Goal: Task Accomplishment & Management: Complete application form

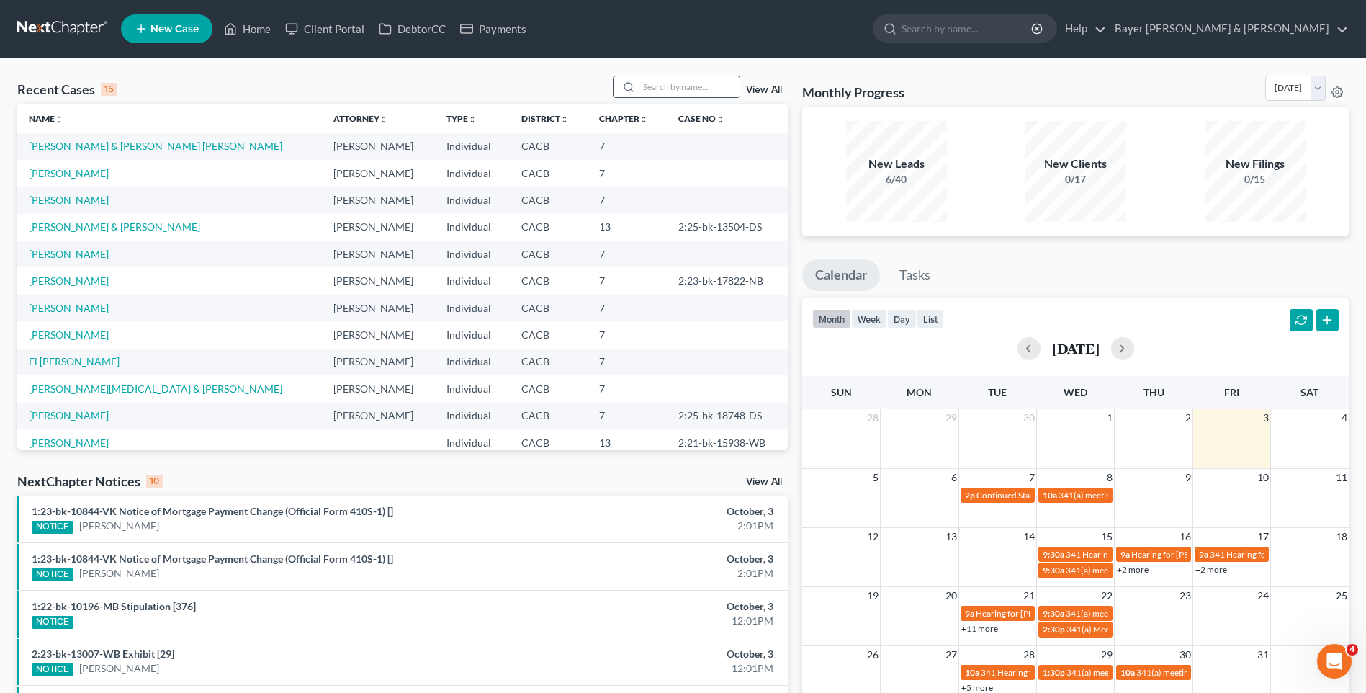
click at [643, 83] on input "search" at bounding box center [689, 86] width 101 height 21
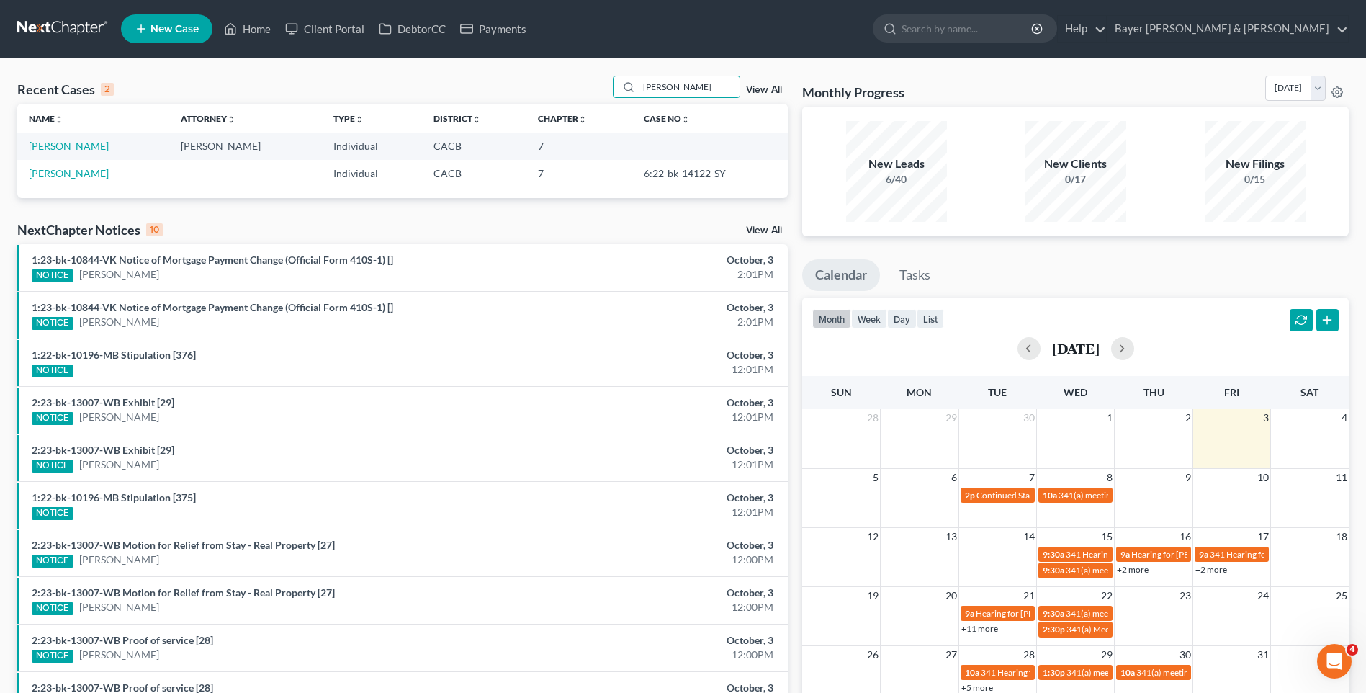
type input "[PERSON_NAME]"
click at [83, 144] on link "[PERSON_NAME]" at bounding box center [69, 146] width 80 height 12
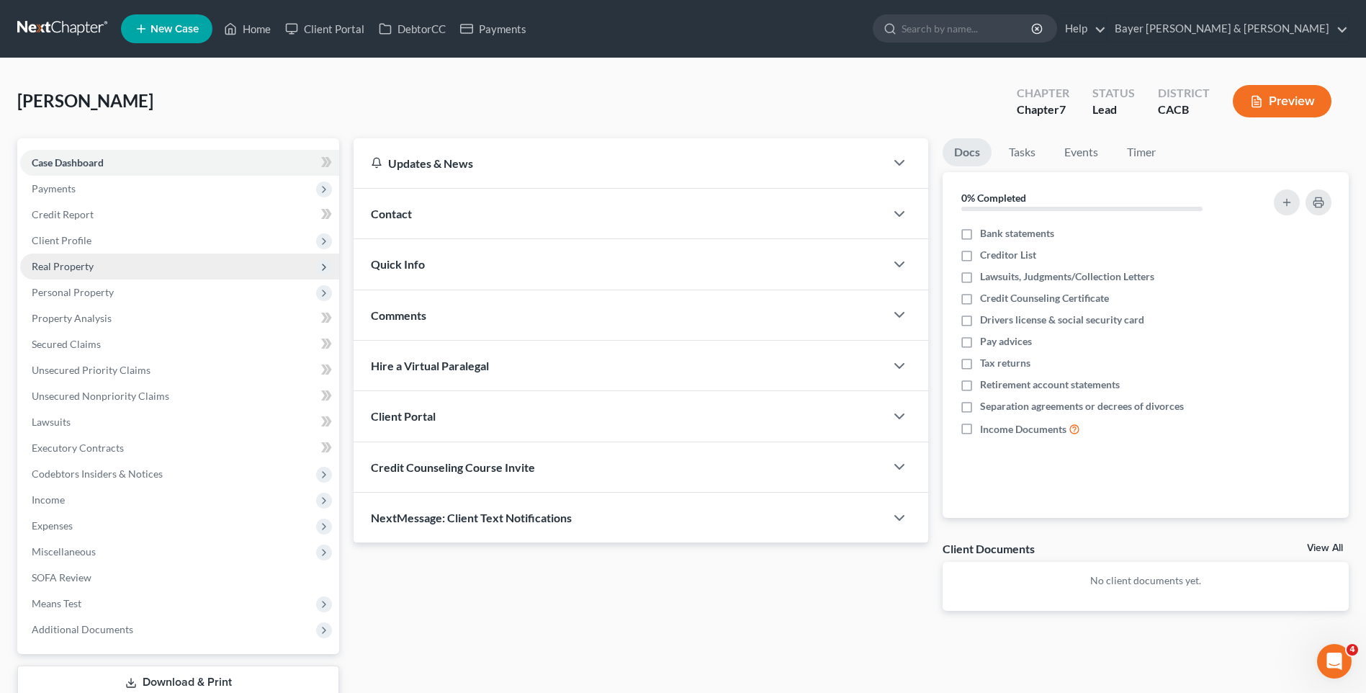
click at [72, 262] on span "Real Property" at bounding box center [63, 266] width 62 height 12
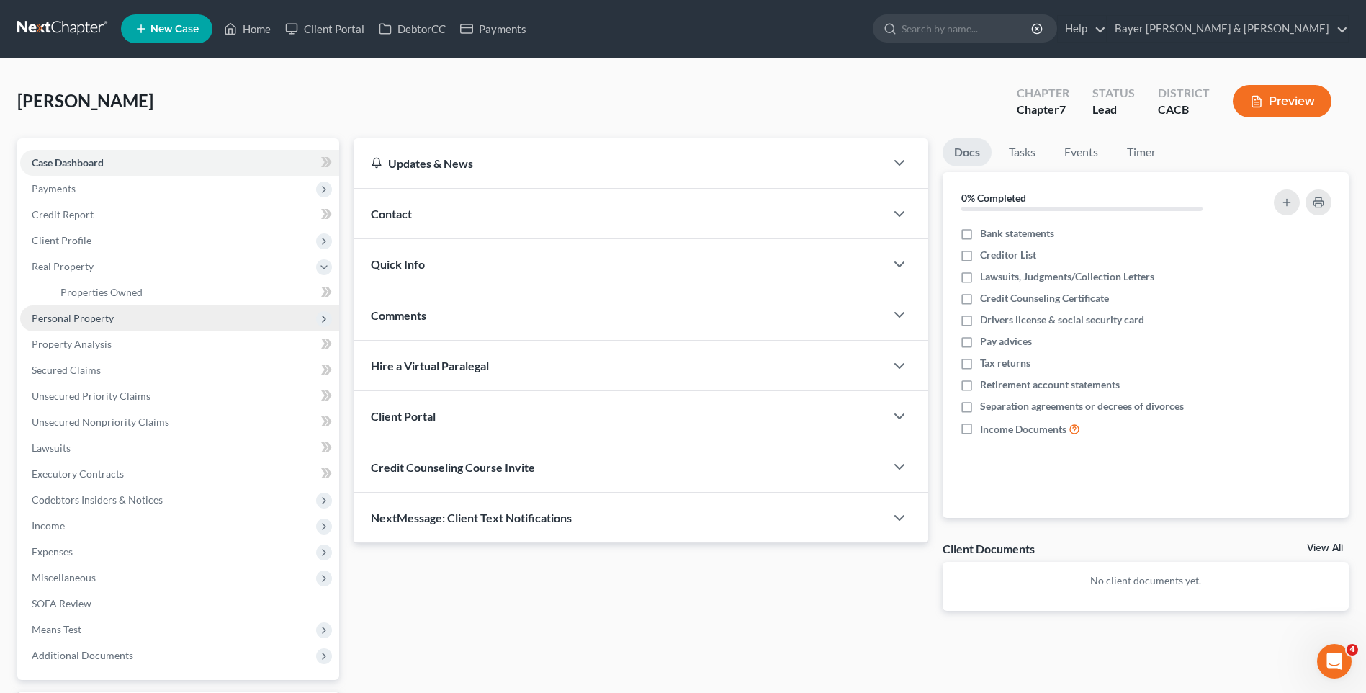
click at [82, 319] on span "Personal Property" at bounding box center [73, 318] width 82 height 12
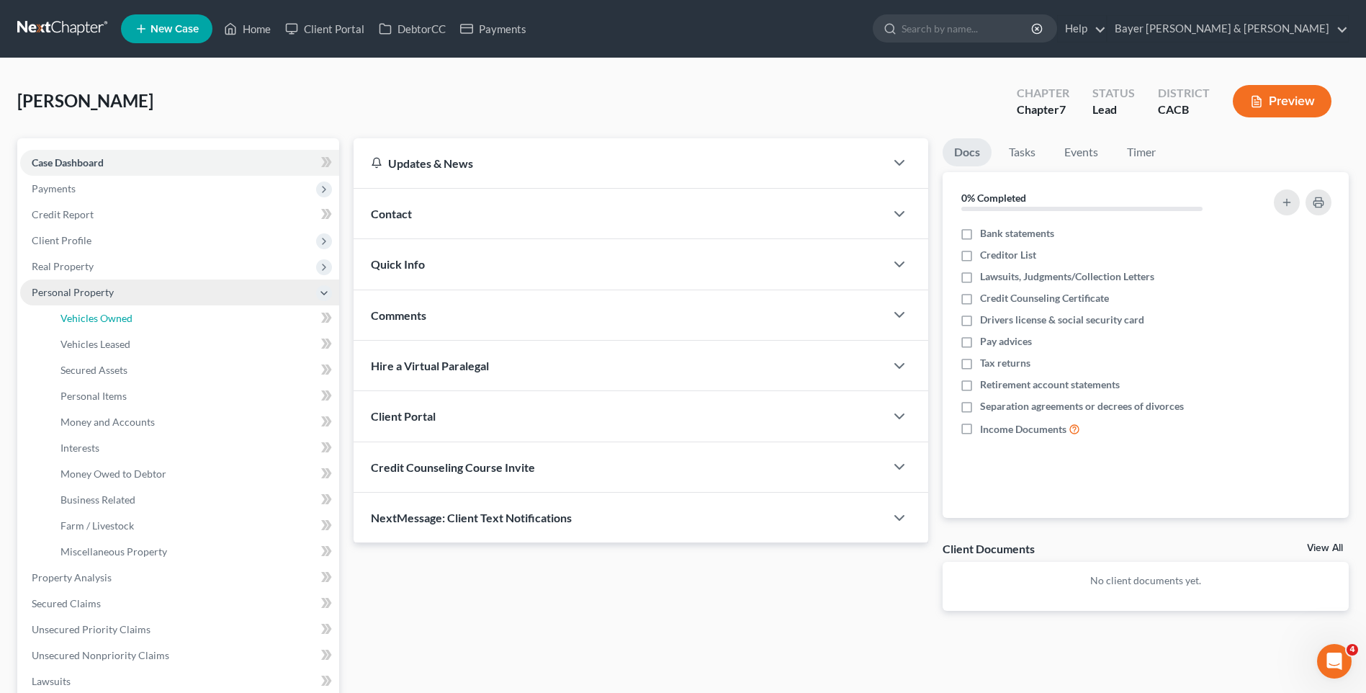
click at [82, 319] on span "Vehicles Owned" at bounding box center [96, 318] width 72 height 12
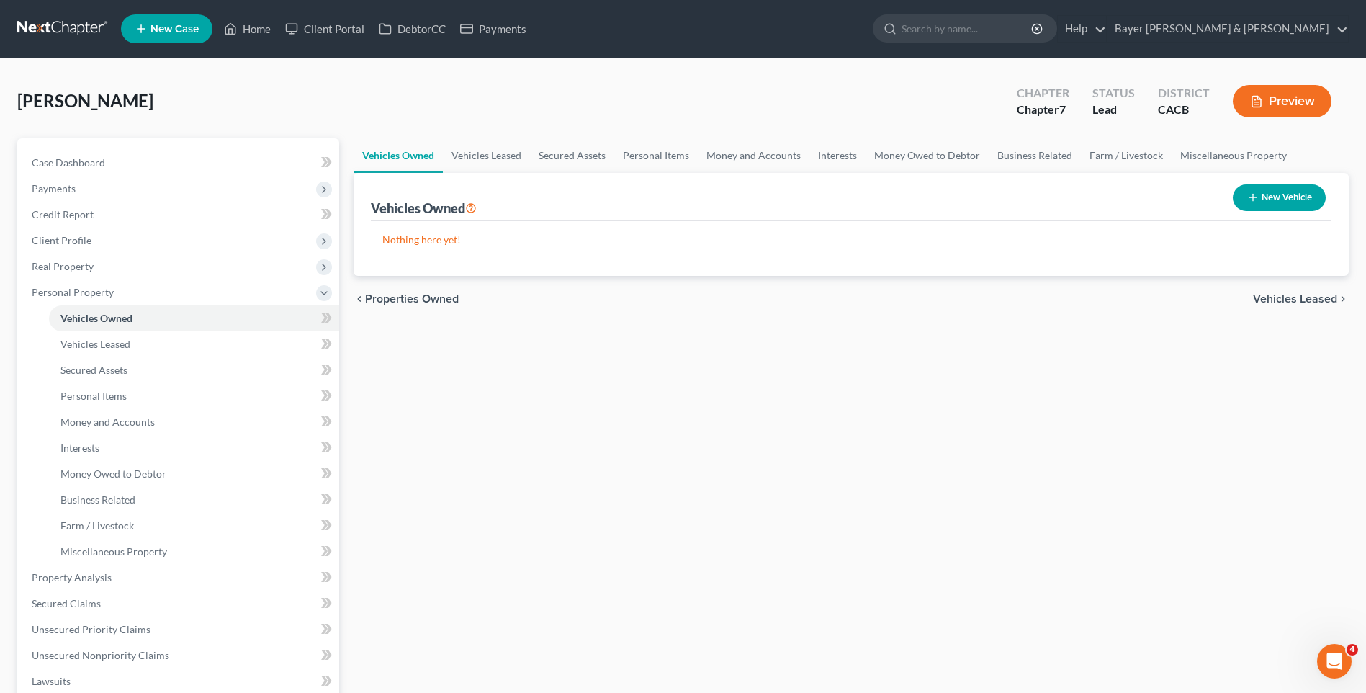
click at [1290, 202] on button "New Vehicle" at bounding box center [1279, 197] width 93 height 27
select select "0"
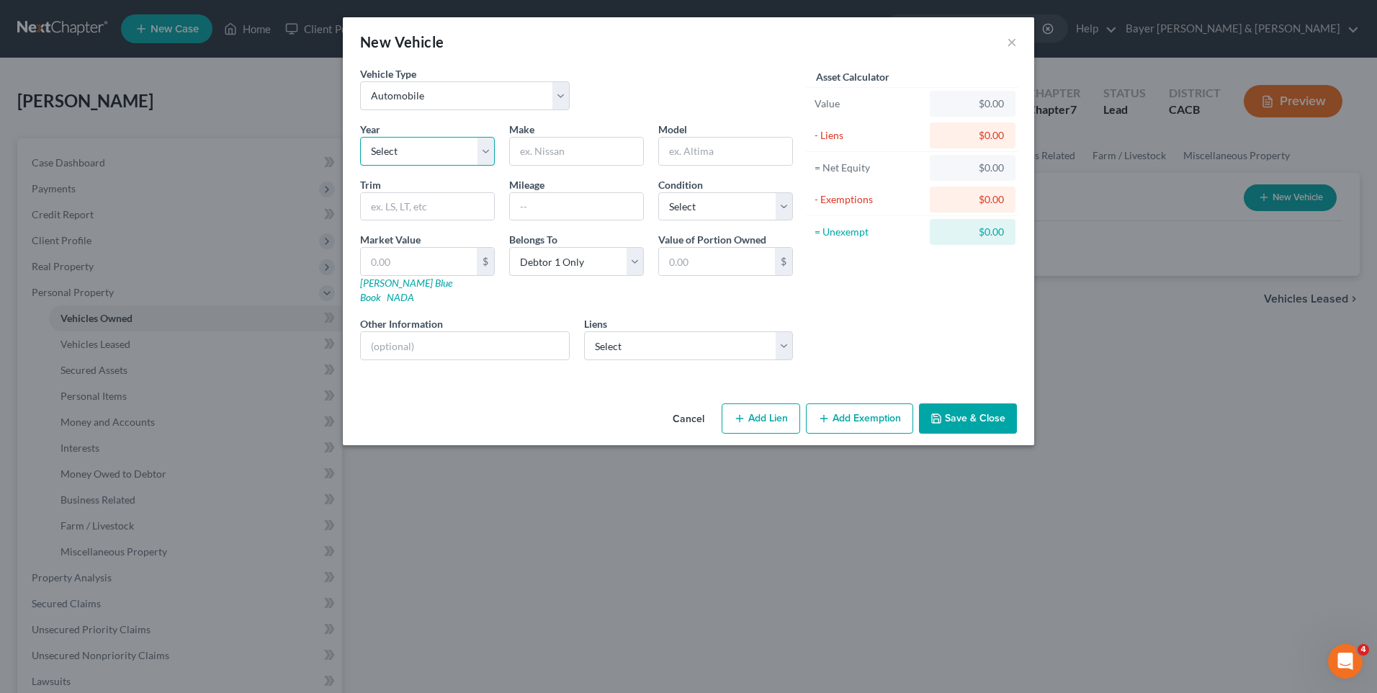
click at [490, 149] on select "Select 2026 2025 2024 2023 2022 2021 2020 2019 2018 2017 2016 2015 2014 2013 20…" at bounding box center [427, 151] width 135 height 29
select select "2"
click at [360, 137] on select "Select 2026 2025 2024 2023 2022 2021 2020 2019 2018 2017 2016 2015 2014 2013 20…" at bounding box center [427, 151] width 135 height 29
click at [531, 153] on input "text" at bounding box center [576, 151] width 133 height 27
type input "Chevrolet"
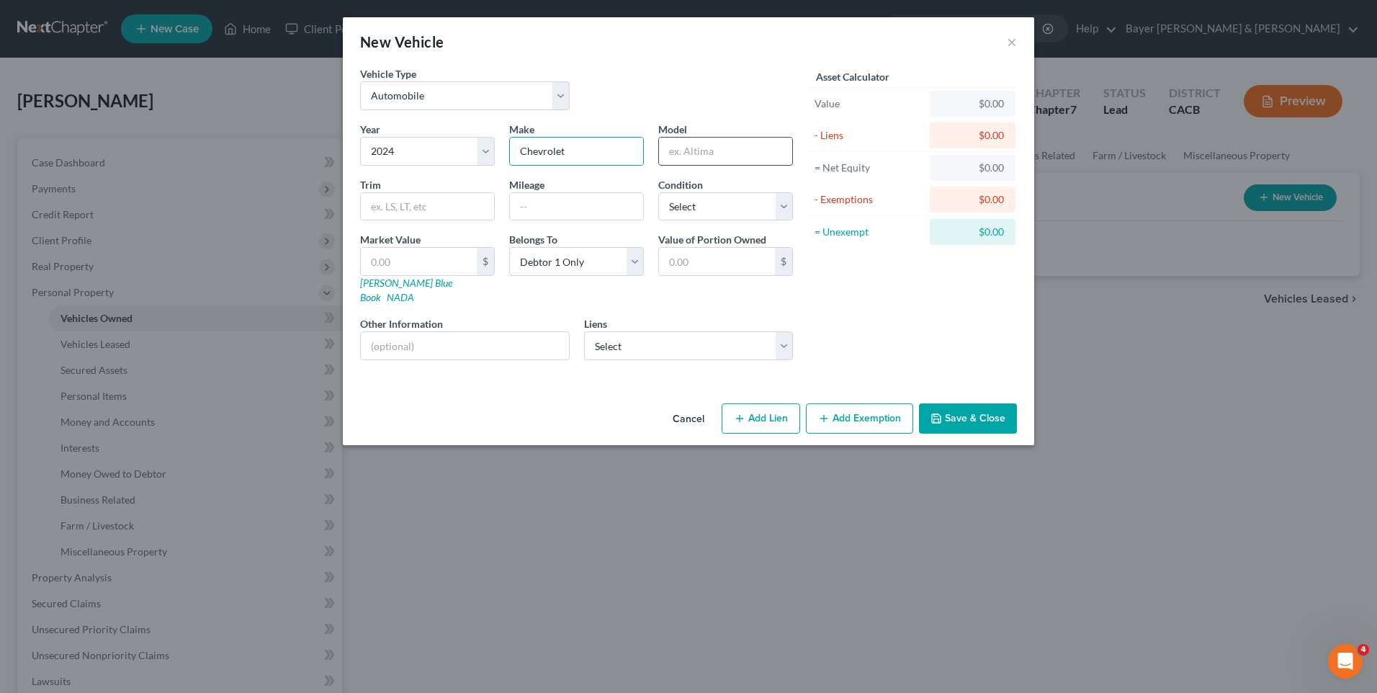
click at [669, 153] on input "text" at bounding box center [725, 151] width 133 height 27
type input "Blazer"
click at [530, 214] on input "text" at bounding box center [576, 206] width 133 height 27
type input "31068"
click at [417, 259] on input "text" at bounding box center [419, 261] width 116 height 27
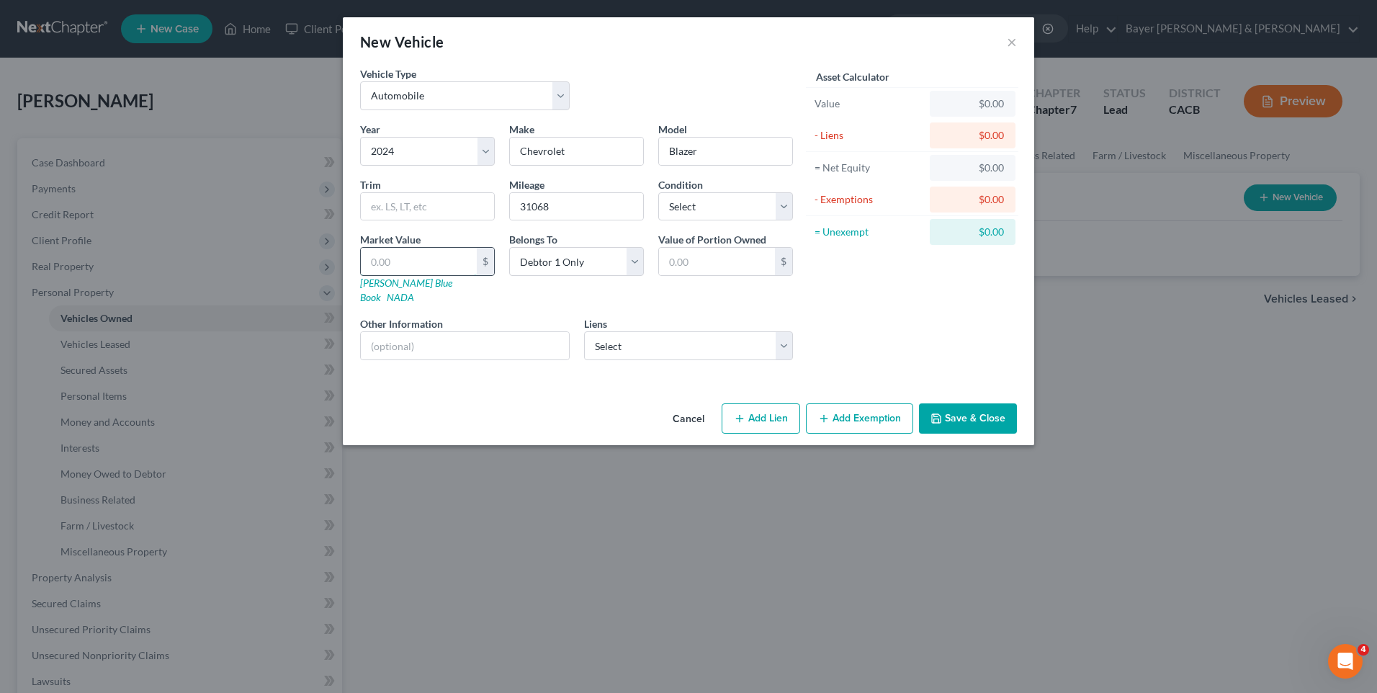
type input "4"
type input "4.00"
type input "40"
type input "40.00"
type input "400"
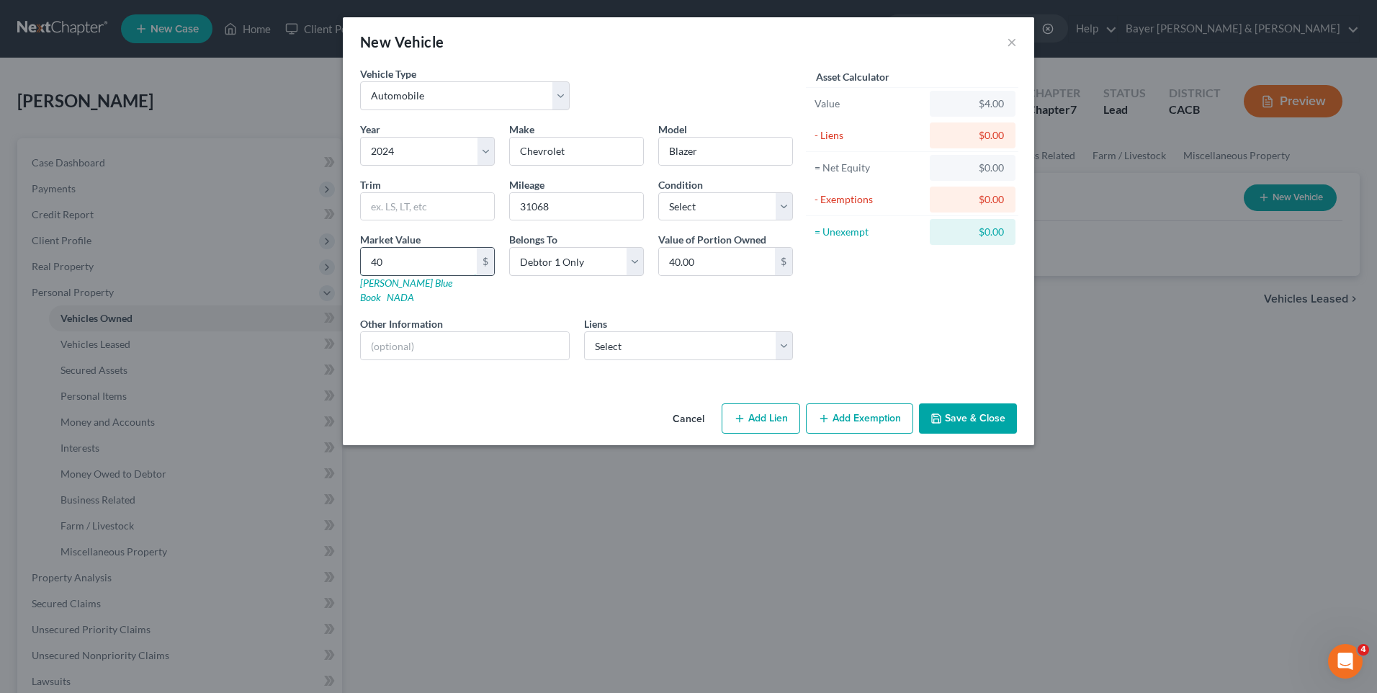
type input "400.00"
type input "4000"
type input "4,000.00"
type input "4,0000"
type input "40,000.00"
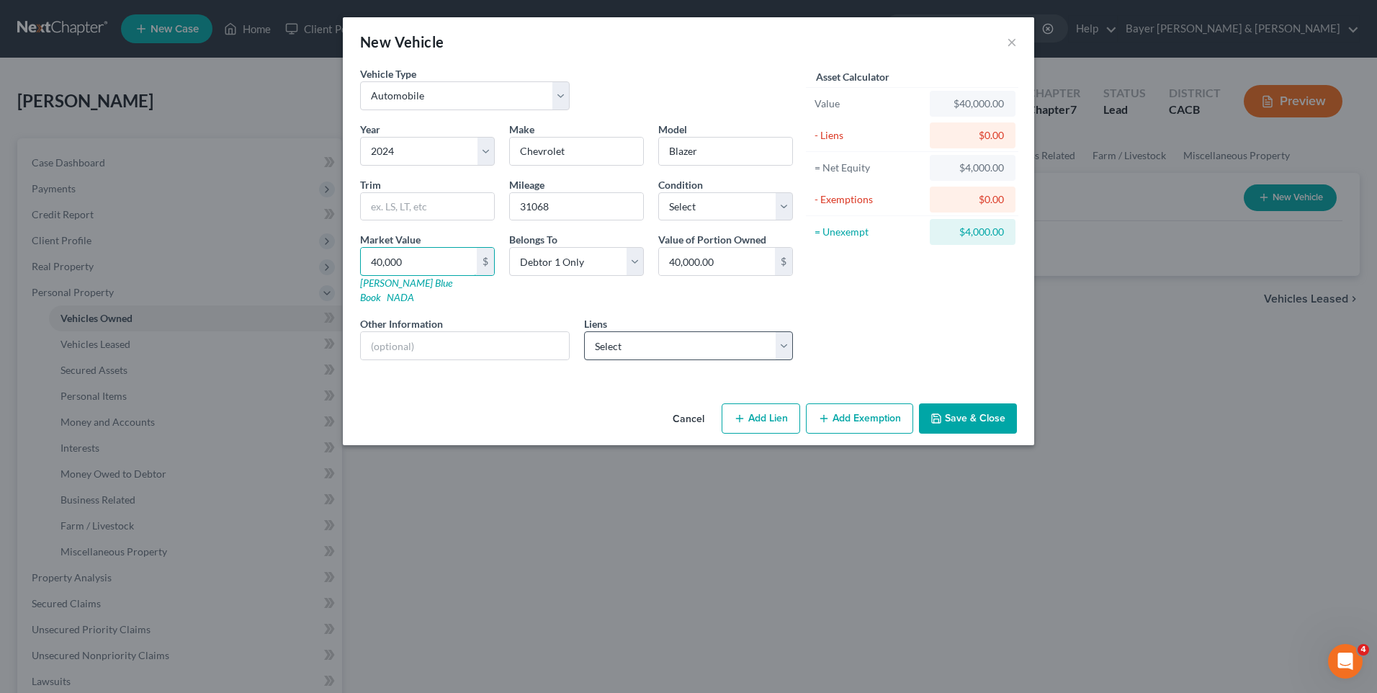
type input "40,000"
click at [644, 338] on select "Select Jpmcb Auto - $45,941.00" at bounding box center [689, 345] width 210 height 29
select select "19"
select select "0"
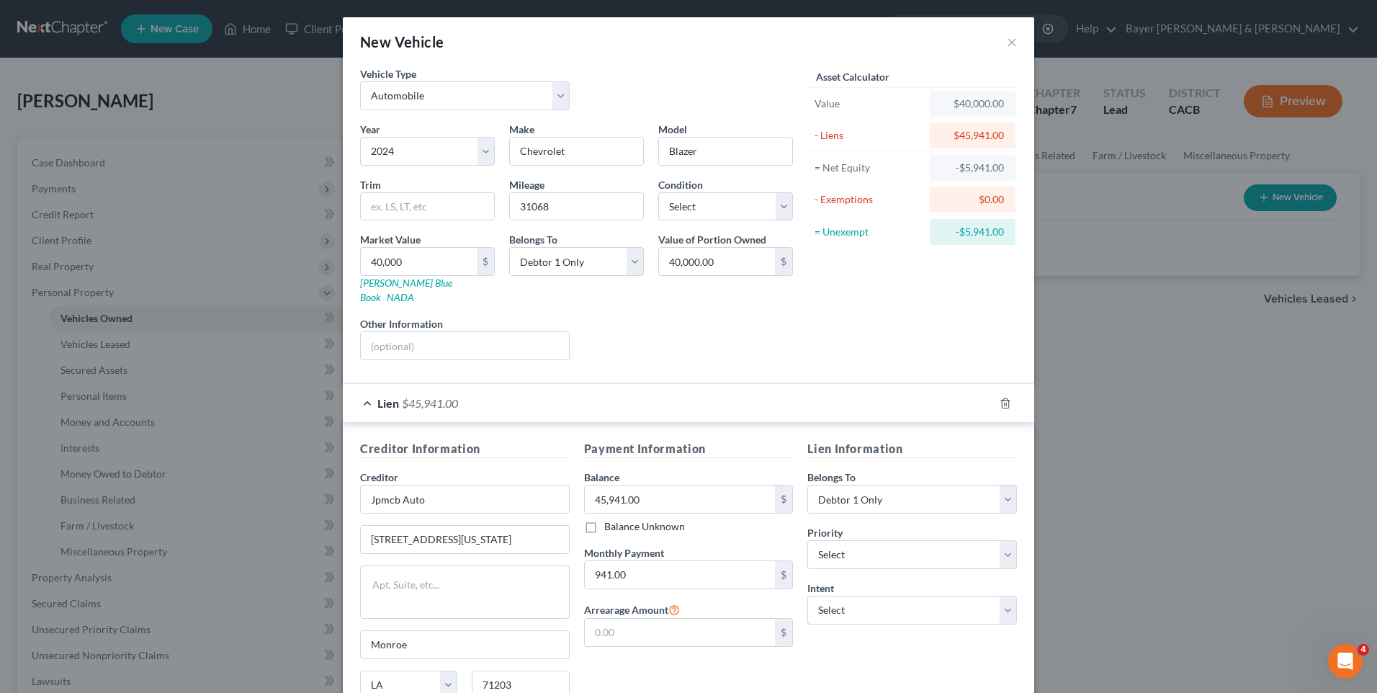
scroll to position [120, 0]
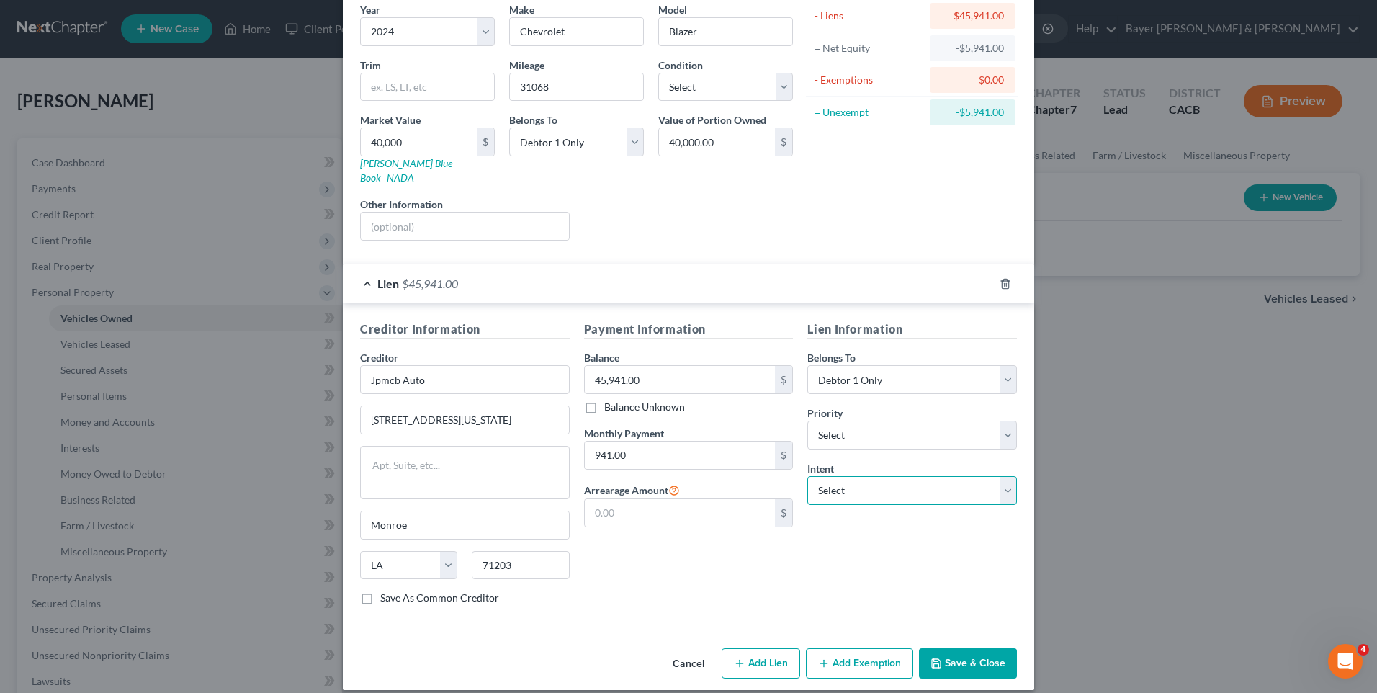
click at [900, 481] on select "Select Surrender Redeem Reaffirm Avoid Other" at bounding box center [912, 490] width 210 height 29
select select "2"
click at [807, 476] on select "Select Surrender Redeem Reaffirm Avoid Other" at bounding box center [912, 490] width 210 height 29
click at [848, 652] on button "Add Exemption" at bounding box center [859, 663] width 107 height 30
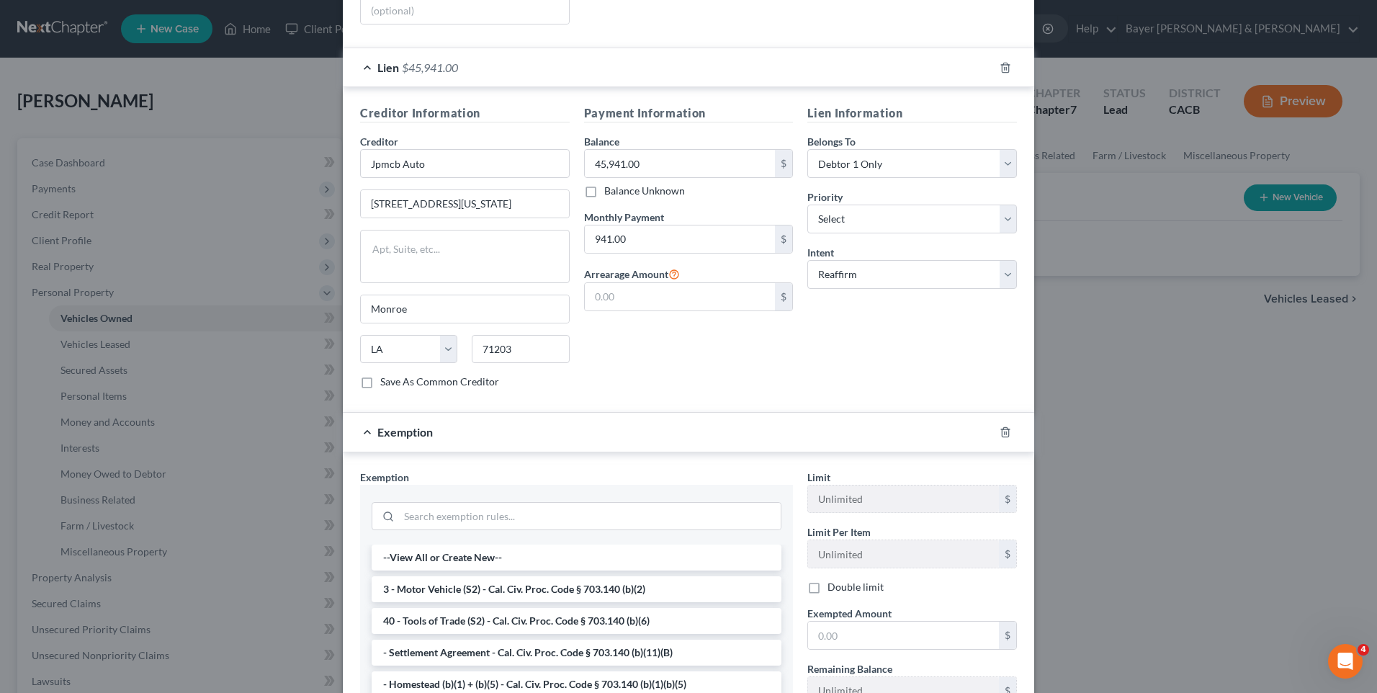
scroll to position [506, 0]
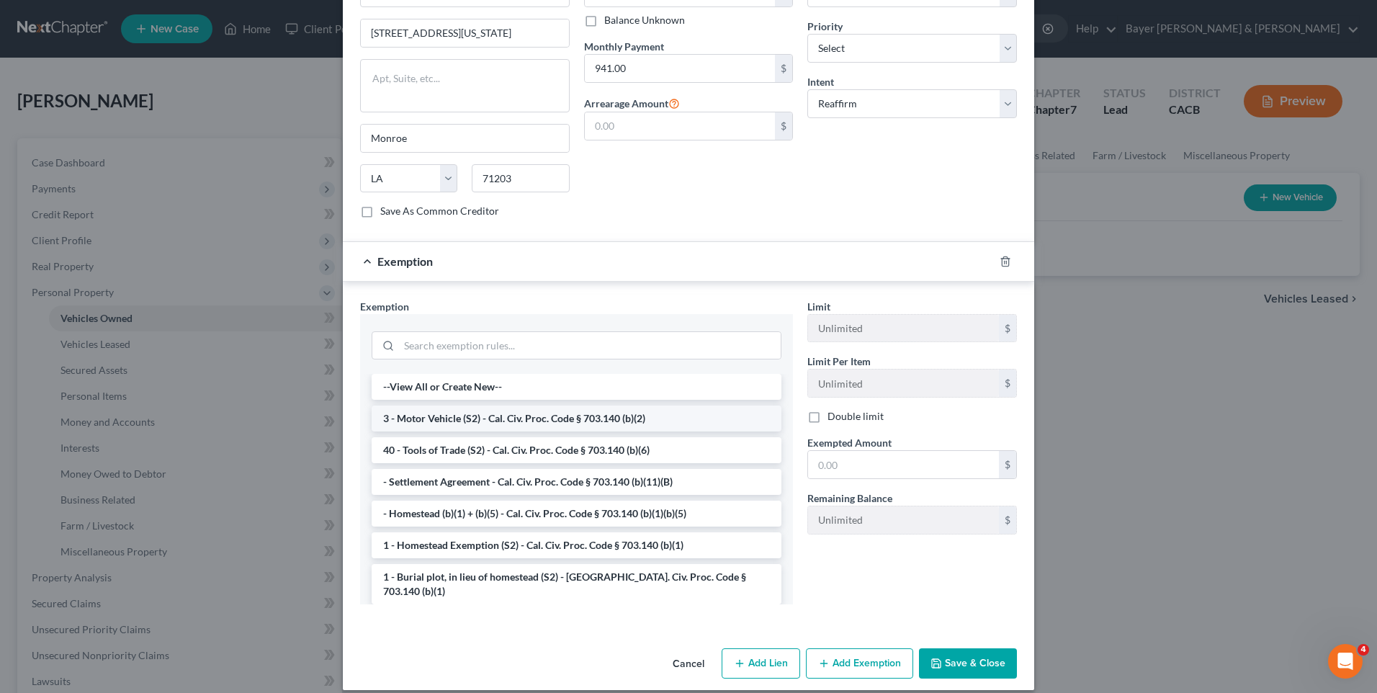
click at [493, 405] on li "3 - Motor Vehicle (S2) - Cal. Civ. Proc. Code § 703.140 (b)(2)" at bounding box center [577, 418] width 410 height 26
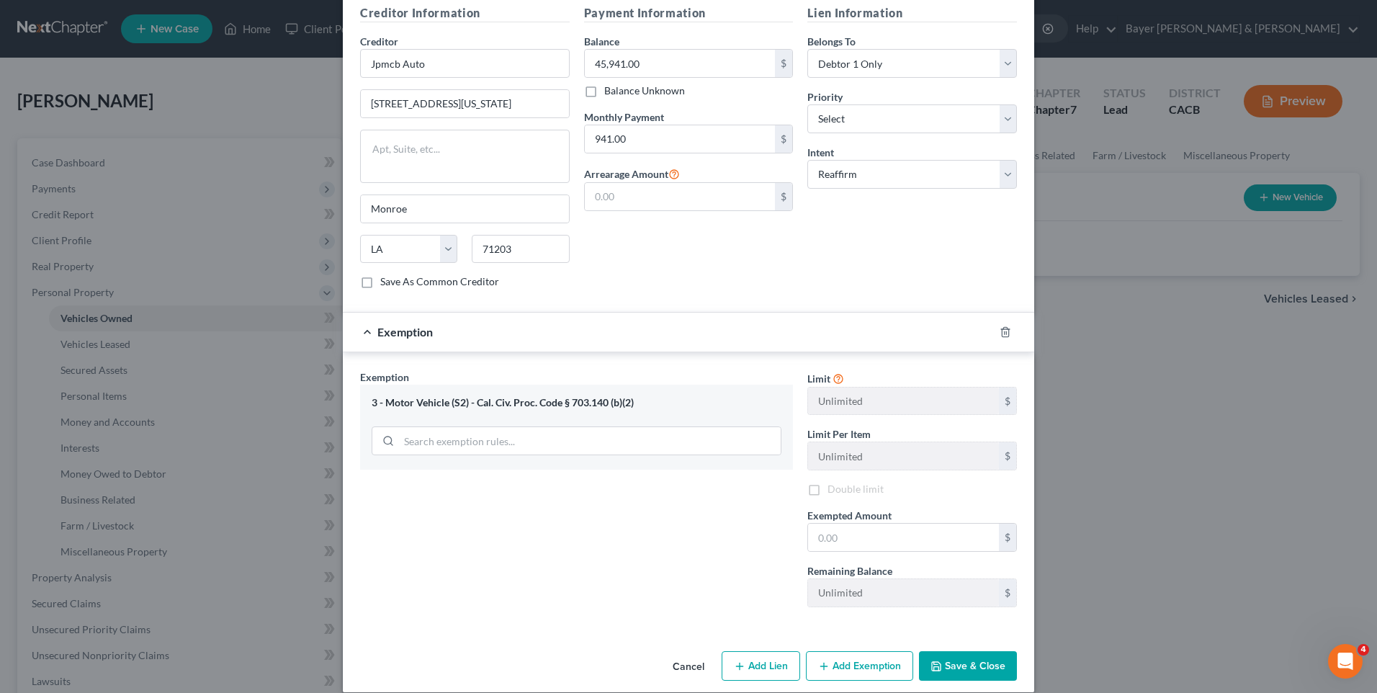
scroll to position [438, 0]
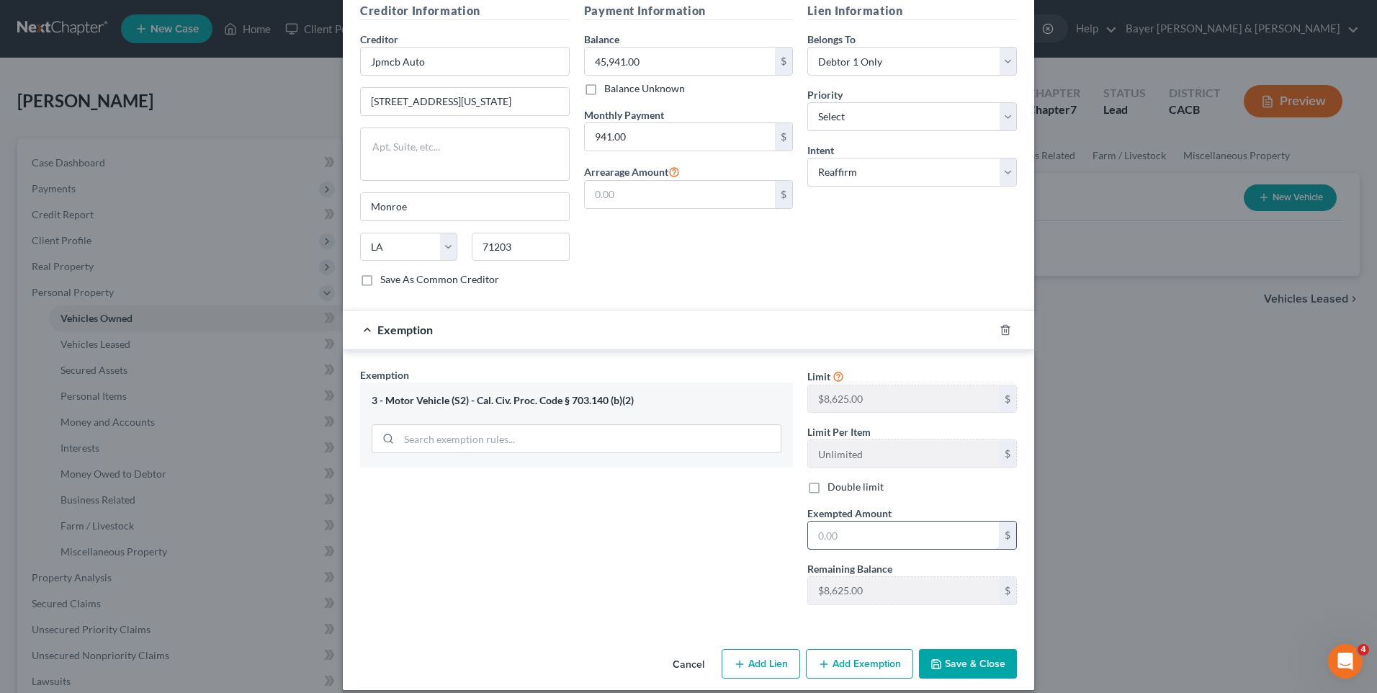
drag, startPoint x: 831, startPoint y: 526, endPoint x: 829, endPoint y: 517, distance: 8.9
click at [829, 522] on input "text" at bounding box center [903, 534] width 191 height 27
type input "7,500"
drag, startPoint x: 940, startPoint y: 645, endPoint x: 941, endPoint y: 637, distance: 8.7
click at [939, 649] on button "Save & Close" at bounding box center [968, 664] width 98 height 30
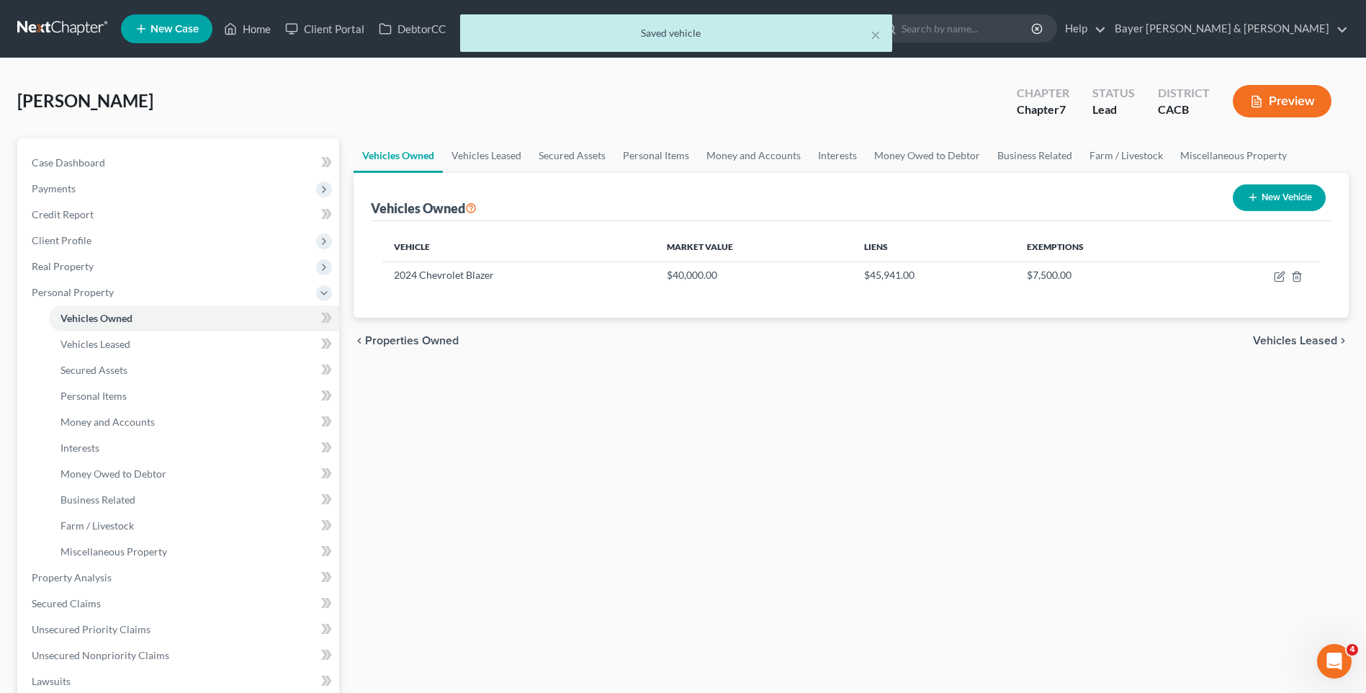
click at [1262, 202] on button "New Vehicle" at bounding box center [1279, 197] width 93 height 27
select select "0"
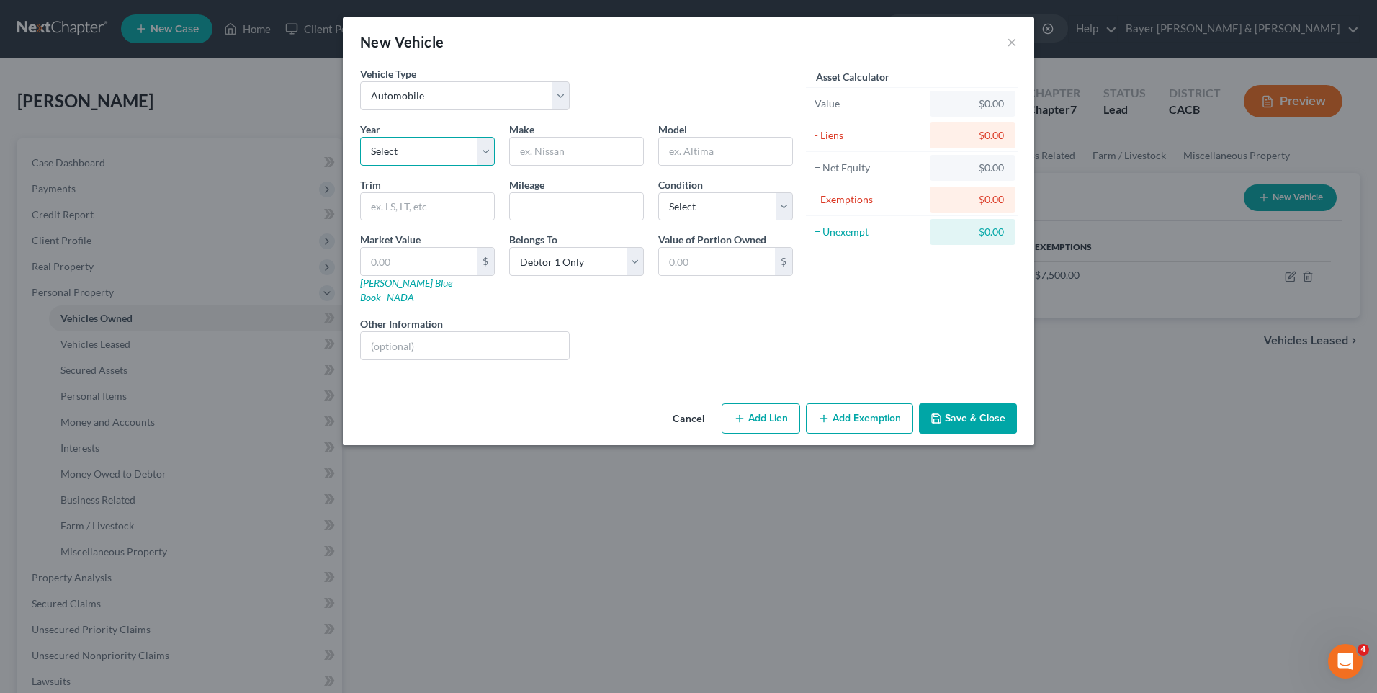
click at [488, 155] on select "Select 2026 2025 2024 2023 2022 2021 2020 2019 2018 2017 2016 2015 2014 2013 20…" at bounding box center [427, 151] width 135 height 29
select select "13"
click at [360, 137] on select "Select 2026 2025 2024 2023 2022 2021 2020 2019 2018 2017 2016 2015 2014 2013 20…" at bounding box center [427, 151] width 135 height 29
click at [552, 153] on input "text" at bounding box center [576, 151] width 133 height 27
type input "Chevrolet"
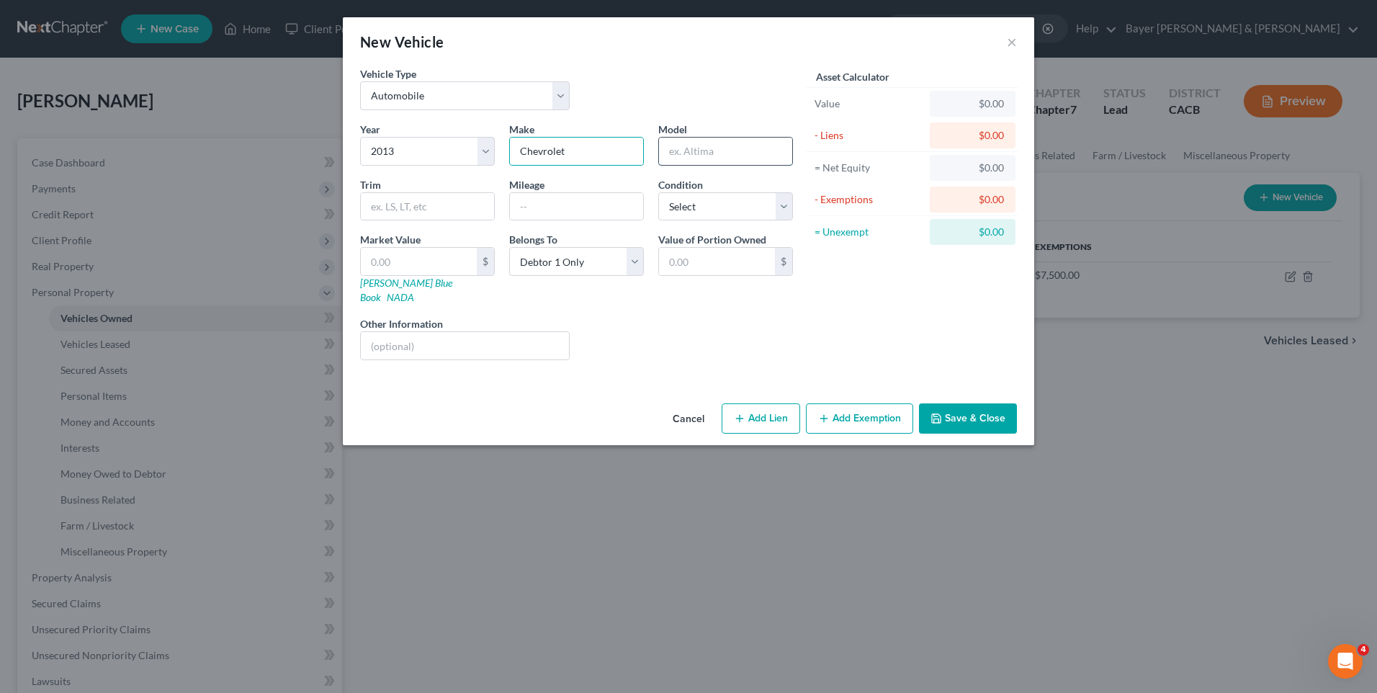
click at [702, 155] on input "text" at bounding box center [725, 151] width 133 height 27
type input "Bolt"
click at [539, 212] on input "text" at bounding box center [576, 206] width 133 height 27
type input "121439"
click at [424, 262] on input "text" at bounding box center [419, 261] width 116 height 27
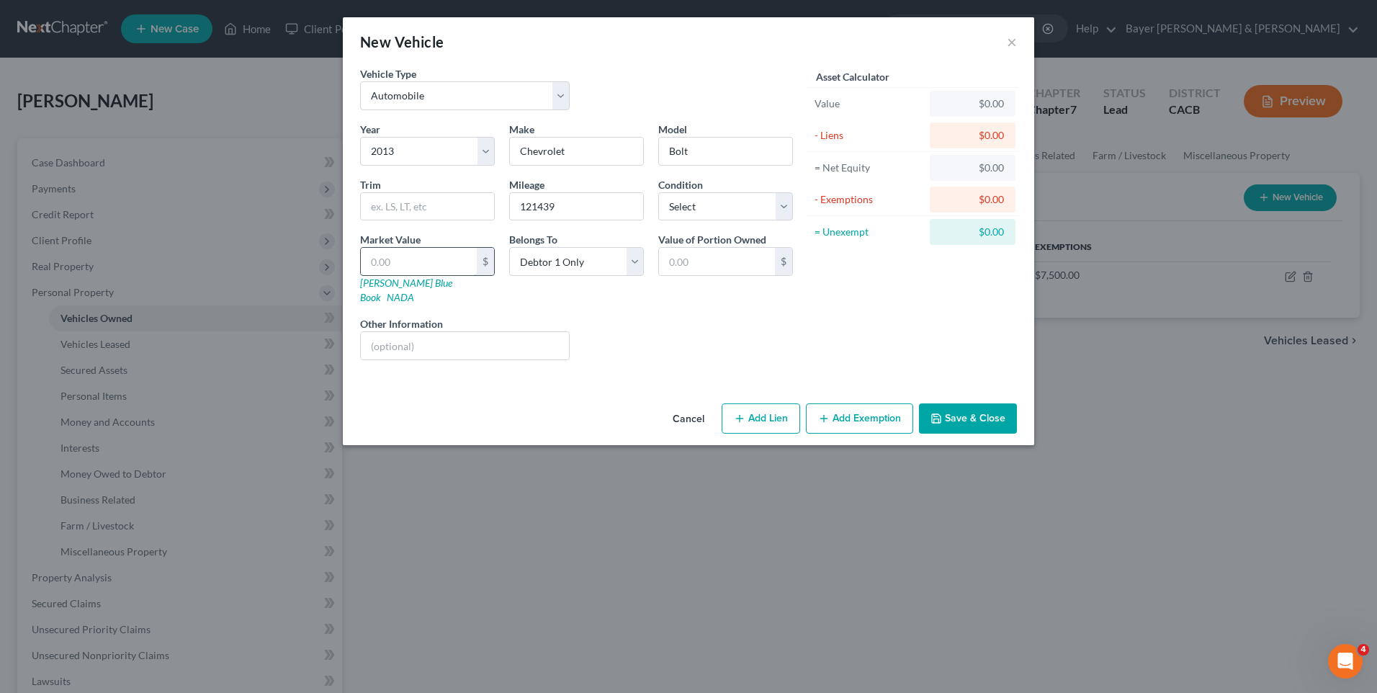
type input "8"
type input "8.00"
type input "80"
type input "80.00"
type input "800"
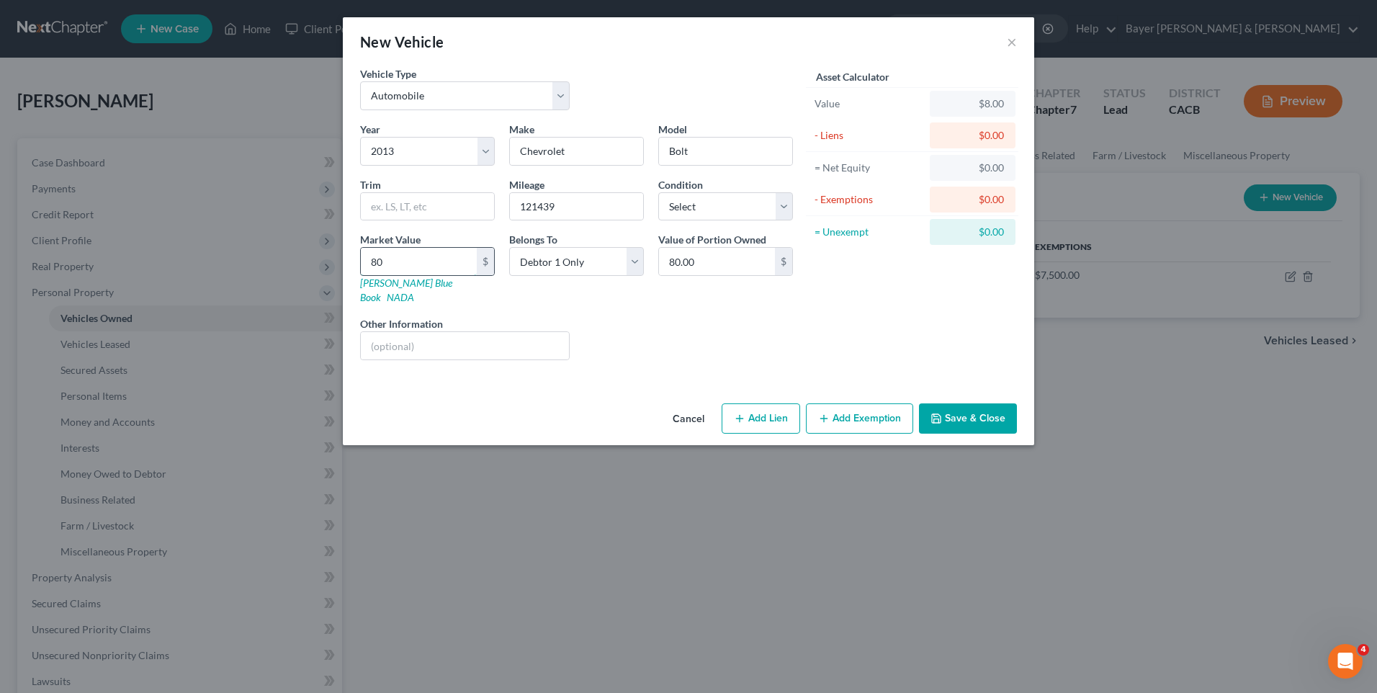
type input "800.00"
type input "800"
click at [781, 209] on select "Select Excellent Very Good Good Fair Poor" at bounding box center [725, 206] width 135 height 29
click at [491, 332] on input "text" at bounding box center [465, 345] width 208 height 27
type input "Blown motor, inoperable"
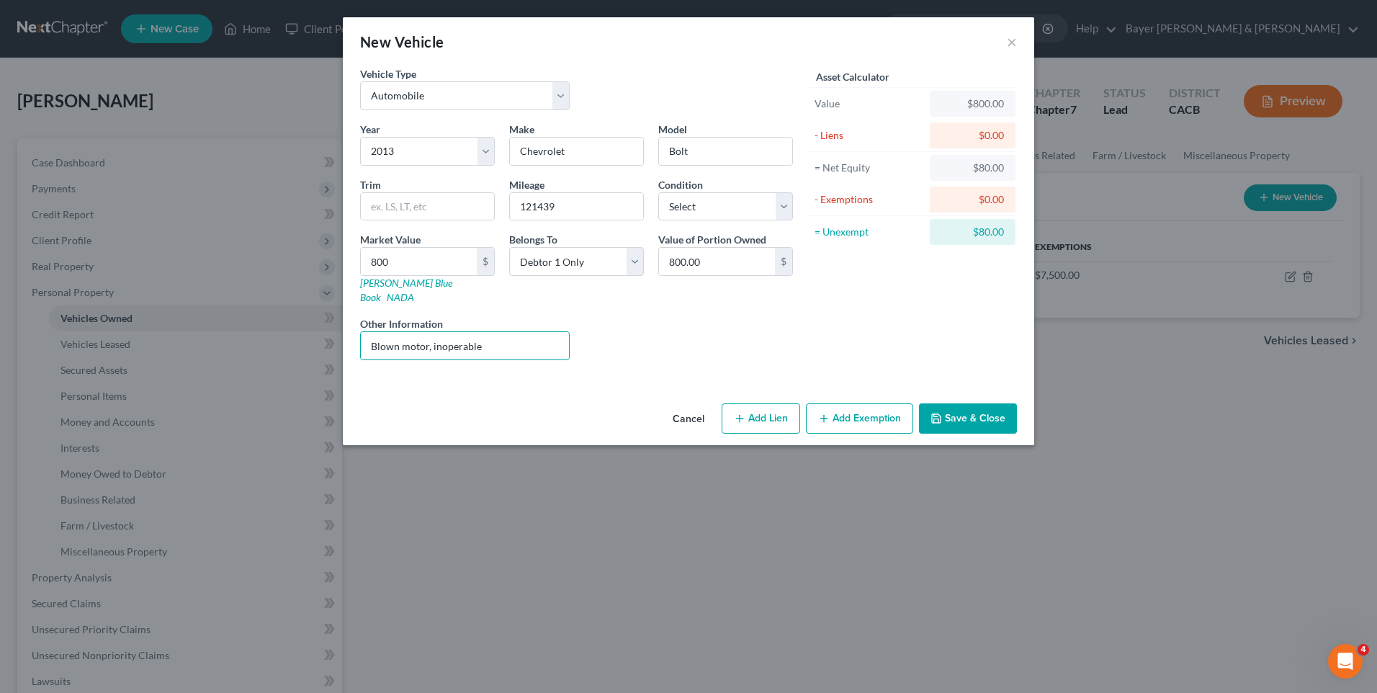
click at [878, 411] on button "Add Exemption" at bounding box center [859, 418] width 107 height 30
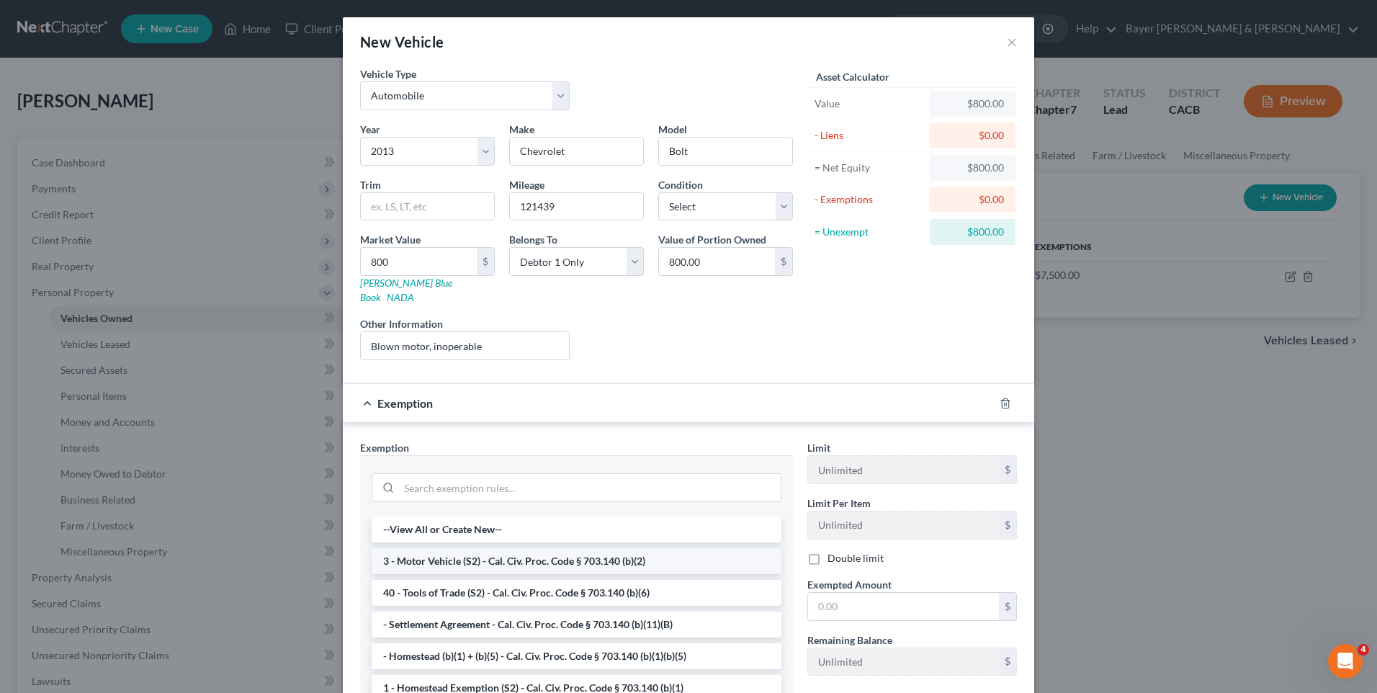
click at [517, 549] on li "3 - Motor Vehicle (S2) - Cal. Civ. Proc. Code § 703.140 (b)(2)" at bounding box center [577, 561] width 410 height 26
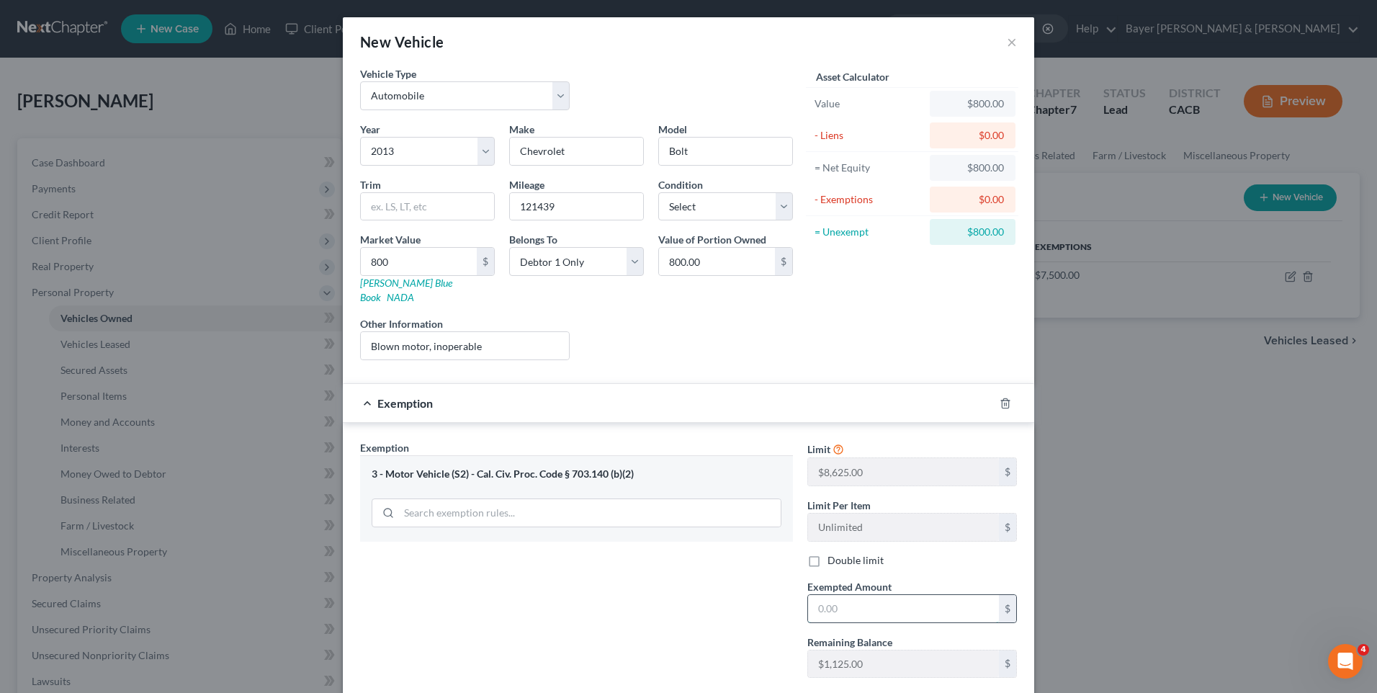
click at [830, 595] on input "text" at bounding box center [903, 608] width 191 height 27
type input "800"
click at [568, 668] on div "Exemption Set must be selected for CA. Exemption * 3 - Motor Vehicle (S2) - Cal…" at bounding box center [576, 564] width 447 height 249
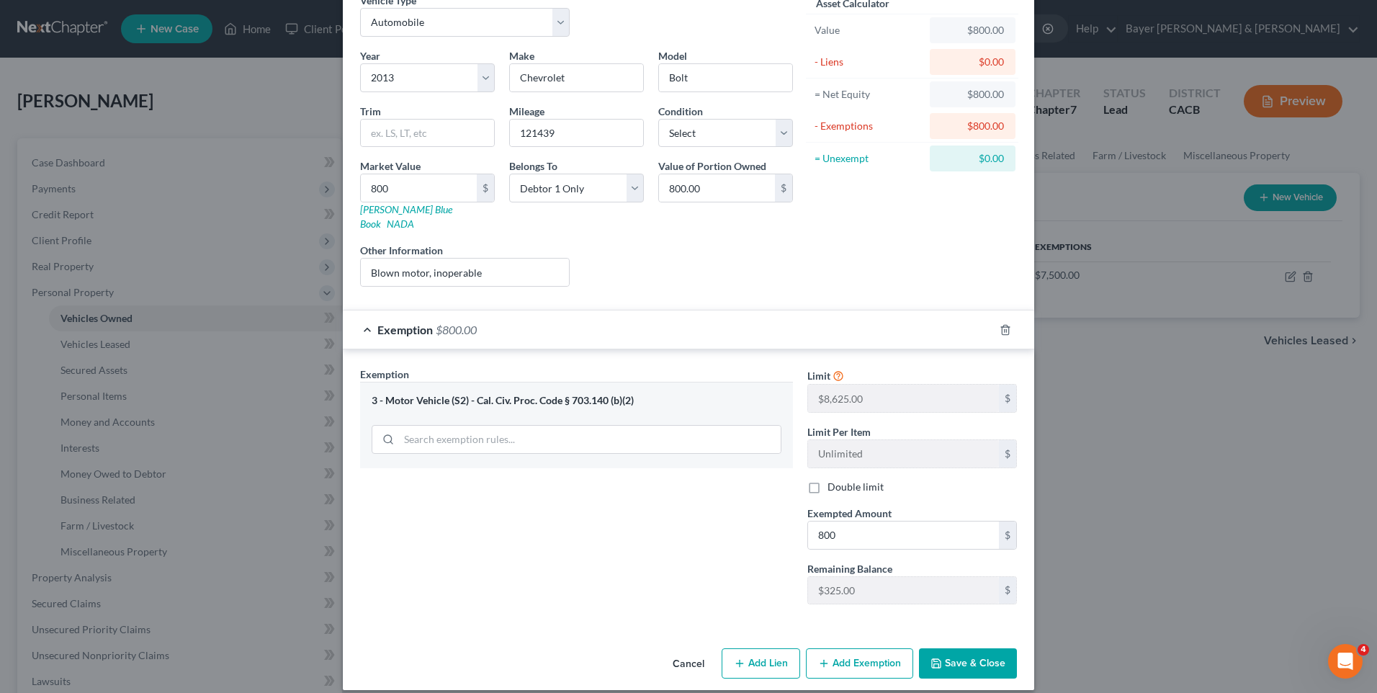
click at [961, 653] on button "Save & Close" at bounding box center [968, 663] width 98 height 30
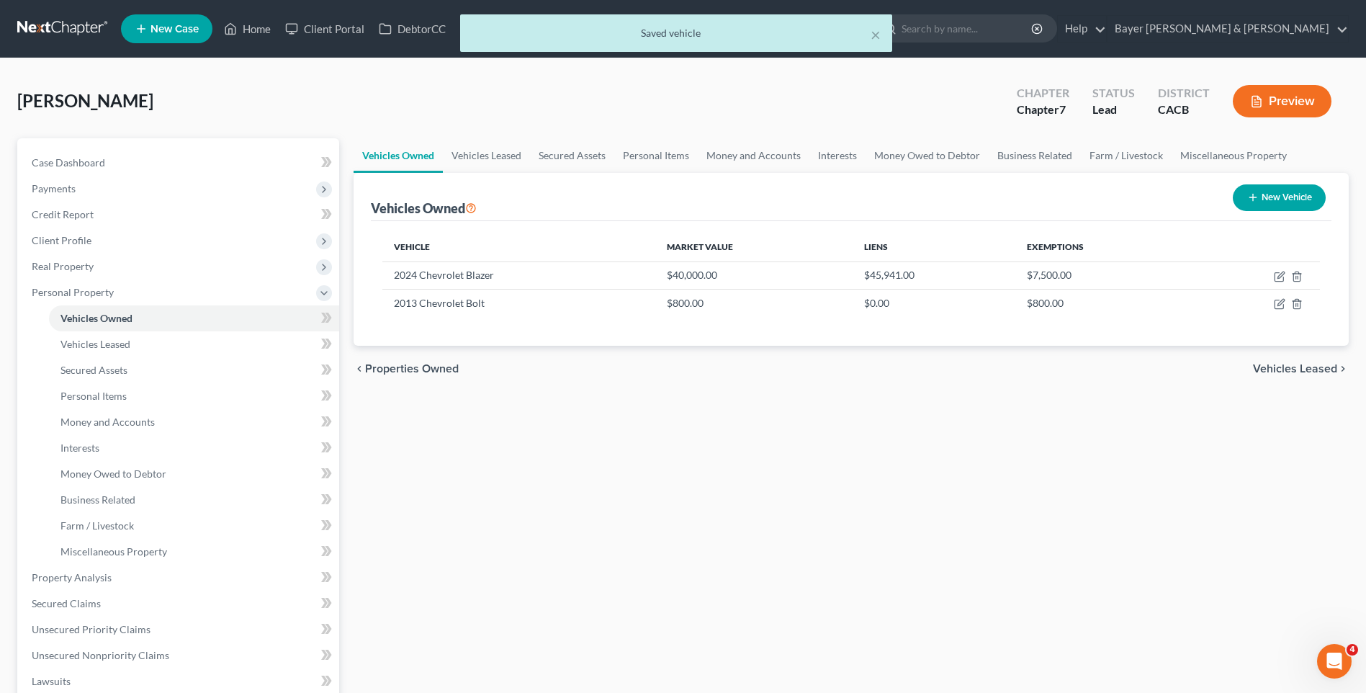
click at [1309, 370] on span "Vehicles Leased" at bounding box center [1295, 369] width 84 height 12
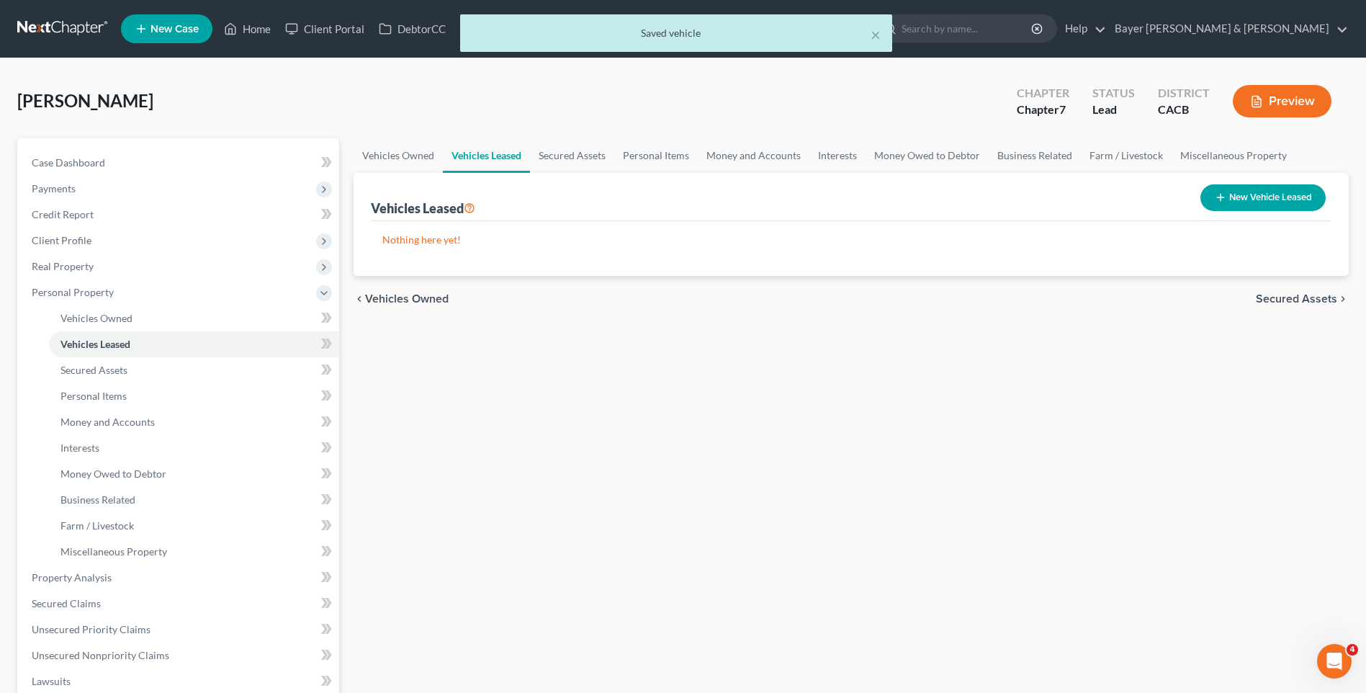
click at [1300, 301] on span "Secured Assets" at bounding box center [1296, 299] width 81 height 12
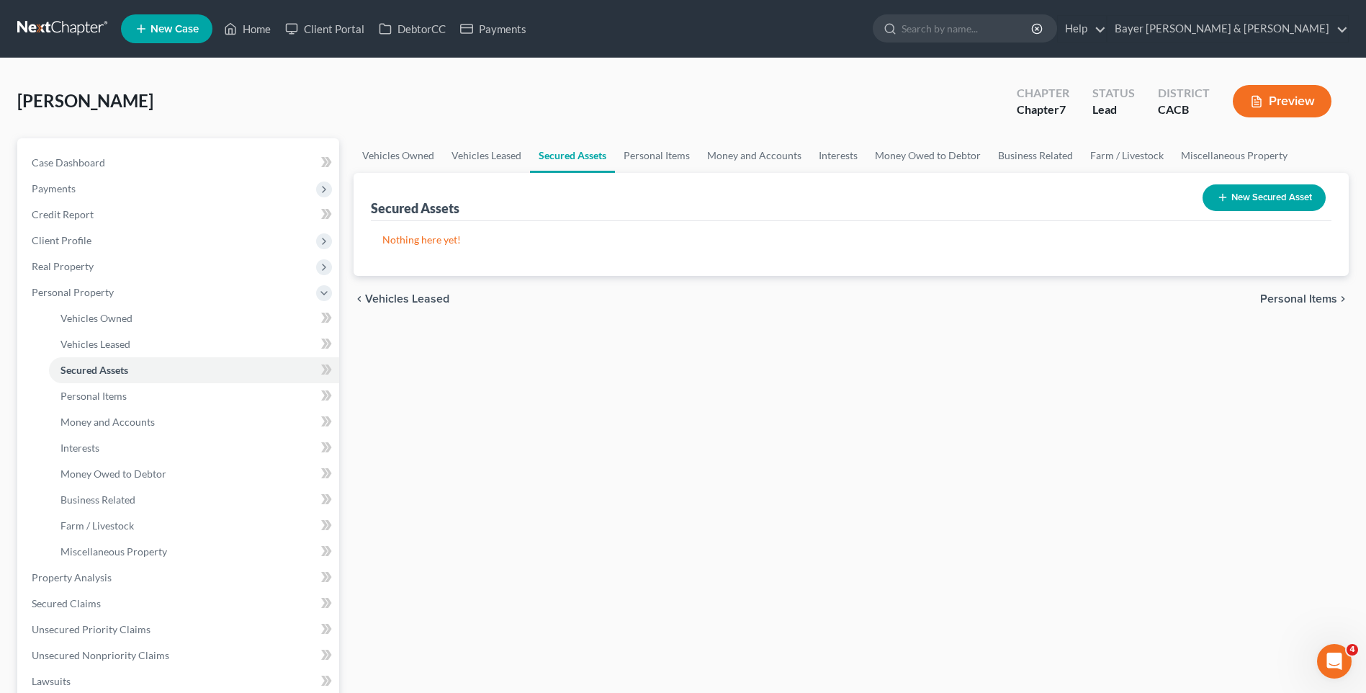
click at [1319, 302] on span "Personal Items" at bounding box center [1298, 299] width 77 height 12
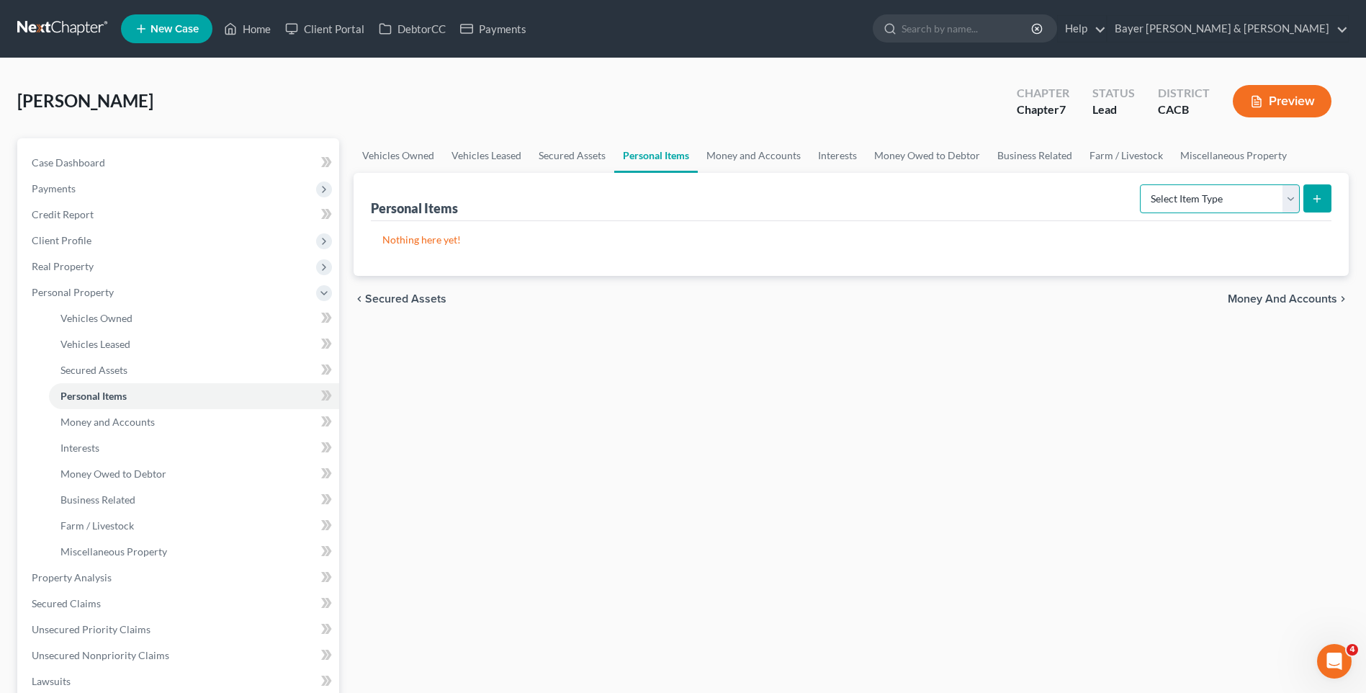
click at [1291, 197] on select "Select Item Type Clothing Collectibles Of Value Electronics Firearms Household …" at bounding box center [1220, 198] width 160 height 29
select select "clothing"
click at [1142, 184] on select "Select Item Type Clothing Collectibles Of Value Electronics Firearms Household …" at bounding box center [1220, 198] width 160 height 29
click at [1314, 193] on icon "submit" at bounding box center [1318, 199] width 12 height 12
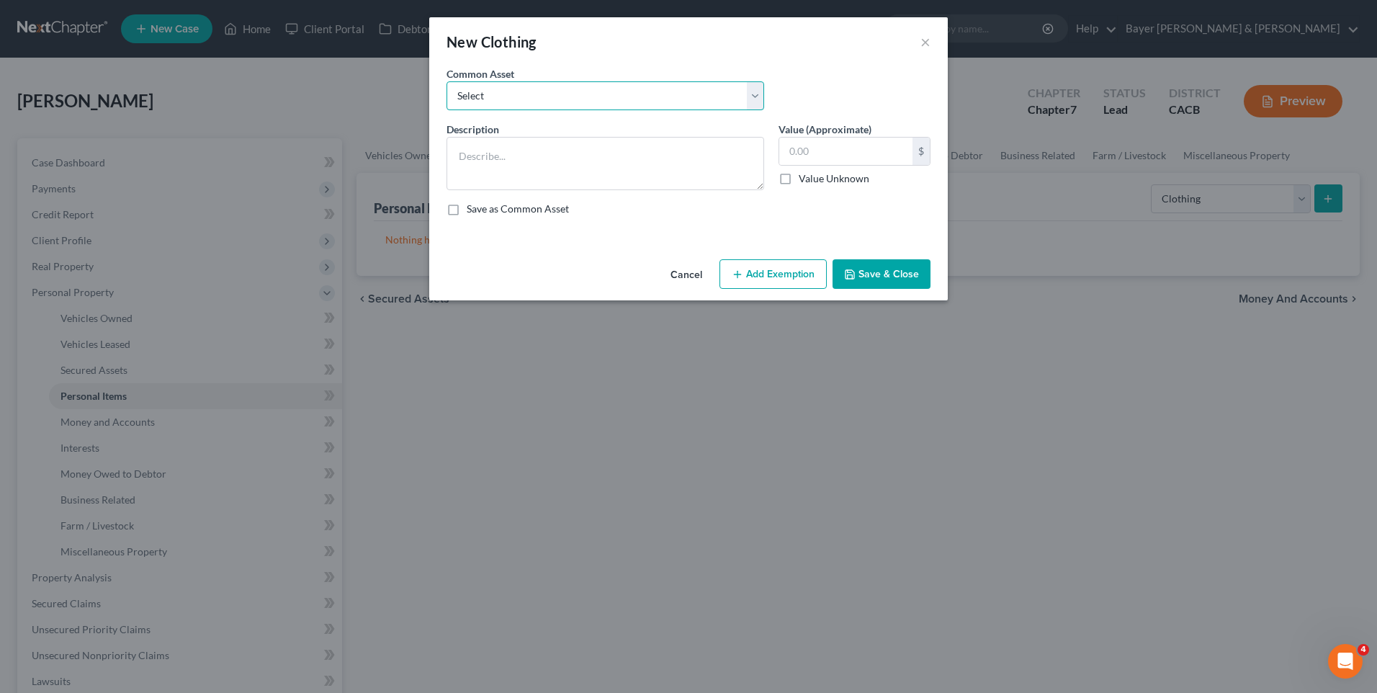
click at [511, 94] on select "Select Clothing" at bounding box center [606, 95] width 318 height 29
select select "0"
click at [447, 81] on select "Select Clothing" at bounding box center [606, 95] width 318 height 29
type textarea "Clothing"
type input "1,000.00"
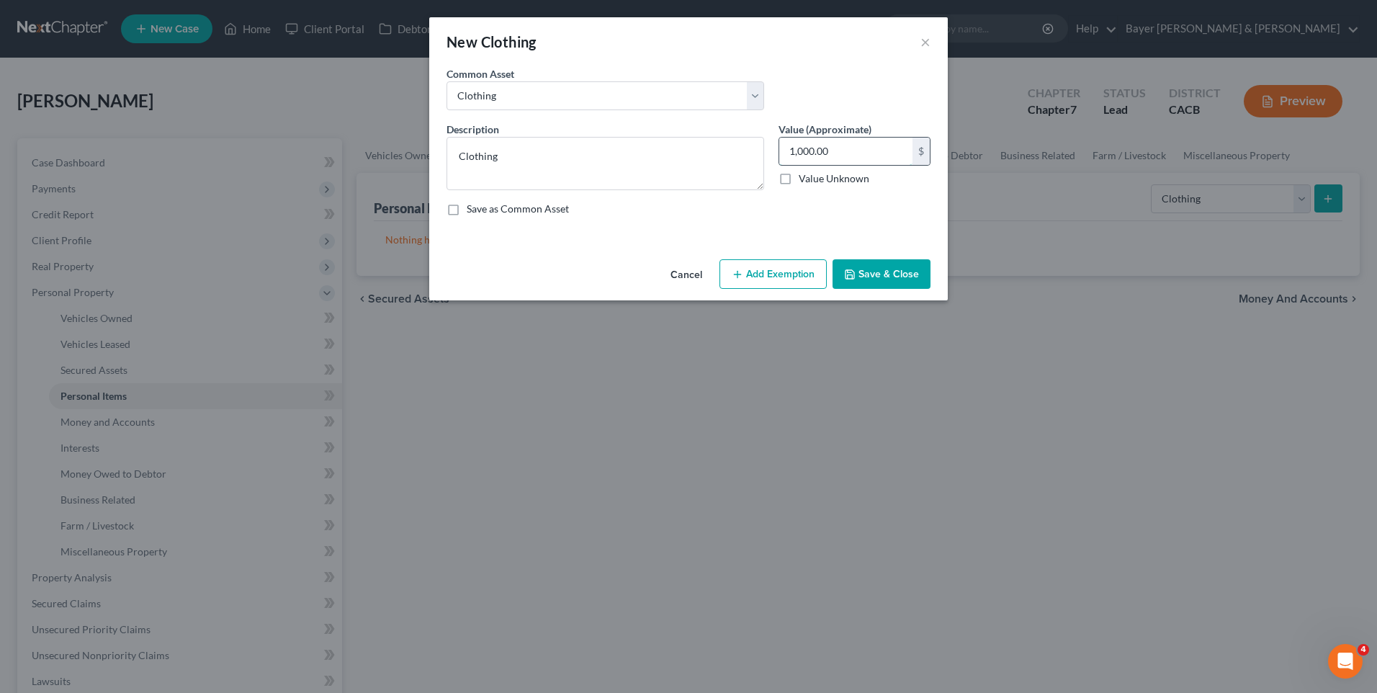
click at [843, 145] on input "1,000.00" at bounding box center [845, 151] width 133 height 27
click at [774, 197] on div "Description * Clothing Value (Approximate) 1,000.00 $ Value Unknown Balance Und…" at bounding box center [688, 175] width 498 height 106
click at [770, 279] on button "Add Exemption" at bounding box center [772, 274] width 107 height 30
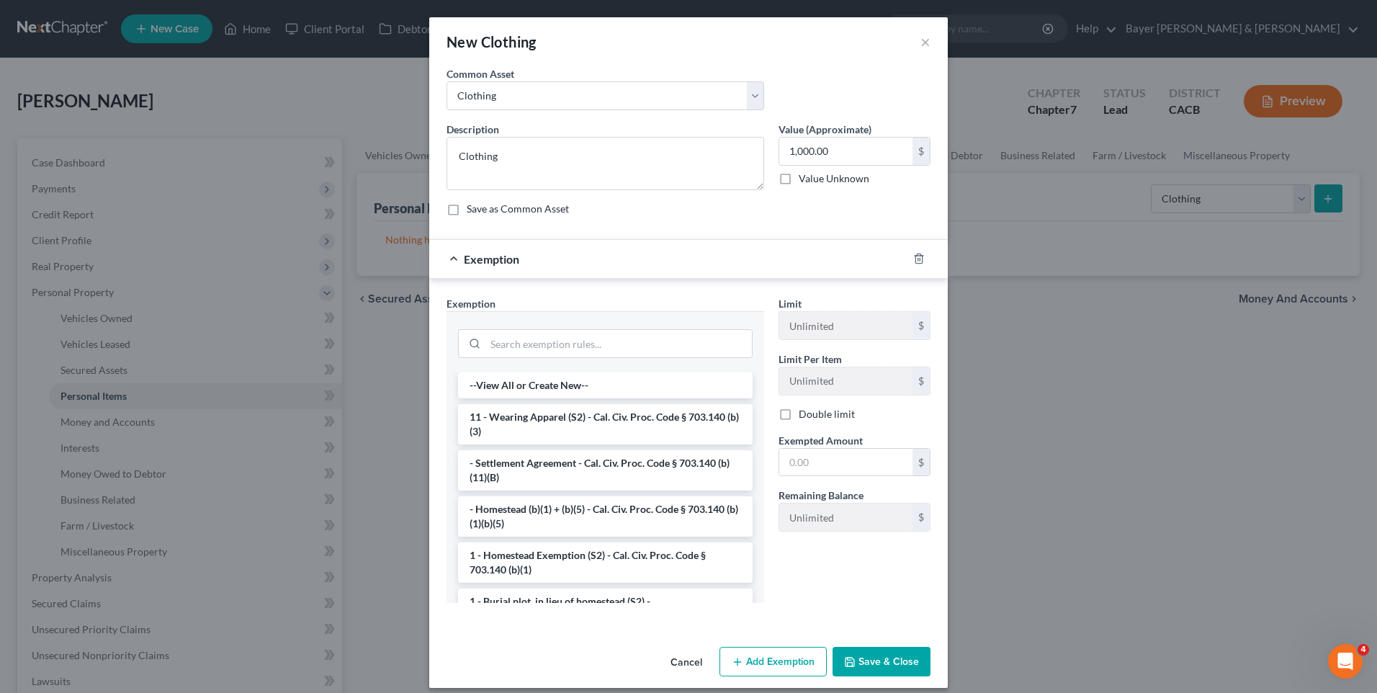
drag, startPoint x: 550, startPoint y: 416, endPoint x: 579, endPoint y: 420, distance: 29.7
click at [550, 416] on li "11 - Wearing Apparel (S2) - Cal. Civ. Proc. Code § 703.140 (b)(3)" at bounding box center [605, 424] width 295 height 40
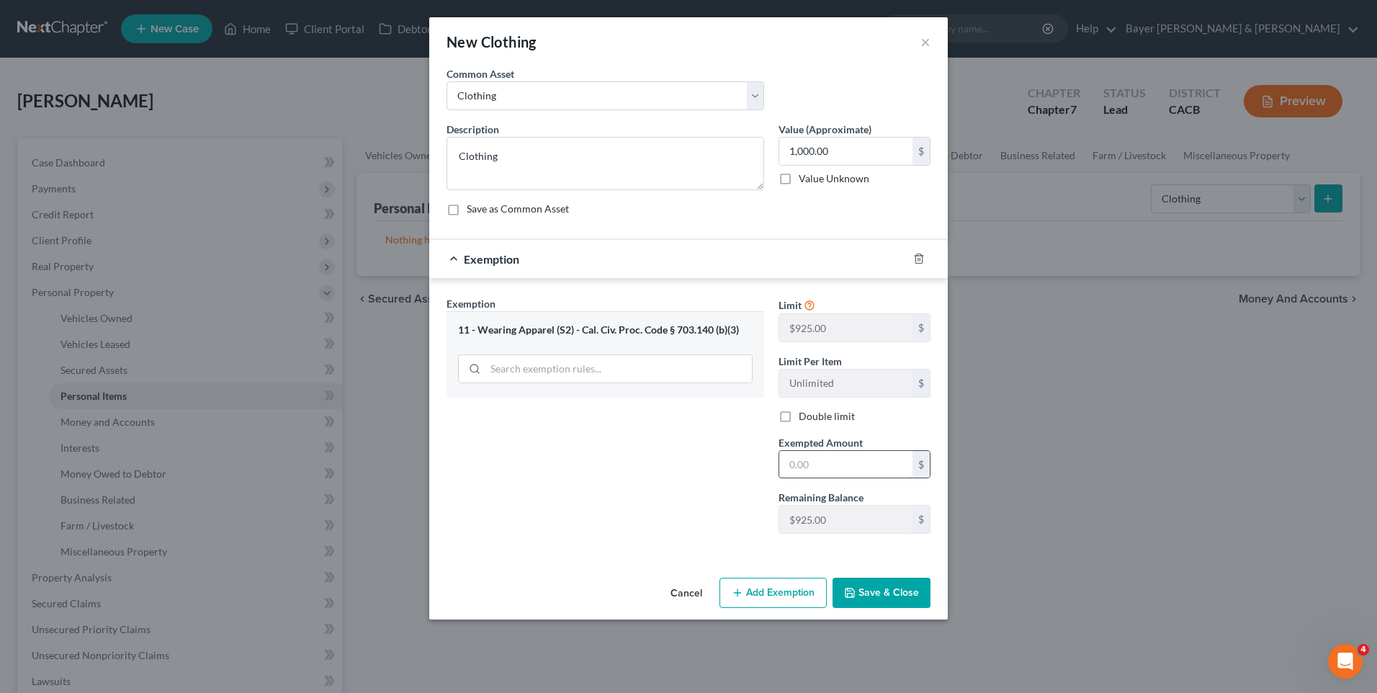
click at [819, 465] on input "text" at bounding box center [845, 464] width 133 height 27
type input "1,000"
drag, startPoint x: 861, startPoint y: 593, endPoint x: 861, endPoint y: 498, distance: 94.3
click at [859, 582] on button "Save & Close" at bounding box center [882, 593] width 98 height 30
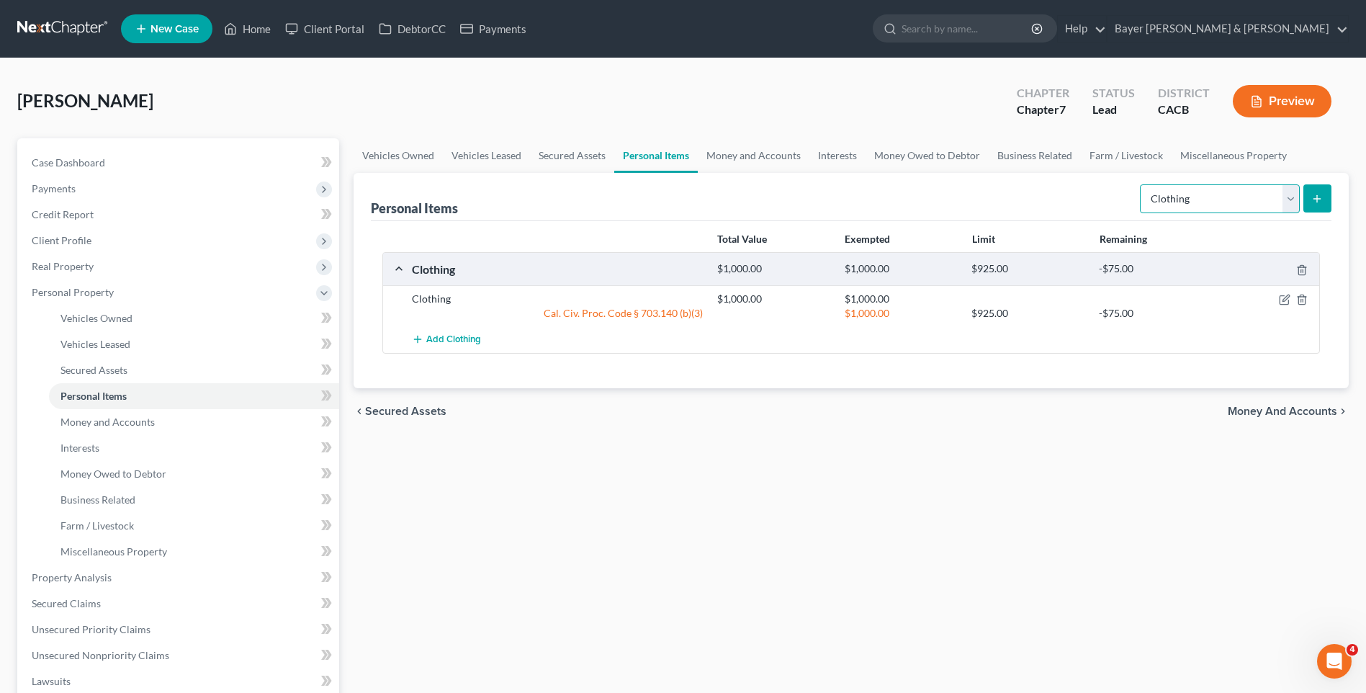
click at [1290, 200] on select "Select Item Type Clothing Collectibles Of Value Electronics Firearms Household …" at bounding box center [1220, 198] width 160 height 29
select select "household_goods"
click at [1142, 184] on select "Select Item Type Clothing Collectibles Of Value Electronics Firearms Household …" at bounding box center [1220, 198] width 160 height 29
click at [1317, 189] on button "submit" at bounding box center [1318, 198] width 28 height 28
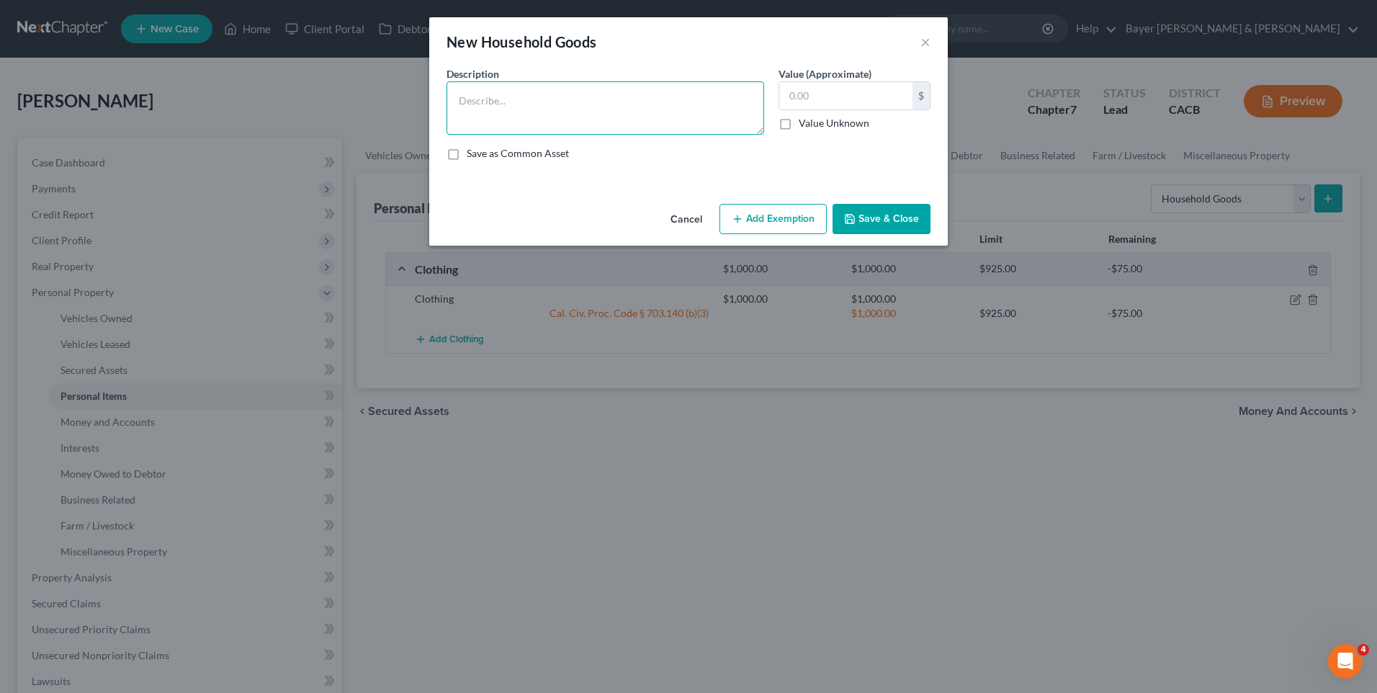
click at [498, 94] on textarea at bounding box center [606, 107] width 318 height 53
type textarea "Household goods and furnishings"
click at [838, 100] on input "text" at bounding box center [845, 95] width 133 height 27
type input "500"
click at [775, 216] on button "Add Exemption" at bounding box center [772, 219] width 107 height 30
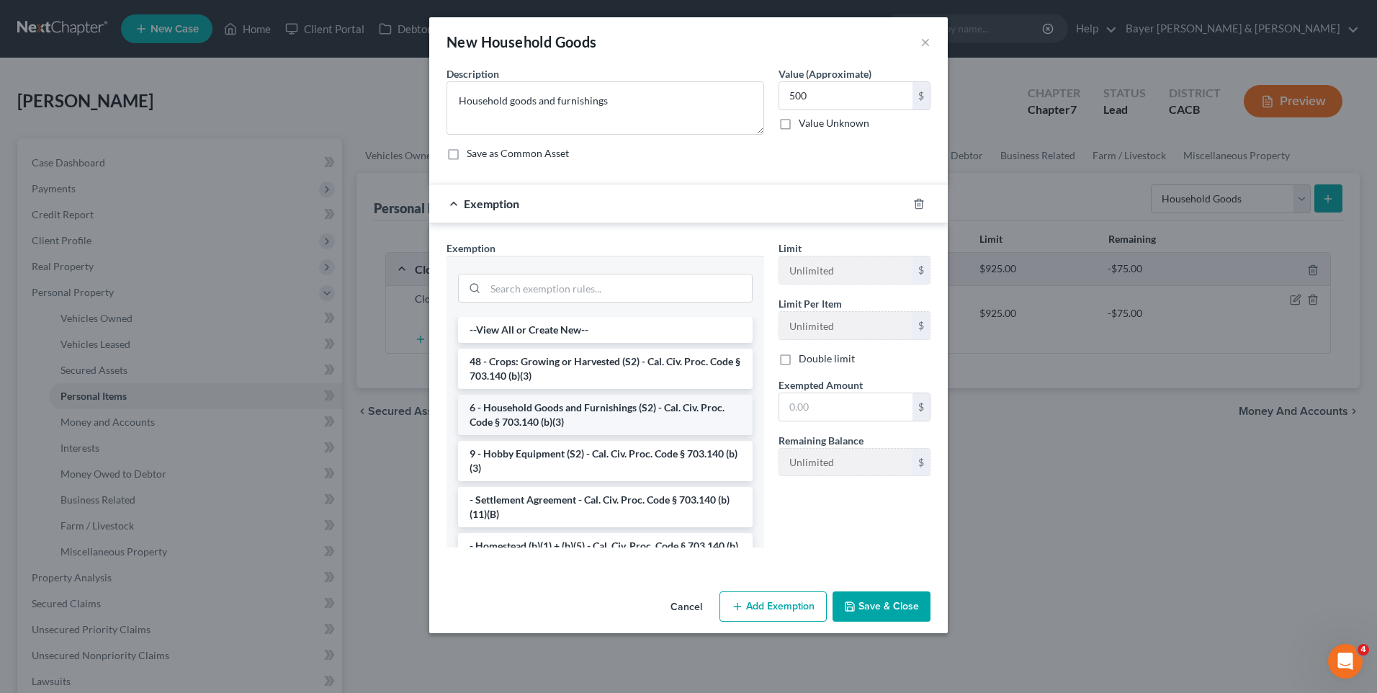
click at [586, 411] on li "6 - Household Goods and Furnishings (S2) - Cal. Civ. Proc. Code § 703.140 (b)(3)" at bounding box center [605, 415] width 295 height 40
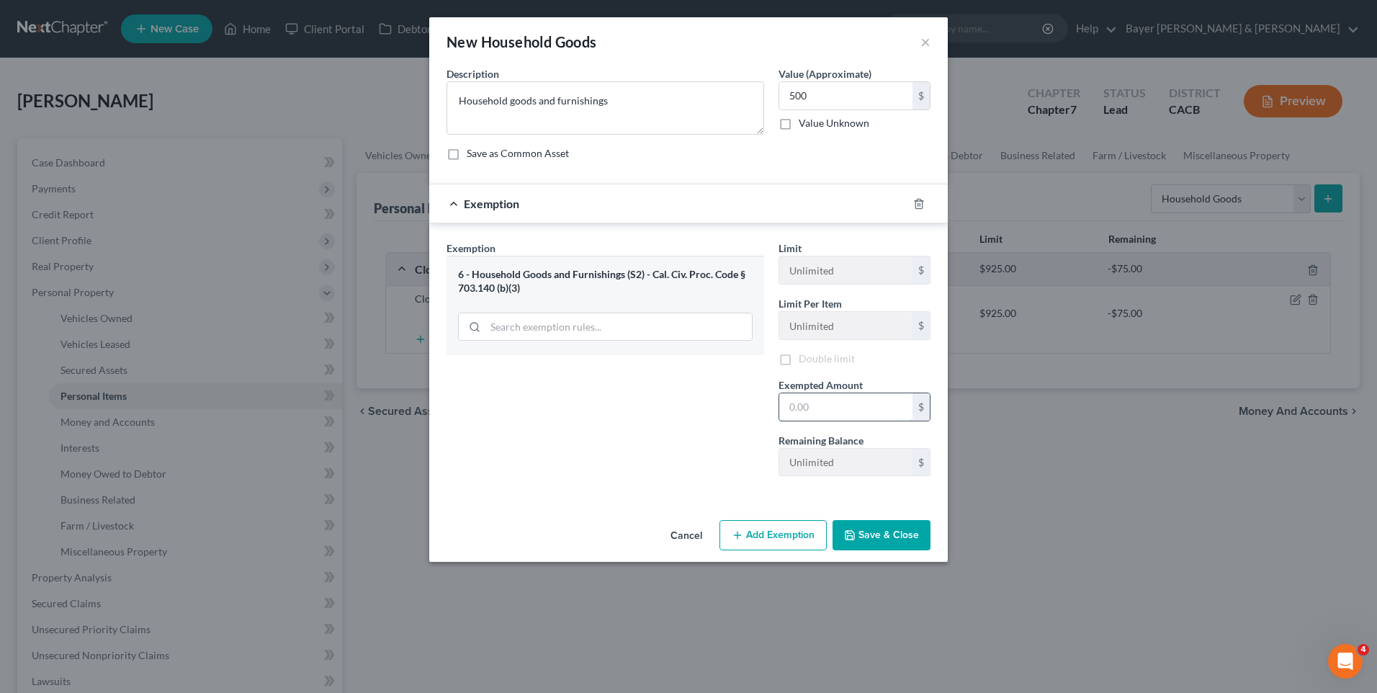
click at [815, 407] on input "text" at bounding box center [845, 406] width 133 height 27
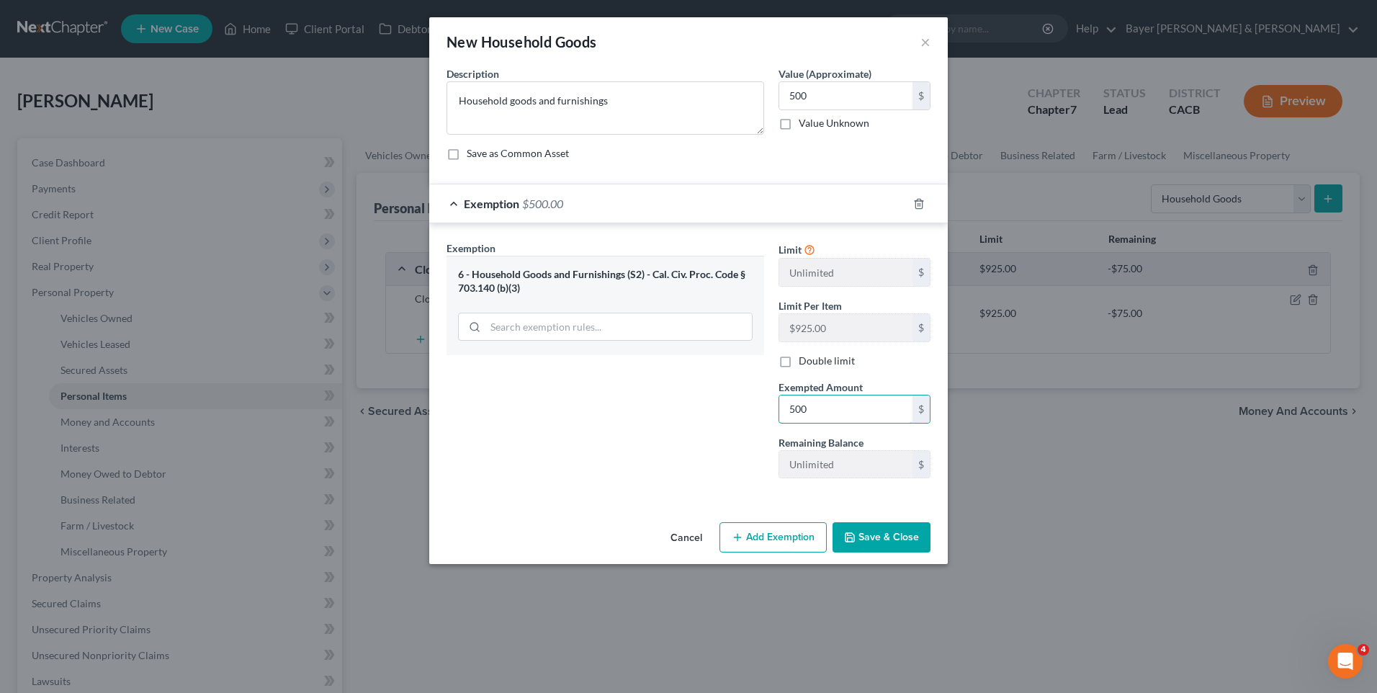
type input "500"
click at [884, 537] on button "Save & Close" at bounding box center [882, 537] width 98 height 30
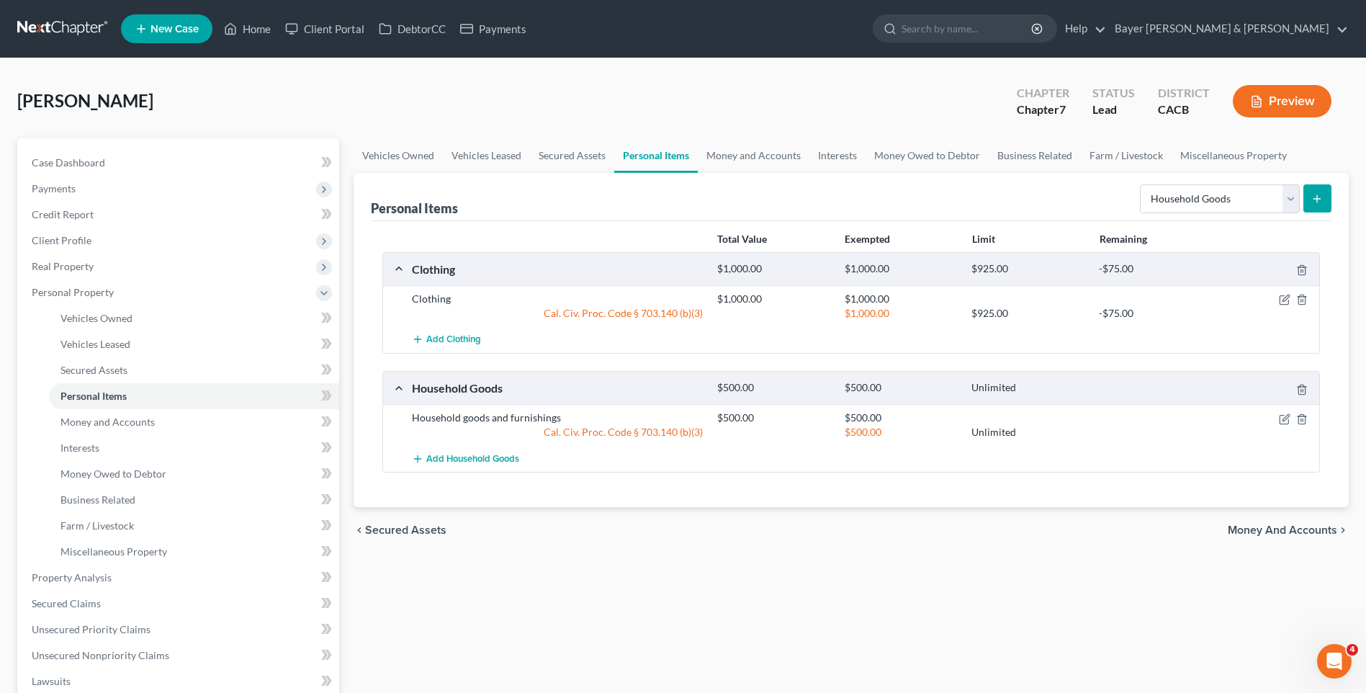
drag, startPoint x: 1253, startPoint y: 526, endPoint x: 1131, endPoint y: 227, distance: 323.4
click at [1247, 518] on div "chevron_left Secured Assets Money and Accounts chevron_right" at bounding box center [851, 530] width 995 height 46
click at [1316, 193] on icon "submit" at bounding box center [1318, 199] width 12 height 12
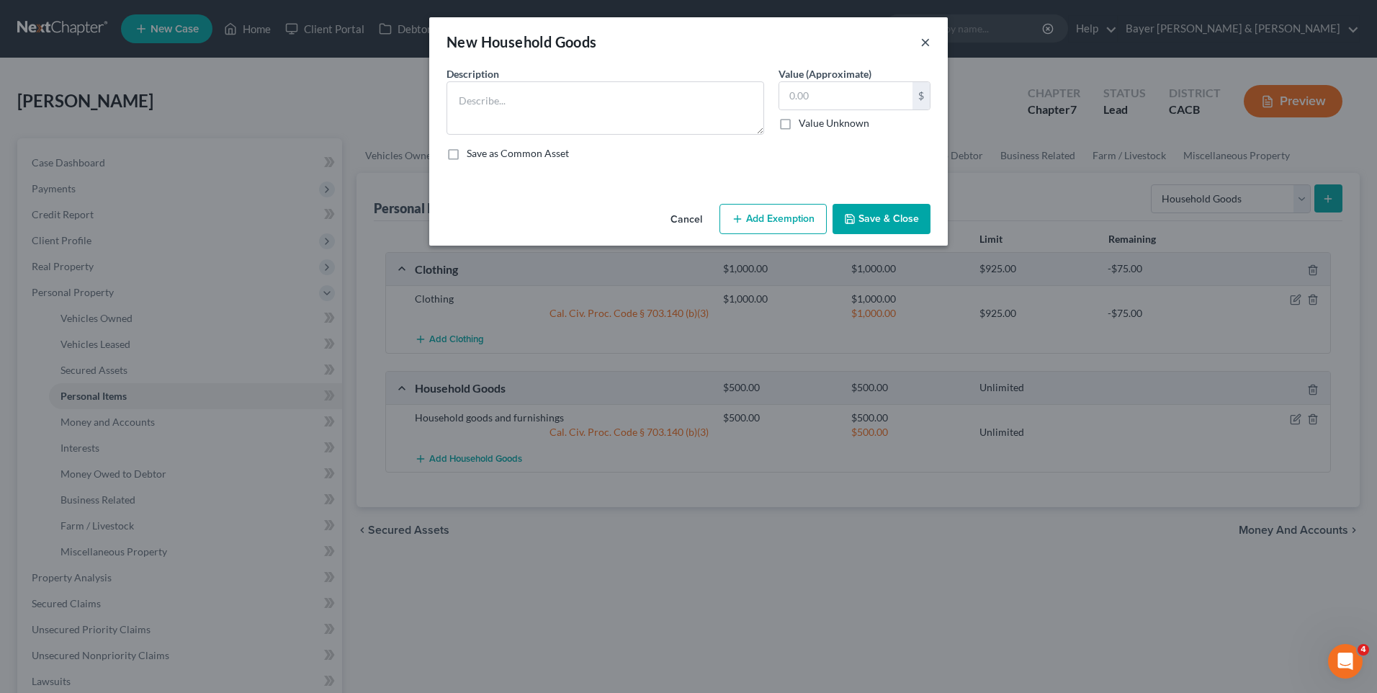
click at [922, 36] on button "×" at bounding box center [925, 41] width 10 height 17
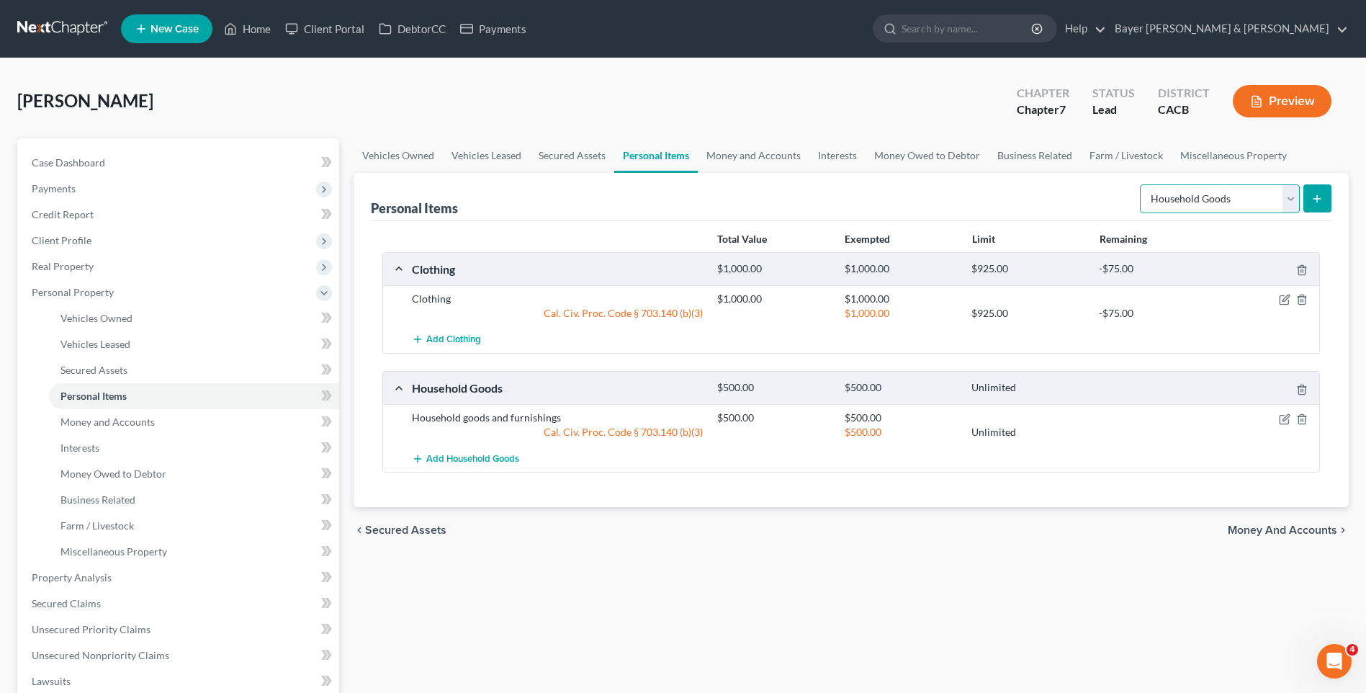
click at [1293, 202] on select "Select Item Type Clothing Collectibles Of Value Electronics Firearms Household …" at bounding box center [1220, 198] width 160 height 29
select select "electronics"
click at [1142, 184] on select "Select Item Type Clothing Collectibles Of Value Electronics Firearms Household …" at bounding box center [1220, 198] width 160 height 29
click at [1317, 197] on line "submit" at bounding box center [1317, 198] width 0 height 6
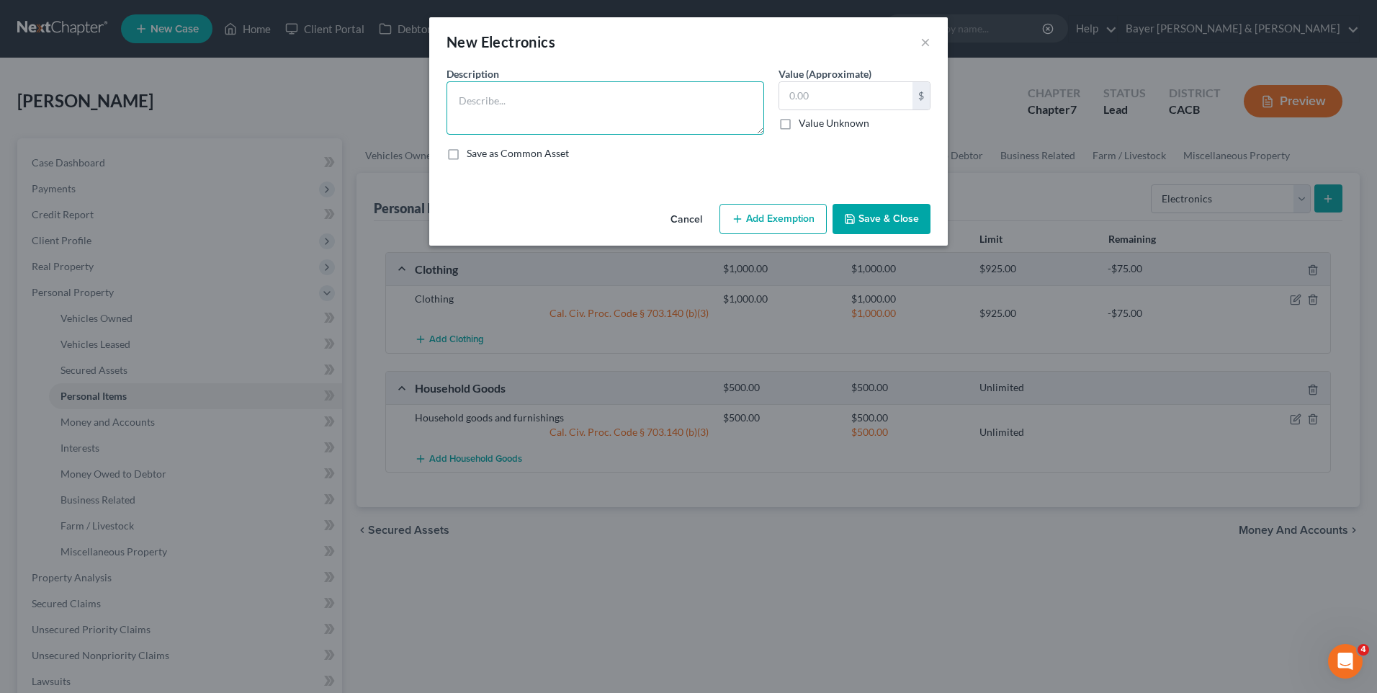
click at [637, 102] on textarea at bounding box center [606, 107] width 318 height 53
type textarea "TV $150 Printer/Scanner $20 Monitor $20"
click at [858, 99] on input "text" at bounding box center [845, 95] width 133 height 27
type input "190"
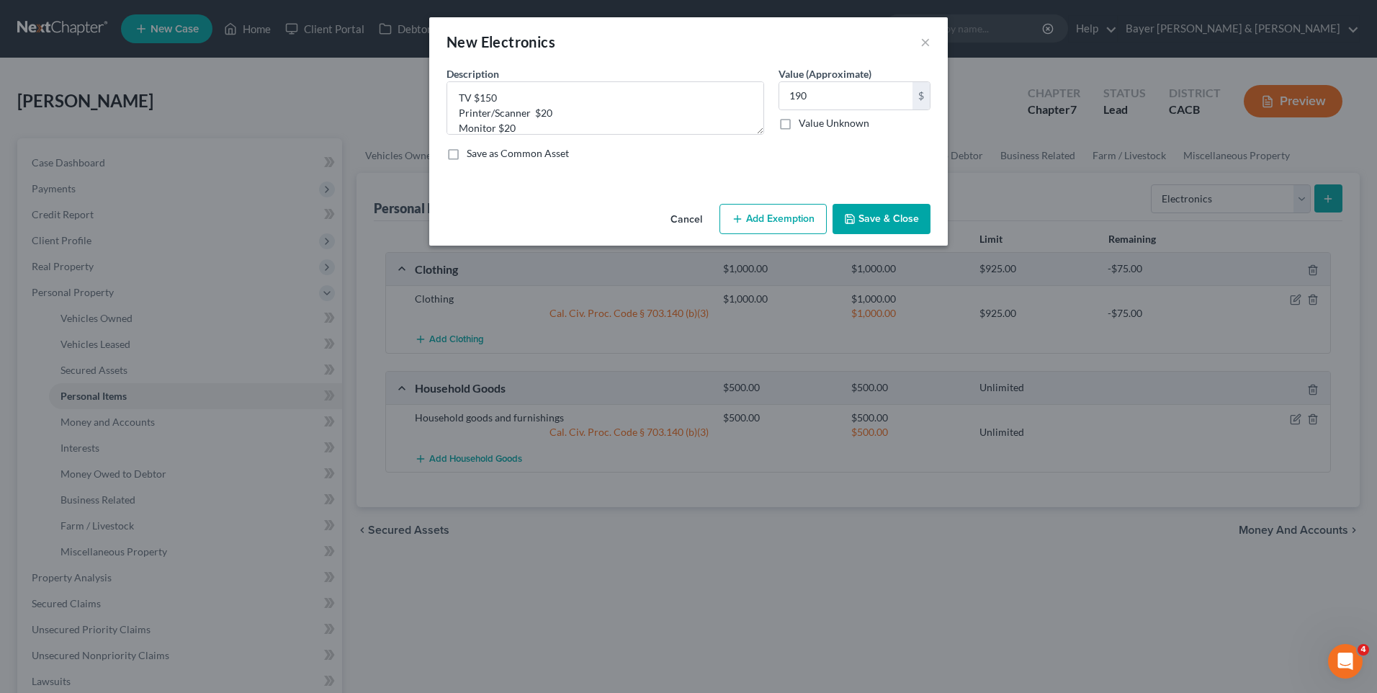
click at [795, 215] on button "Add Exemption" at bounding box center [772, 219] width 107 height 30
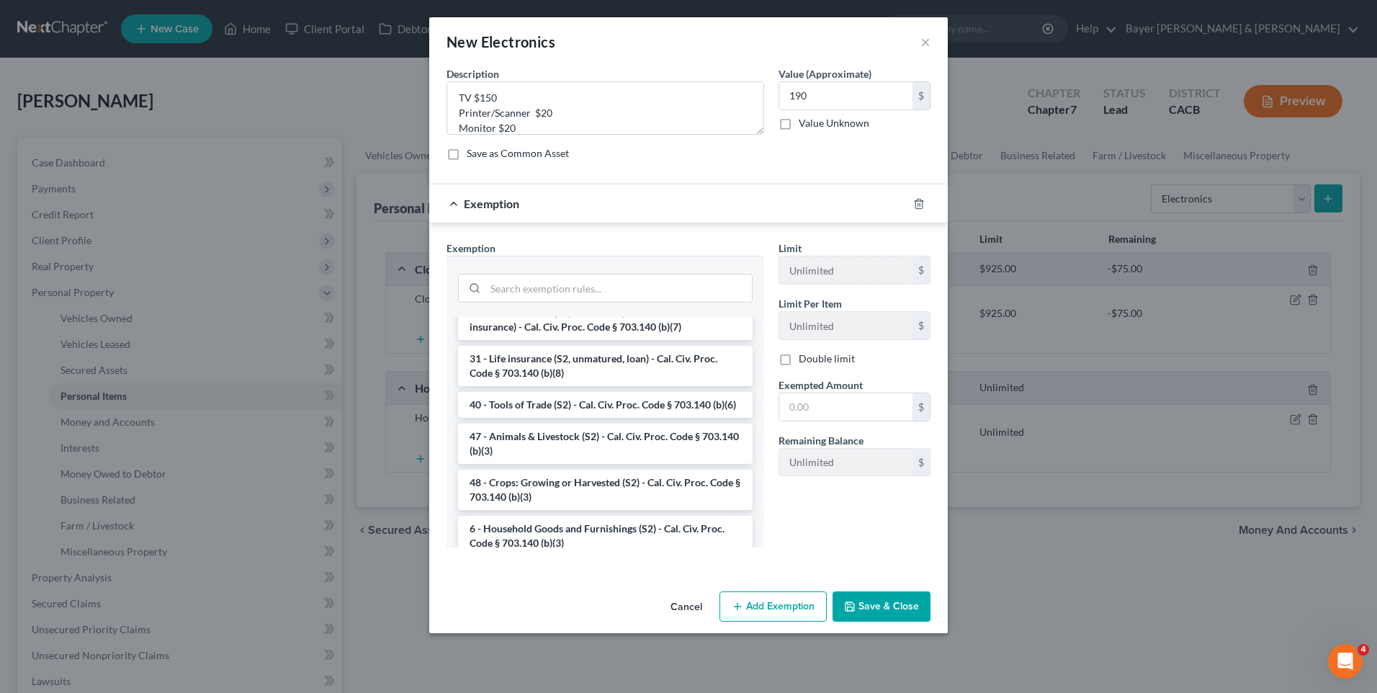
scroll to position [1152, 0]
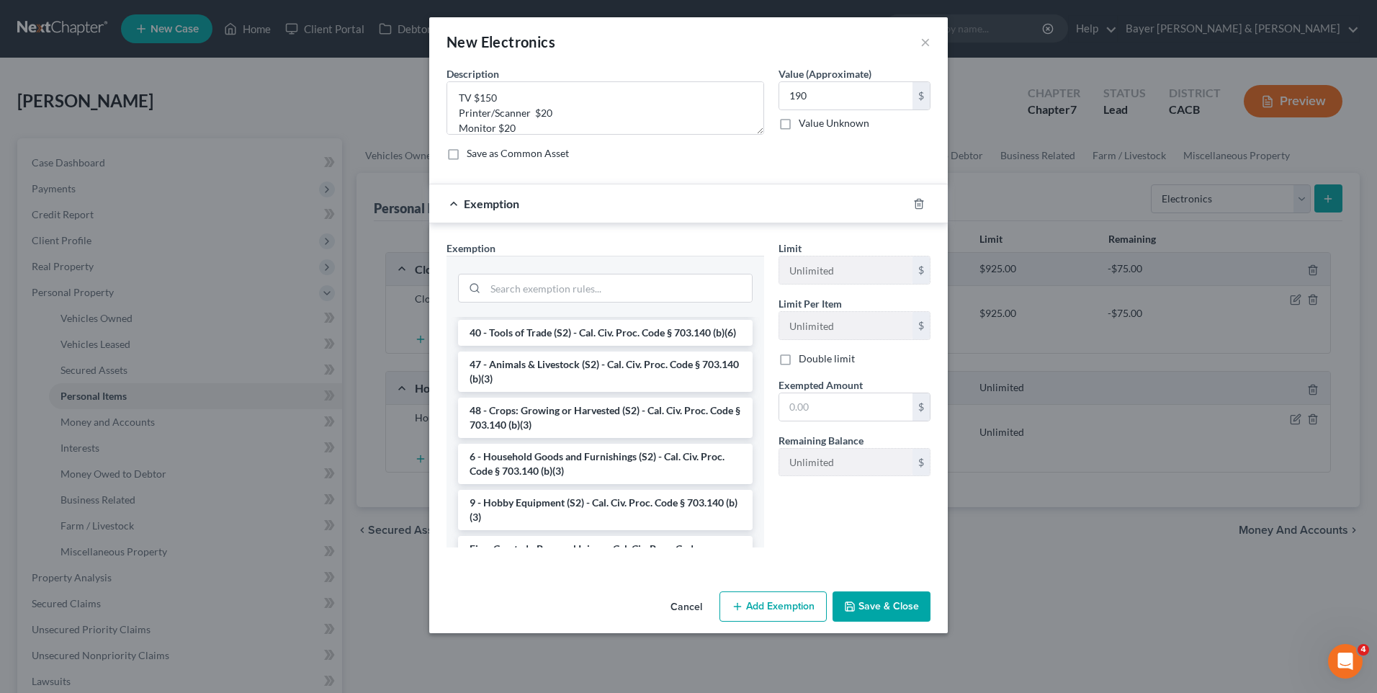
drag, startPoint x: 652, startPoint y: 490, endPoint x: 702, endPoint y: 467, distance: 55.1
click at [653, 484] on li "6 - Household Goods and Furnishings (S2) - Cal. Civ. Proc. Code § 703.140 (b)(3)" at bounding box center [605, 464] width 295 height 40
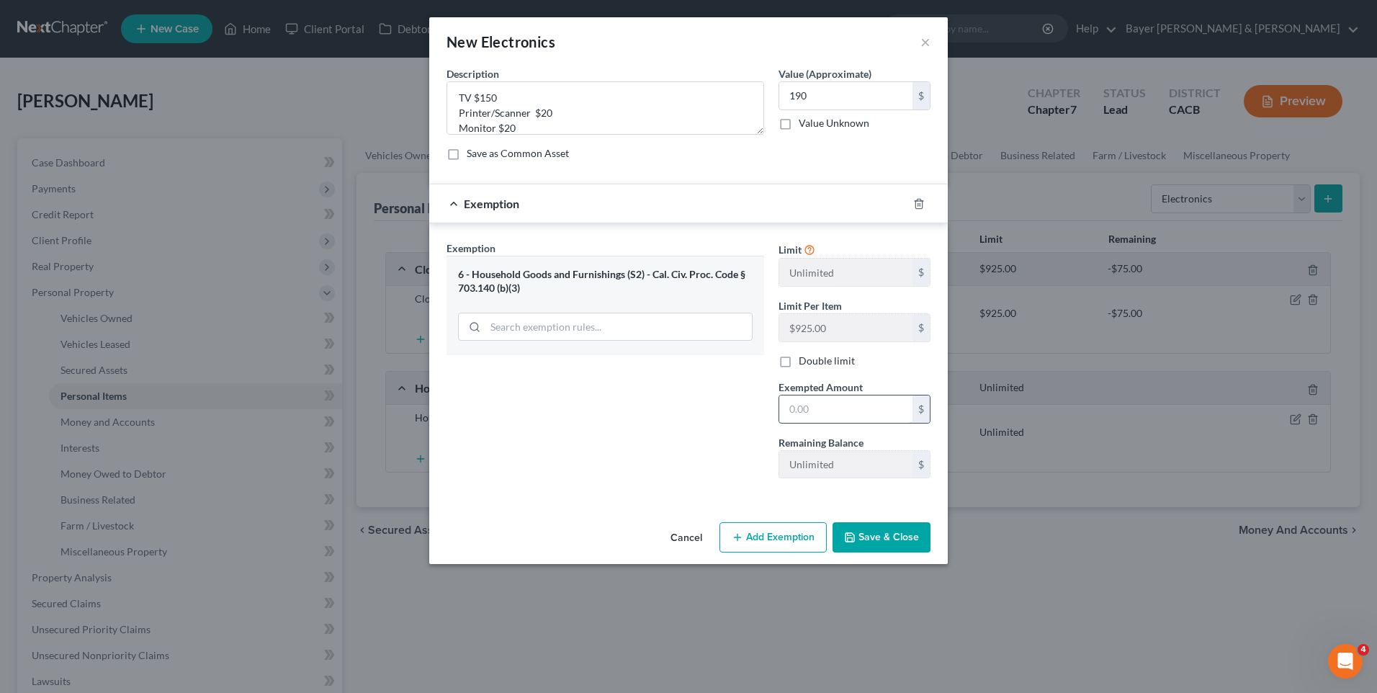
click at [825, 411] on input "text" at bounding box center [845, 408] width 133 height 27
type input "190"
drag, startPoint x: 732, startPoint y: 395, endPoint x: 744, endPoint y: 404, distance: 15.0
click at [732, 395] on div "Exemption Set must be selected for CA. Exemption * 6 - Household Goods and Furn…" at bounding box center [605, 365] width 332 height 249
click at [907, 539] on button "Save & Close" at bounding box center [882, 537] width 98 height 30
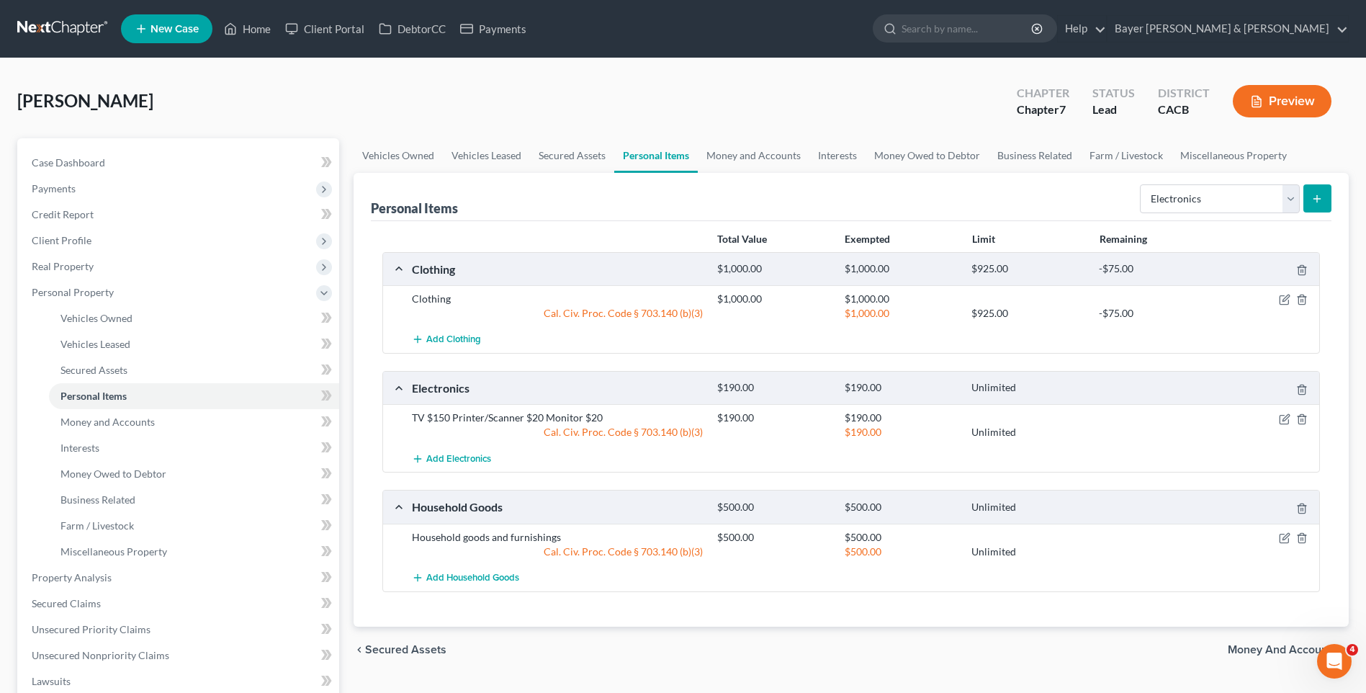
click at [1249, 651] on span "Money and Accounts" at bounding box center [1282, 650] width 109 height 12
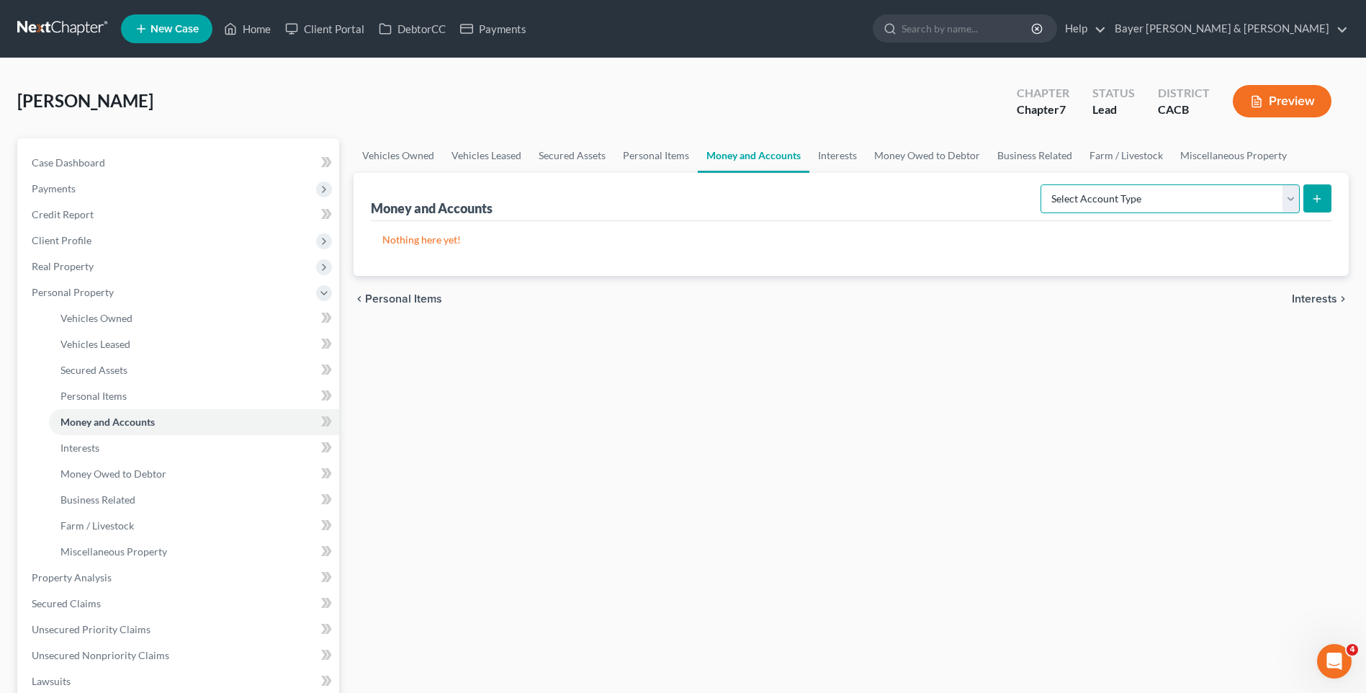
click at [1294, 197] on select "Select Account Type Brokerage Cash on Hand Certificates of Deposit Checking Acc…" at bounding box center [1170, 198] width 259 height 29
select select "checking"
click at [1044, 184] on select "Select Account Type Brokerage Cash on Hand Certificates of Deposit Checking Acc…" at bounding box center [1170, 198] width 259 height 29
click at [1314, 194] on icon "submit" at bounding box center [1318, 199] width 12 height 12
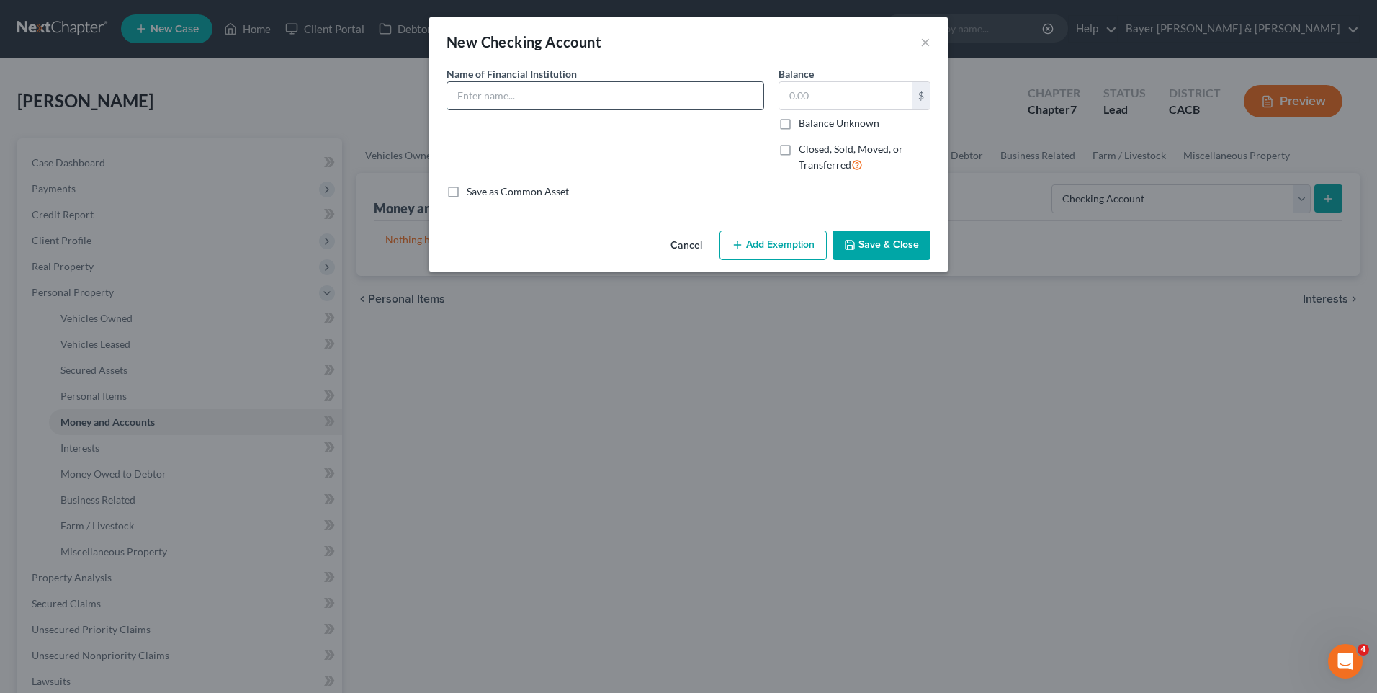
click at [507, 97] on input "text" at bounding box center [605, 95] width 316 height 27
type input "Chase"
click at [810, 99] on input "text" at bounding box center [845, 95] width 133 height 27
type input "11"
click at [776, 248] on button "Add Exemption" at bounding box center [772, 245] width 107 height 30
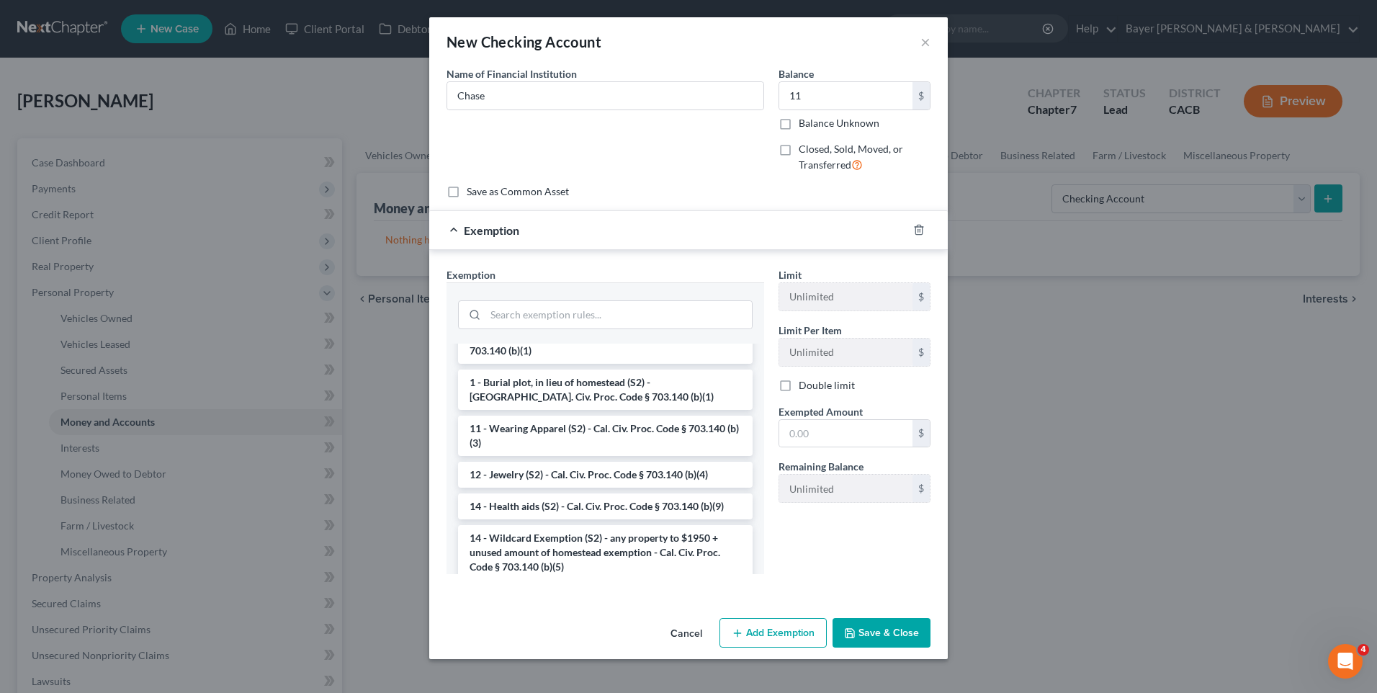
scroll to position [288, 0]
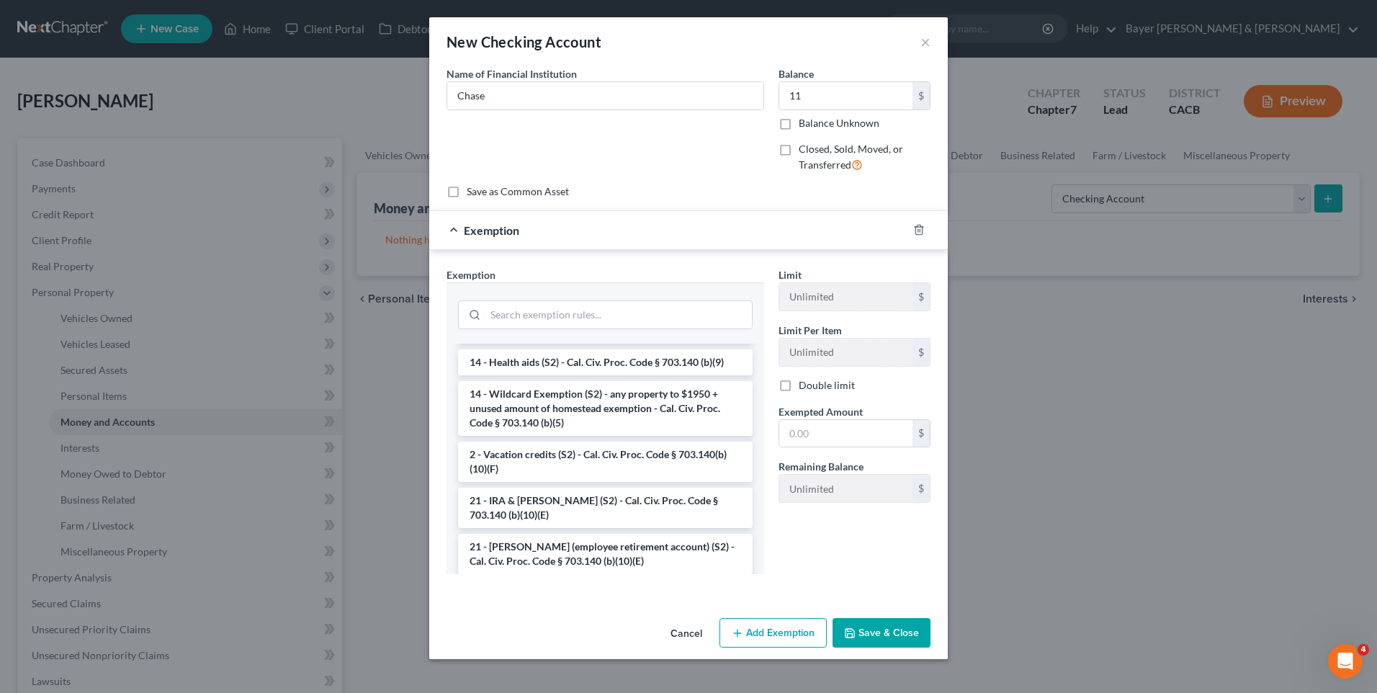
drag, startPoint x: 600, startPoint y: 405, endPoint x: 686, endPoint y: 429, distance: 88.9
click at [601, 405] on li "14 - Wildcard Exemption (S2) - any property to $1950 + unused amount of homeste…" at bounding box center [605, 408] width 295 height 55
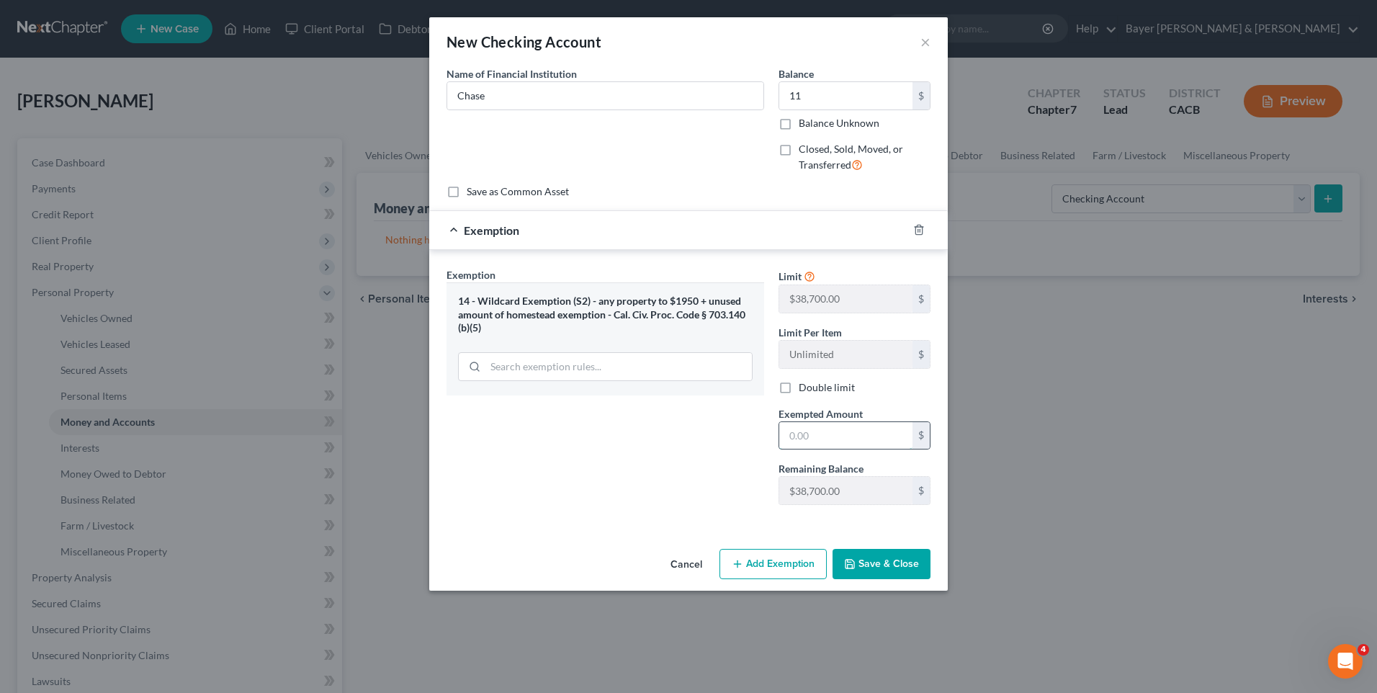
click at [830, 436] on input "text" at bounding box center [845, 435] width 133 height 27
type input "11"
click at [696, 525] on div "An exemption set must first be selected from the Filing Information section. Co…" at bounding box center [688, 304] width 519 height 477
drag, startPoint x: 896, startPoint y: 568, endPoint x: 887, endPoint y: 551, distance: 18.7
click at [895, 564] on button "Save & Close" at bounding box center [882, 564] width 98 height 30
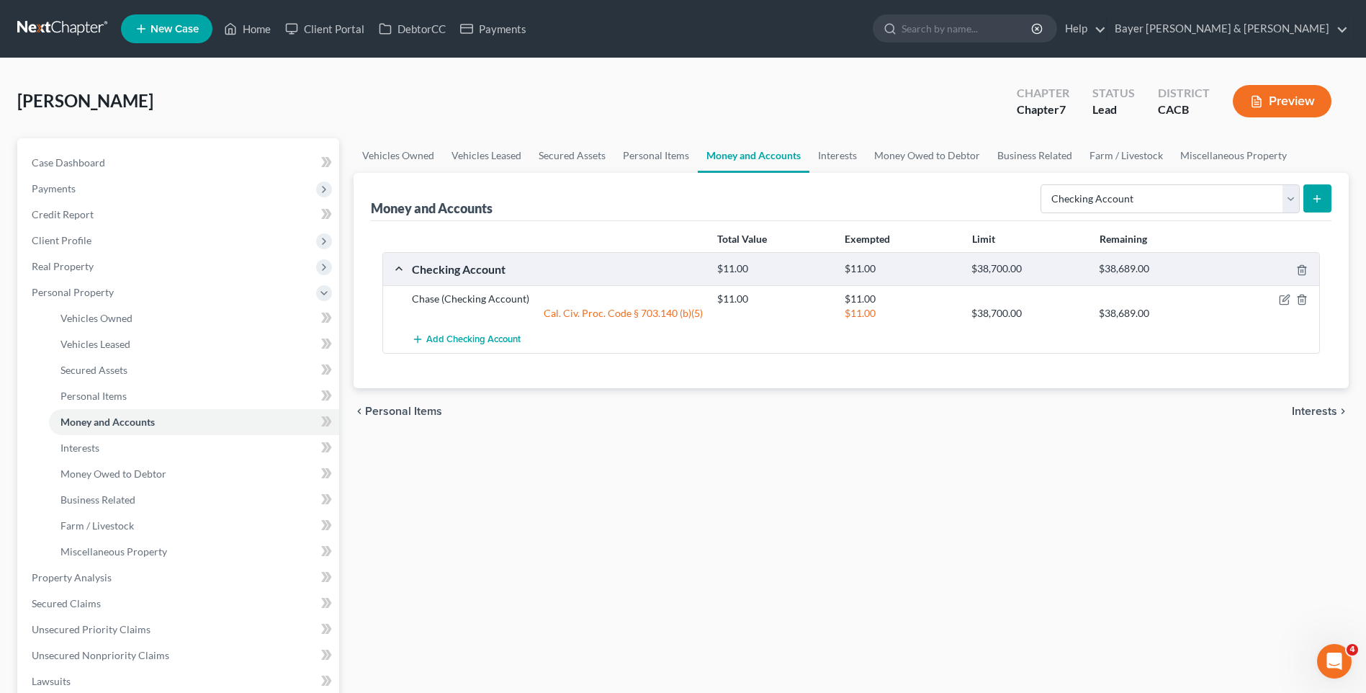
click at [1319, 198] on icon "submit" at bounding box center [1318, 199] width 12 height 12
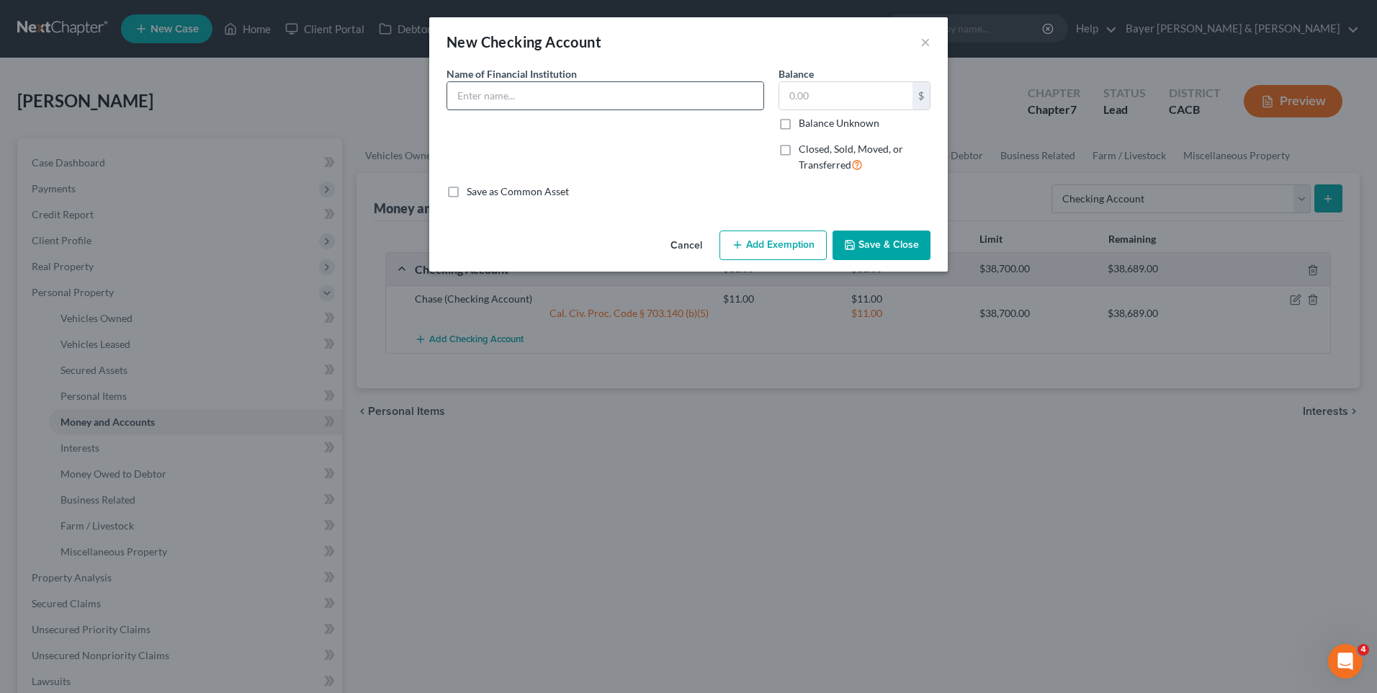
click at [580, 98] on input "text" at bounding box center [605, 95] width 316 height 27
type input "Chase"
click at [804, 94] on input "text" at bounding box center [845, 95] width 133 height 27
type input "40"
click at [817, 244] on button "Add Exemption" at bounding box center [772, 245] width 107 height 30
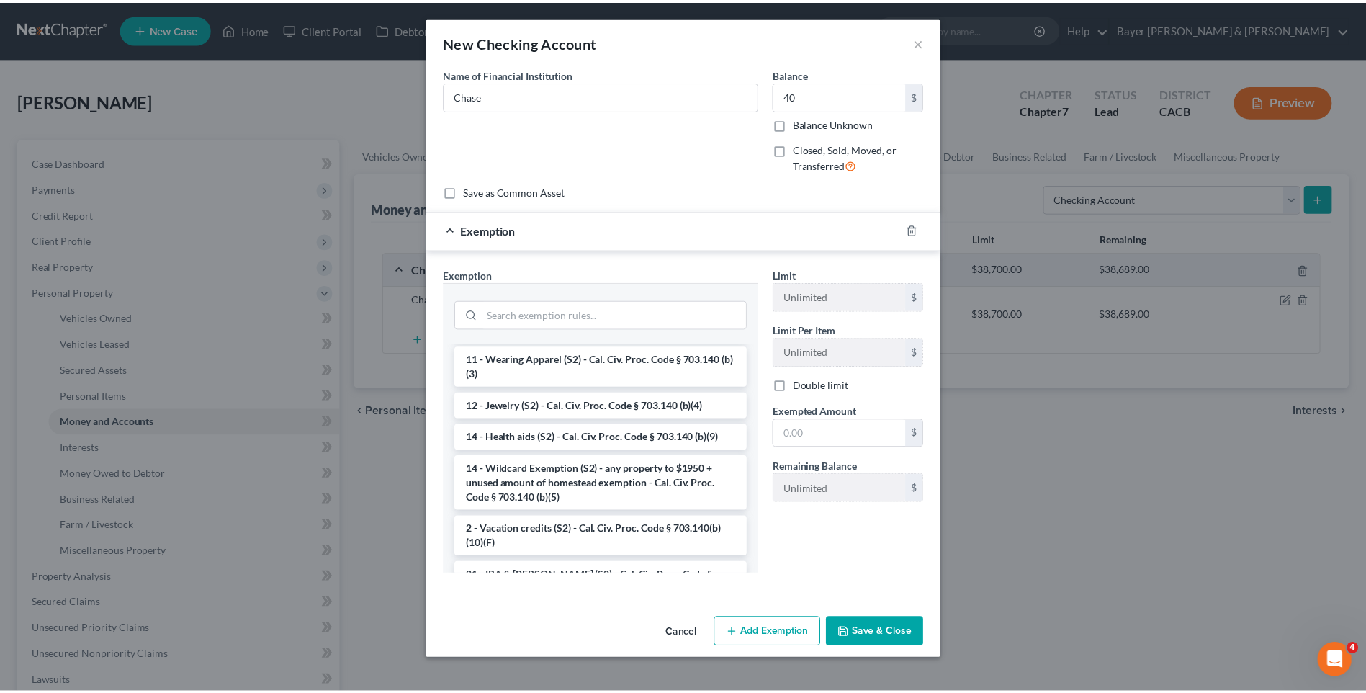
scroll to position [141, 0]
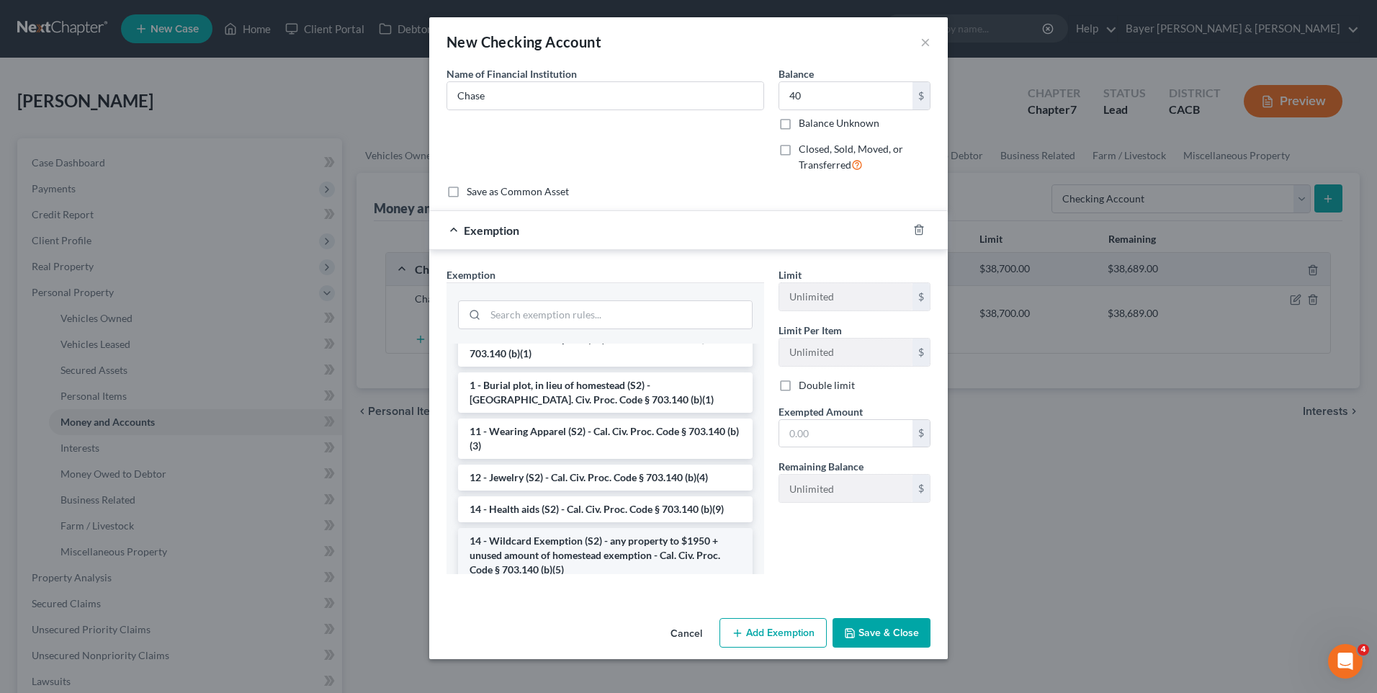
click at [541, 545] on li "14 - Wildcard Exemption (S2) - any property to $1950 + unused amount of homeste…" at bounding box center [605, 555] width 295 height 55
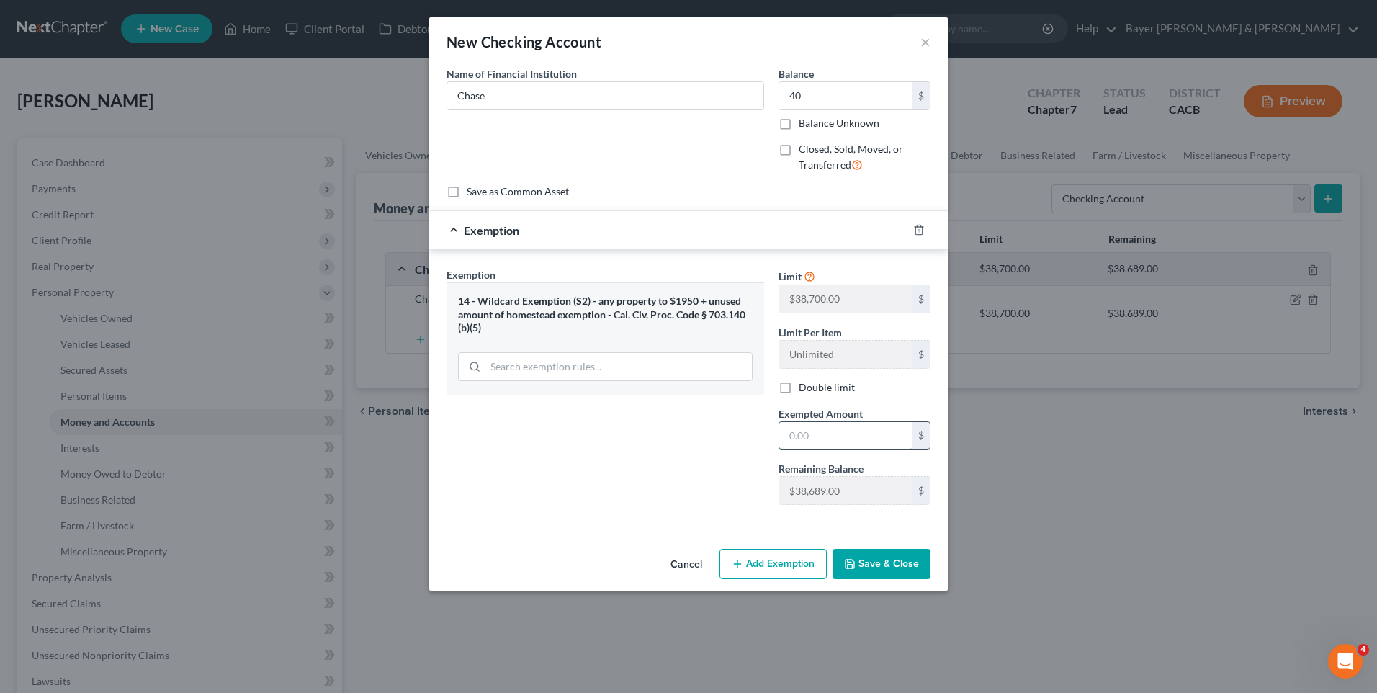
click at [798, 437] on input "text" at bounding box center [845, 435] width 133 height 27
type input "40"
click at [699, 483] on div "Exemption Set must be selected for CA. Exemption * 14 - Wildcard Exemption (S2)…" at bounding box center [605, 391] width 332 height 249
click at [864, 558] on button "Save & Close" at bounding box center [882, 564] width 98 height 30
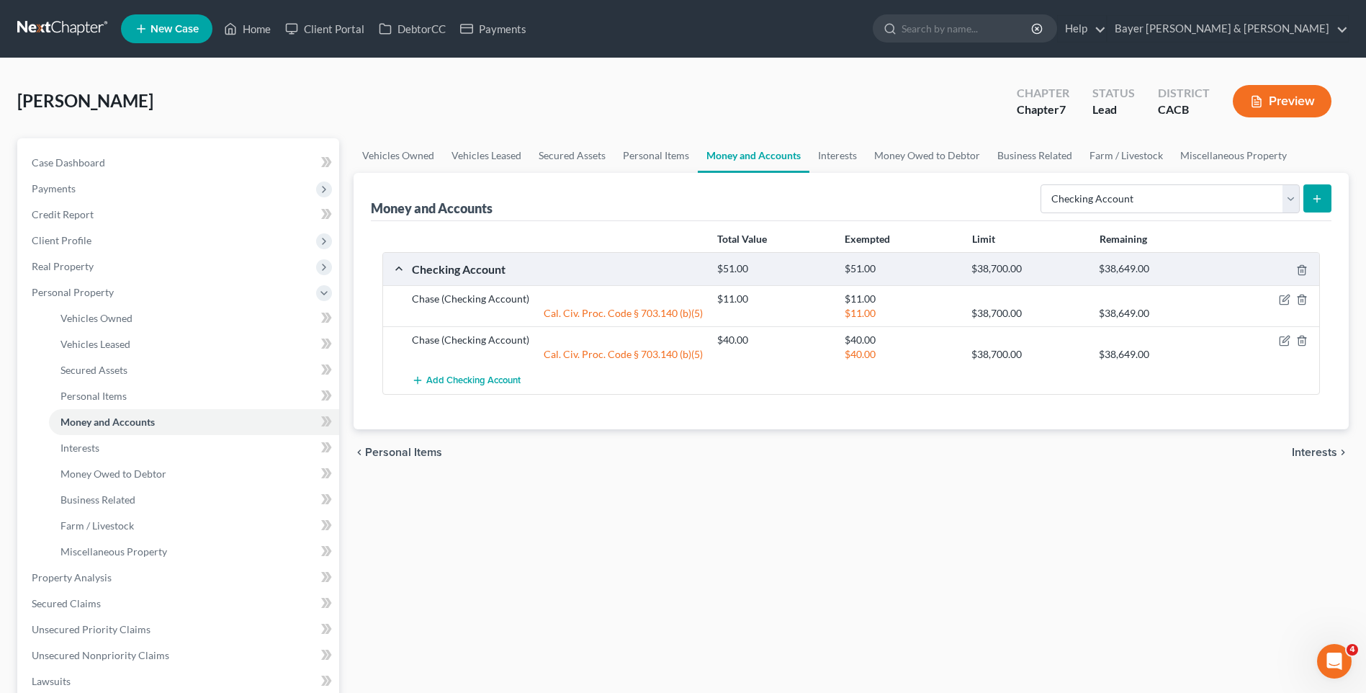
click at [1324, 451] on span "Interests" at bounding box center [1314, 453] width 45 height 12
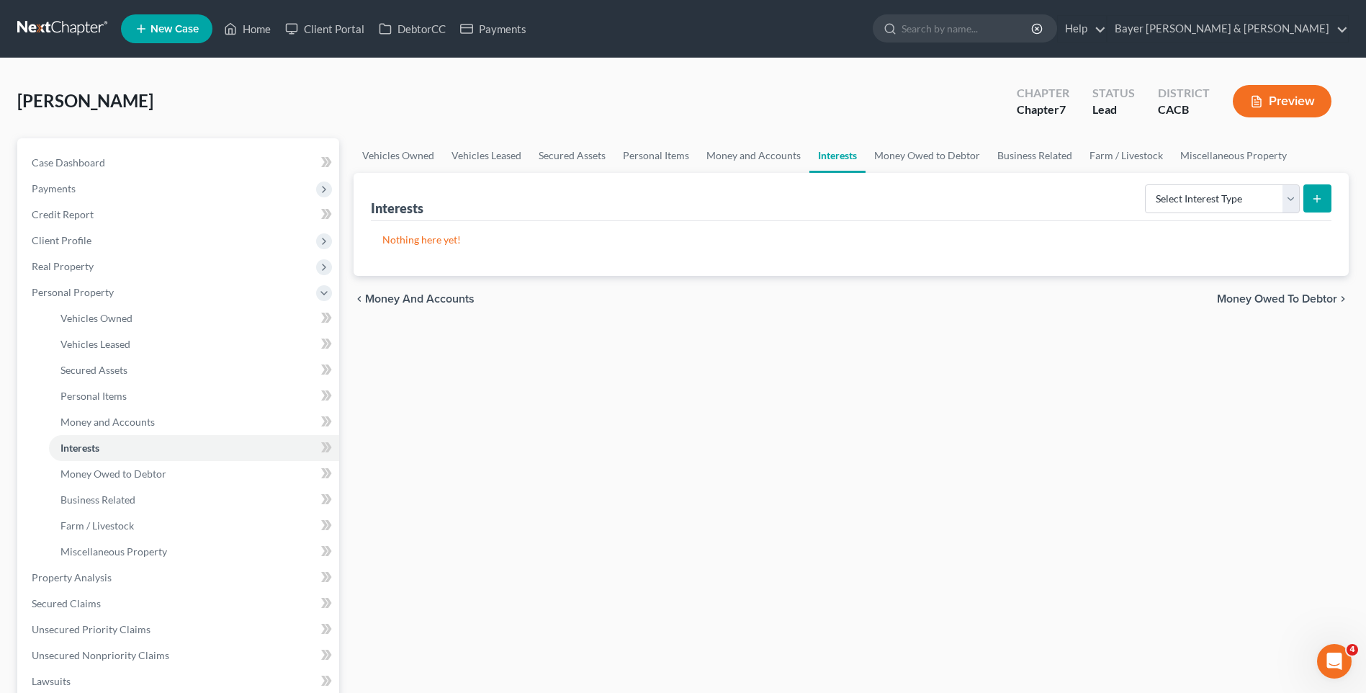
click at [1270, 295] on span "Money Owed to Debtor" at bounding box center [1277, 299] width 120 height 12
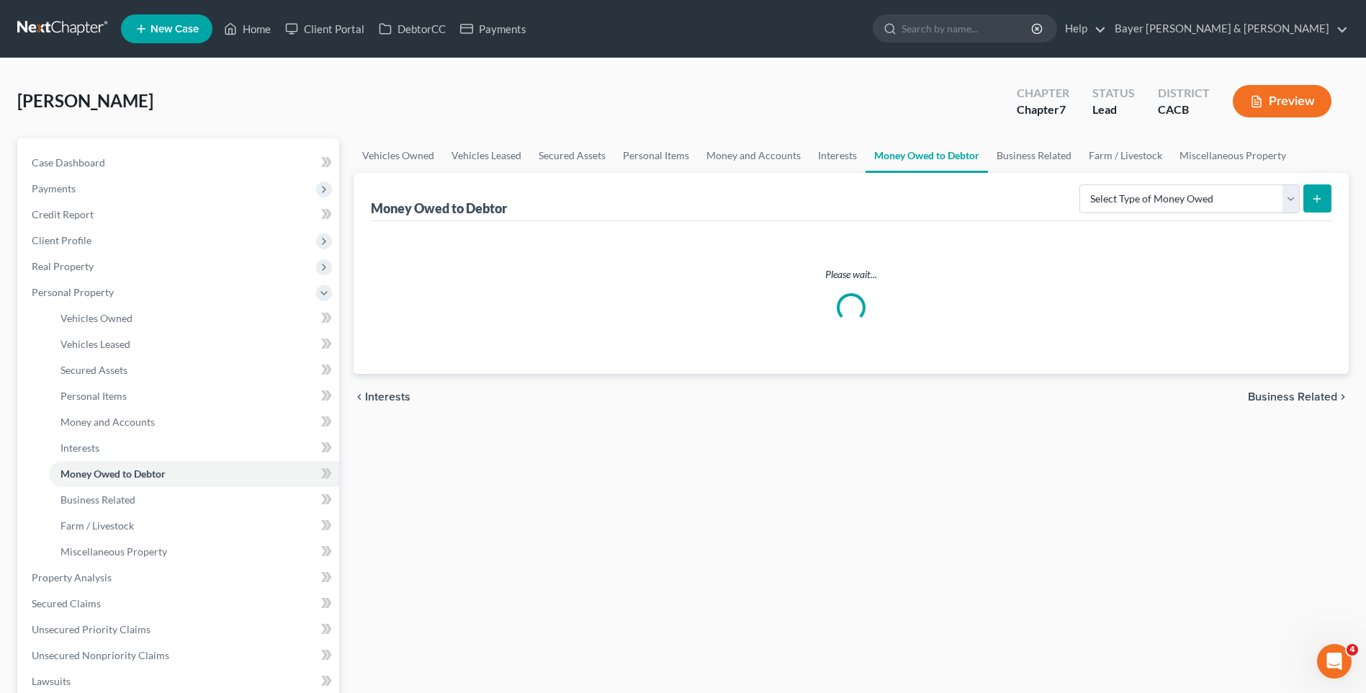
click at [1291, 393] on span "Business Related" at bounding box center [1292, 397] width 89 height 12
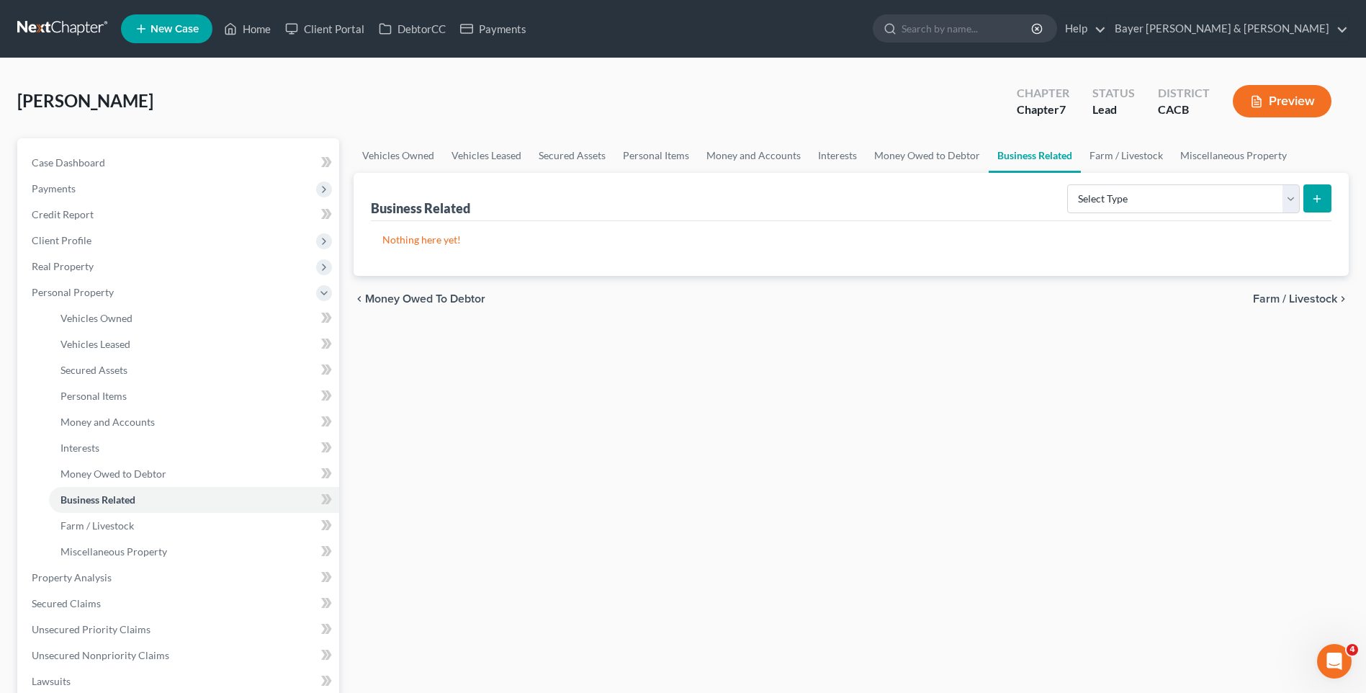
click at [1284, 297] on span "Farm / Livestock" at bounding box center [1295, 299] width 84 height 12
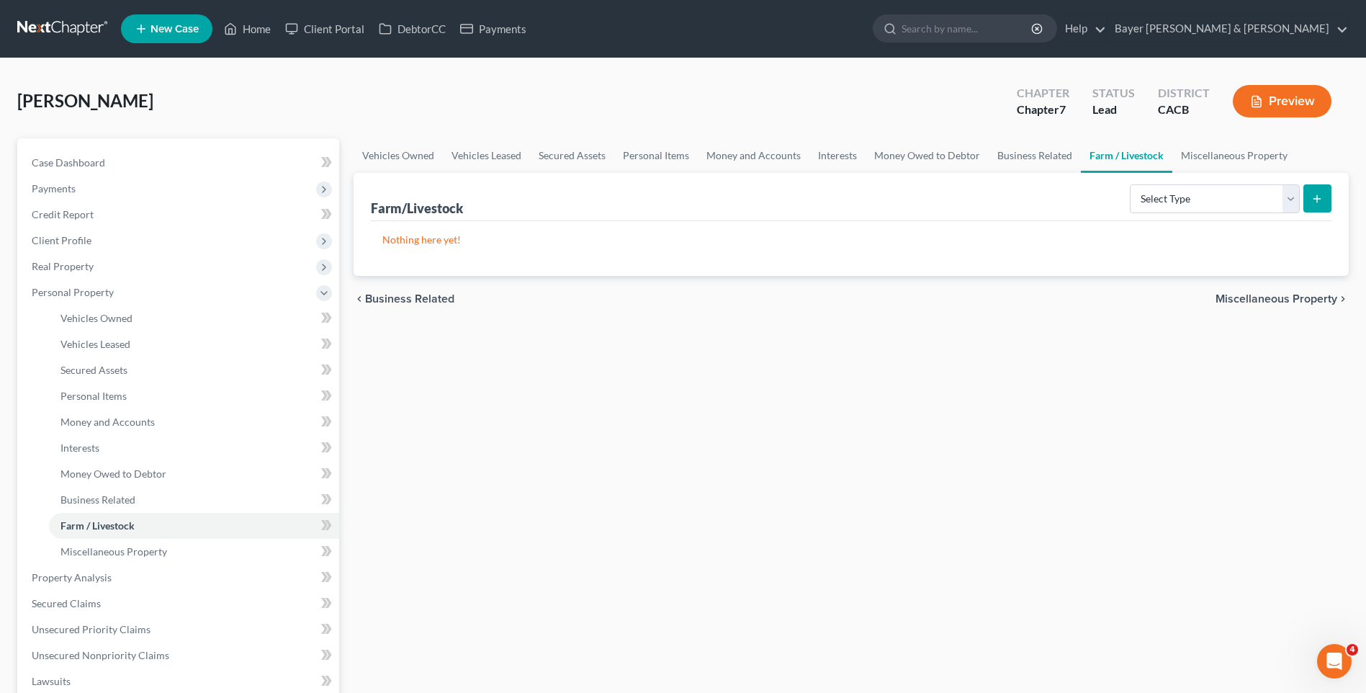
click at [1261, 297] on span "Miscellaneous Property" at bounding box center [1277, 299] width 122 height 12
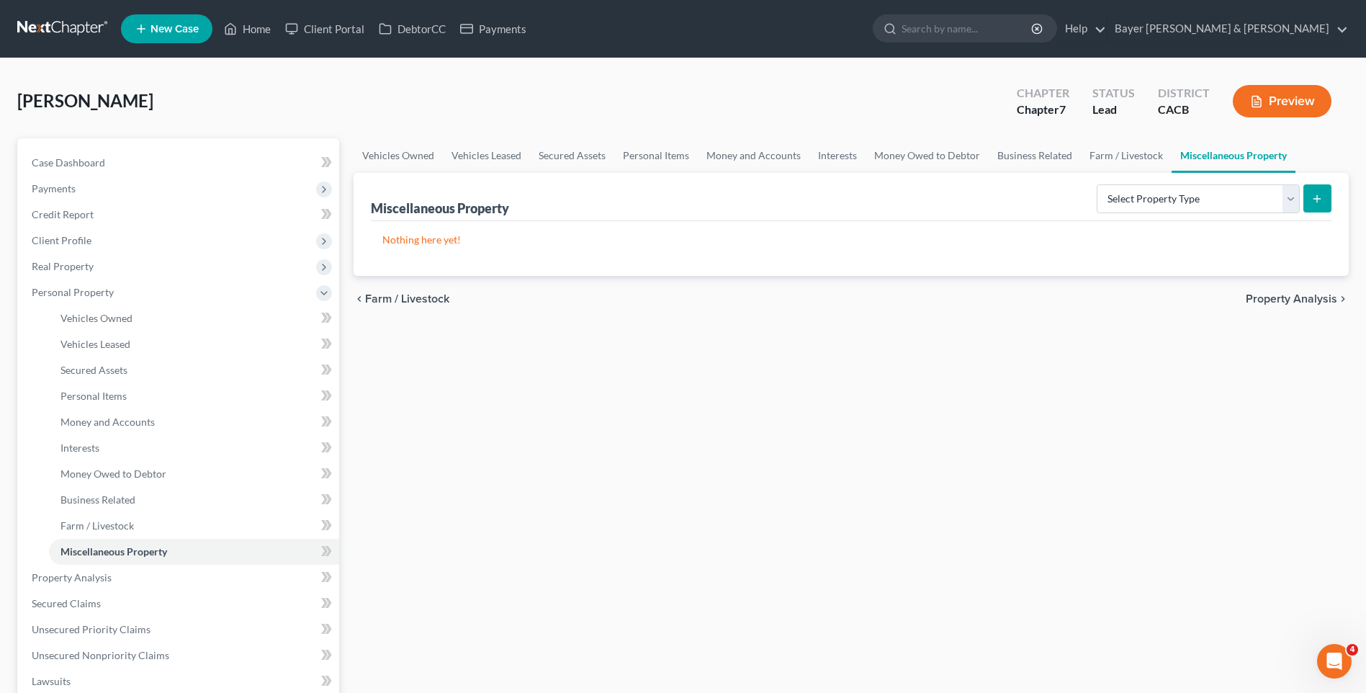
click at [1276, 299] on span "Property Analysis" at bounding box center [1291, 299] width 91 height 12
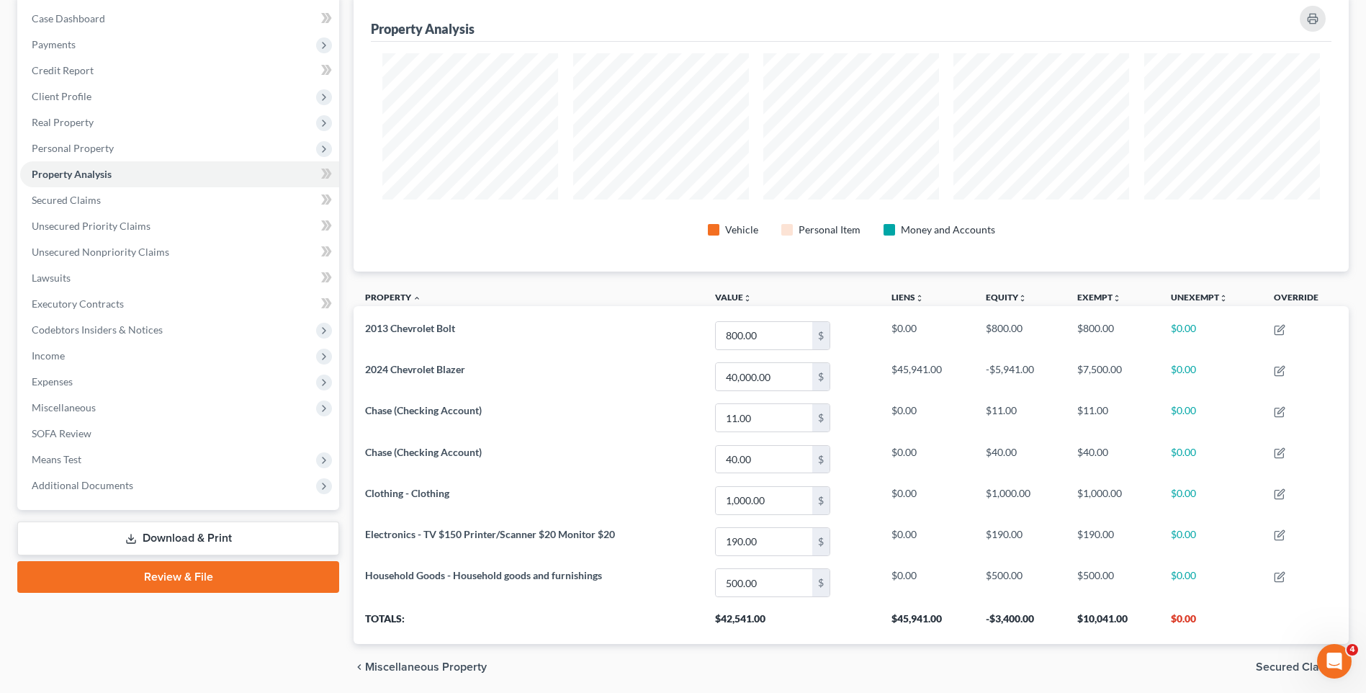
click at [1270, 670] on span "Secured Claims" at bounding box center [1296, 667] width 81 height 12
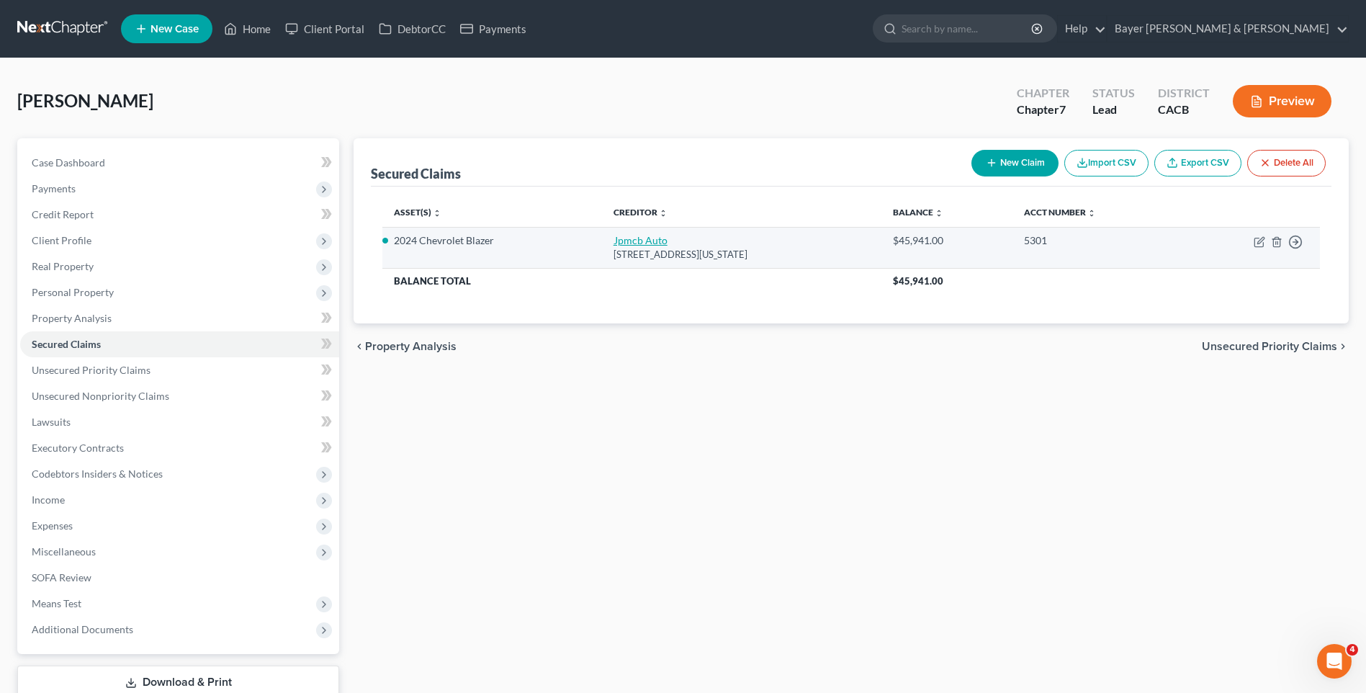
click at [633, 242] on link "Jpmcb Auto" at bounding box center [641, 240] width 54 height 12
select select "19"
select select "2"
select select "0"
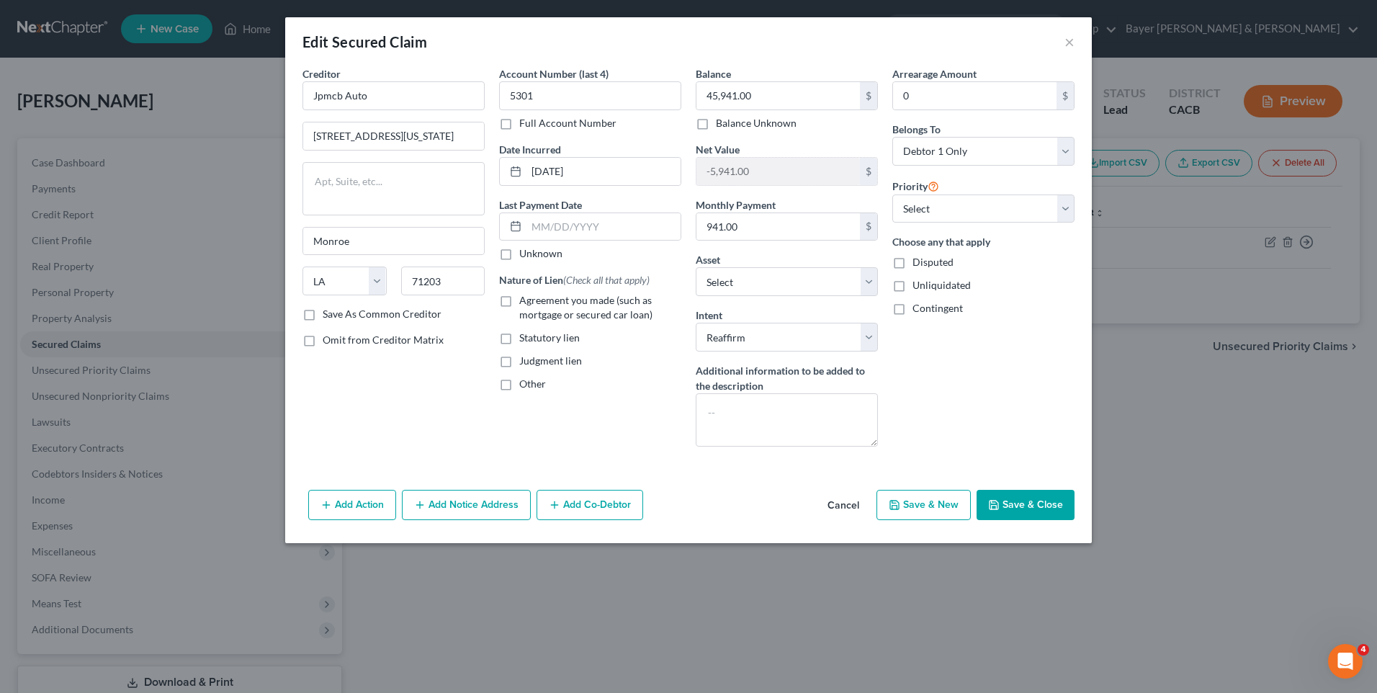
click at [1030, 508] on button "Save & Close" at bounding box center [1026, 505] width 98 height 30
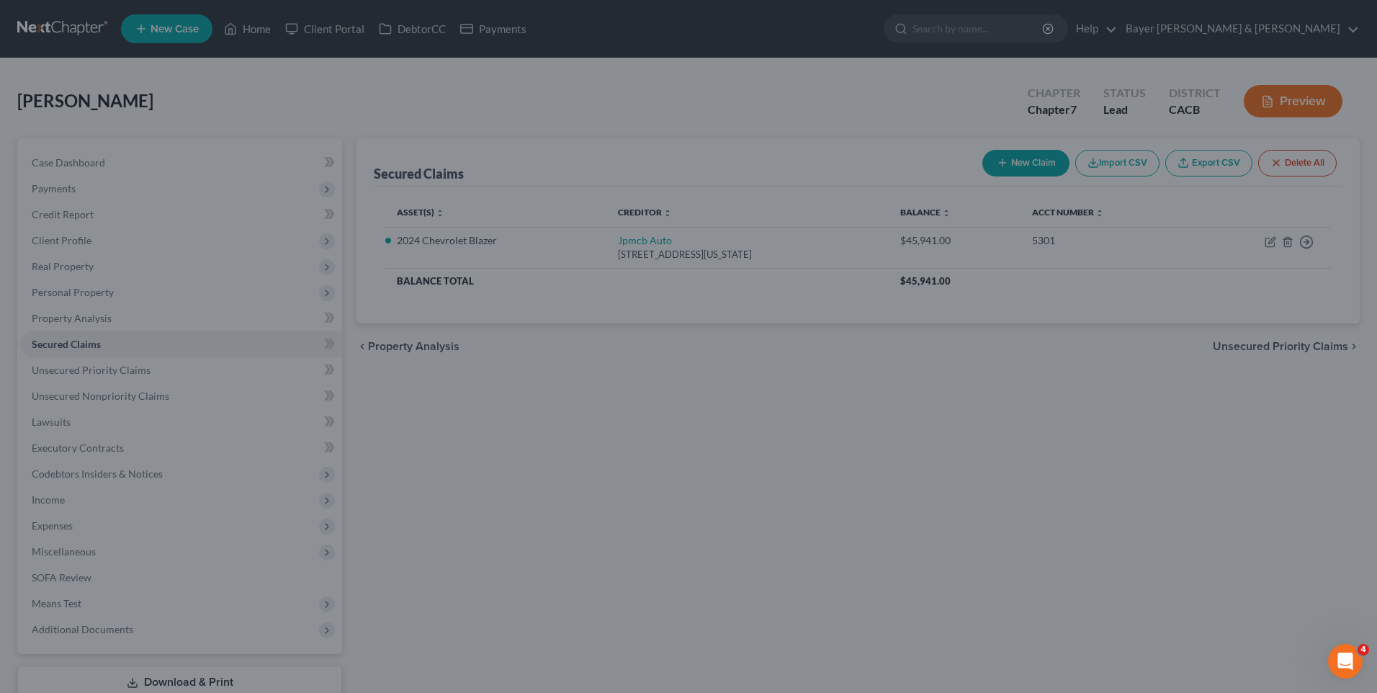
select select "2"
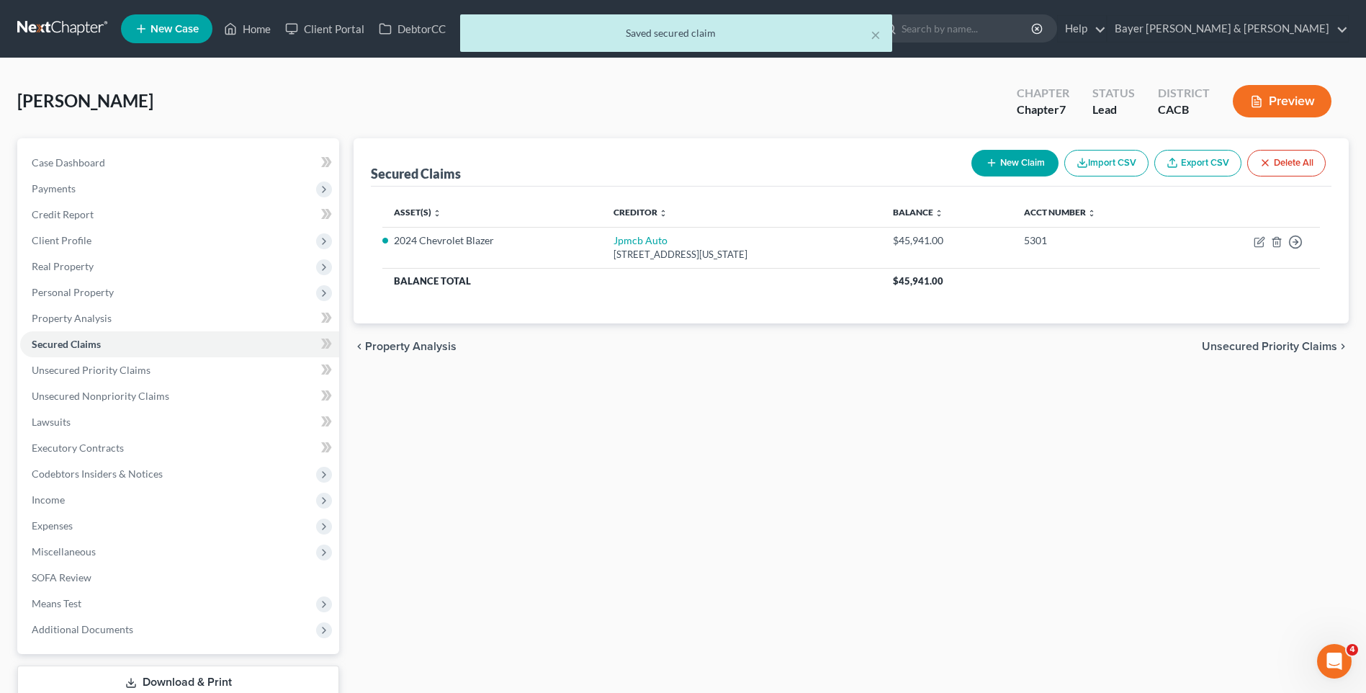
drag, startPoint x: 1241, startPoint y: 345, endPoint x: 1206, endPoint y: 342, distance: 34.7
click at [1240, 345] on span "Unsecured Priority Claims" at bounding box center [1269, 347] width 135 height 12
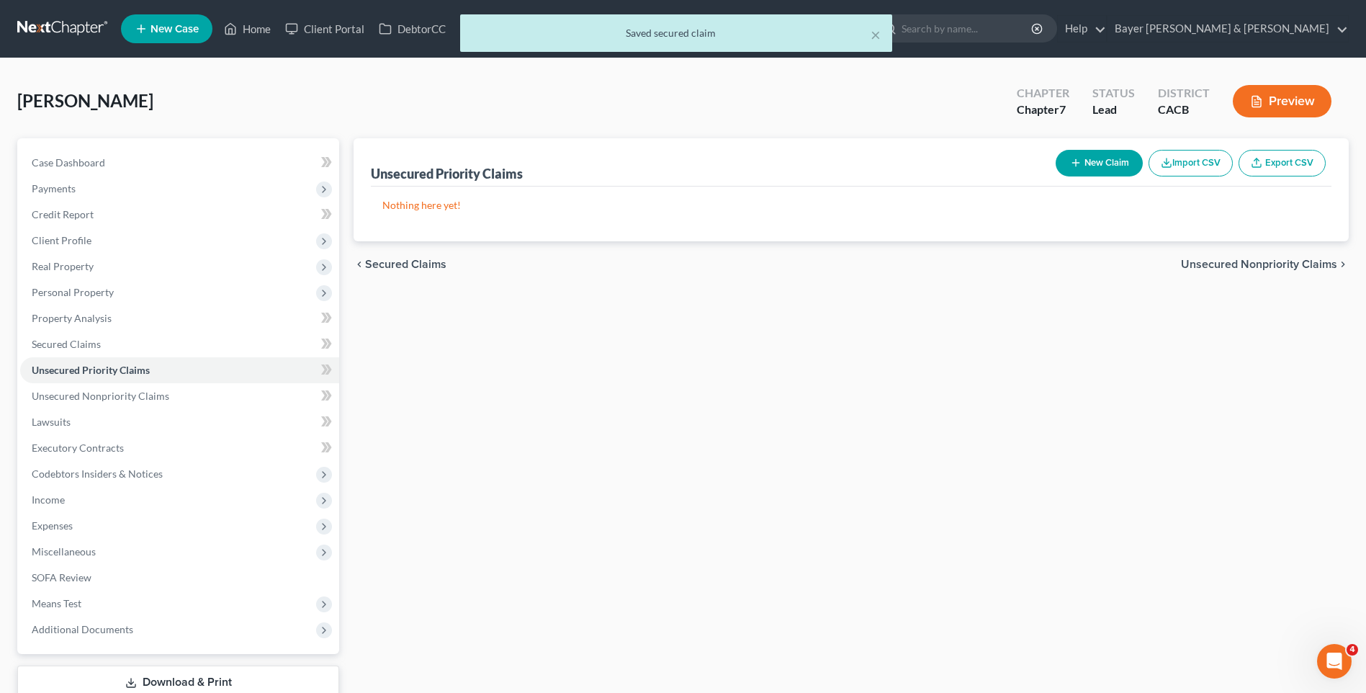
click at [1083, 162] on button "New Claim" at bounding box center [1099, 163] width 87 height 27
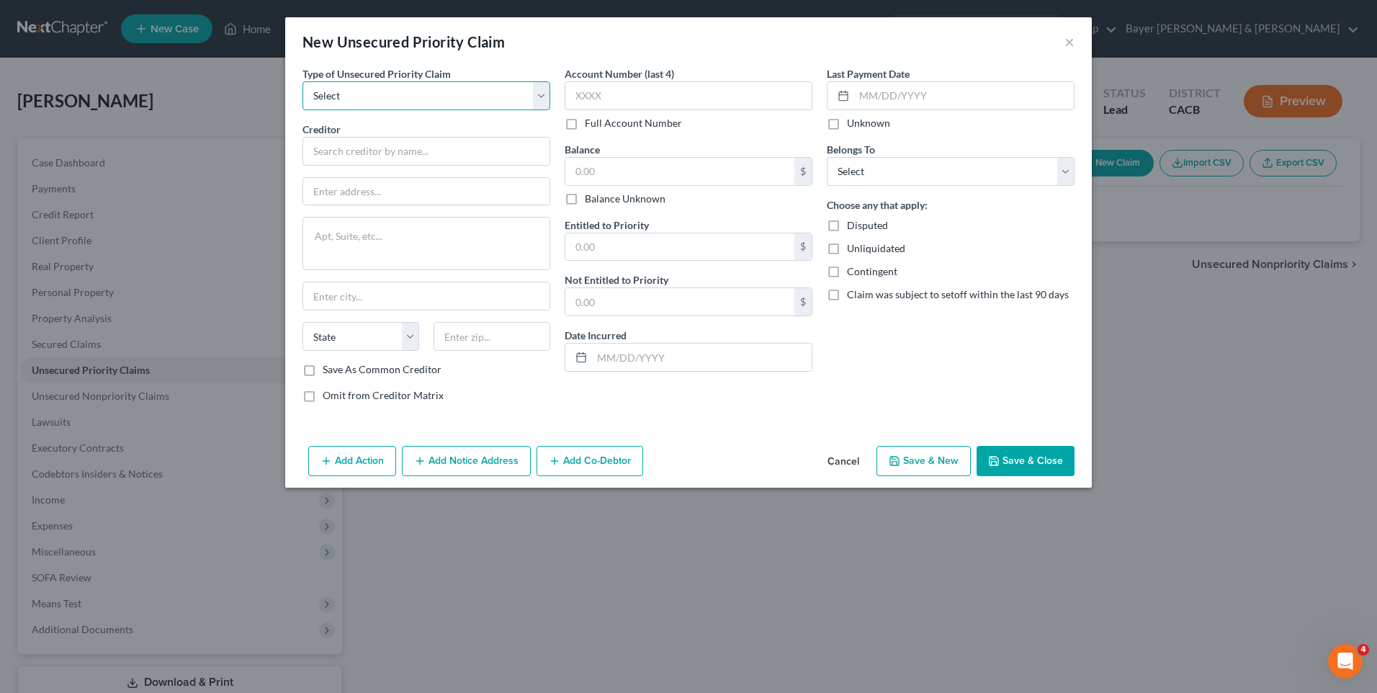
click at [537, 93] on select "Select Taxes & Other Government Units Domestic Support Obligations Extensions o…" at bounding box center [426, 95] width 248 height 29
select select "0"
click at [302, 81] on select "Select Taxes & Other Government Units Domestic Support Obligations Extensions o…" at bounding box center [426, 95] width 248 height 29
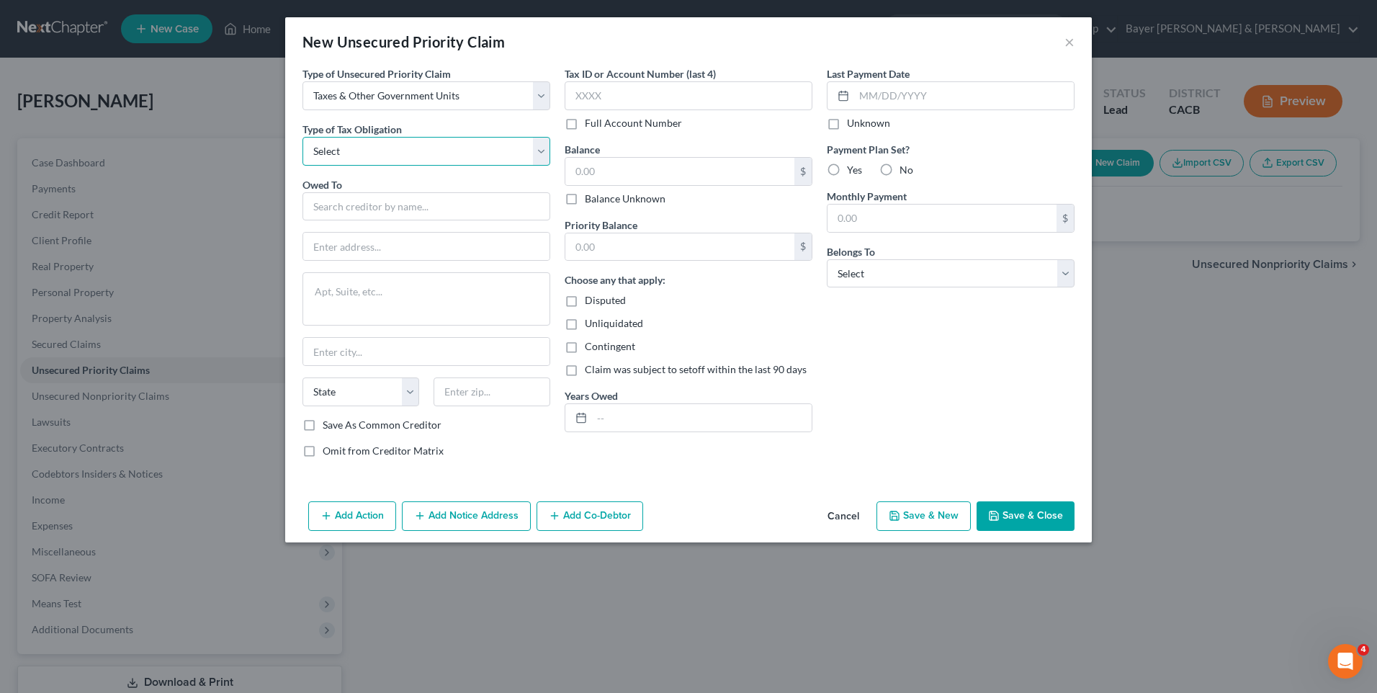
click at [385, 153] on select "Select Federal City State Franchise Tax Board Other" at bounding box center [426, 151] width 248 height 29
select select "0"
click at [302, 137] on select "Select Federal City State Franchise Tax Board Other" at bounding box center [426, 151] width 248 height 29
click at [359, 200] on input "text" at bounding box center [426, 206] width 248 height 29
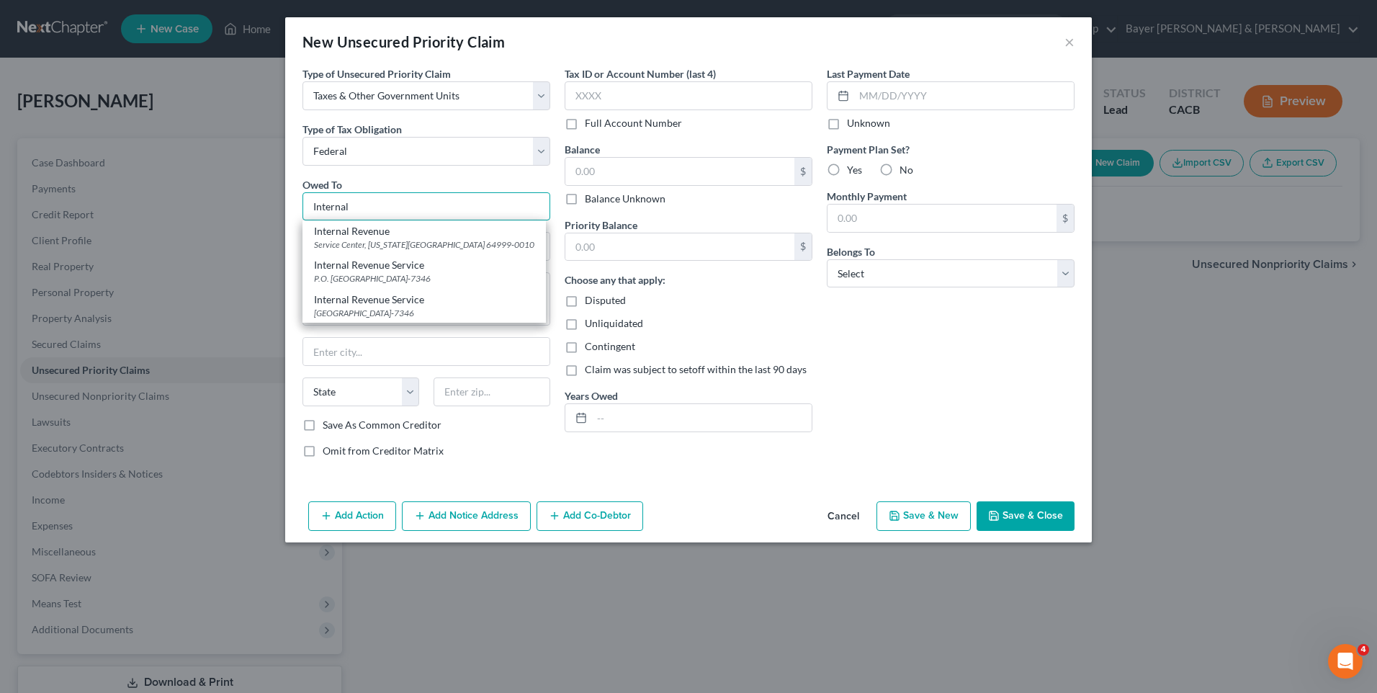
click at [374, 199] on input "Internal" at bounding box center [426, 206] width 248 height 29
click at [379, 275] on div "P.O. [GEOGRAPHIC_DATA]-7346" at bounding box center [424, 278] width 220 height 12
type input "Internal Revenue Service"
type input "P.O. Box 7346"
type input "[GEOGRAPHIC_DATA]"
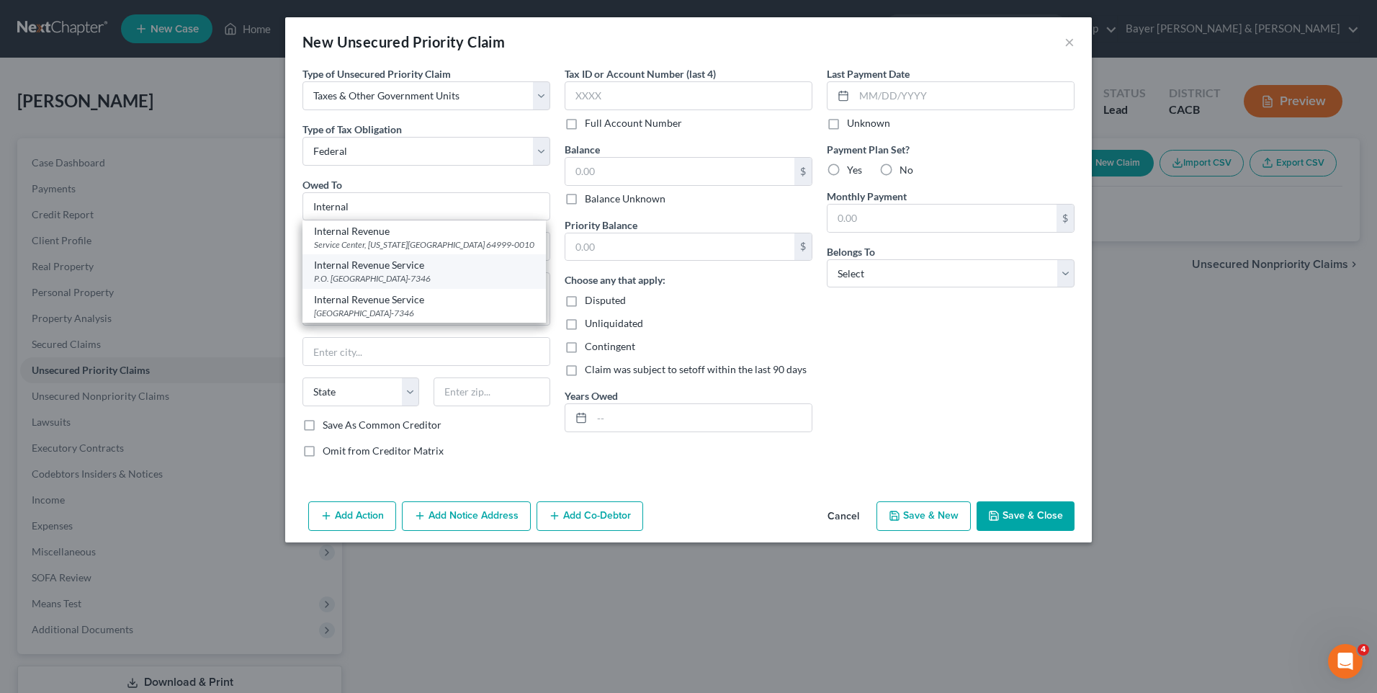
select select "39"
type input "19101-7346"
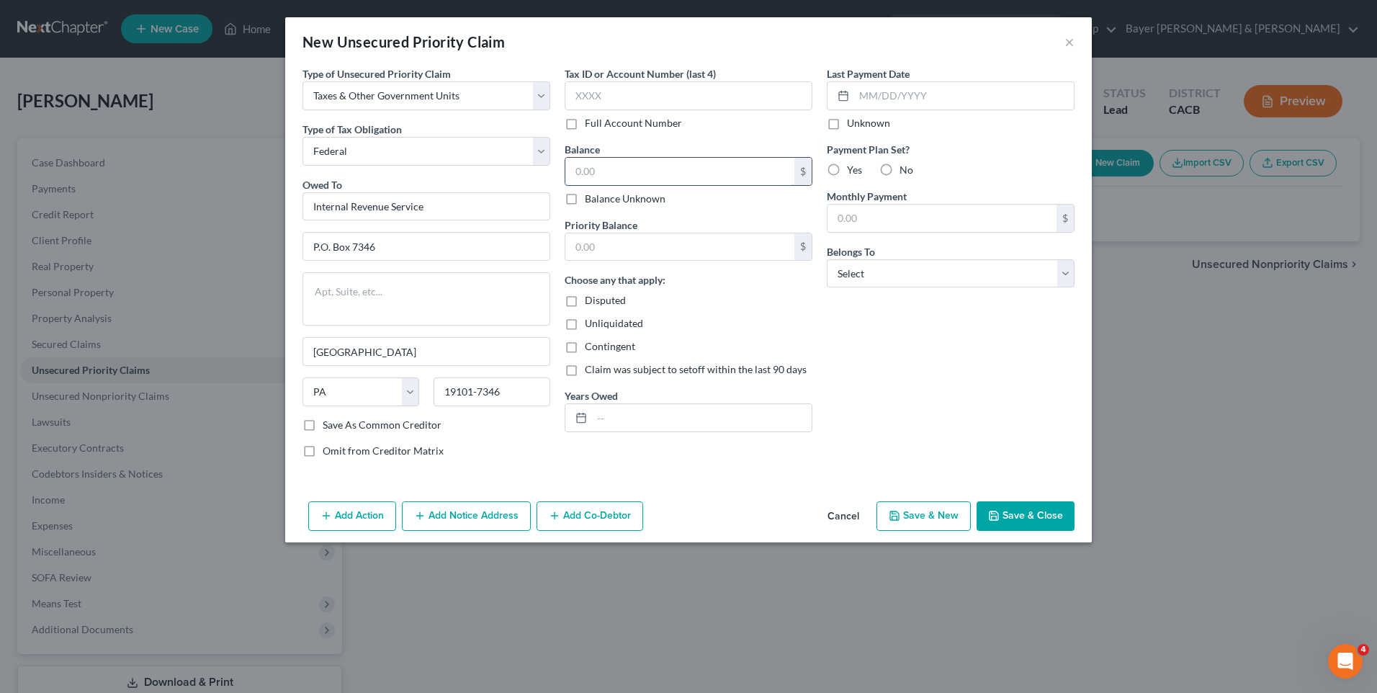
click at [606, 166] on input "text" at bounding box center [679, 171] width 229 height 27
type input "2,000"
click at [604, 248] on input "text" at bounding box center [679, 246] width 229 height 27
type input "2,000"
drag, startPoint x: 643, startPoint y: 415, endPoint x: 635, endPoint y: 393, distance: 23.7
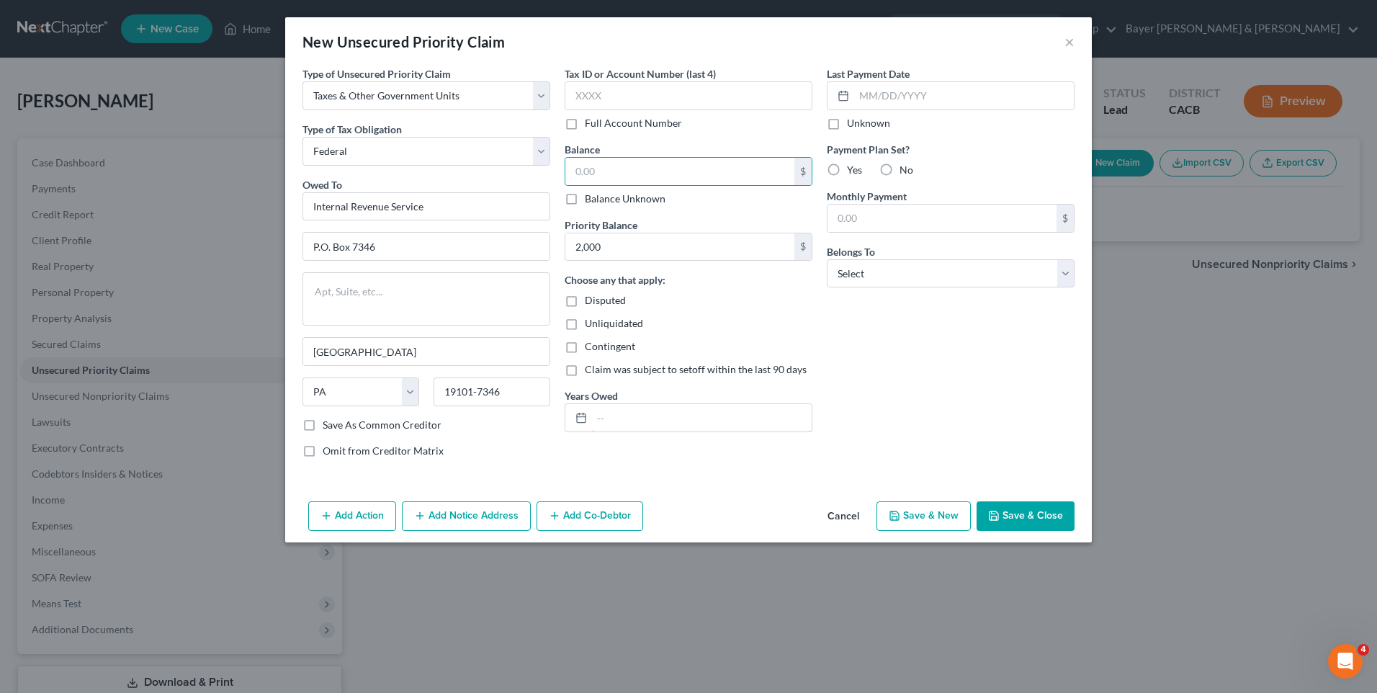
click at [645, 414] on input "text" at bounding box center [702, 417] width 220 height 27
type input "2022"
click at [875, 382] on div "Last Payment Date Unknown Payment Plan Set? Yes No Monthly Payment $ Belongs To…" at bounding box center [951, 267] width 262 height 403
click at [862, 277] on select "Select Debtor 1 Only Debtor 2 Only Debtor 1 And Debtor 2 Only At Least One Of T…" at bounding box center [951, 273] width 248 height 29
select select "0"
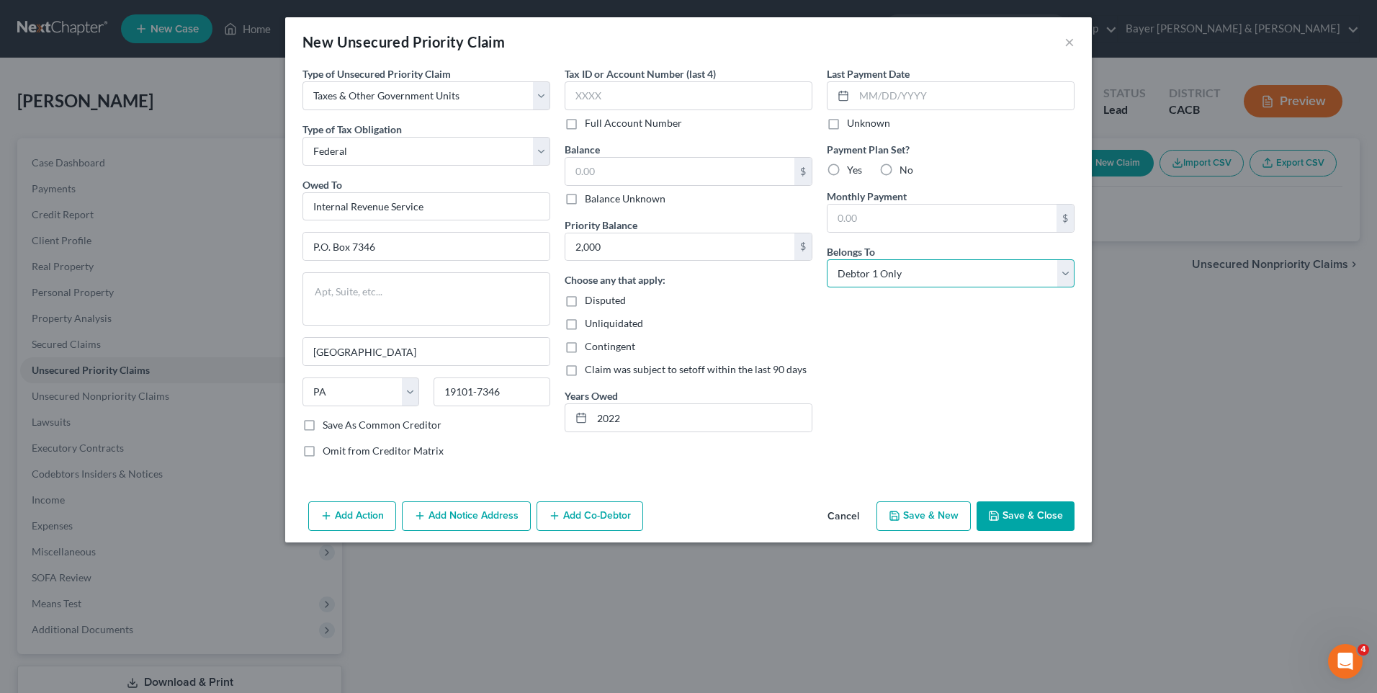
click at [827, 259] on select "Select Debtor 1 Only Debtor 2 Only Debtor 1 And Debtor 2 Only At Least One Of T…" at bounding box center [951, 273] width 248 height 29
click at [1033, 519] on button "Save & Close" at bounding box center [1026, 516] width 98 height 30
type input "2,000.00"
type input "0.00"
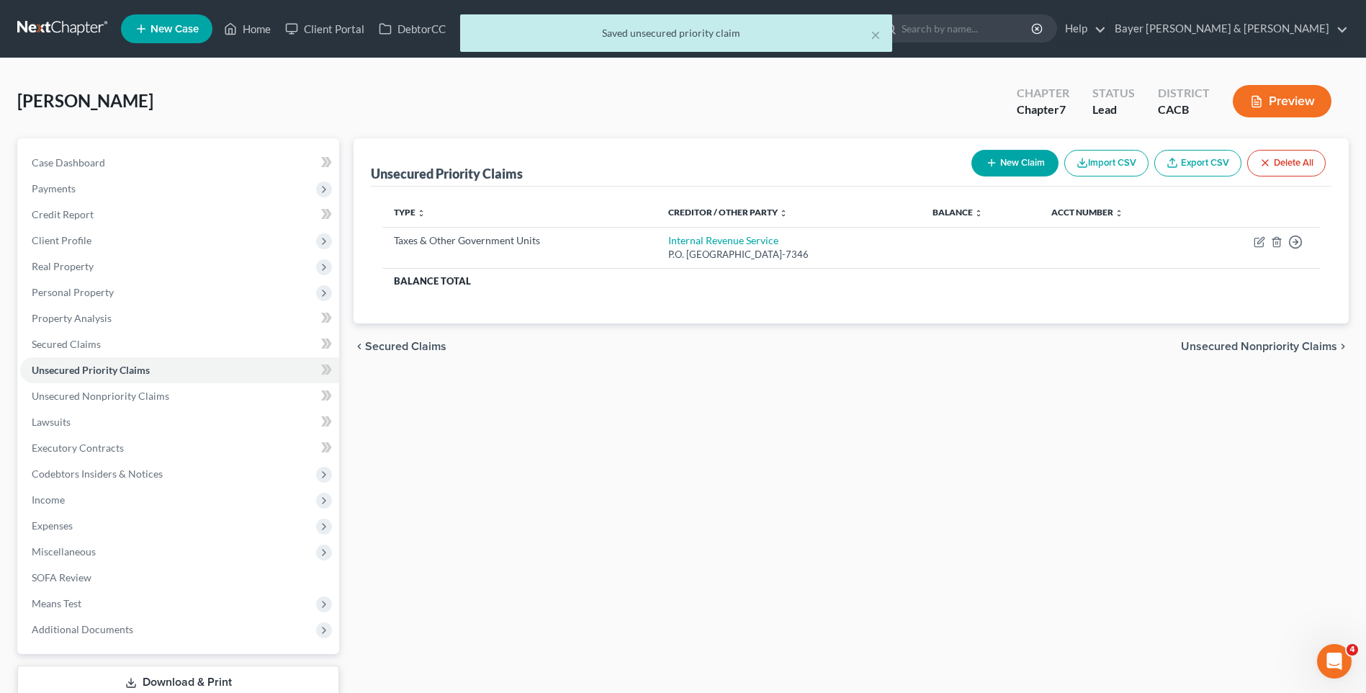
click at [1252, 346] on span "Unsecured Nonpriority Claims" at bounding box center [1259, 347] width 156 height 12
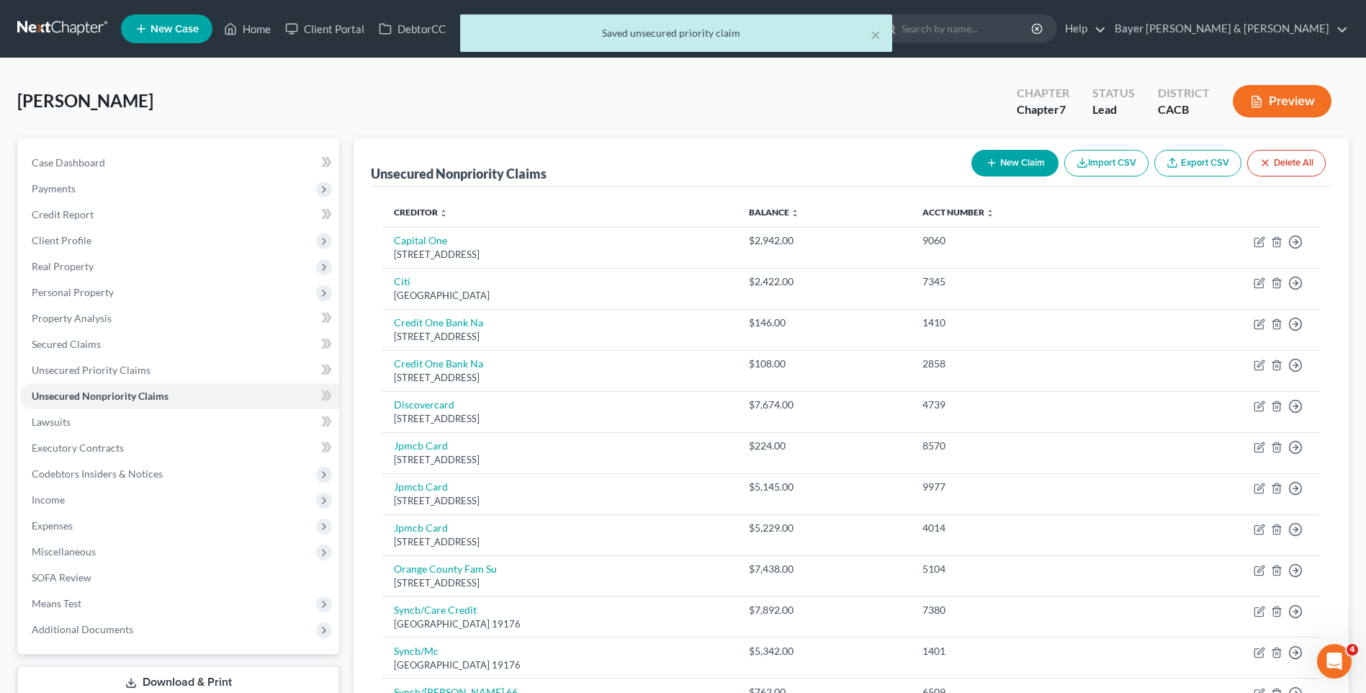
click at [1031, 167] on button "New Claim" at bounding box center [1015, 163] width 87 height 27
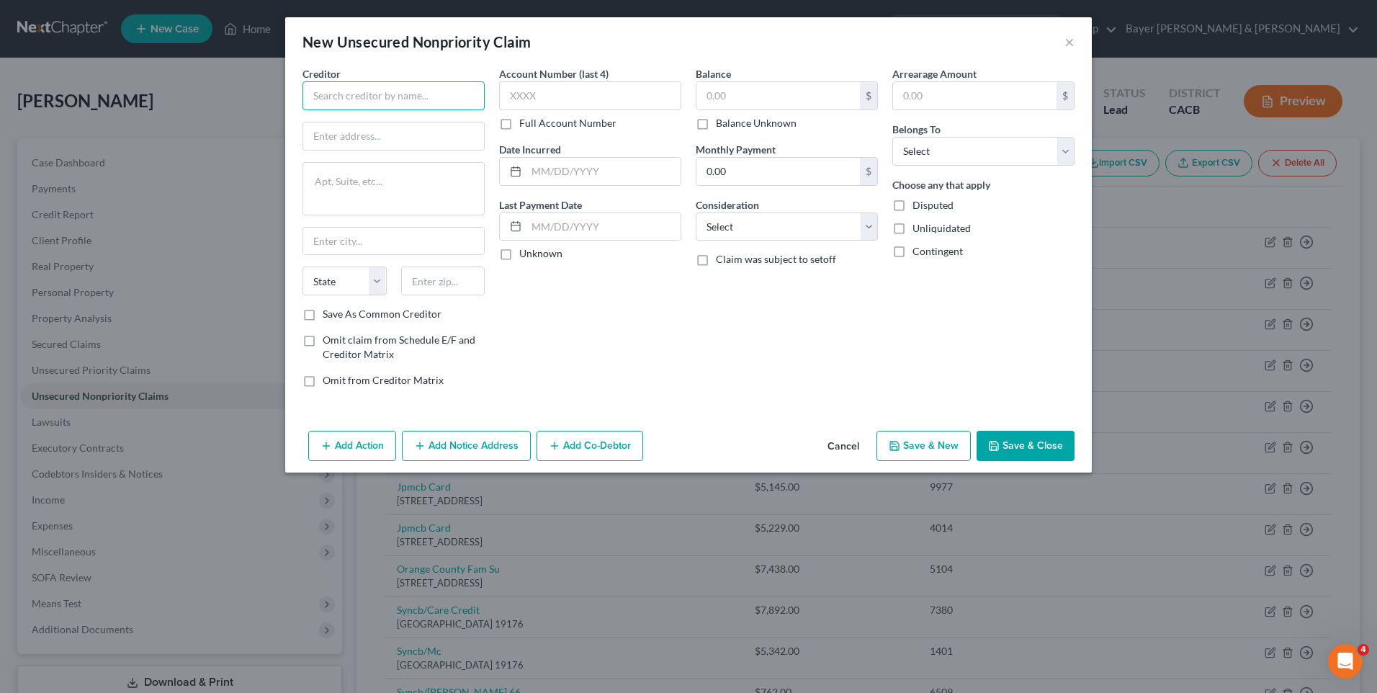
click at [401, 97] on input "text" at bounding box center [393, 95] width 182 height 29
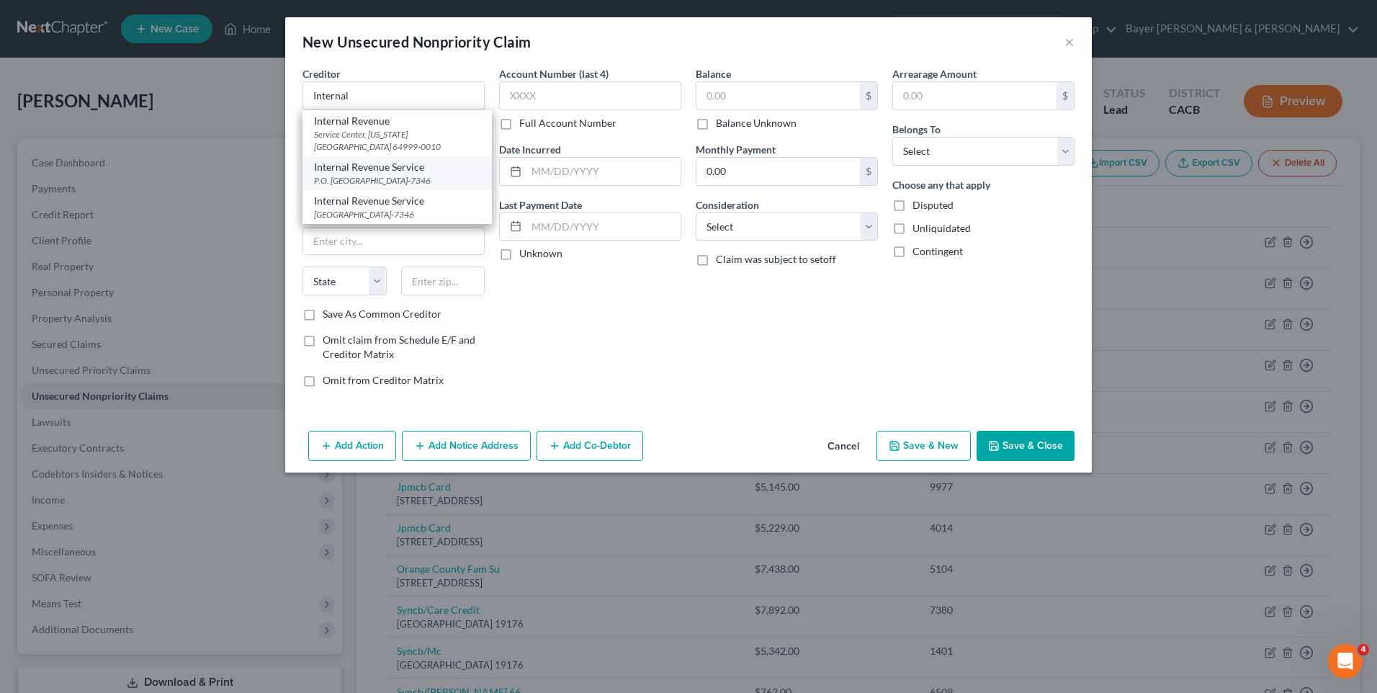
click at [372, 171] on div "Internal Revenue Service" at bounding box center [397, 167] width 166 height 14
type input "Internal Revenue Service"
type input "P.O. Box 7346"
type input "[GEOGRAPHIC_DATA]"
select select "39"
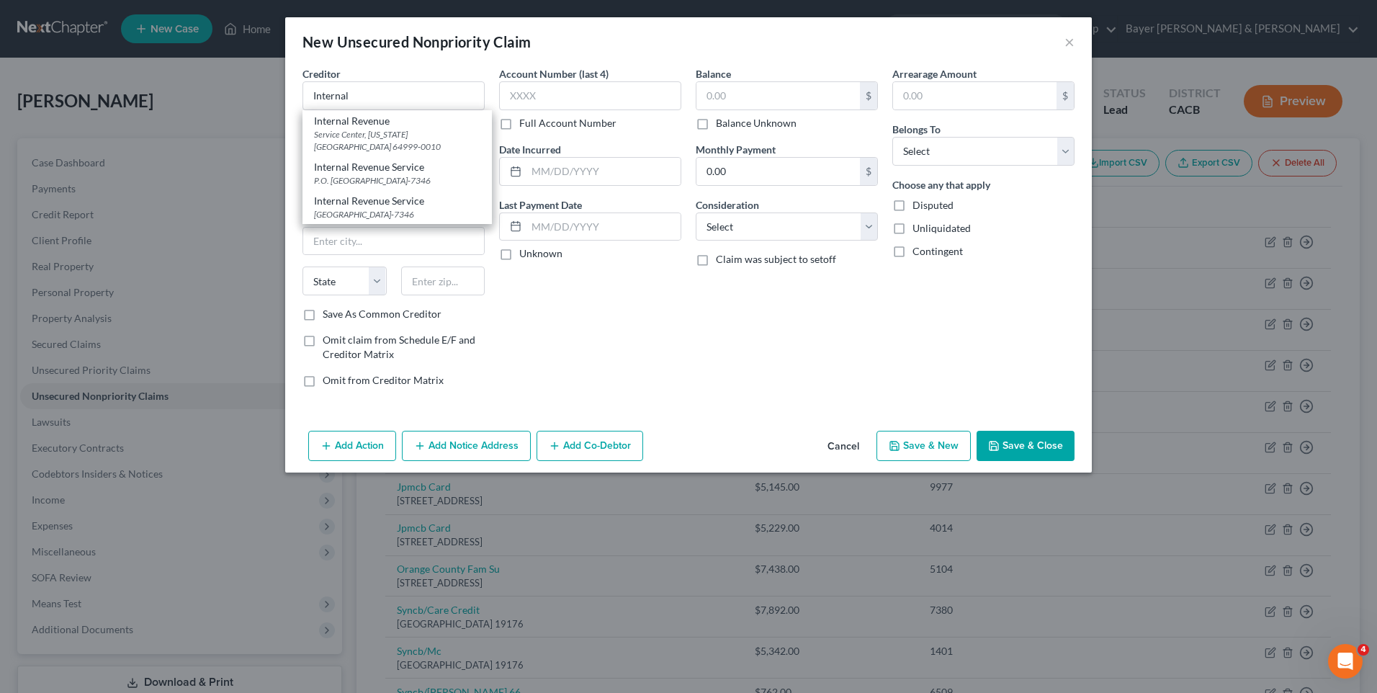
type input "19101-7346"
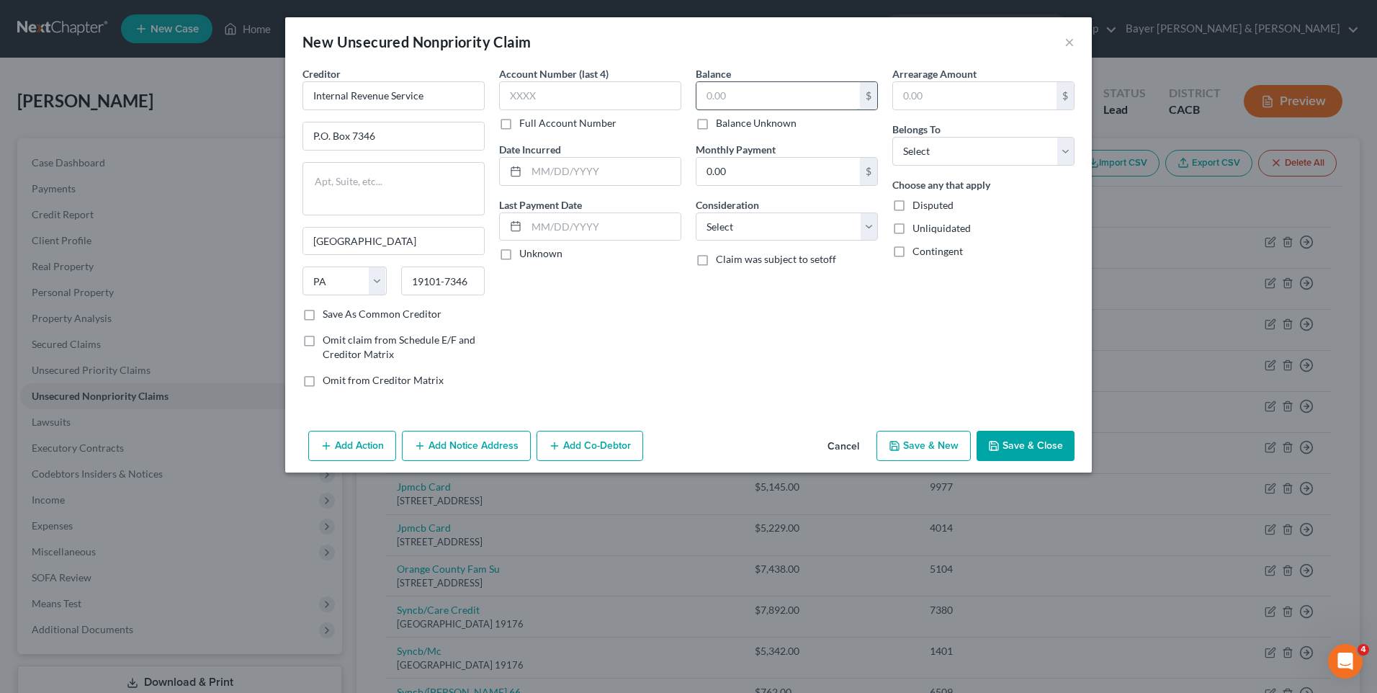
drag, startPoint x: 727, startPoint y: 102, endPoint x: 699, endPoint y: 97, distance: 29.1
click at [722, 102] on input "text" at bounding box center [777, 95] width 163 height 27
type input "17,500"
click at [766, 225] on select "Select Cable / Satellite Services Collection Agency Credit Card Debt Debt Couns…" at bounding box center [787, 226] width 182 height 29
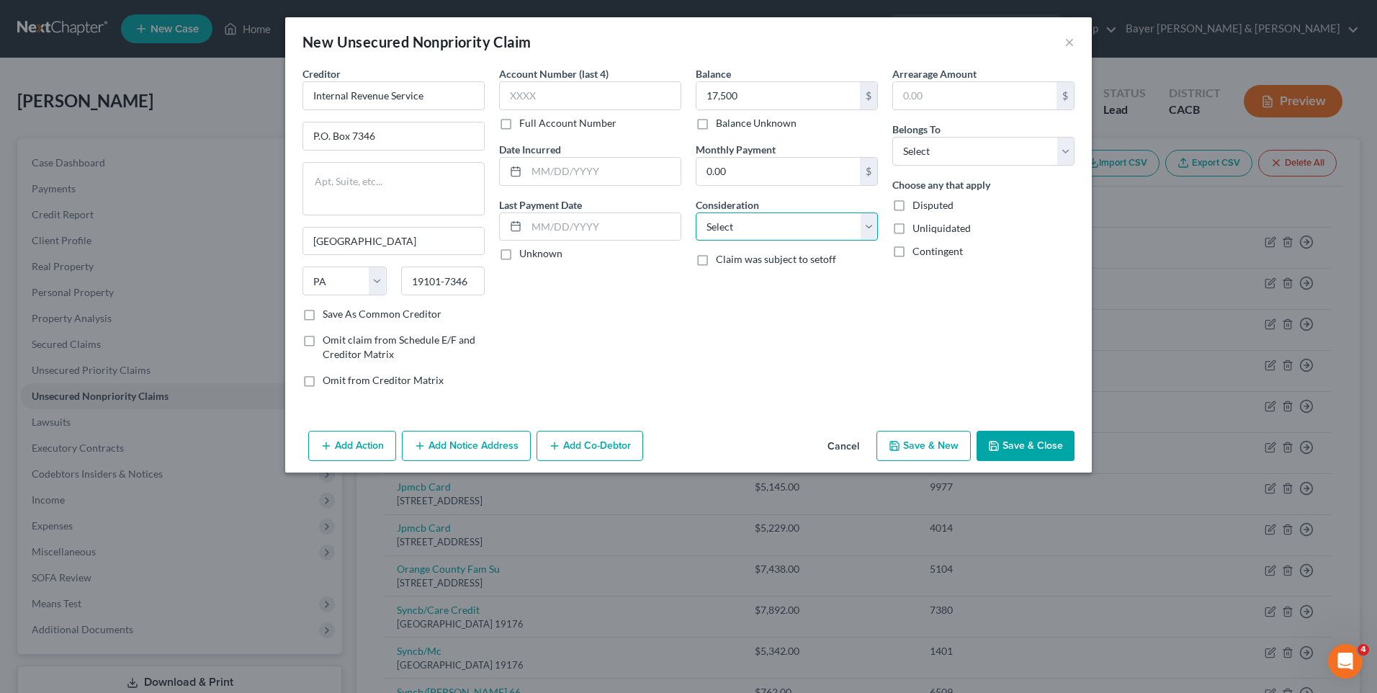
click at [765, 225] on select "Select Cable / Satellite Services Collection Agency Credit Card Debt Debt Couns…" at bounding box center [787, 226] width 182 height 29
select select "7"
click at [696, 212] on select "Select Cable / Satellite Services Collection Agency Credit Card Debt Debt Couns…" at bounding box center [787, 226] width 182 height 29
click at [575, 227] on input "text" at bounding box center [603, 226] width 154 height 27
click at [548, 165] on input "text" at bounding box center [603, 171] width 154 height 27
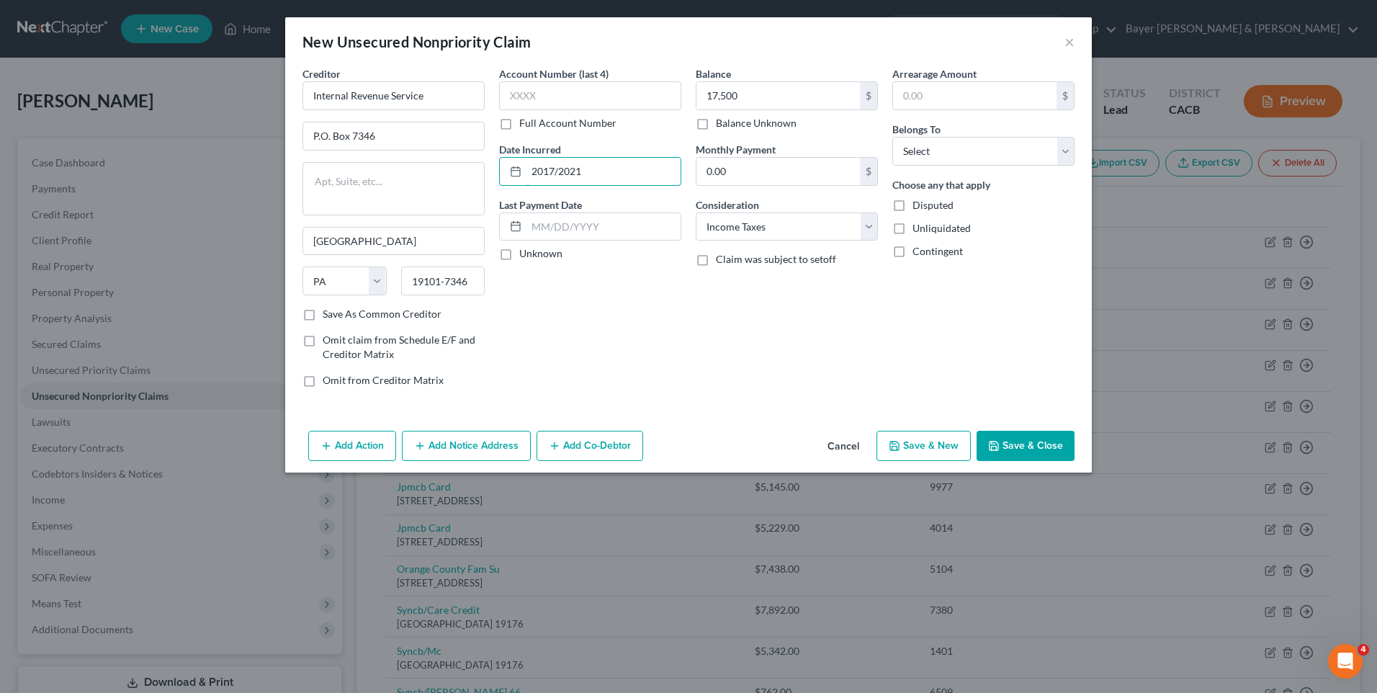
type input "2017/2021"
click at [614, 312] on div "Account Number (last 4) Full Account Number Date Incurred 2017/2021 Last Paymen…" at bounding box center [590, 232] width 197 height 333
click at [969, 157] on select "Select Debtor 1 Only Debtor 2 Only Debtor 1 And Debtor 2 Only At Least One Of T…" at bounding box center [983, 151] width 182 height 29
select select "0"
click at [892, 137] on select "Select Debtor 1 Only Debtor 2 Only Debtor 1 And Debtor 2 Only At Least One Of T…" at bounding box center [983, 151] width 182 height 29
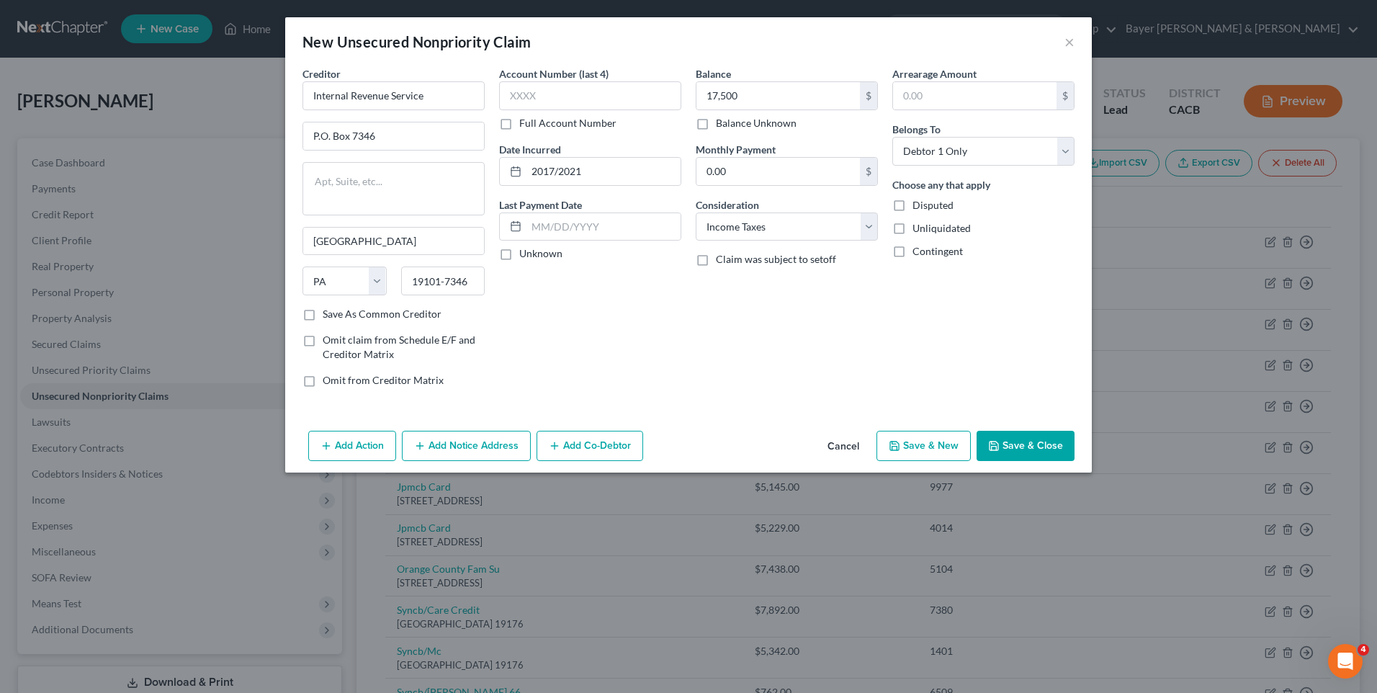
click at [1033, 447] on button "Save & Close" at bounding box center [1026, 446] width 98 height 30
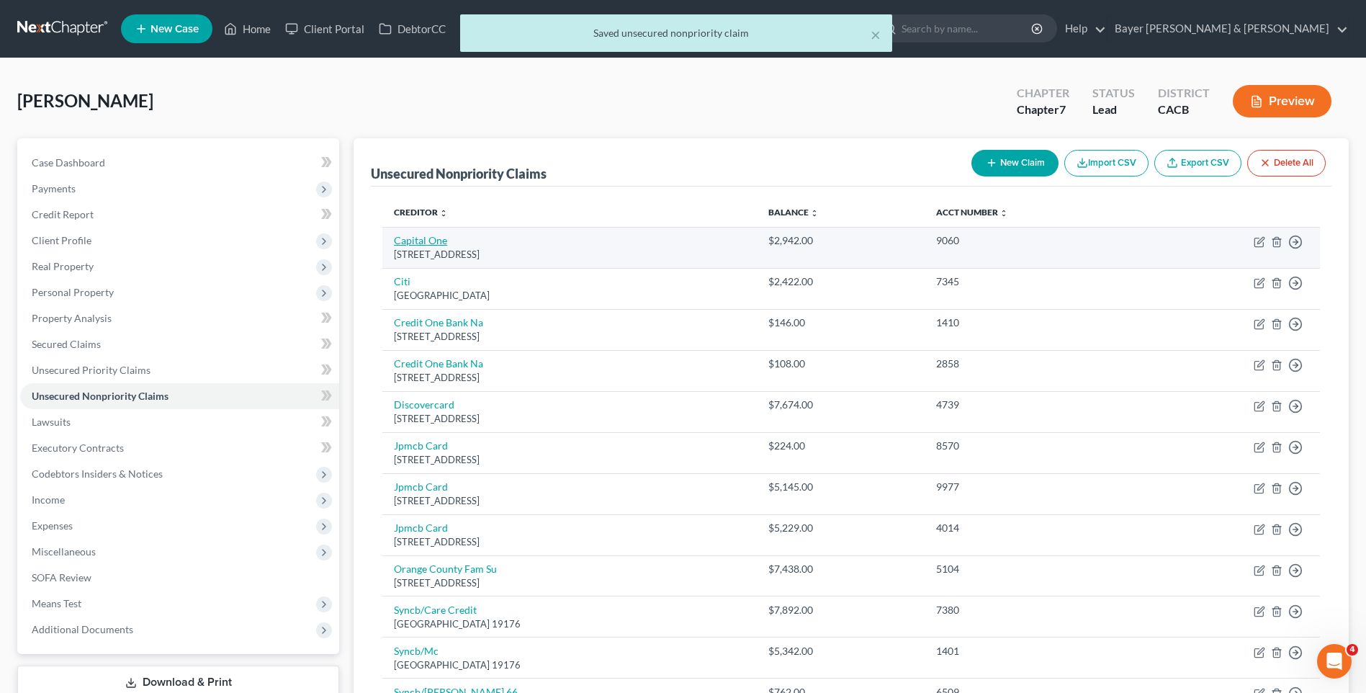
click at [439, 239] on link "Capital One" at bounding box center [420, 240] width 53 height 12
select select "46"
select select "0"
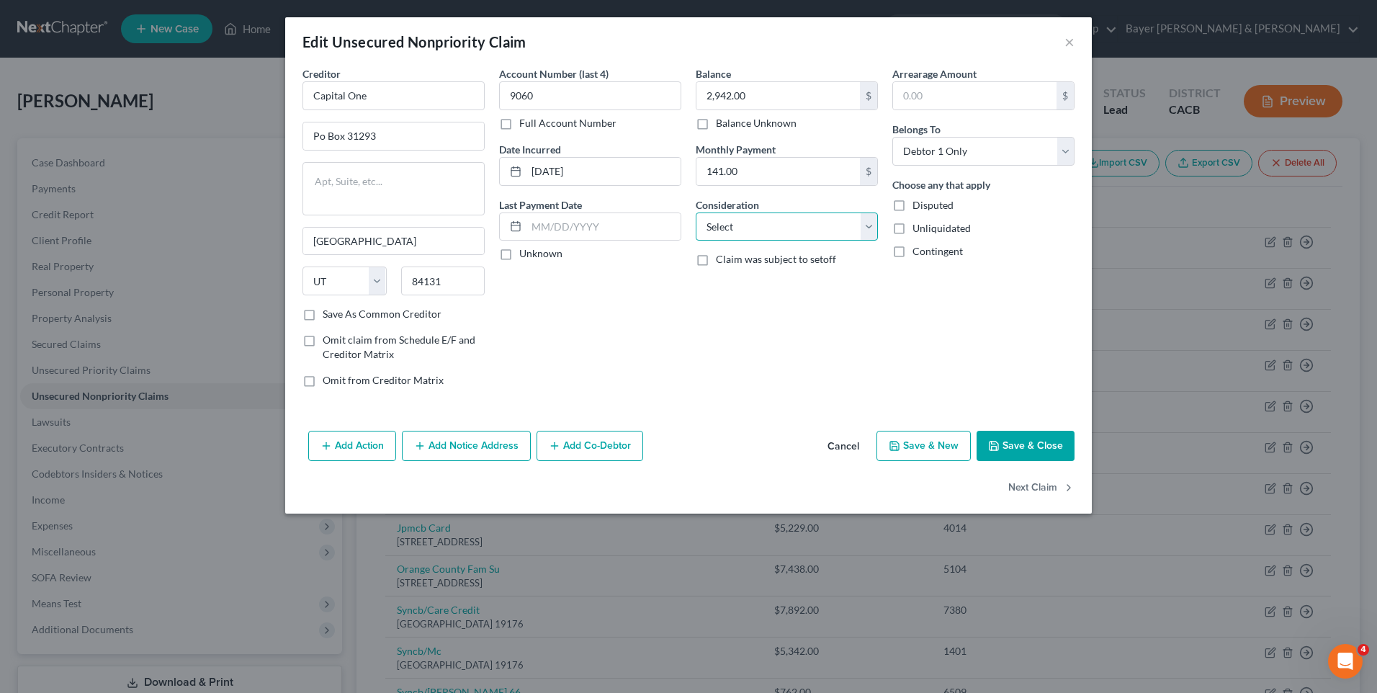
click at [869, 225] on select "Select Cable / Satellite Services Collection Agency Credit Card Debt Debt Couns…" at bounding box center [787, 226] width 182 height 29
select select "2"
click at [696, 212] on select "Select Cable / Satellite Services Collection Agency Credit Card Debt Debt Couns…" at bounding box center [787, 226] width 182 height 29
click at [1030, 444] on button "Save & Close" at bounding box center [1026, 446] width 98 height 30
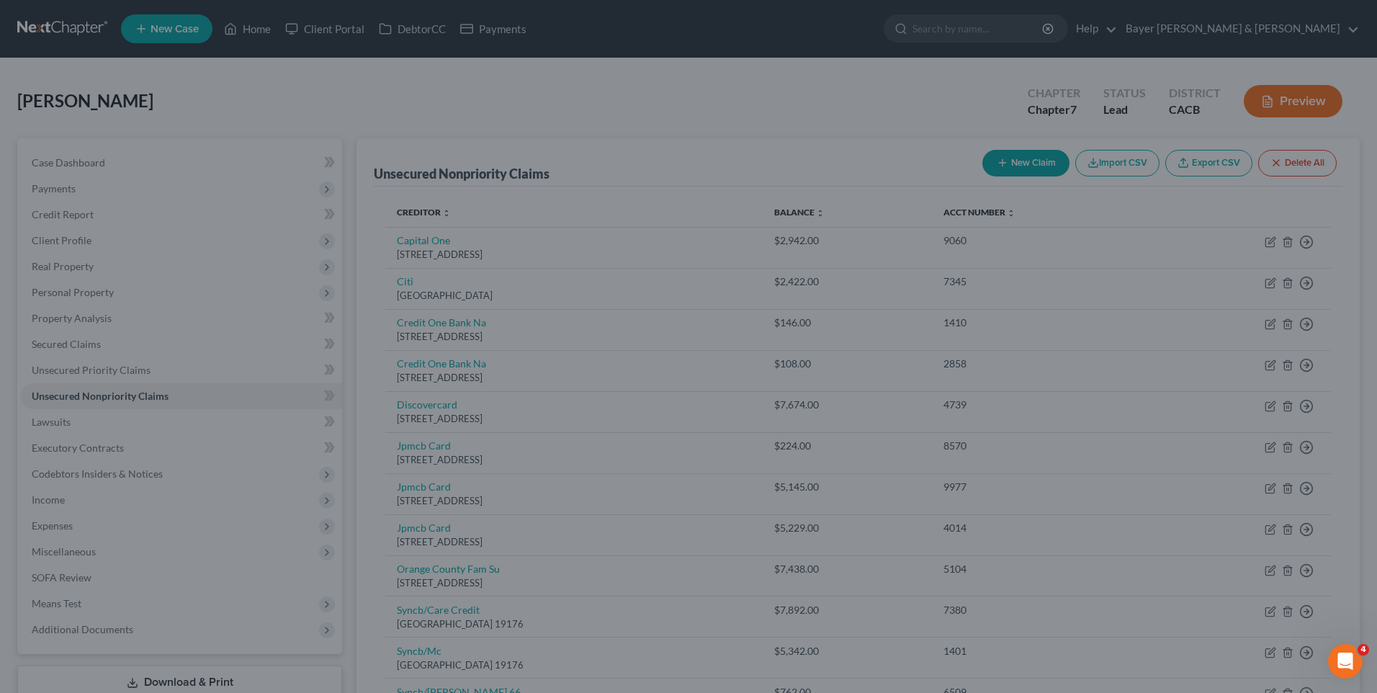
type input "0"
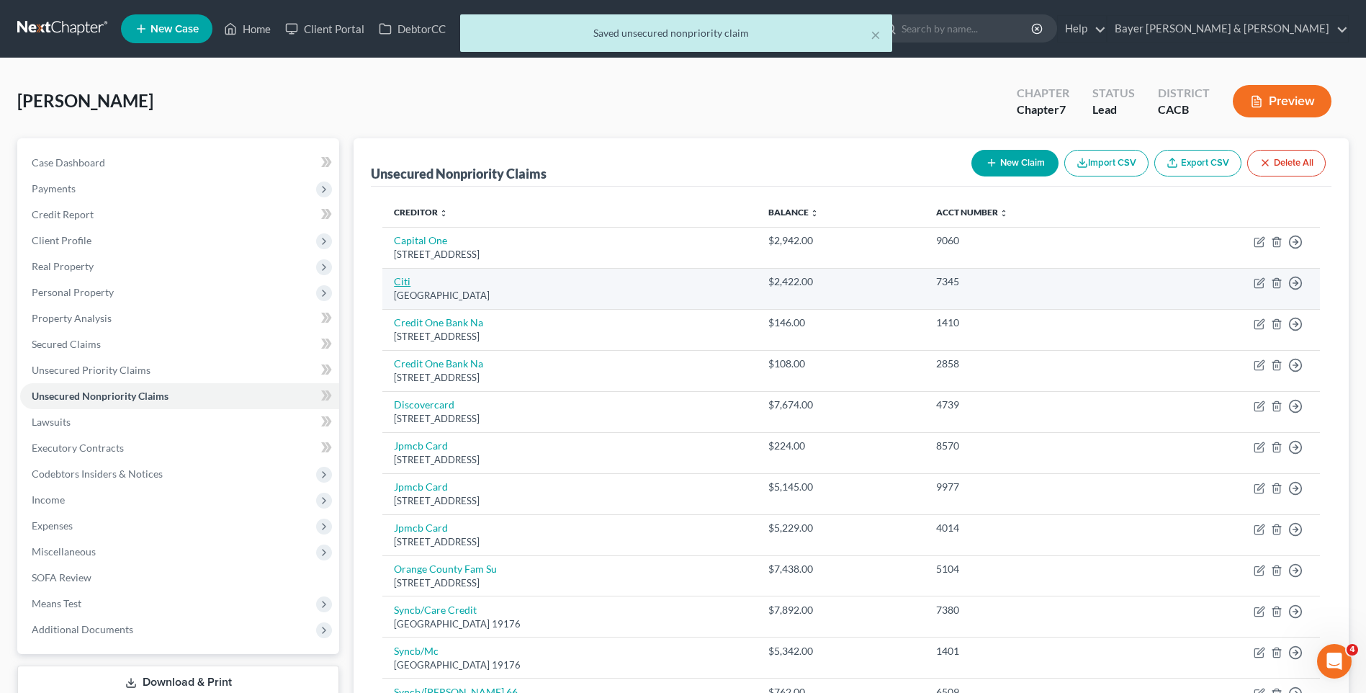
click at [400, 284] on link "Citi" at bounding box center [402, 281] width 17 height 12
select select "43"
select select "0"
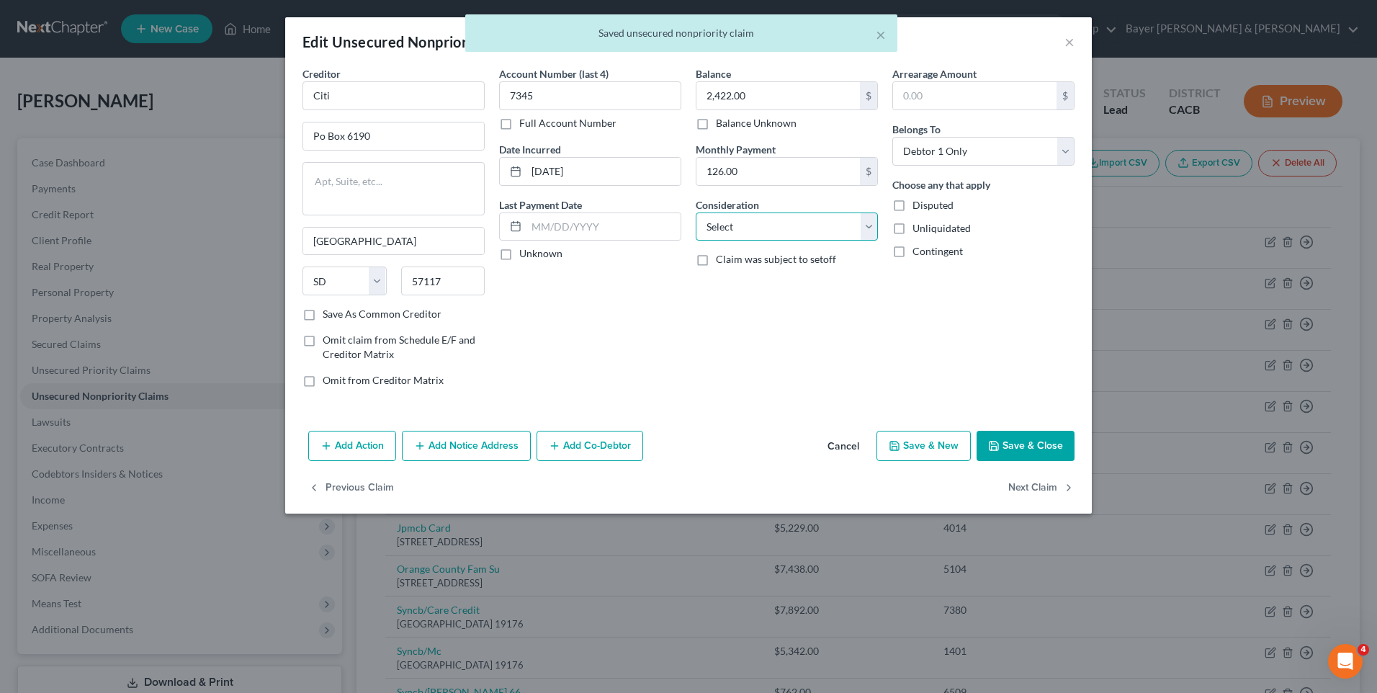
click at [867, 220] on select "Select Cable / Satellite Services Collection Agency Credit Card Debt Debt Couns…" at bounding box center [787, 226] width 182 height 29
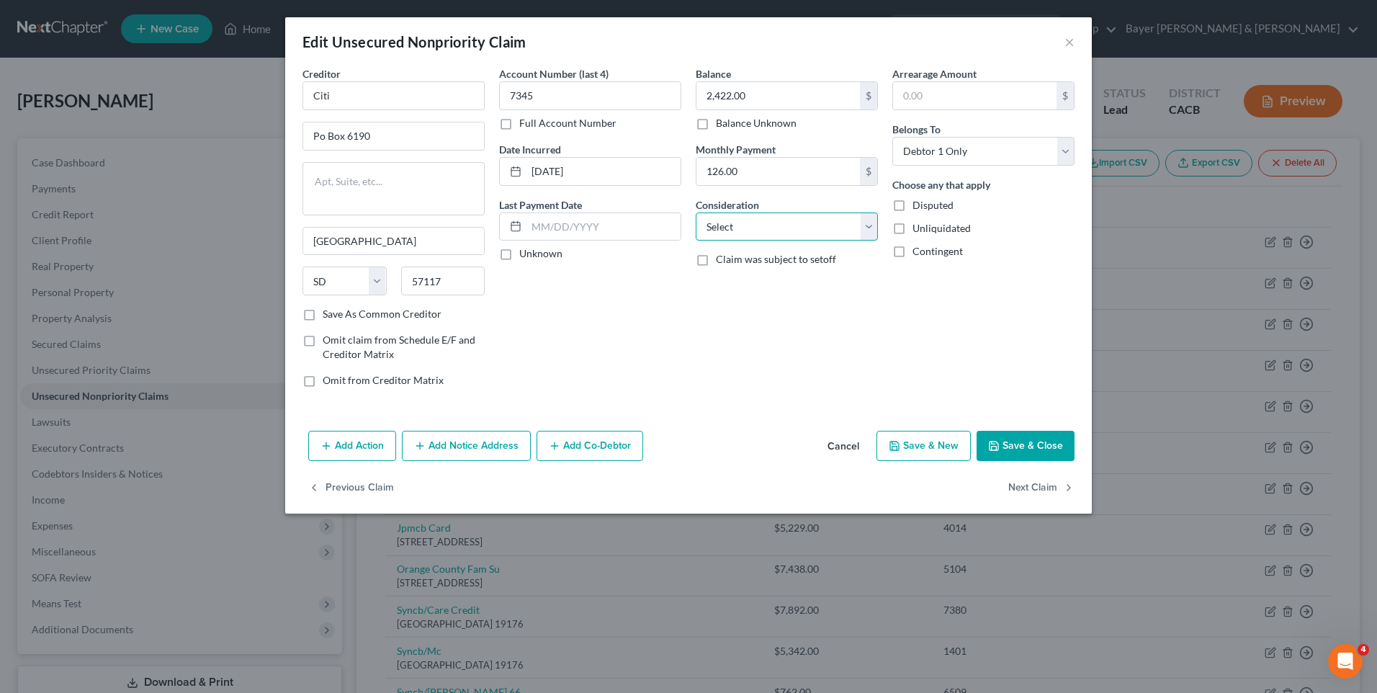
select select "2"
click at [696, 212] on select "Select Cable / Satellite Services Collection Agency Credit Card Debt Debt Couns…" at bounding box center [787, 226] width 182 height 29
drag, startPoint x: 1026, startPoint y: 449, endPoint x: 887, endPoint y: 382, distance: 153.6
click at [1025, 447] on button "Save & Close" at bounding box center [1026, 446] width 98 height 30
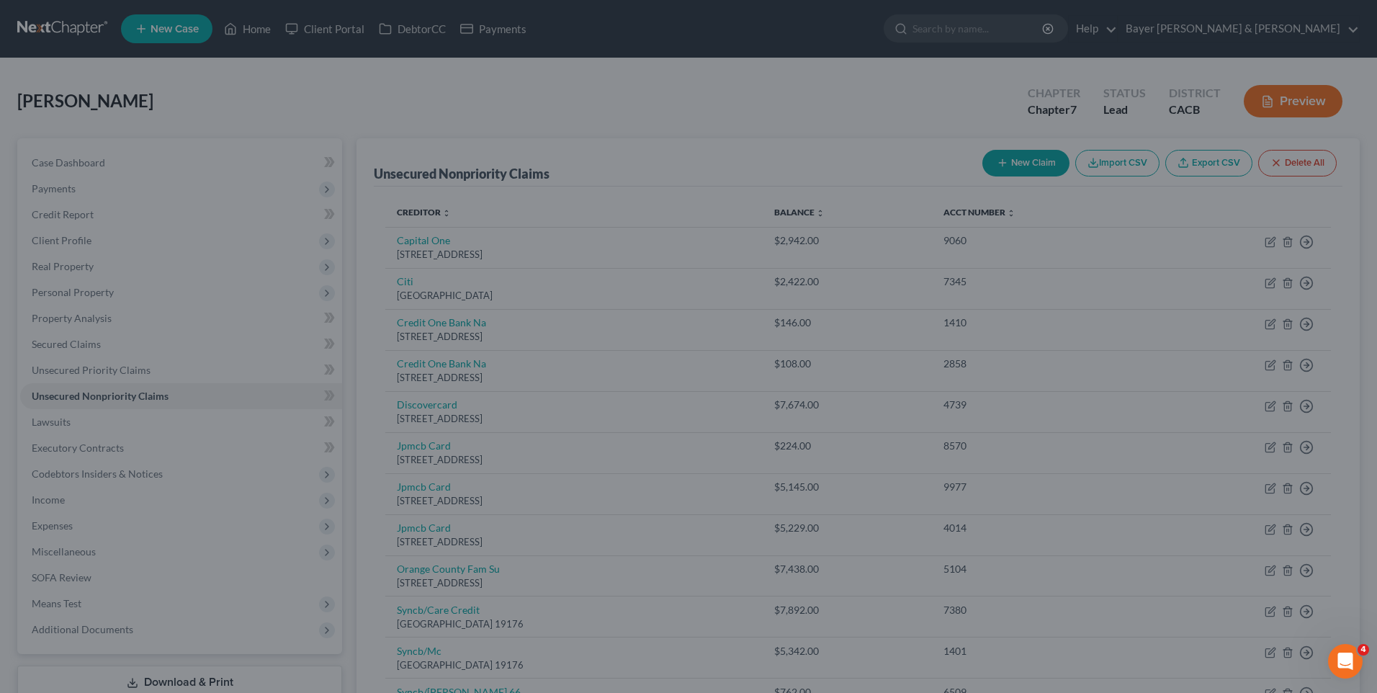
type input "0"
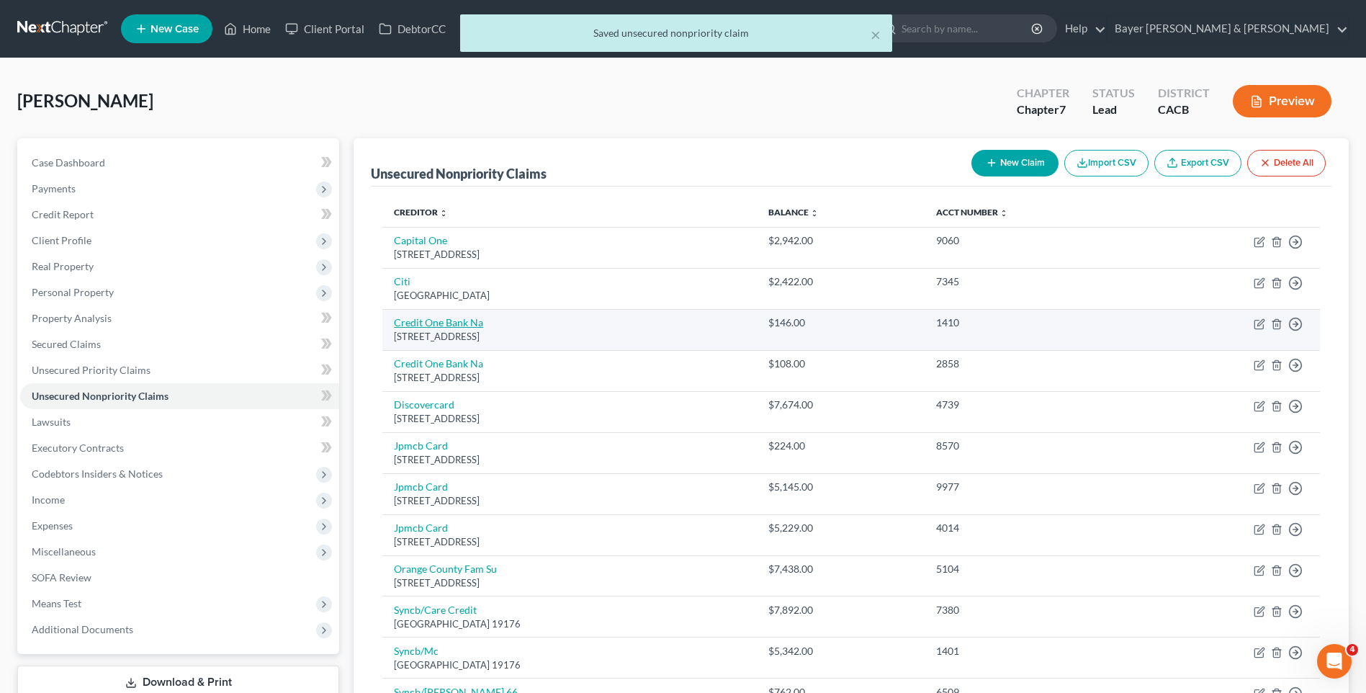
click at [420, 325] on link "Credit One Bank Na" at bounding box center [438, 322] width 89 height 12
select select "31"
select select "2"
select select "0"
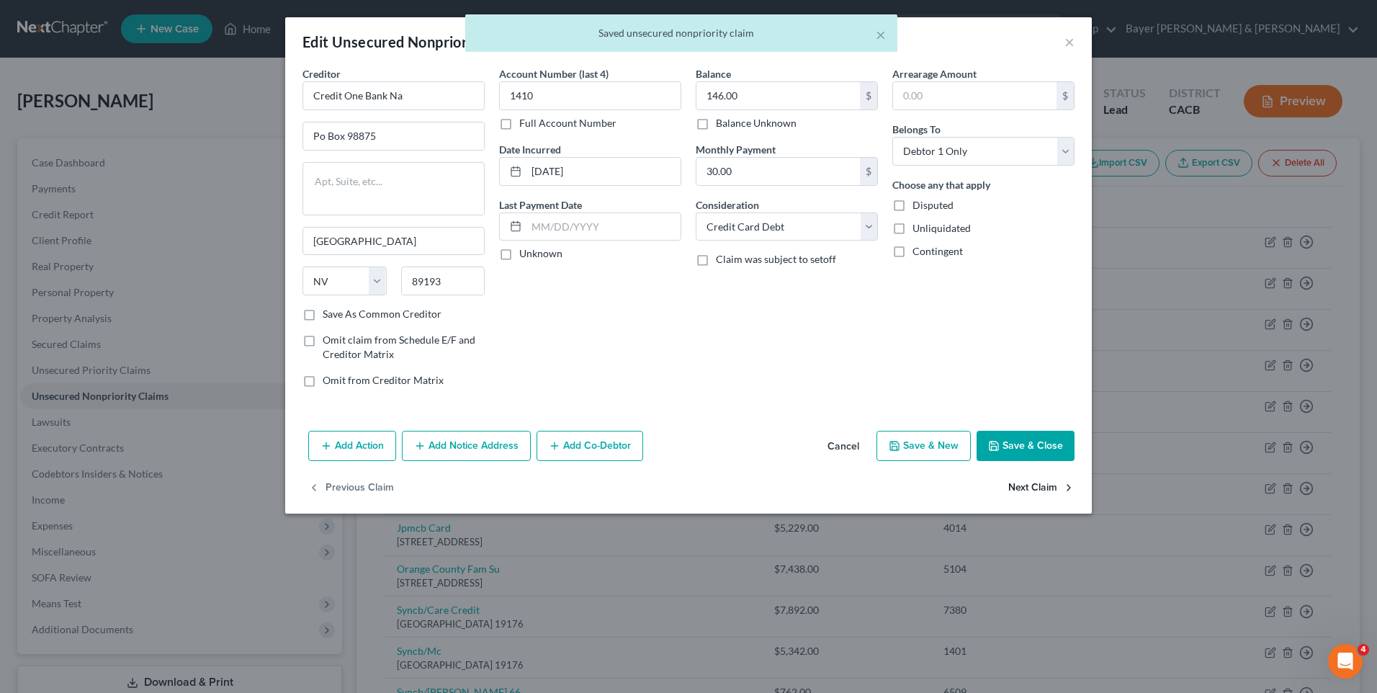
click at [1030, 488] on button "Next Claim" at bounding box center [1041, 487] width 66 height 30
select select "31"
select select "2"
select select "0"
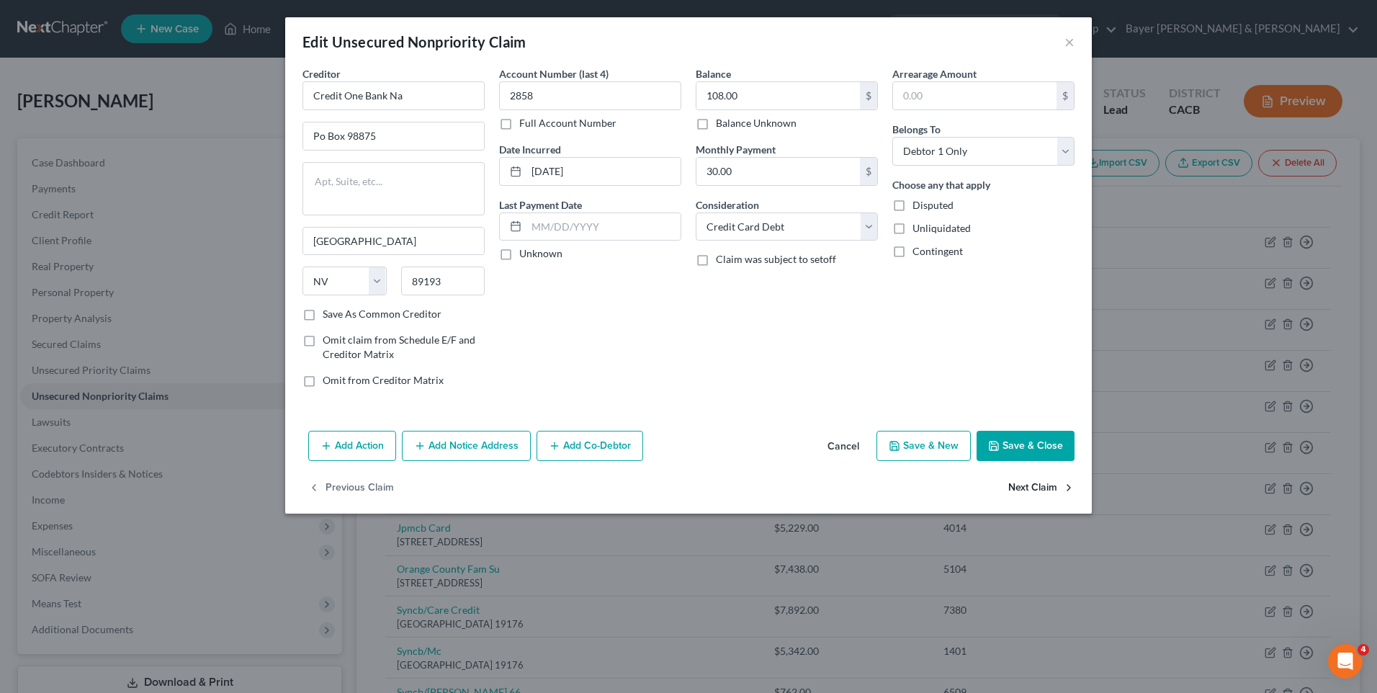
click at [1030, 488] on button "Next Claim" at bounding box center [1041, 487] width 66 height 30
select select "46"
select select "2"
select select "0"
click at [1030, 488] on button "Next Claim" at bounding box center [1041, 487] width 66 height 30
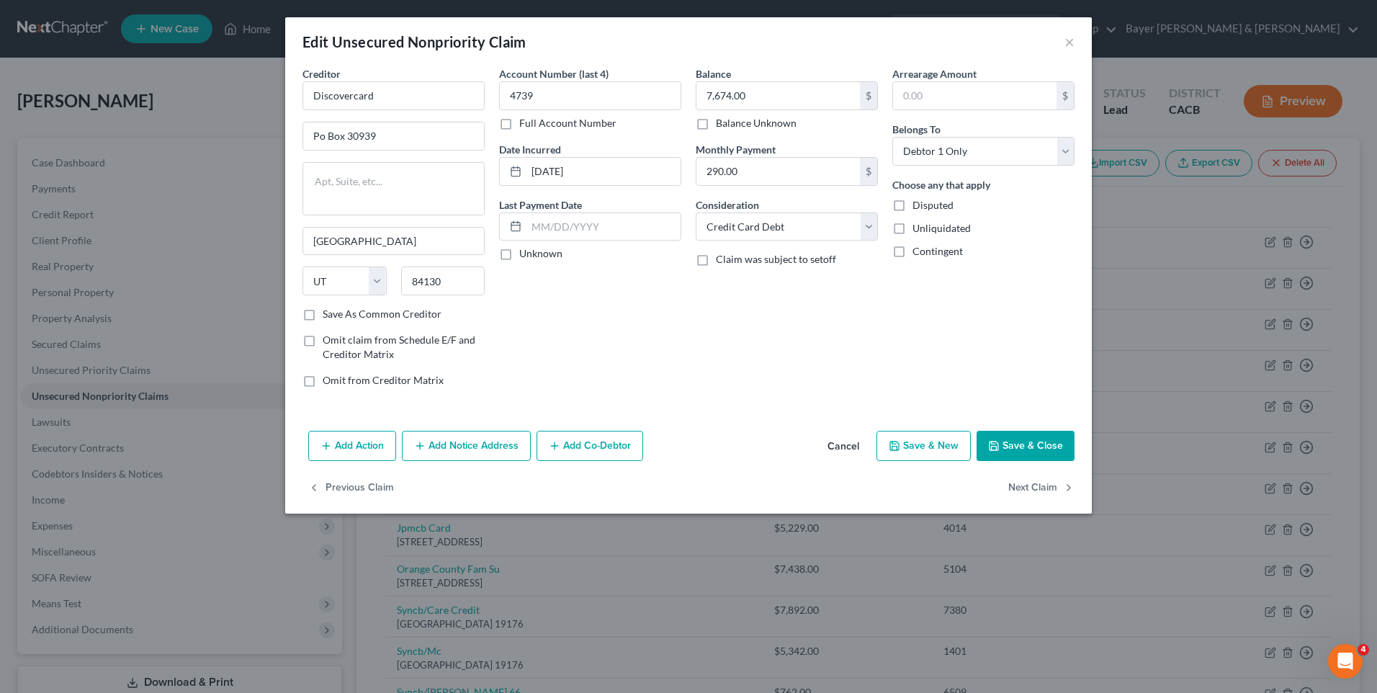
select select "7"
select select "0"
click at [868, 223] on select "Select Cable / Satellite Services Collection Agency Credit Card Debt Debt Couns…" at bounding box center [787, 226] width 182 height 29
select select "2"
click at [696, 212] on select "Select Cable / Satellite Services Collection Agency Credit Card Debt Debt Couns…" at bounding box center [787, 226] width 182 height 29
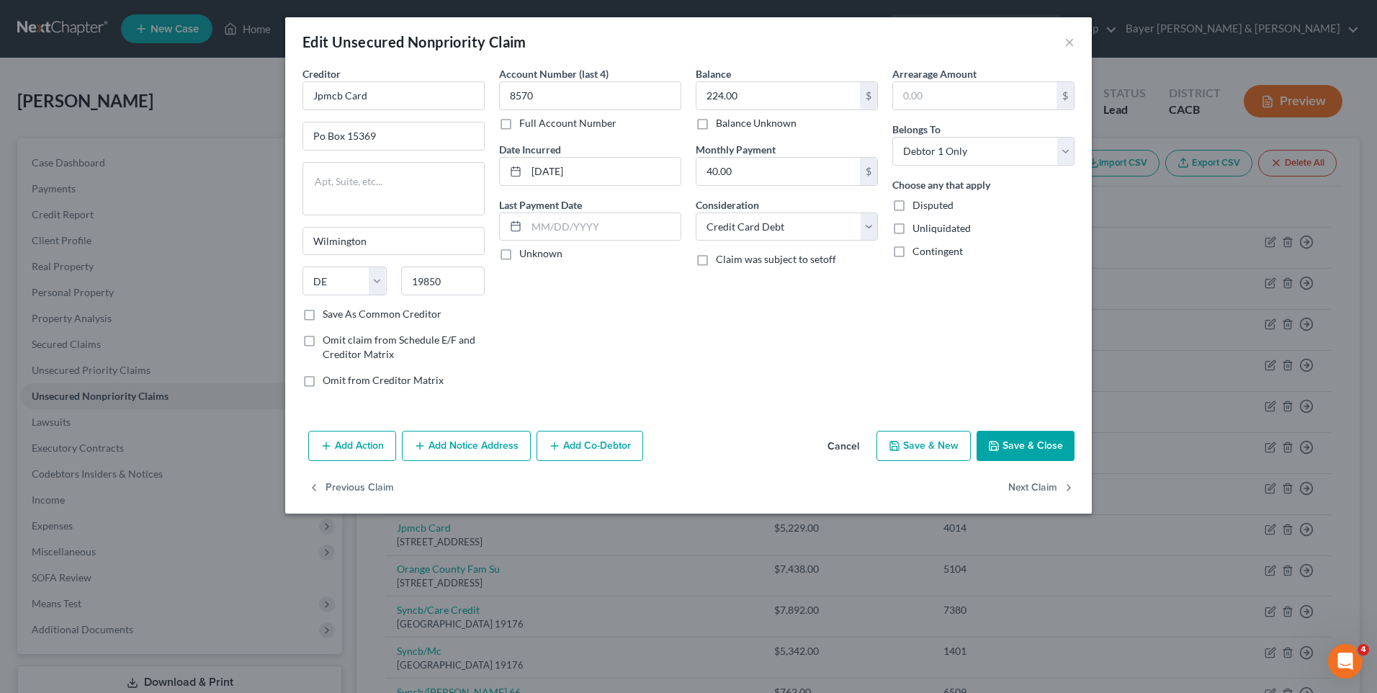
click at [1010, 444] on button "Save & Close" at bounding box center [1026, 446] width 98 height 30
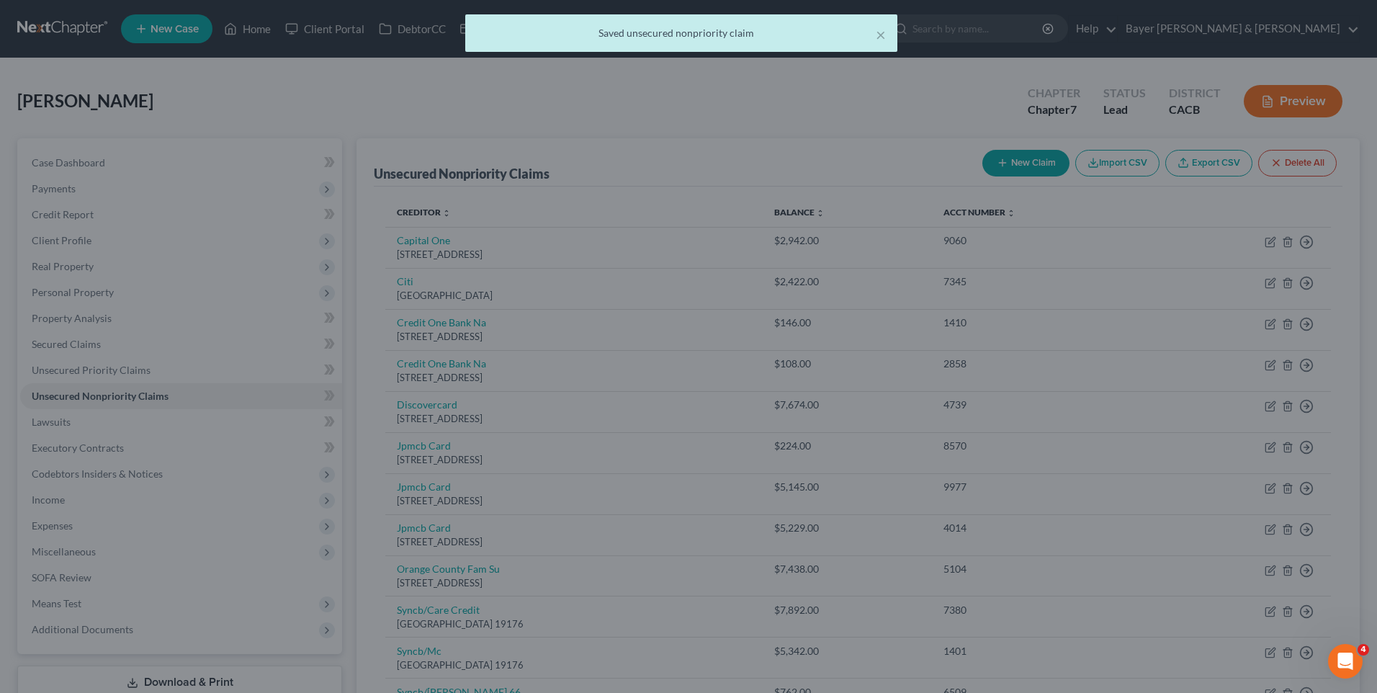
type input "0"
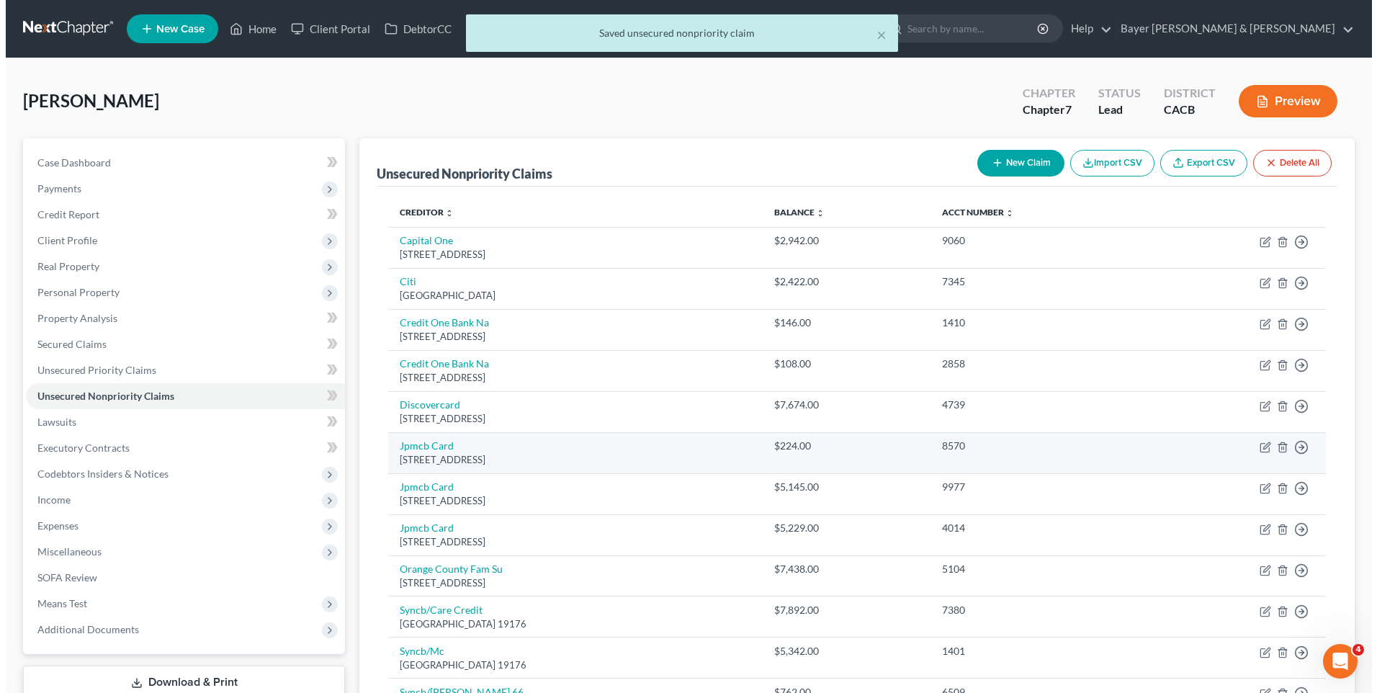
scroll to position [144, 0]
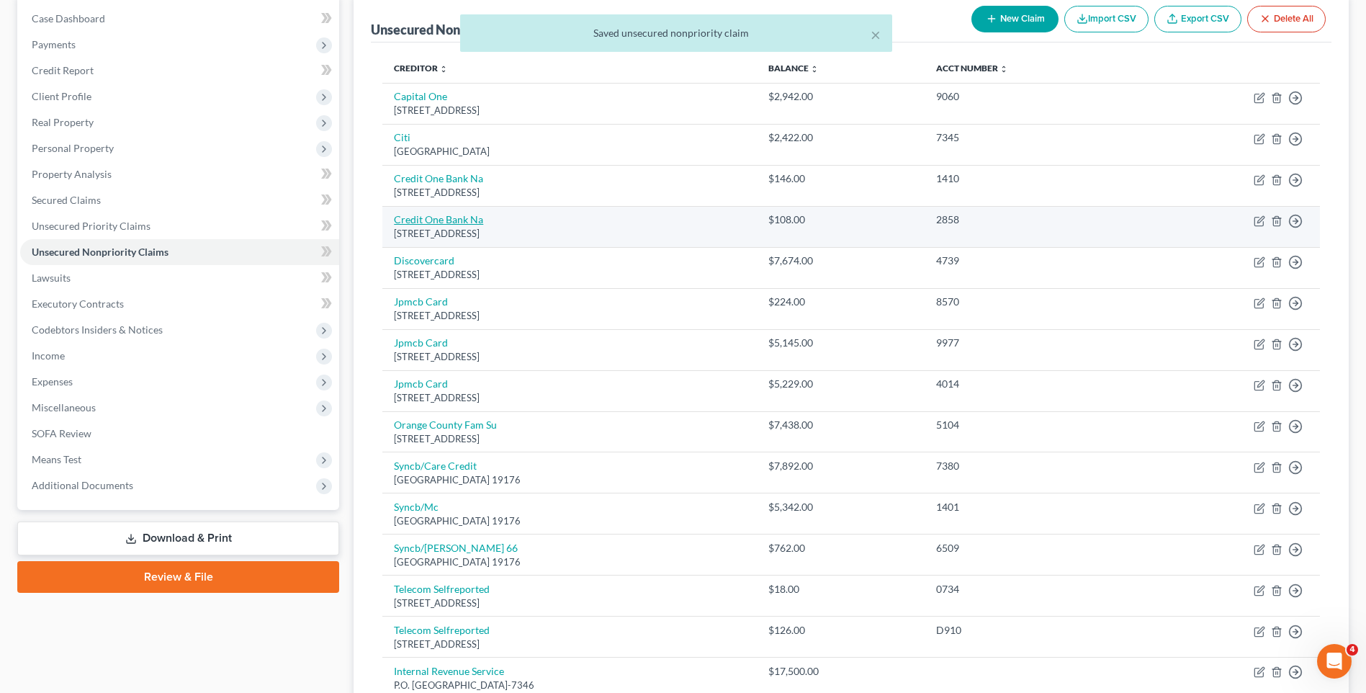
click at [426, 220] on link "Credit One Bank Na" at bounding box center [438, 219] width 89 height 12
select select "31"
select select "2"
select select "0"
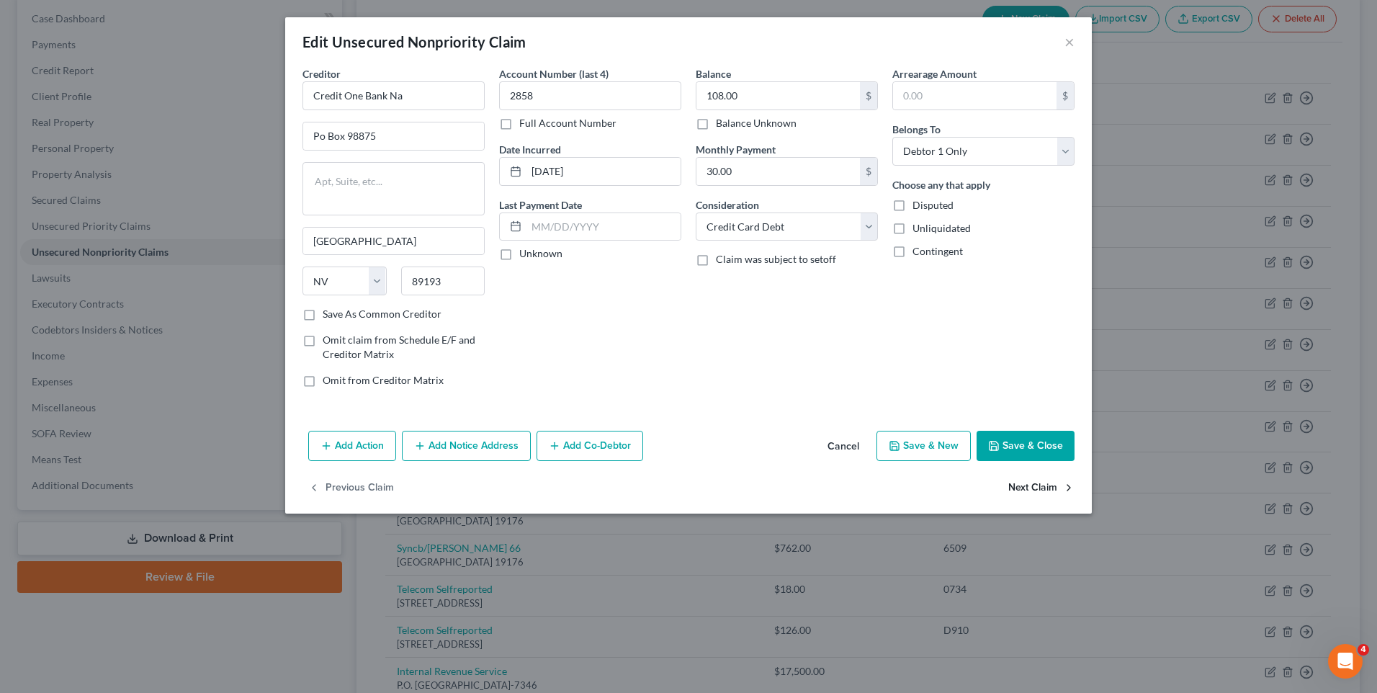
click at [1026, 483] on button "Next Claim" at bounding box center [1041, 487] width 66 height 30
select select "46"
select select "2"
select select "0"
click at [1031, 484] on button "Next Claim" at bounding box center [1041, 487] width 66 height 30
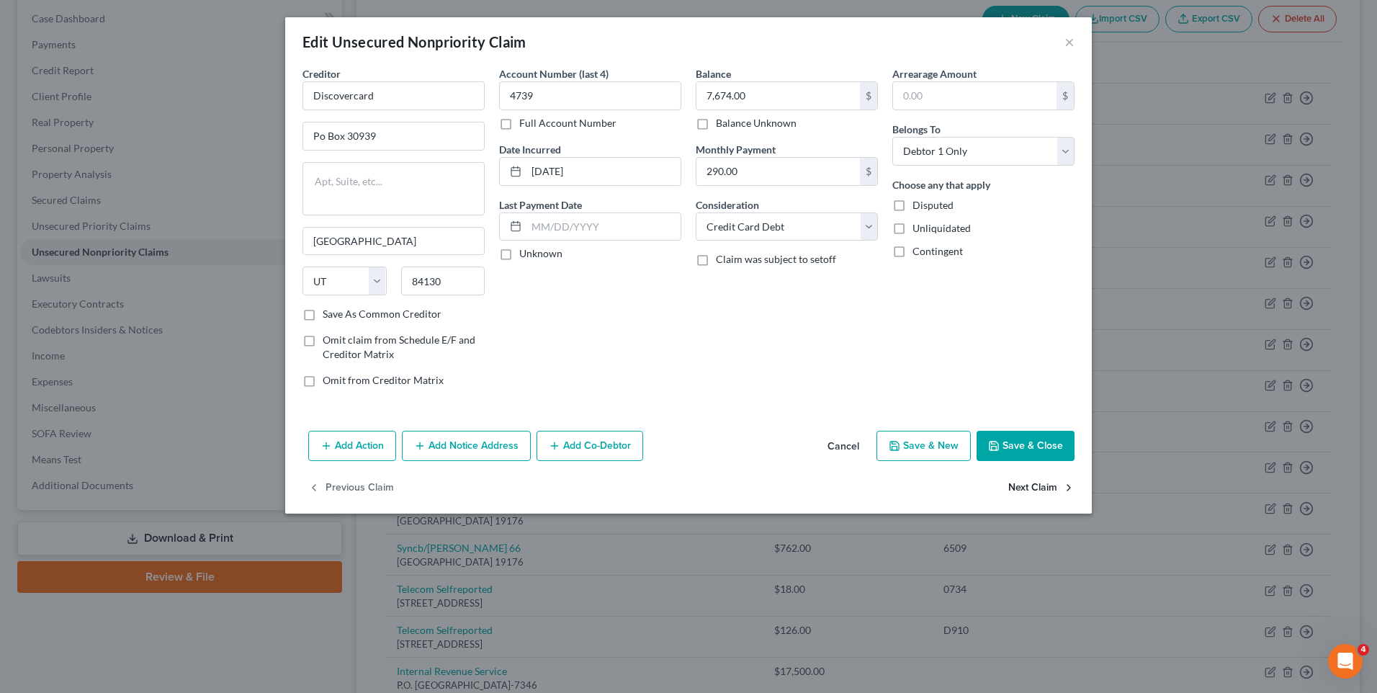
select select "7"
select select "2"
select select "0"
click at [1031, 487] on button "Next Claim" at bounding box center [1041, 487] width 66 height 30
select select "7"
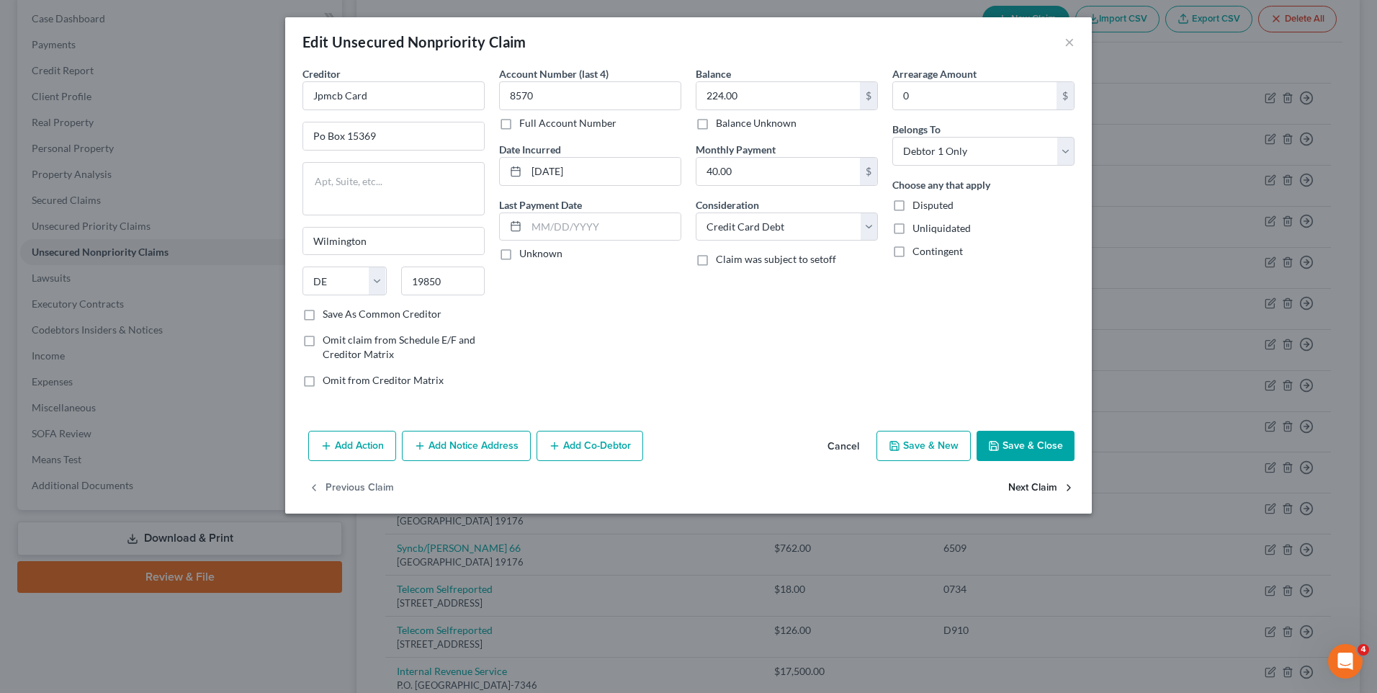
select select "0"
click at [875, 227] on select "Select Cable / Satellite Services Collection Agency Credit Card Debt Debt Couns…" at bounding box center [787, 226] width 182 height 29
select select "2"
click at [696, 212] on select "Select Cable / Satellite Services Collection Agency Credit Card Debt Debt Couns…" at bounding box center [787, 226] width 182 height 29
click at [1010, 441] on button "Save & Close" at bounding box center [1026, 446] width 98 height 30
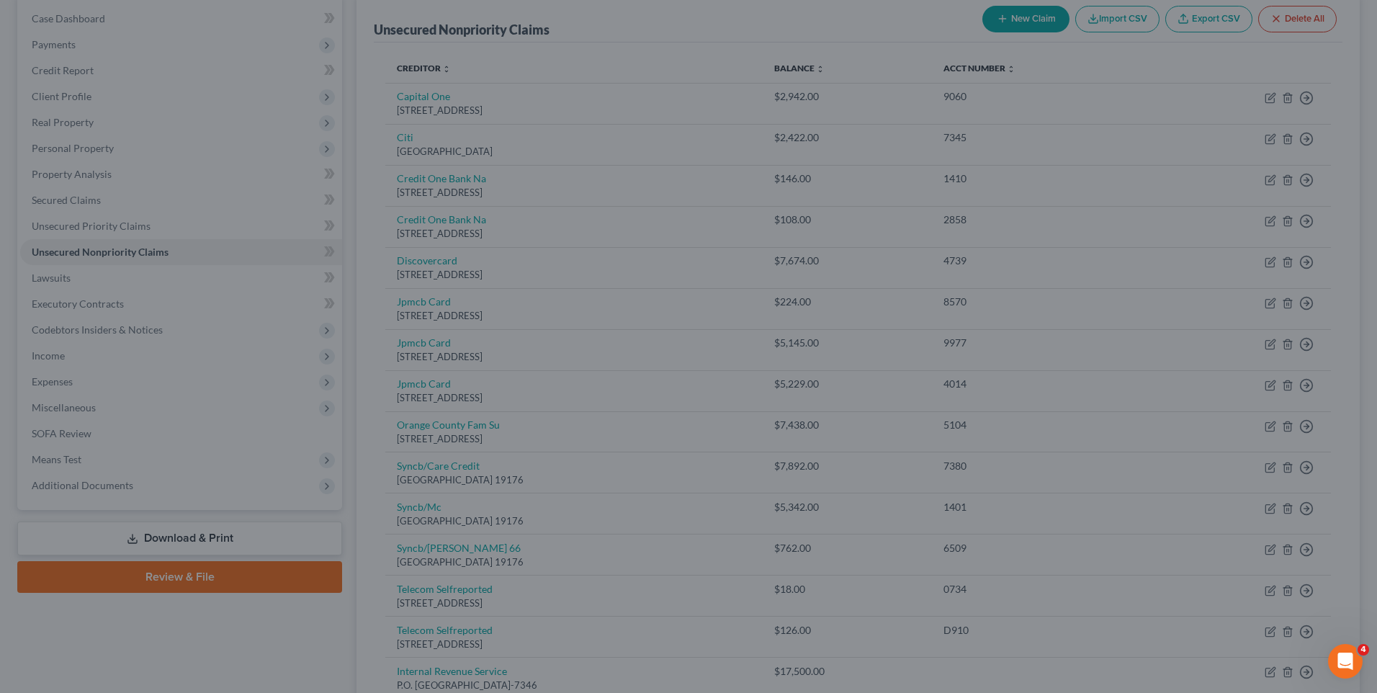
type input "0"
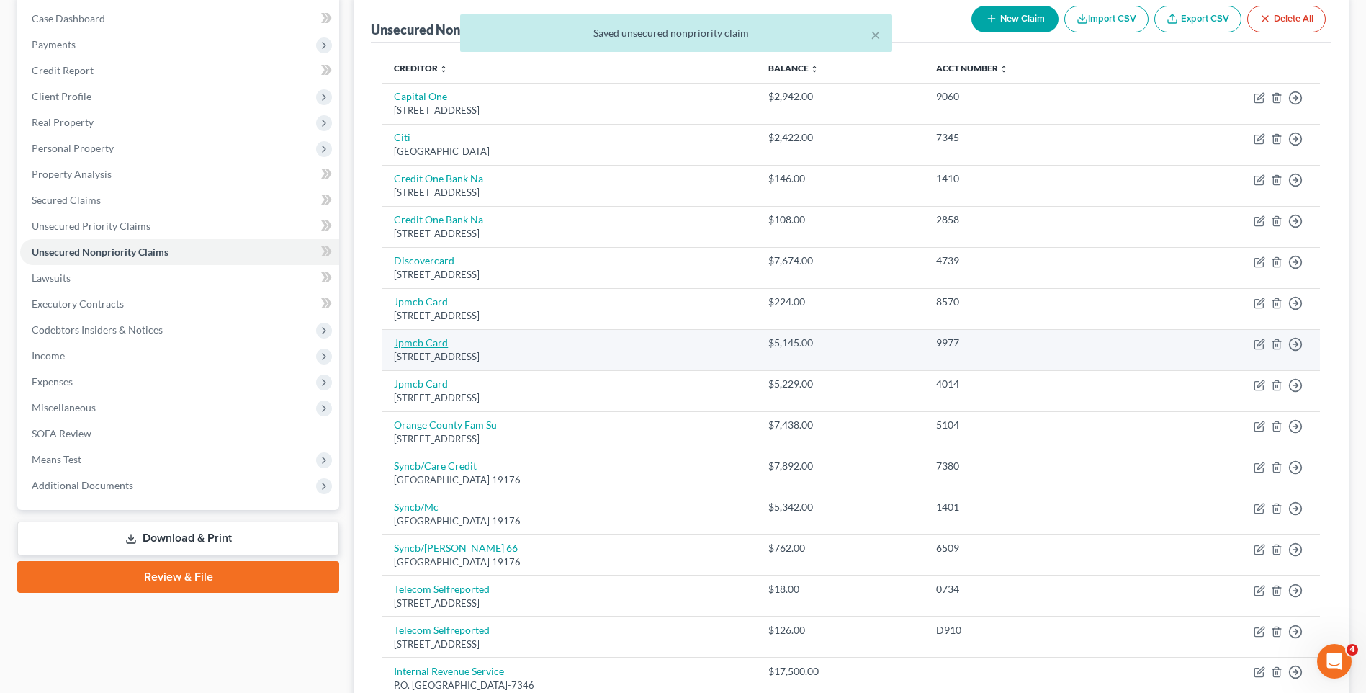
click at [427, 342] on link "Jpmcb Card" at bounding box center [421, 342] width 54 height 12
select select "7"
select select "2"
select select "0"
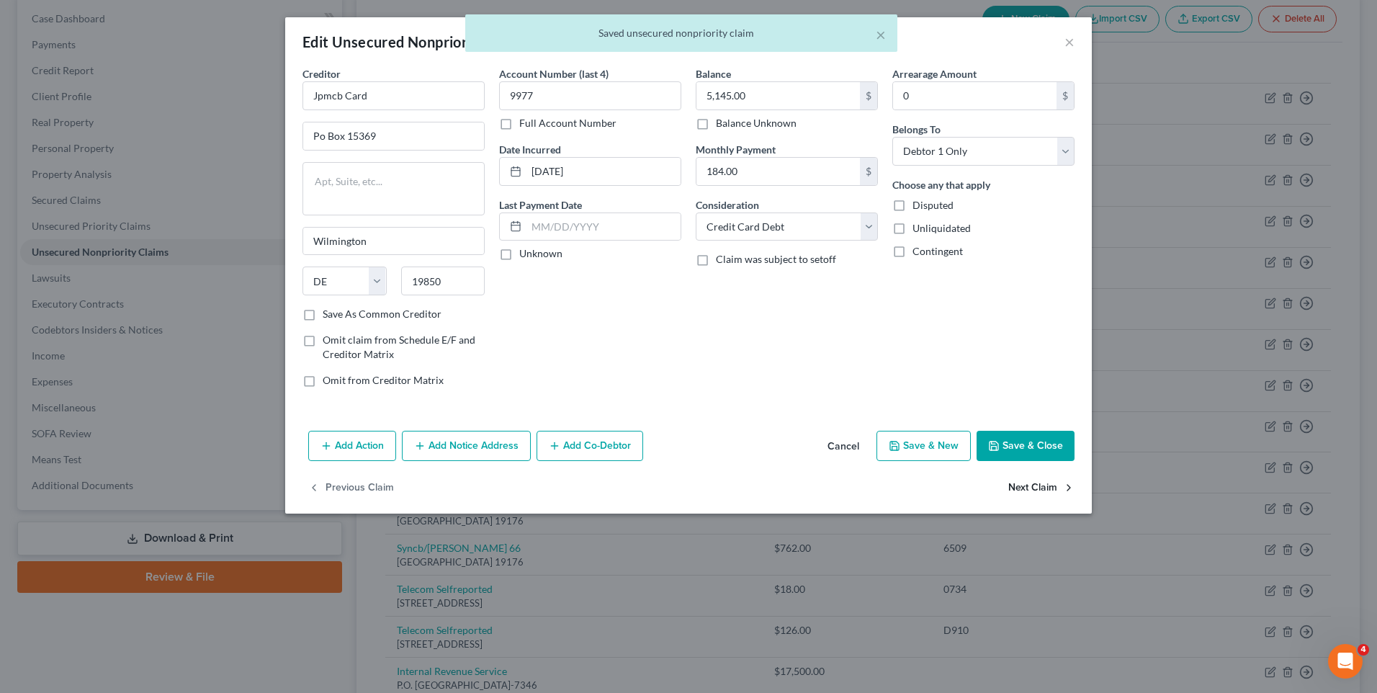
click at [1021, 488] on button "Next Claim" at bounding box center [1041, 487] width 66 height 30
select select "7"
select select "0"
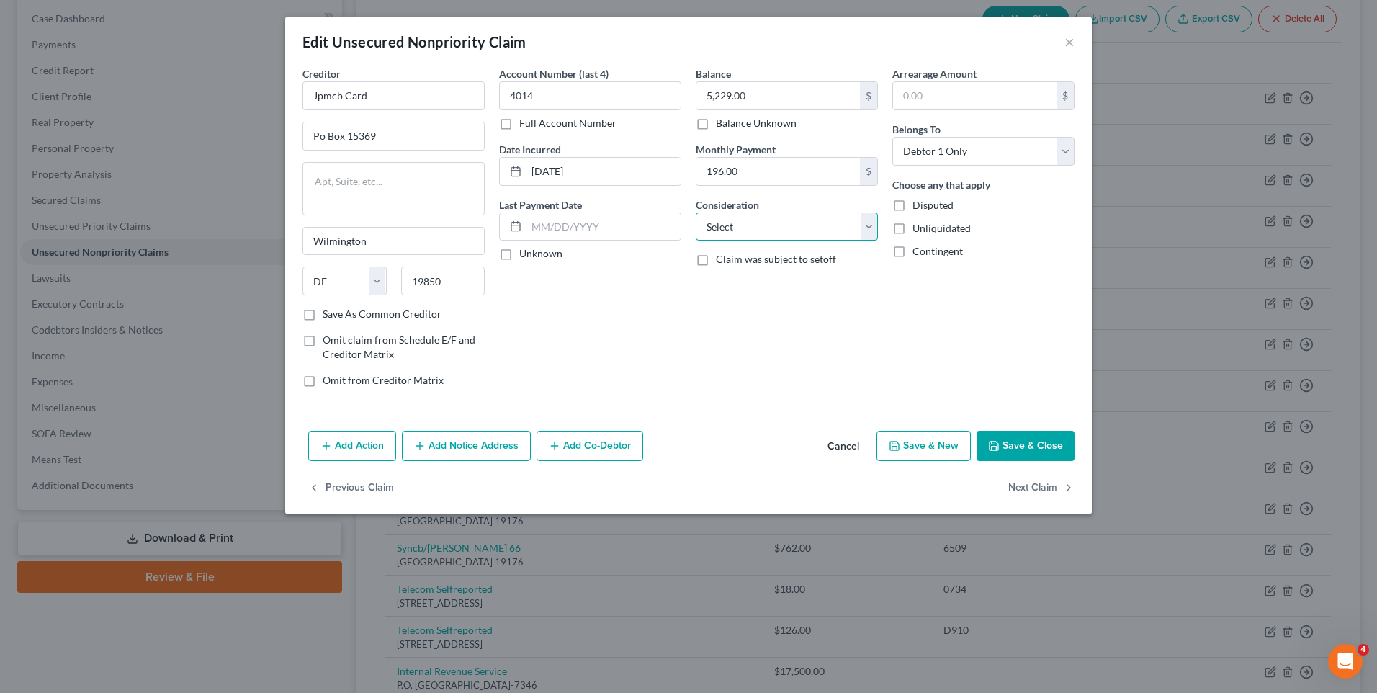
click at [866, 229] on select "Select Cable / Satellite Services Collection Agency Credit Card Debt Debt Couns…" at bounding box center [787, 226] width 182 height 29
select select "2"
click at [696, 212] on select "Select Cable / Satellite Services Collection Agency Credit Card Debt Debt Couns…" at bounding box center [787, 226] width 182 height 29
drag, startPoint x: 1024, startPoint y: 449, endPoint x: 952, endPoint y: 419, distance: 77.8
click at [1024, 448] on button "Save & Close" at bounding box center [1026, 446] width 98 height 30
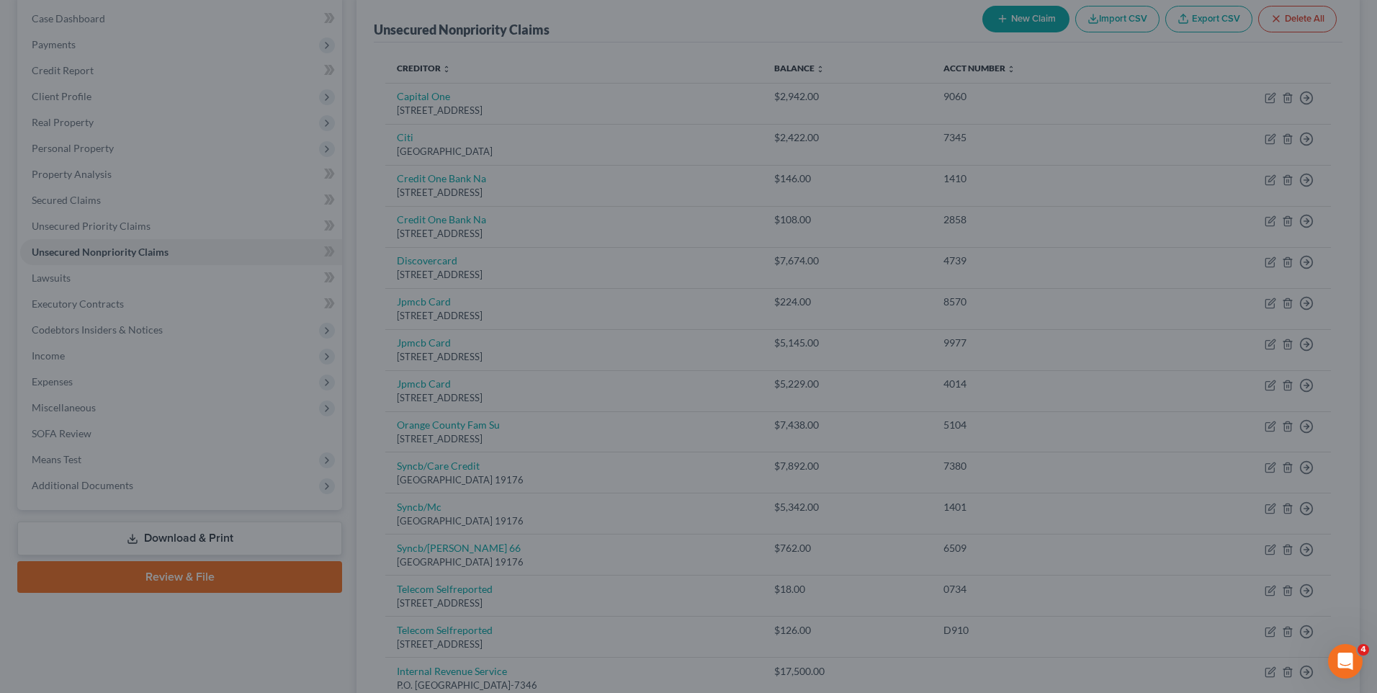
type input "0"
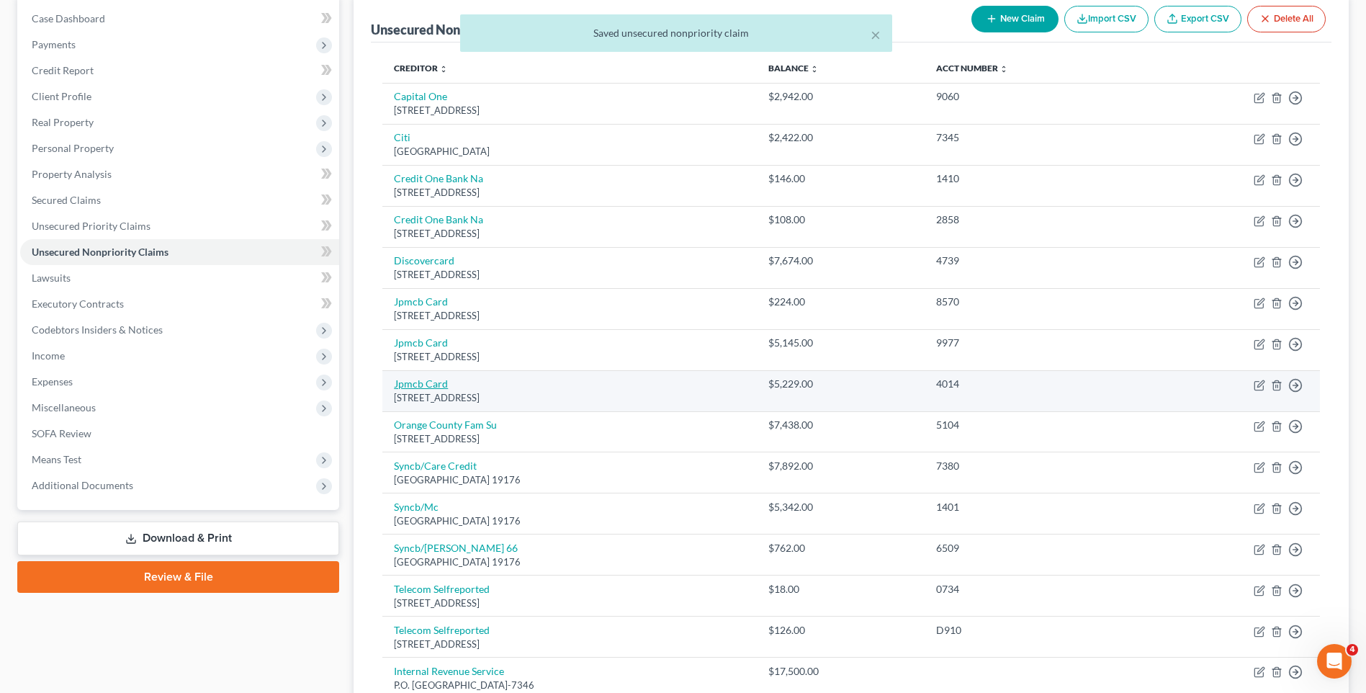
click at [444, 386] on link "Jpmcb Card" at bounding box center [421, 383] width 54 height 12
select select "7"
select select "2"
select select "0"
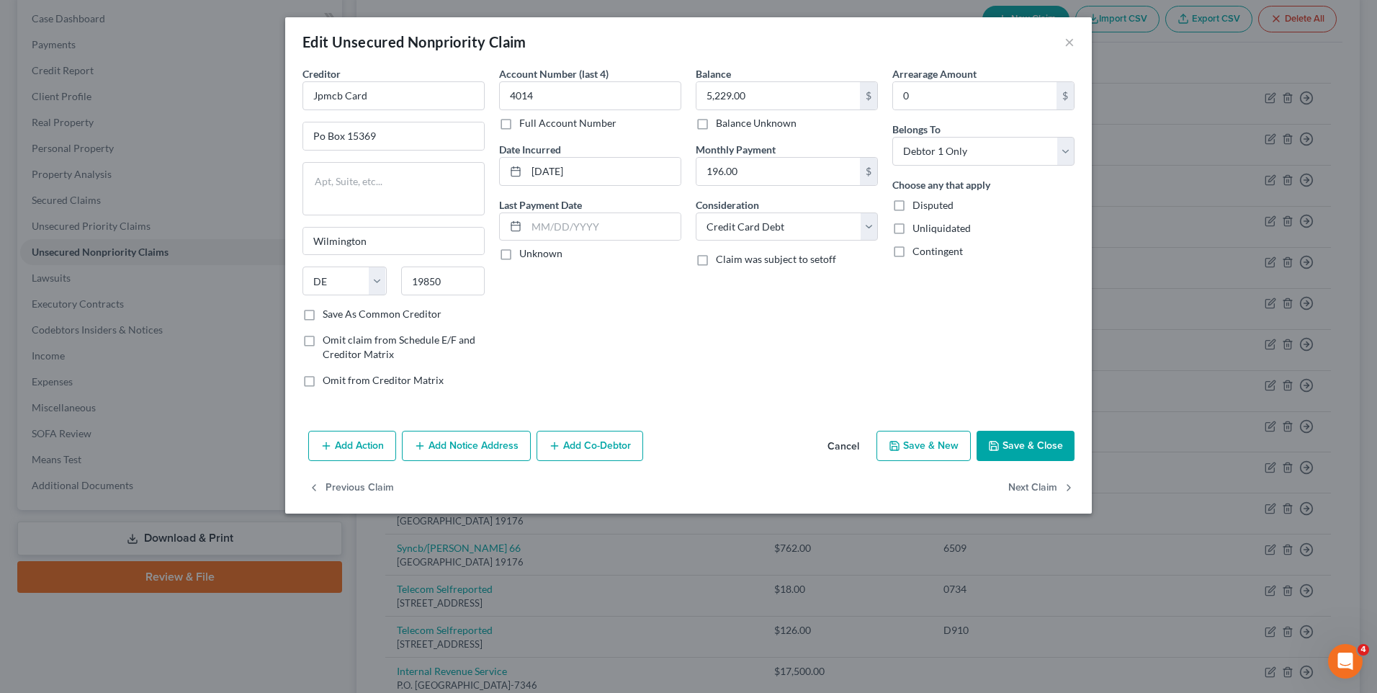
click at [1021, 448] on button "Save & Close" at bounding box center [1026, 446] width 98 height 30
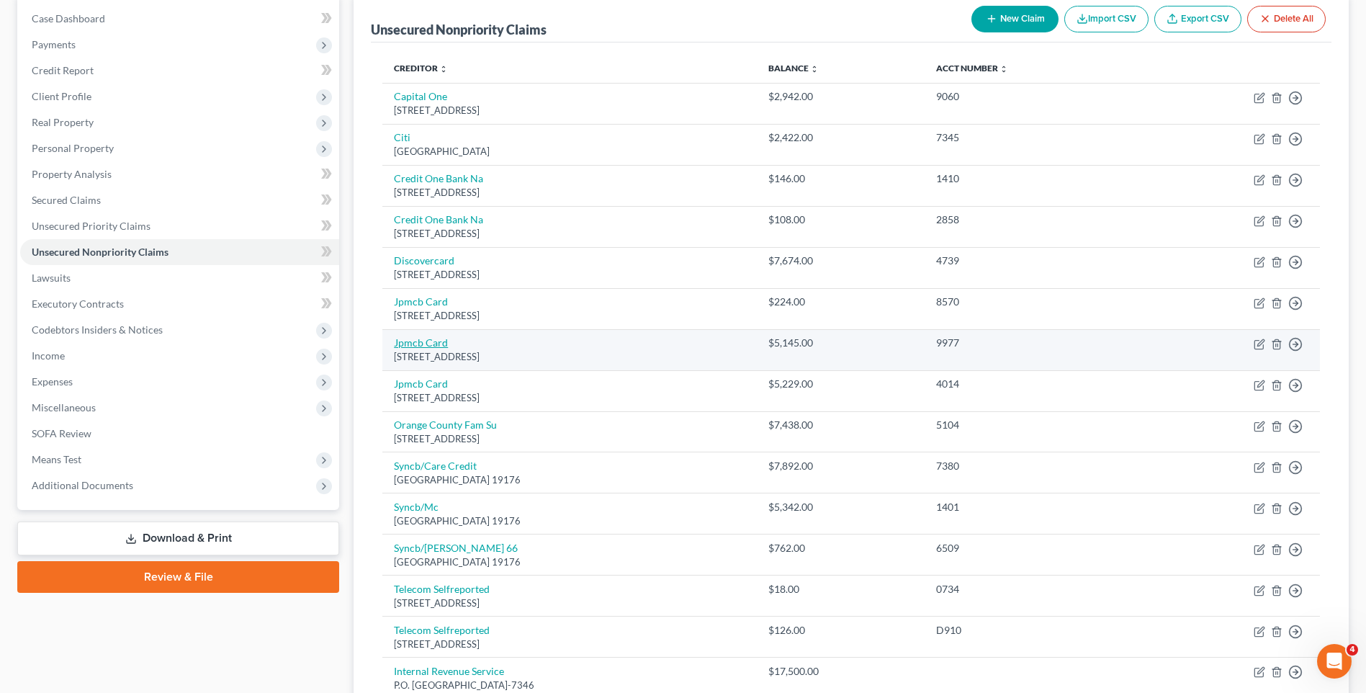
click at [429, 343] on link "Jpmcb Card" at bounding box center [421, 342] width 54 height 12
select select "7"
select select "2"
select select "0"
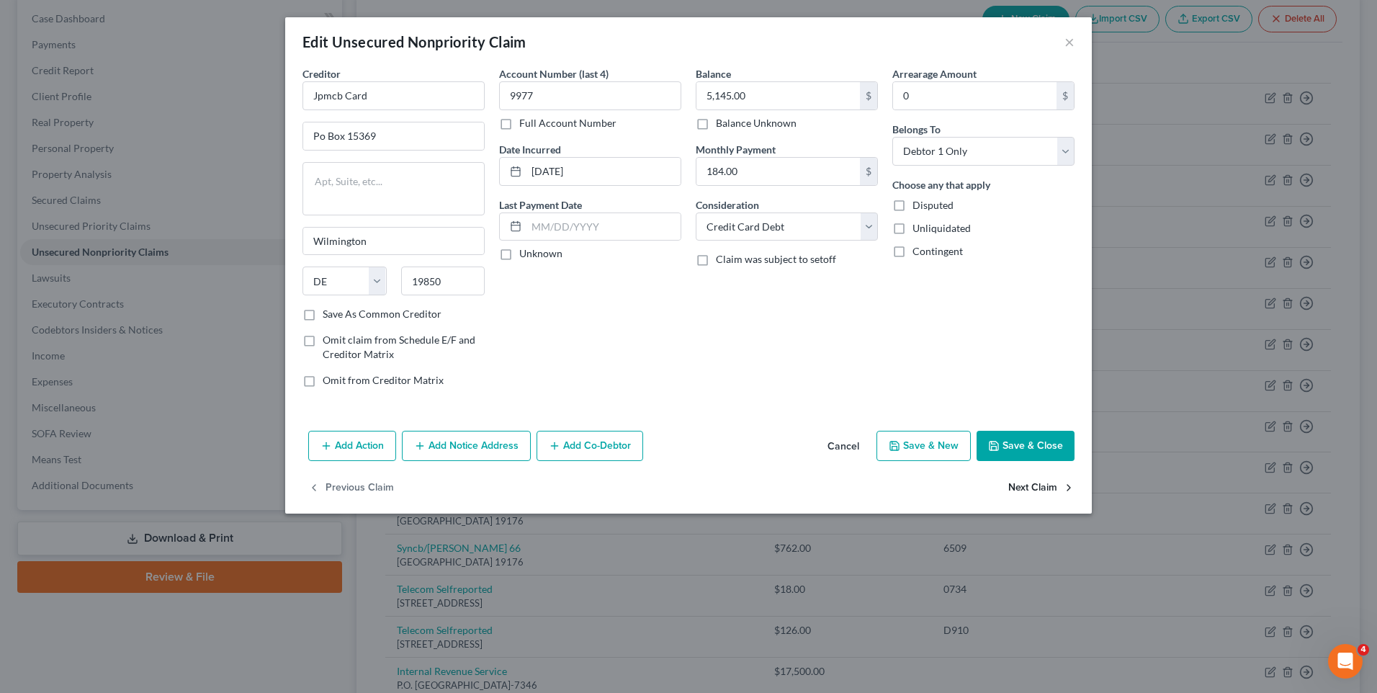
click at [1036, 487] on button "Next Claim" at bounding box center [1041, 487] width 66 height 30
select select "7"
select select "2"
select select "0"
click at [1036, 487] on button "Next Claim" at bounding box center [1041, 487] width 66 height 30
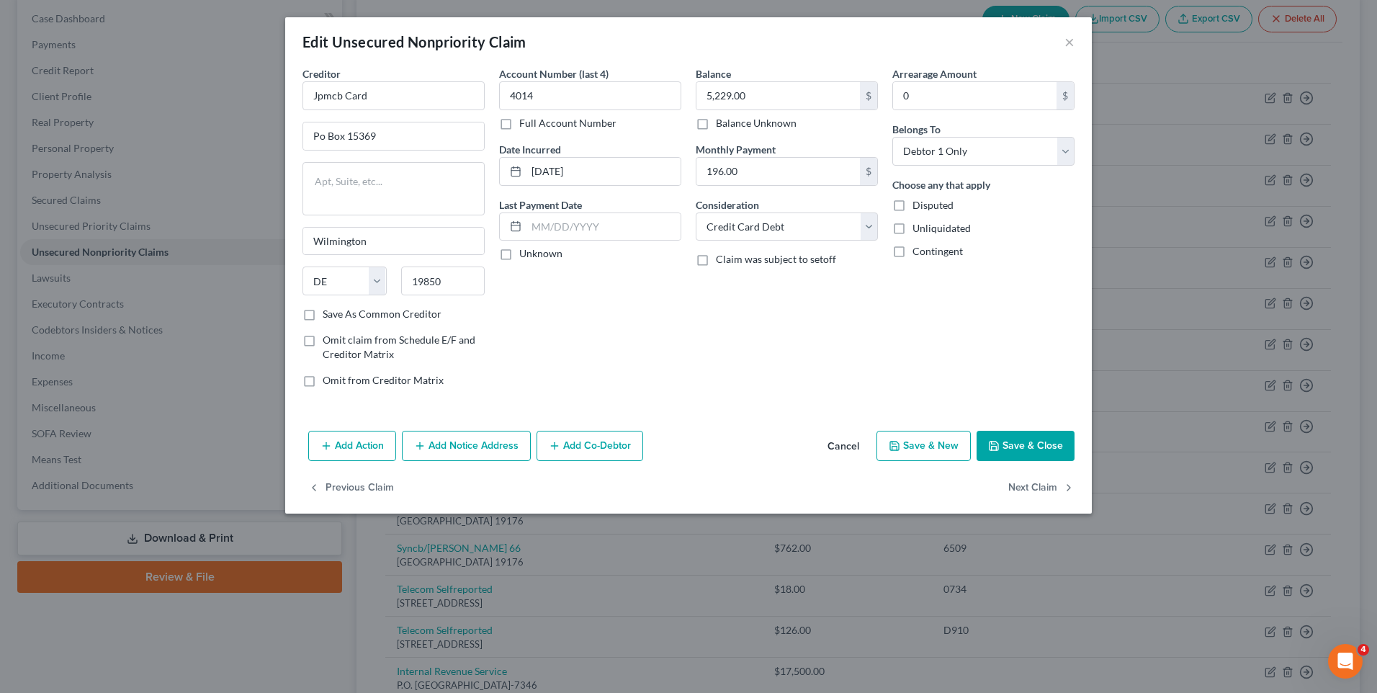
select select "4"
select select "12"
select select "0"
click at [479, 449] on button "Add Notice Address" at bounding box center [466, 446] width 129 height 30
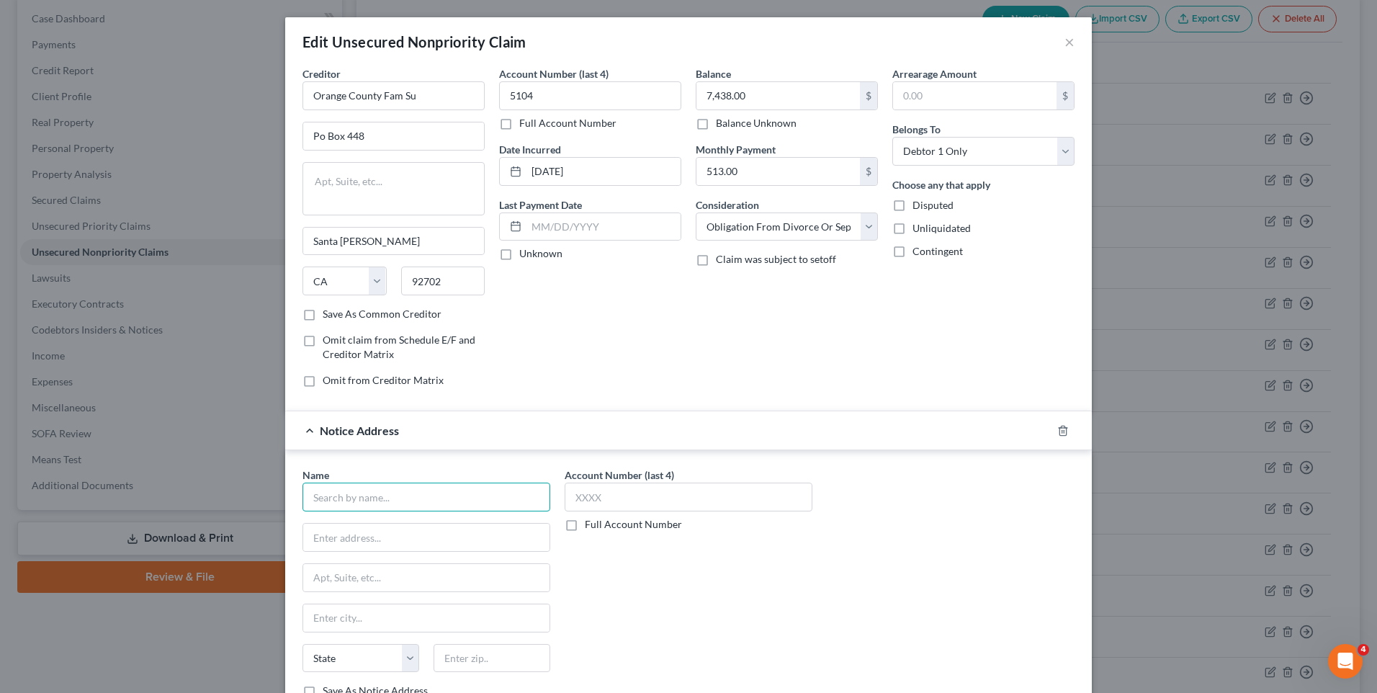
click at [429, 501] on input "text" at bounding box center [426, 497] width 248 height 29
type input "[PERSON_NAME]"
click at [375, 541] on input "text" at bounding box center [426, 537] width 246 height 27
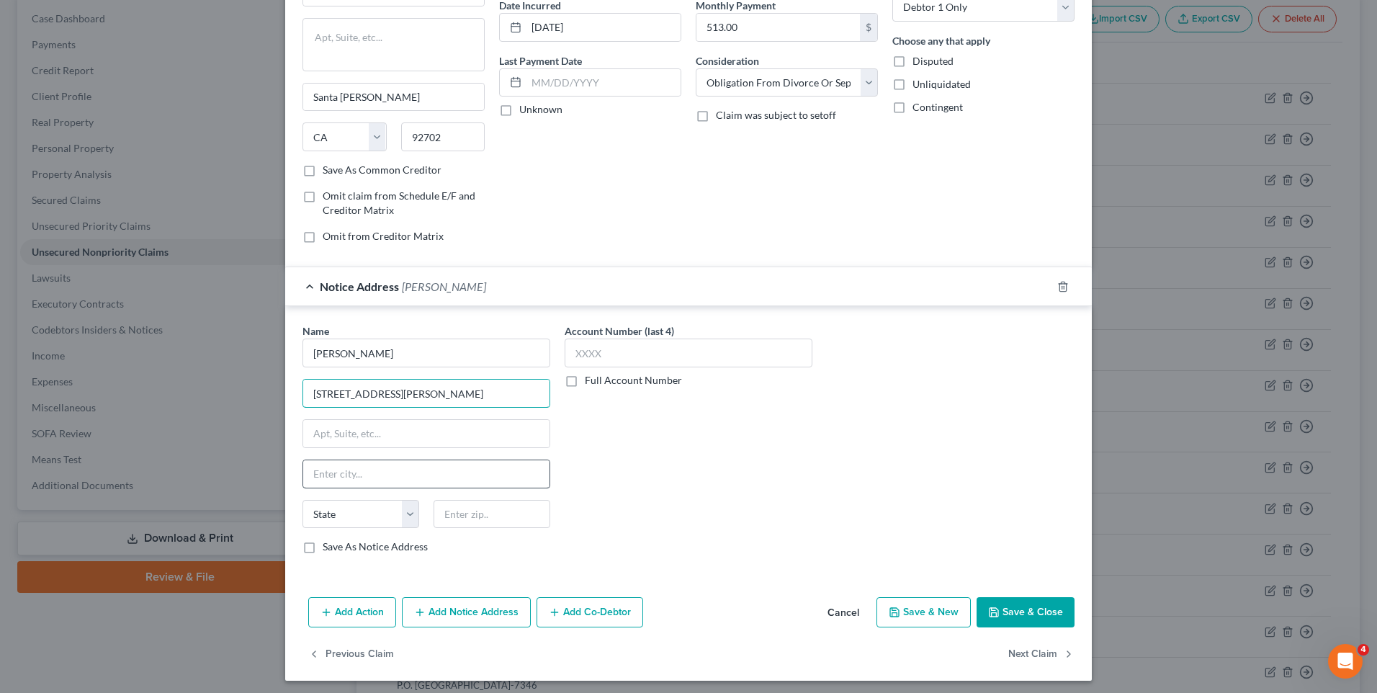
type input "[STREET_ADDRESS][PERSON_NAME]"
click at [354, 470] on input "text" at bounding box center [426, 473] width 246 height 27
type input "[GEOGRAPHIC_DATA]"
click at [350, 514] on select "State [US_STATE] AK AR AZ CA CO CT DE DC [GEOGRAPHIC_DATA] [GEOGRAPHIC_DATA] GU…" at bounding box center [360, 514] width 117 height 29
select select "4"
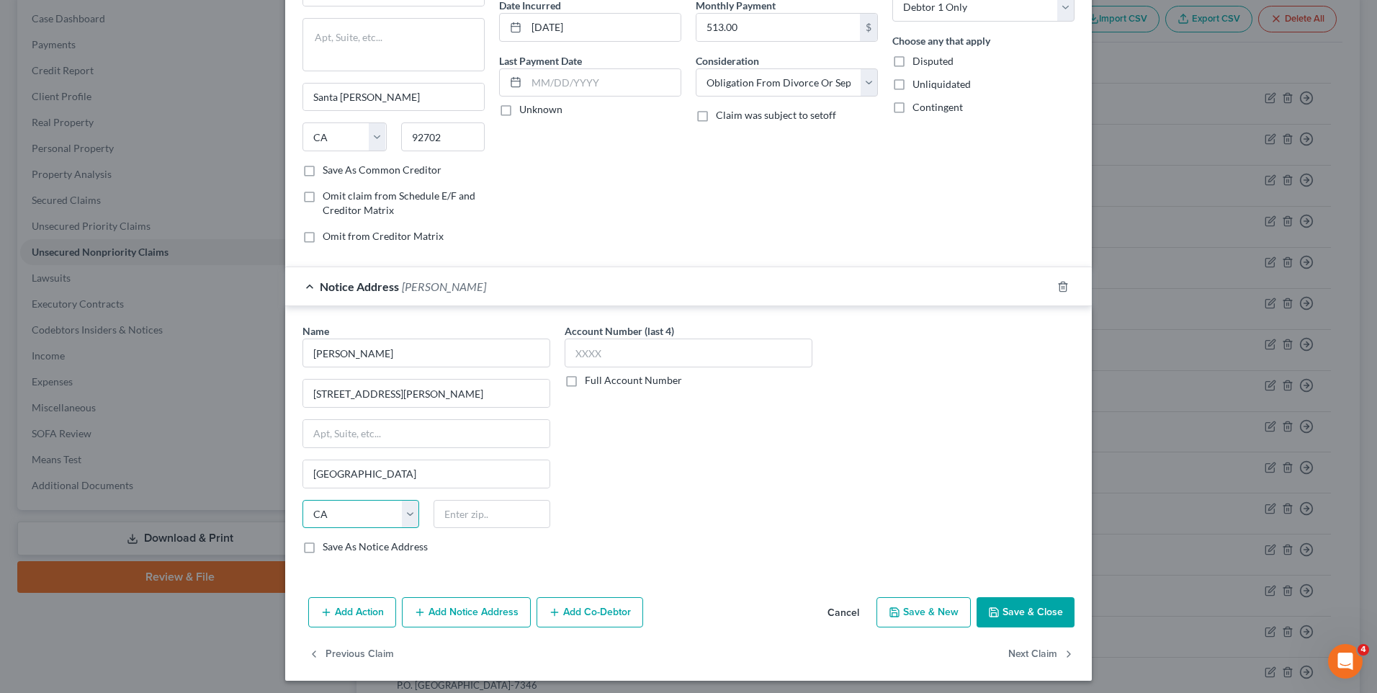
click at [302, 500] on select "State [US_STATE] AK AR AZ CA CO CT DE DC [GEOGRAPHIC_DATA] [GEOGRAPHIC_DATA] GU…" at bounding box center [360, 514] width 117 height 29
drag, startPoint x: 459, startPoint y: 514, endPoint x: 429, endPoint y: 467, distance: 55.7
click at [458, 511] on input "text" at bounding box center [492, 514] width 117 height 29
type input "92808"
click at [1017, 617] on button "Save & Close" at bounding box center [1026, 612] width 98 height 30
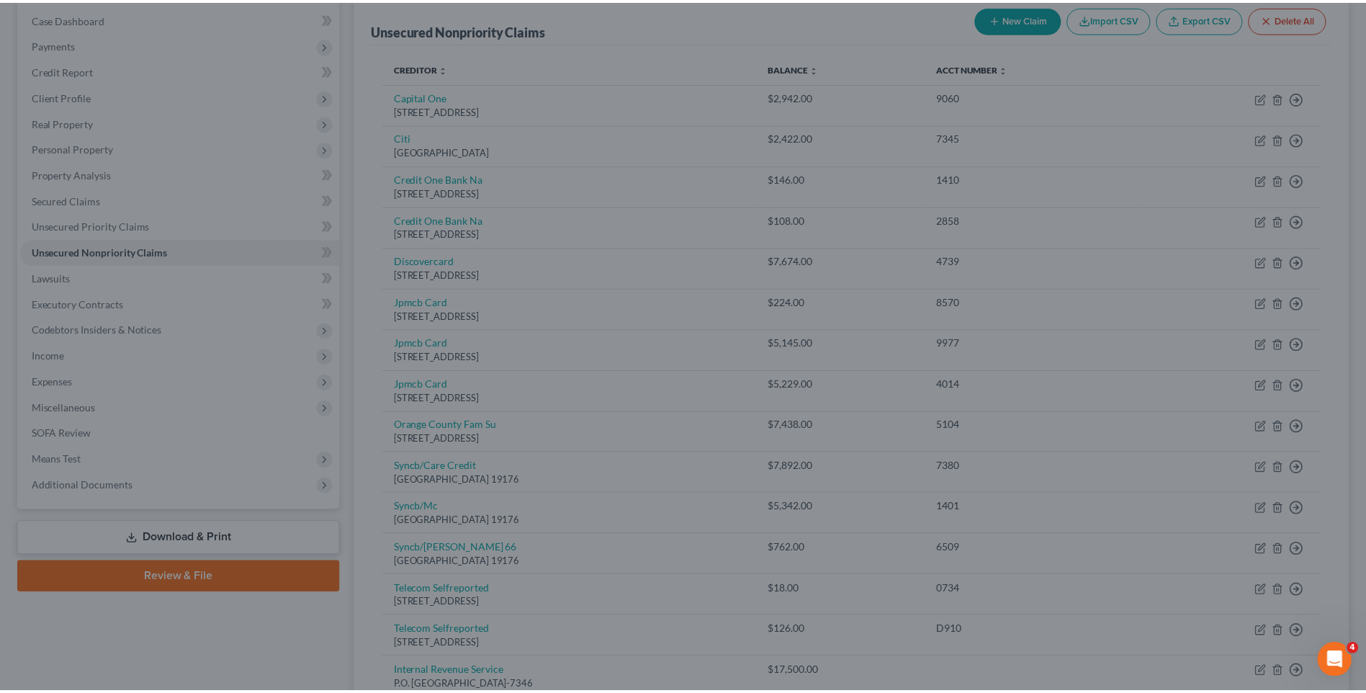
scroll to position [0, 0]
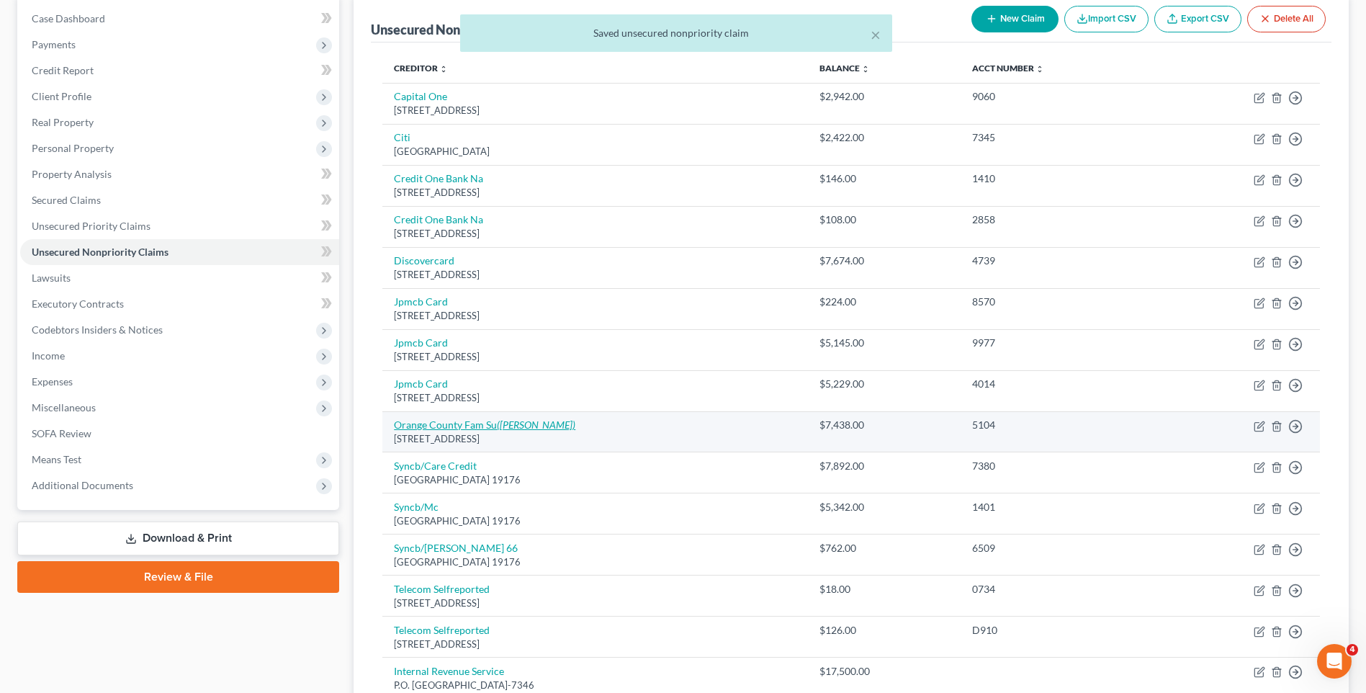
click at [517, 423] on icon "([PERSON_NAME])" at bounding box center [536, 424] width 79 height 12
select select "4"
select select "12"
select select "0"
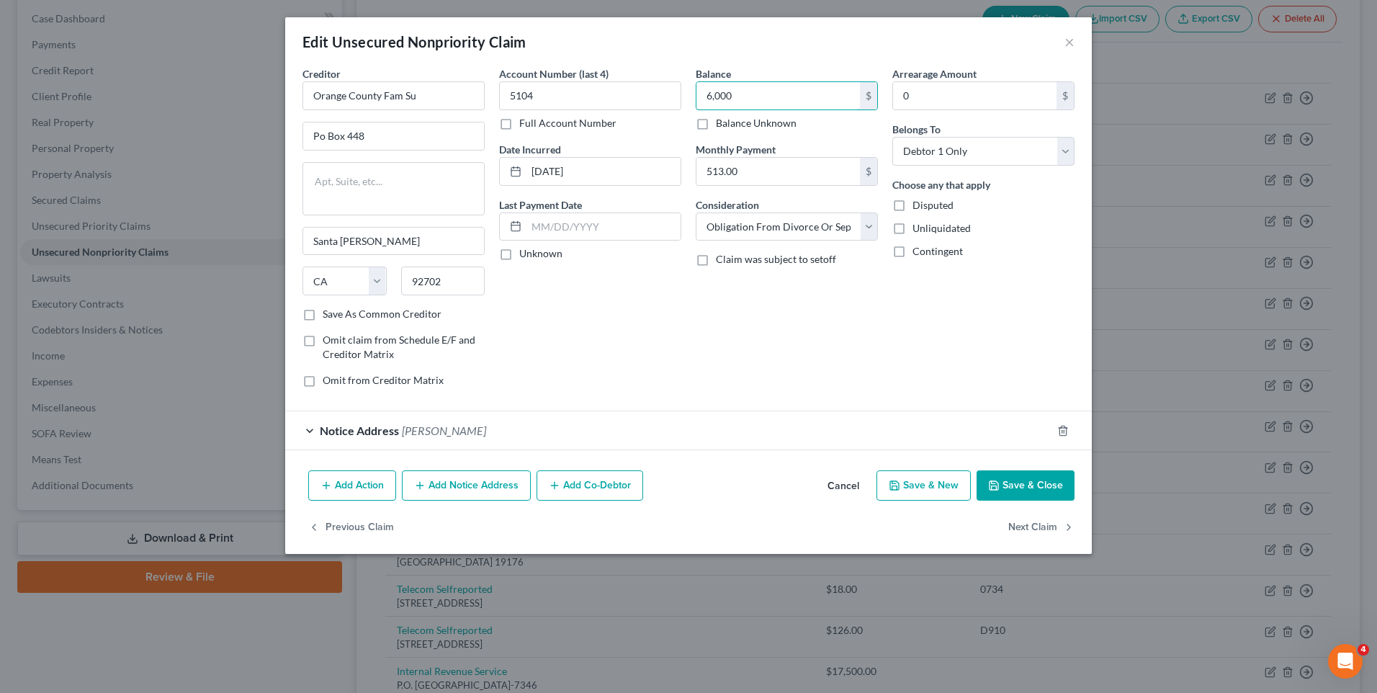
type input "6,000"
drag, startPoint x: 1022, startPoint y: 479, endPoint x: 946, endPoint y: 377, distance: 127.6
click at [1020, 477] on button "Save & Close" at bounding box center [1026, 485] width 98 height 30
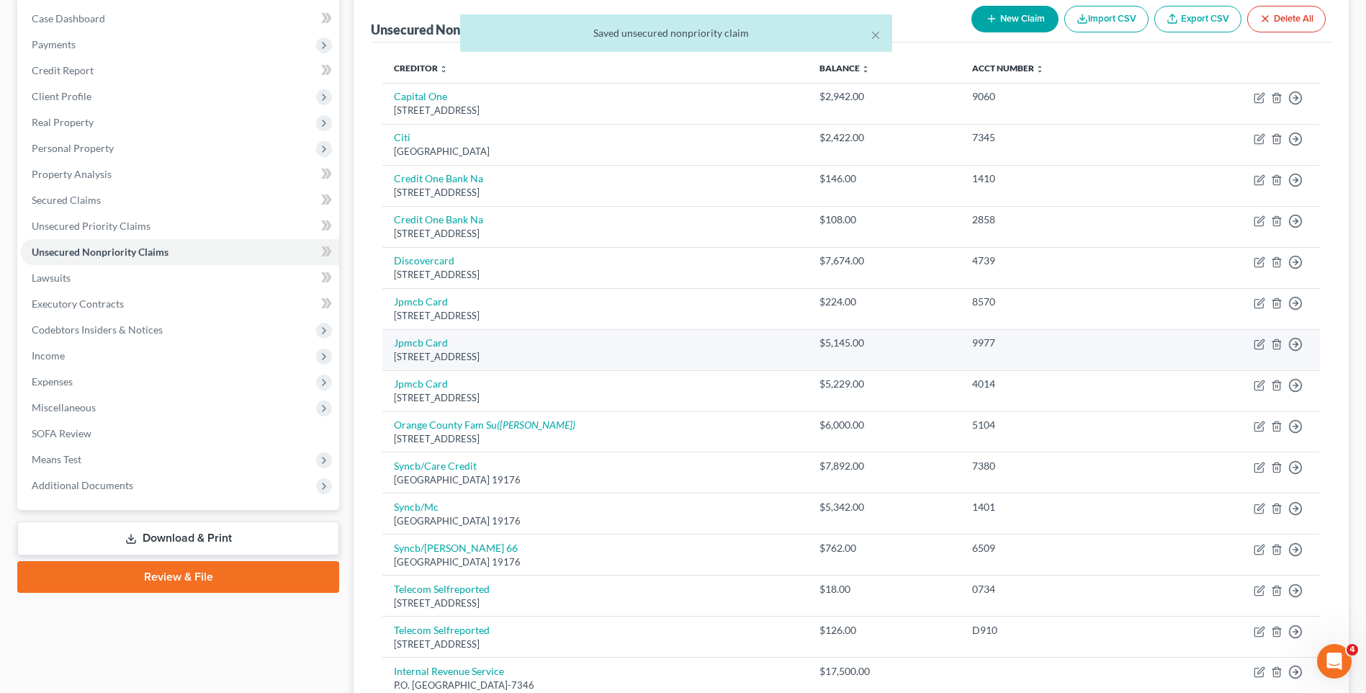
scroll to position [288, 0]
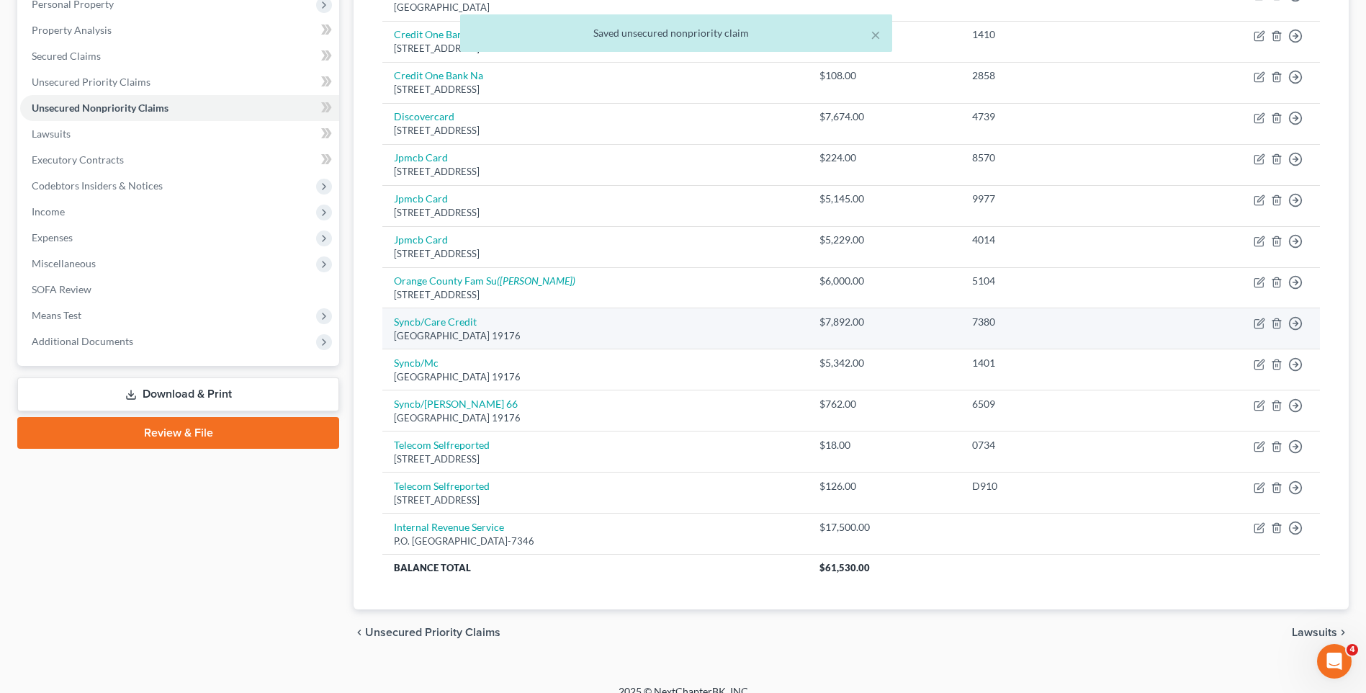
click at [437, 328] on td "Syncb/Care Credit Po Box [GEOGRAPHIC_DATA]" at bounding box center [595, 328] width 426 height 41
click at [438, 325] on link "Syncb/Care Credit" at bounding box center [435, 321] width 83 height 12
select select "39"
select select "2"
select select "0"
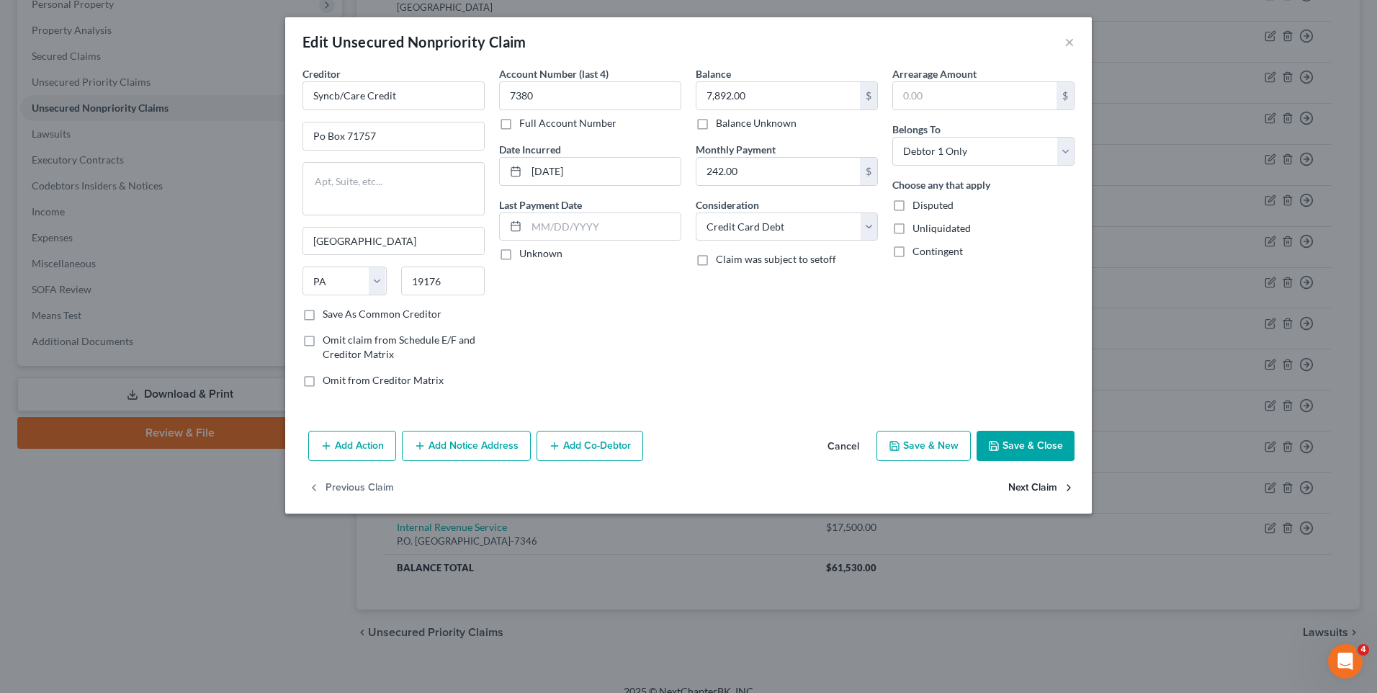
click at [1021, 485] on button "Next Claim" at bounding box center [1041, 487] width 66 height 30
select select "39"
select select "2"
select select "0"
click at [1021, 483] on button "Next Claim" at bounding box center [1041, 487] width 66 height 30
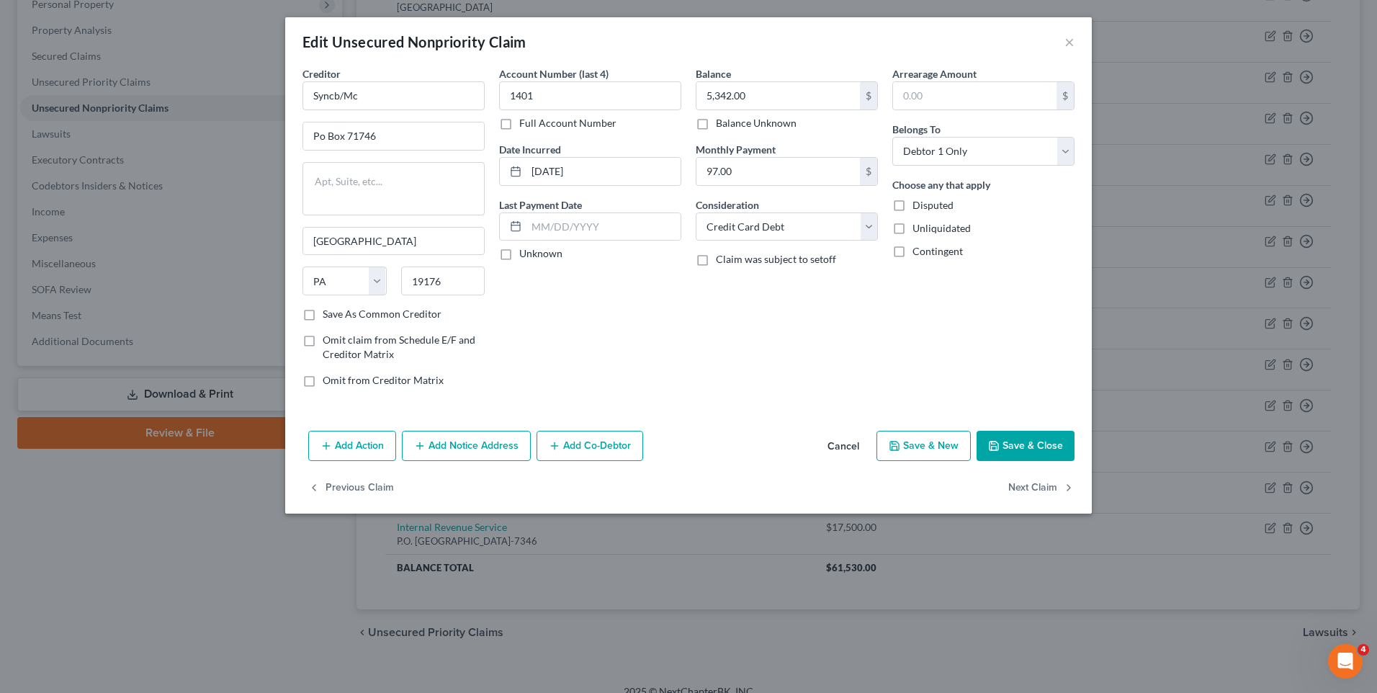
select select "39"
select select "2"
select select "0"
click at [1021, 482] on button "Next Claim" at bounding box center [1041, 487] width 66 height 30
select select "45"
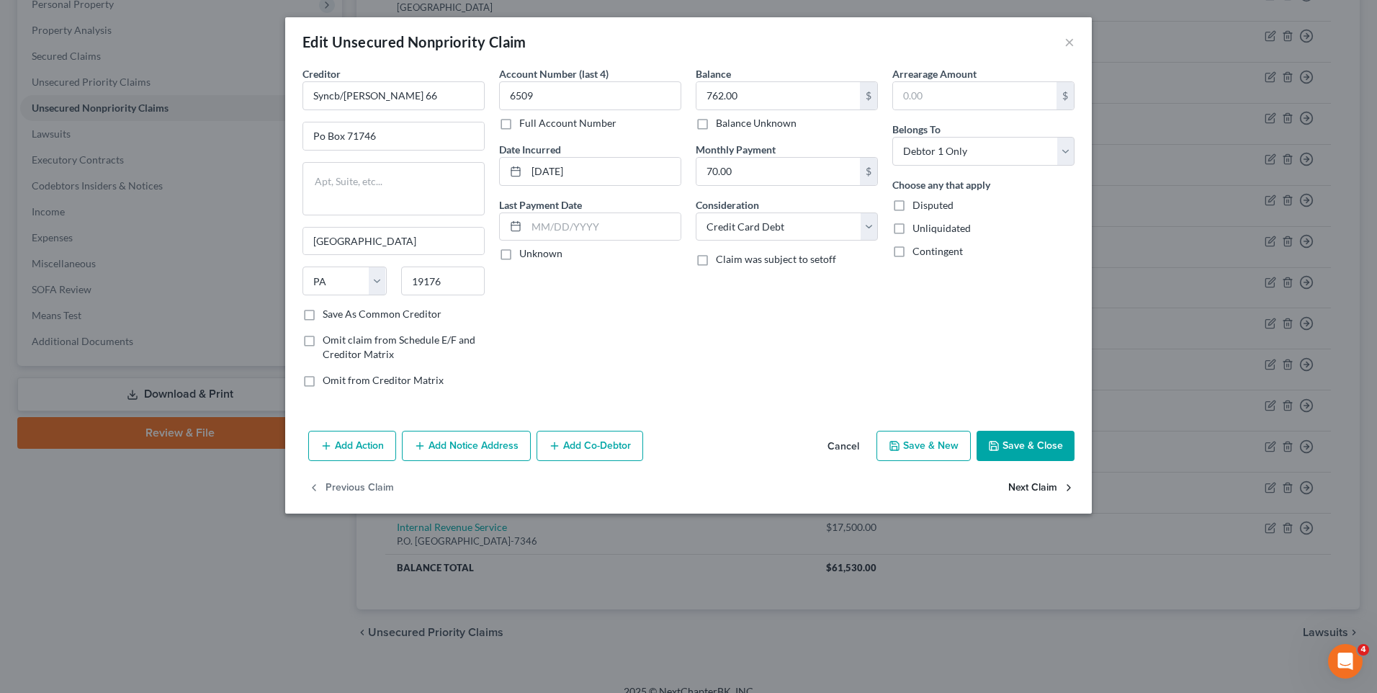
select select "0"
click at [865, 233] on select "Select Cable / Satellite Services Collection Agency Credit Card Debt Debt Couns…" at bounding box center [787, 226] width 182 height 29
select select "14"
click at [696, 212] on select "Select Cable / Satellite Services Collection Agency Credit Card Debt Debt Couns…" at bounding box center [787, 226] width 182 height 29
click at [743, 282] on input "text" at bounding box center [786, 281] width 181 height 27
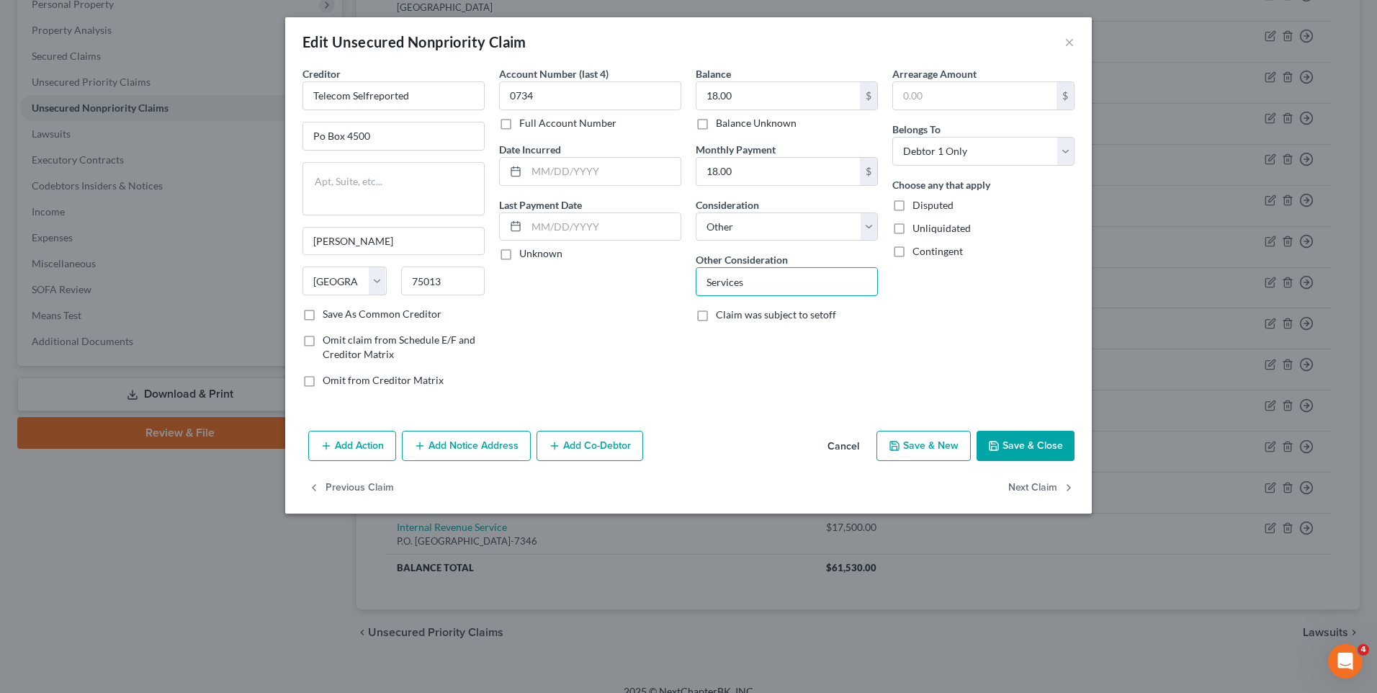
type input "Services"
click at [1032, 445] on button "Save & Close" at bounding box center [1026, 446] width 98 height 30
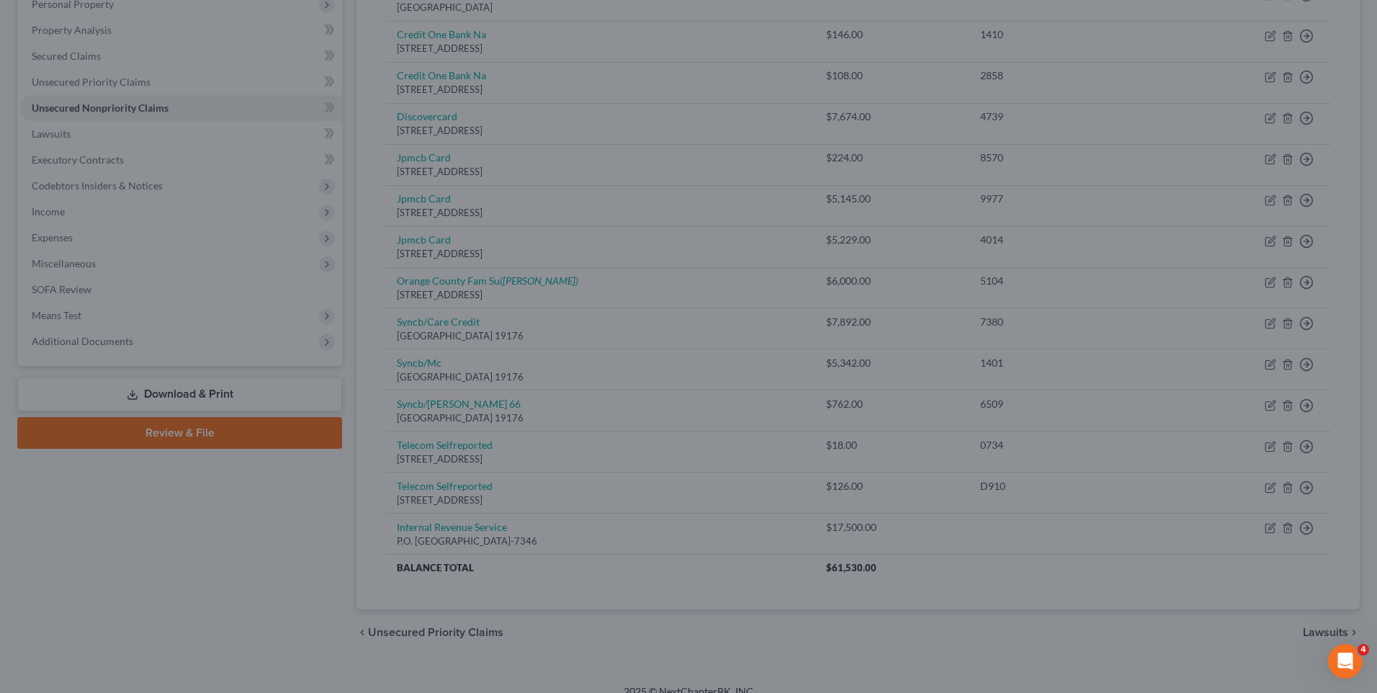
type input "0"
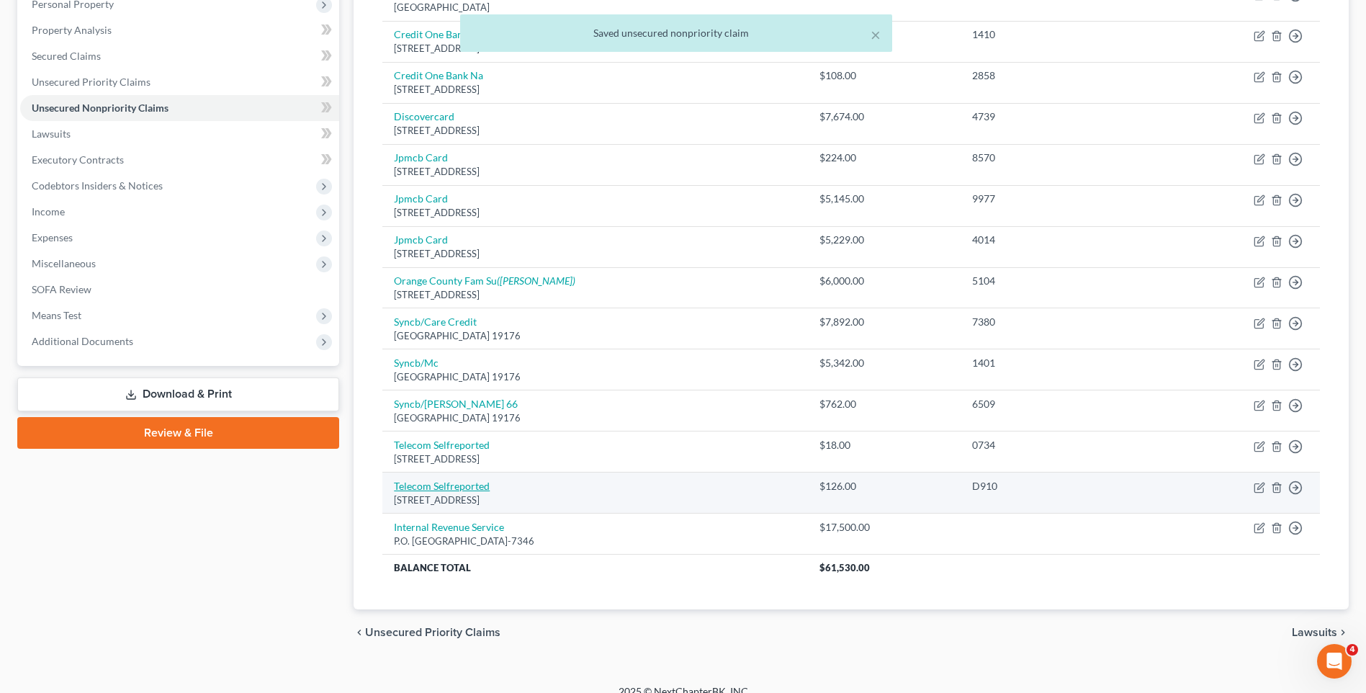
click at [440, 488] on link "Telecom Selfreported" at bounding box center [442, 486] width 96 height 12
select select "45"
select select "0"
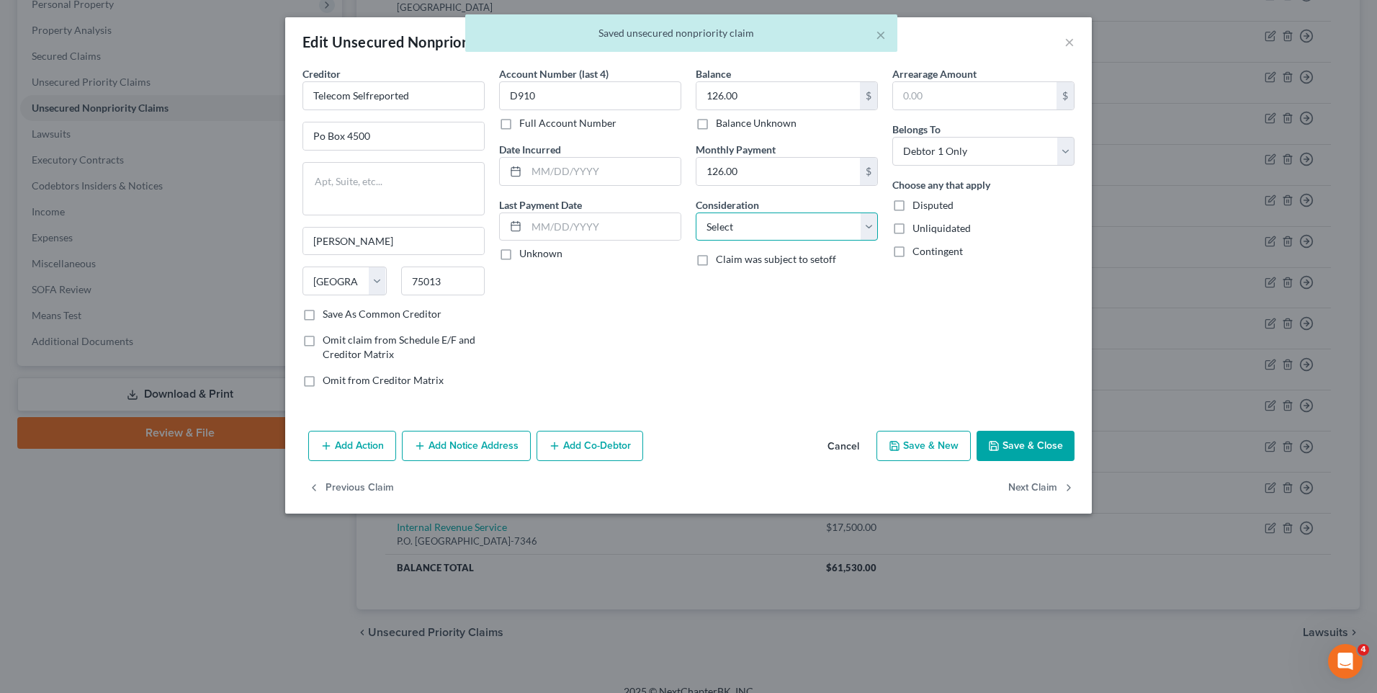
click at [873, 223] on select "Select Cable / Satellite Services Collection Agency Credit Card Debt Debt Couns…" at bounding box center [787, 226] width 182 height 29
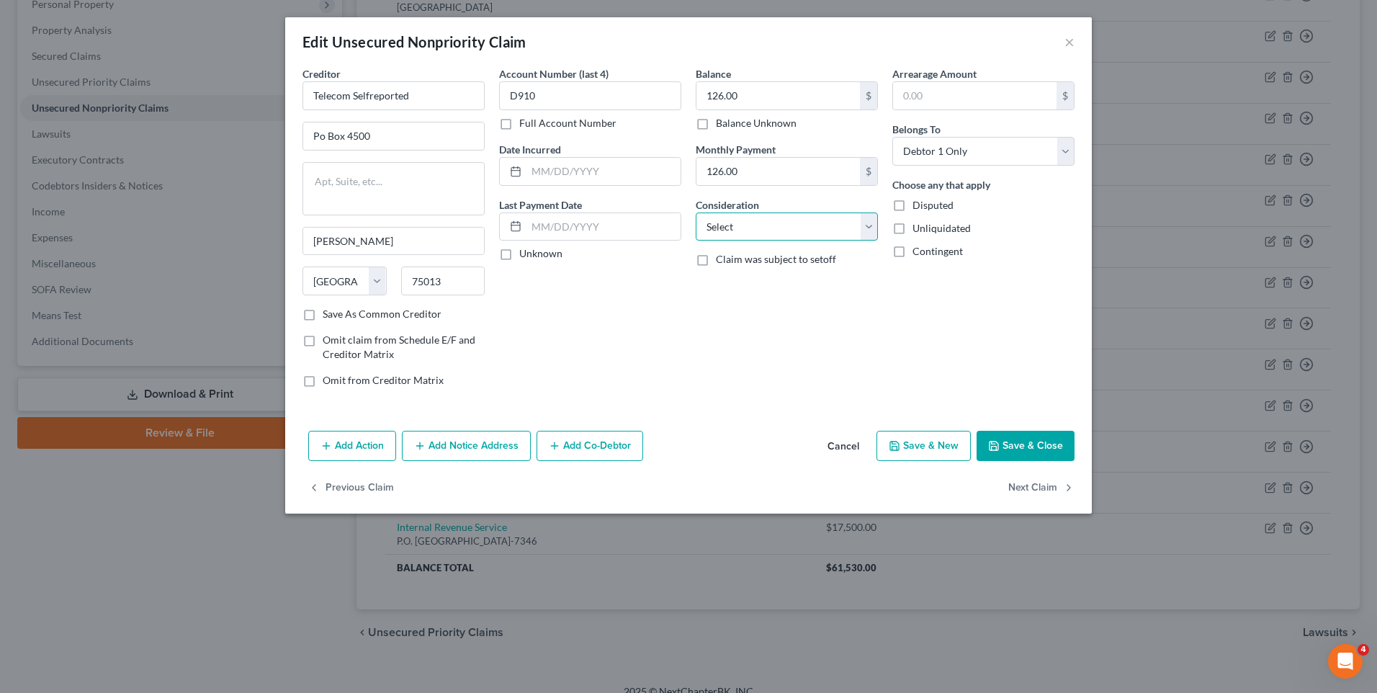
select select "14"
click at [696, 212] on select "Select Cable / Satellite Services Collection Agency Credit Card Debt Debt Couns…" at bounding box center [787, 226] width 182 height 29
click at [763, 276] on input "text" at bounding box center [786, 281] width 181 height 27
type input "Services"
drag, startPoint x: 1039, startPoint y: 444, endPoint x: 1013, endPoint y: 440, distance: 26.2
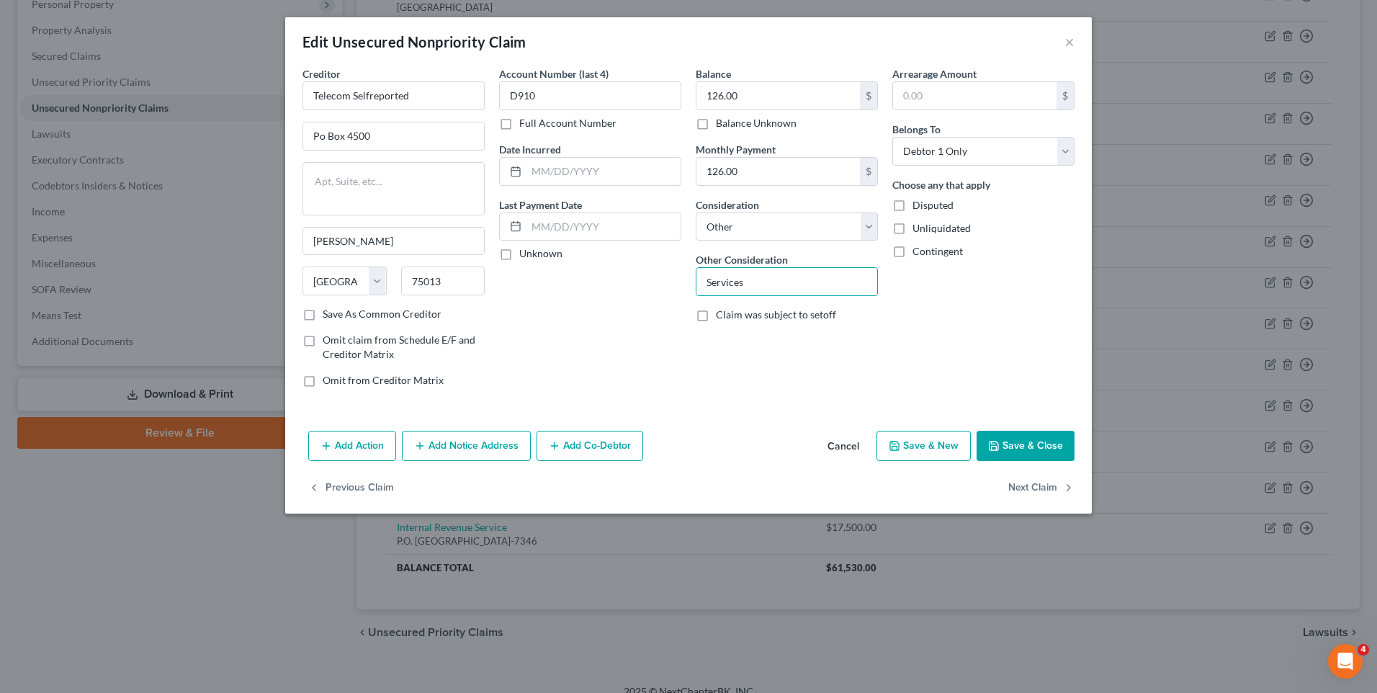
click at [1038, 444] on button "Save & Close" at bounding box center [1026, 446] width 98 height 30
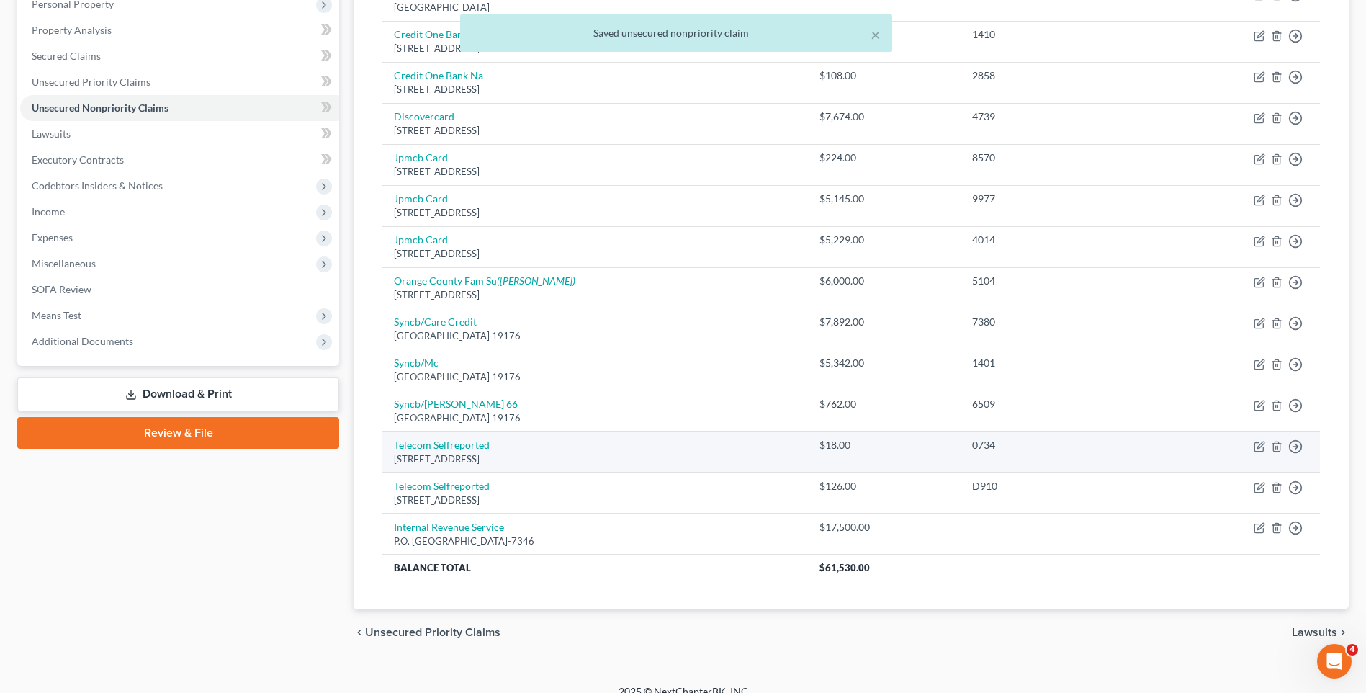
scroll to position [305, 0]
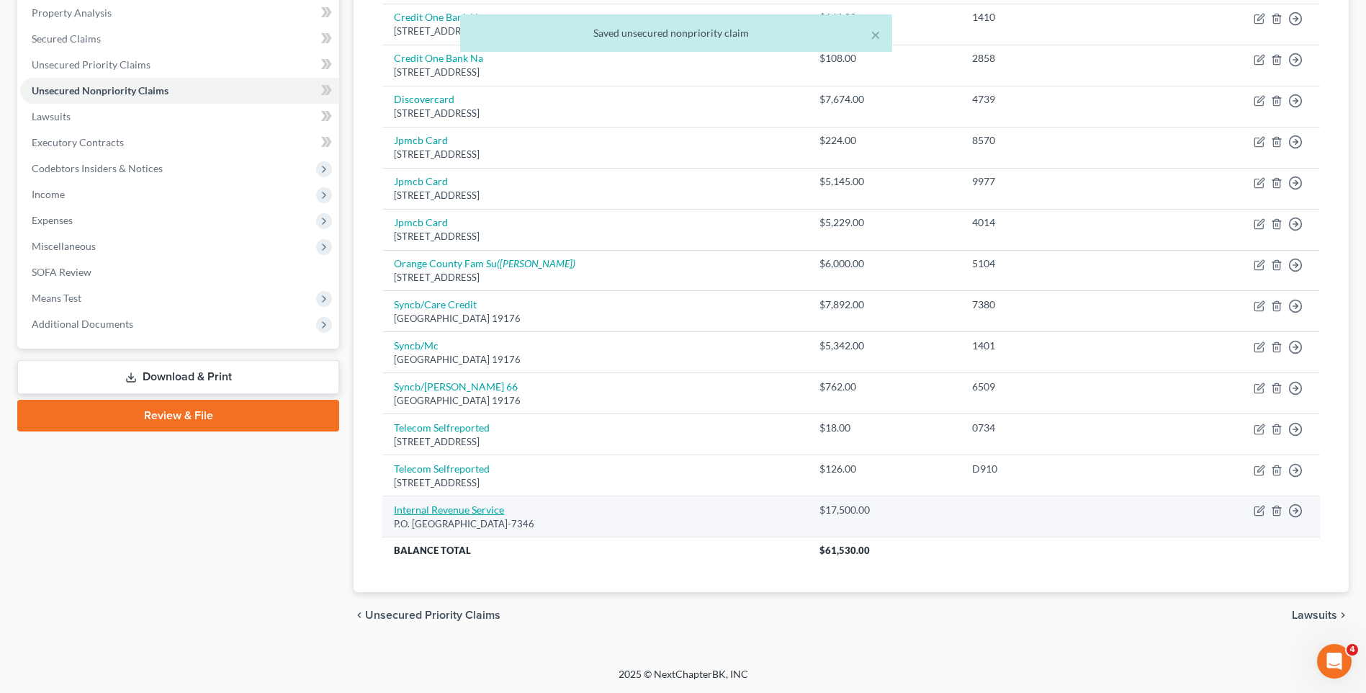
click at [451, 511] on link "Internal Revenue Service" at bounding box center [449, 509] width 110 height 12
select select "39"
select select "7"
select select "0"
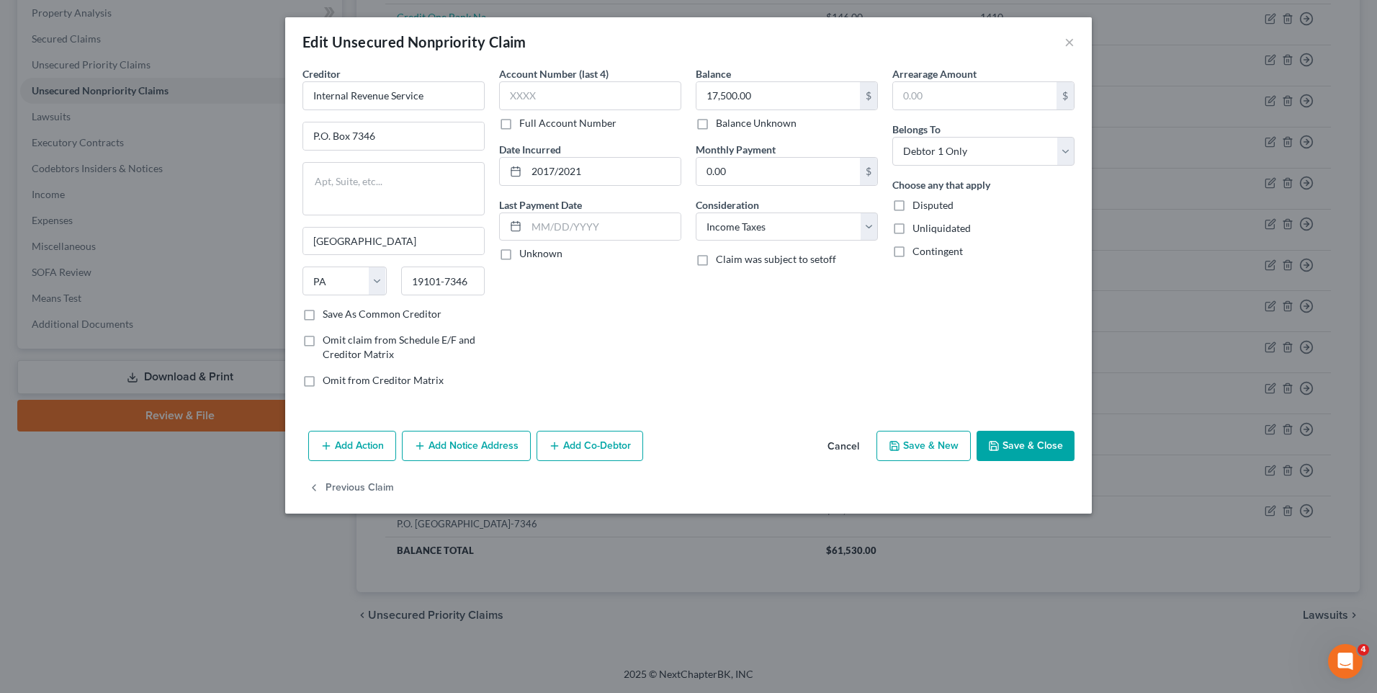
click at [1007, 450] on button "Save & Close" at bounding box center [1026, 446] width 98 height 30
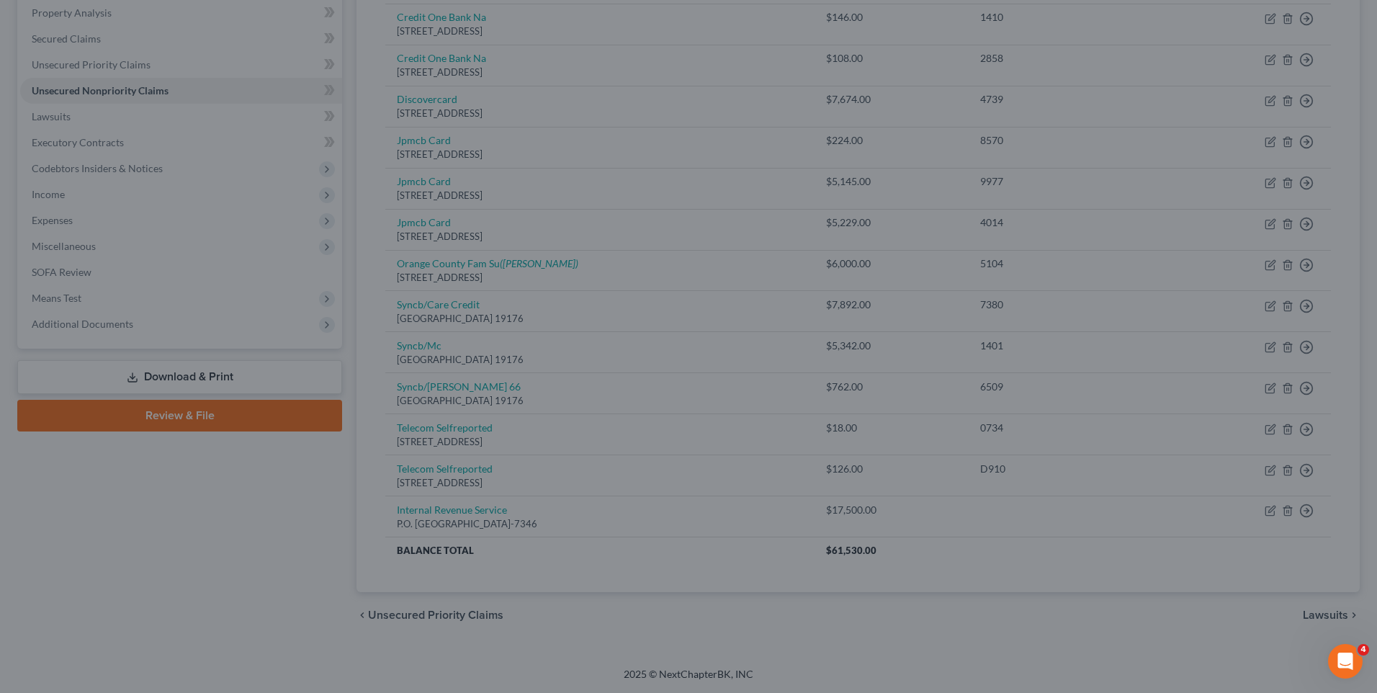
type input "0"
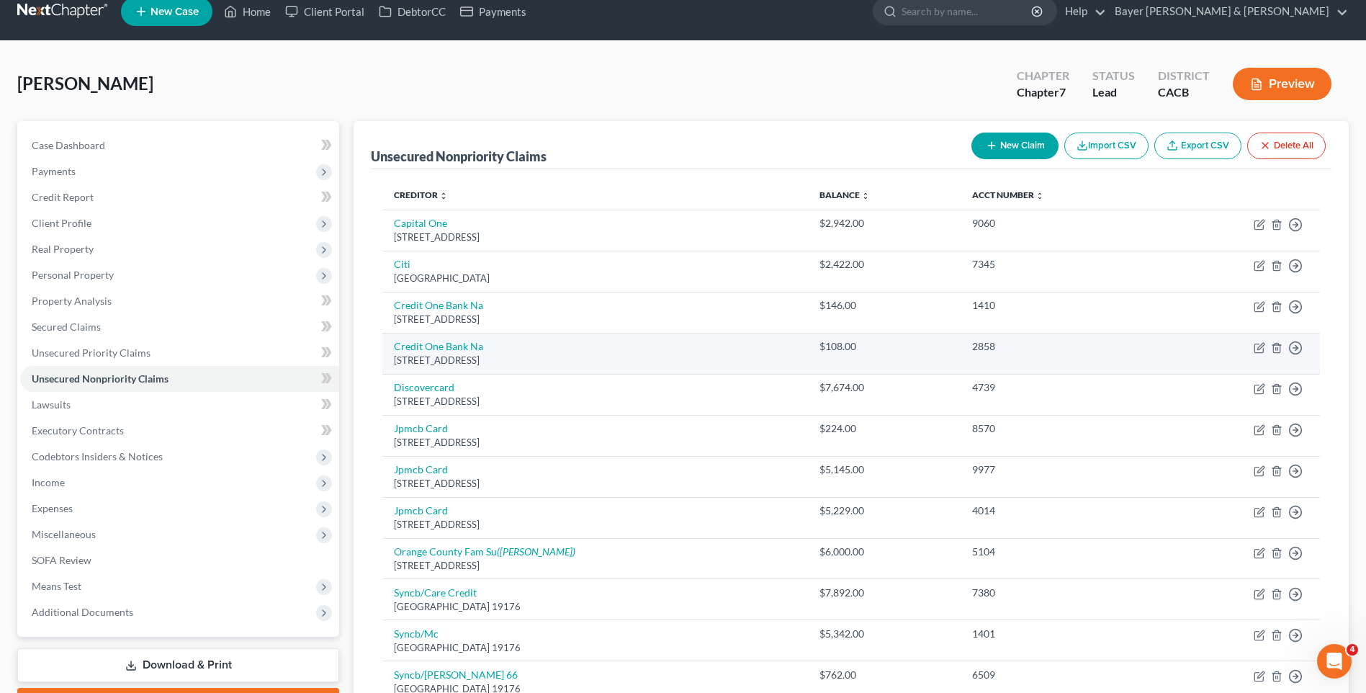
scroll to position [0, 0]
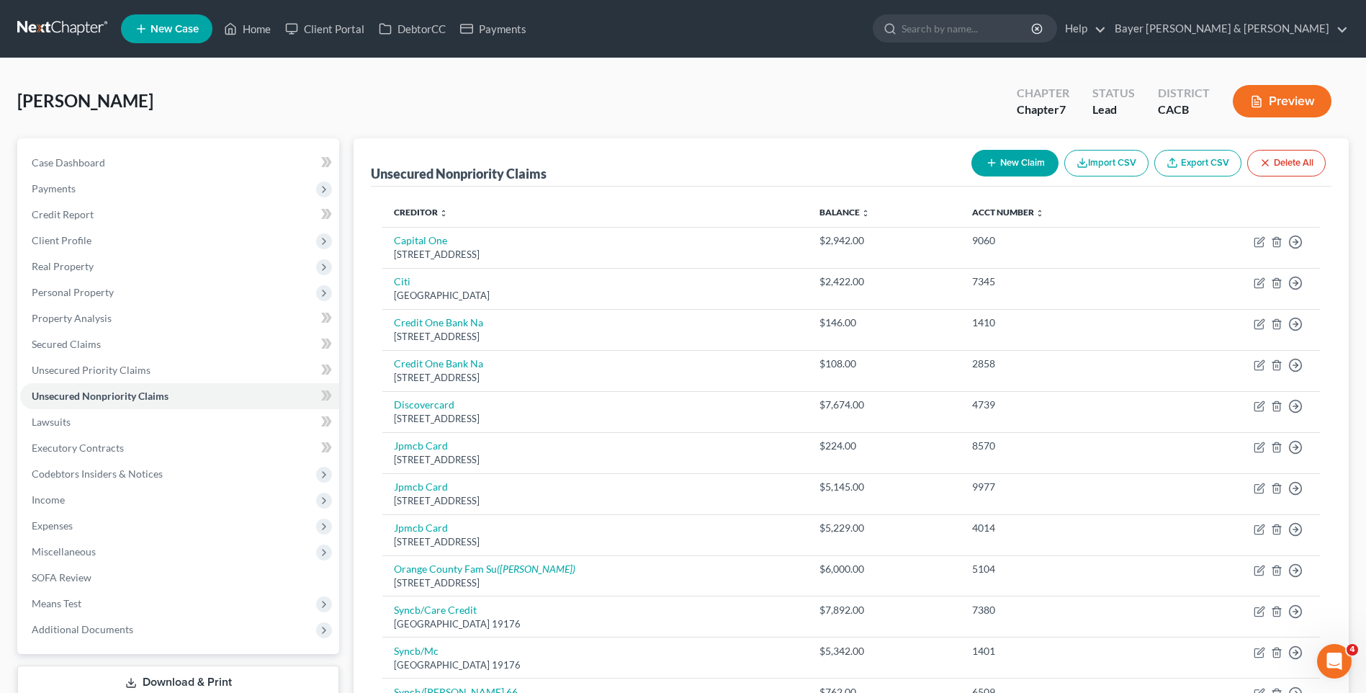
click at [1011, 163] on button "New Claim" at bounding box center [1015, 163] width 87 height 27
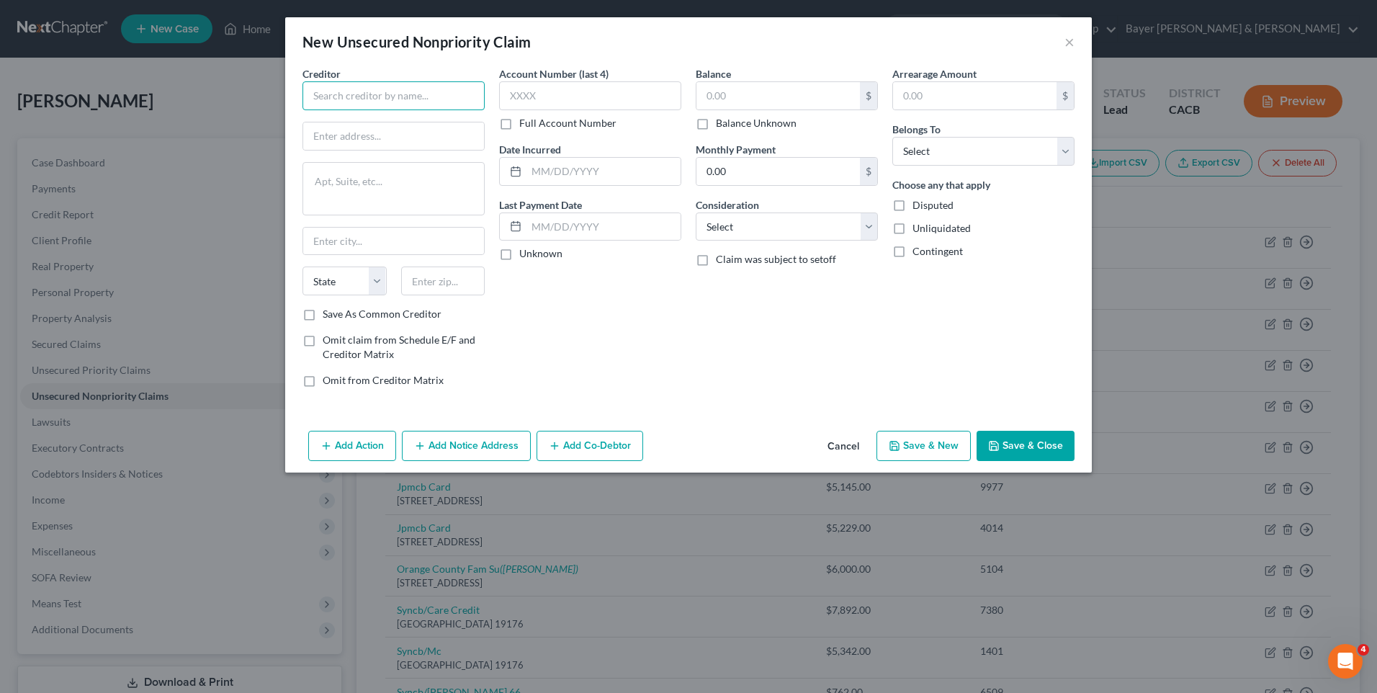
click at [419, 98] on input "text" at bounding box center [393, 95] width 182 height 29
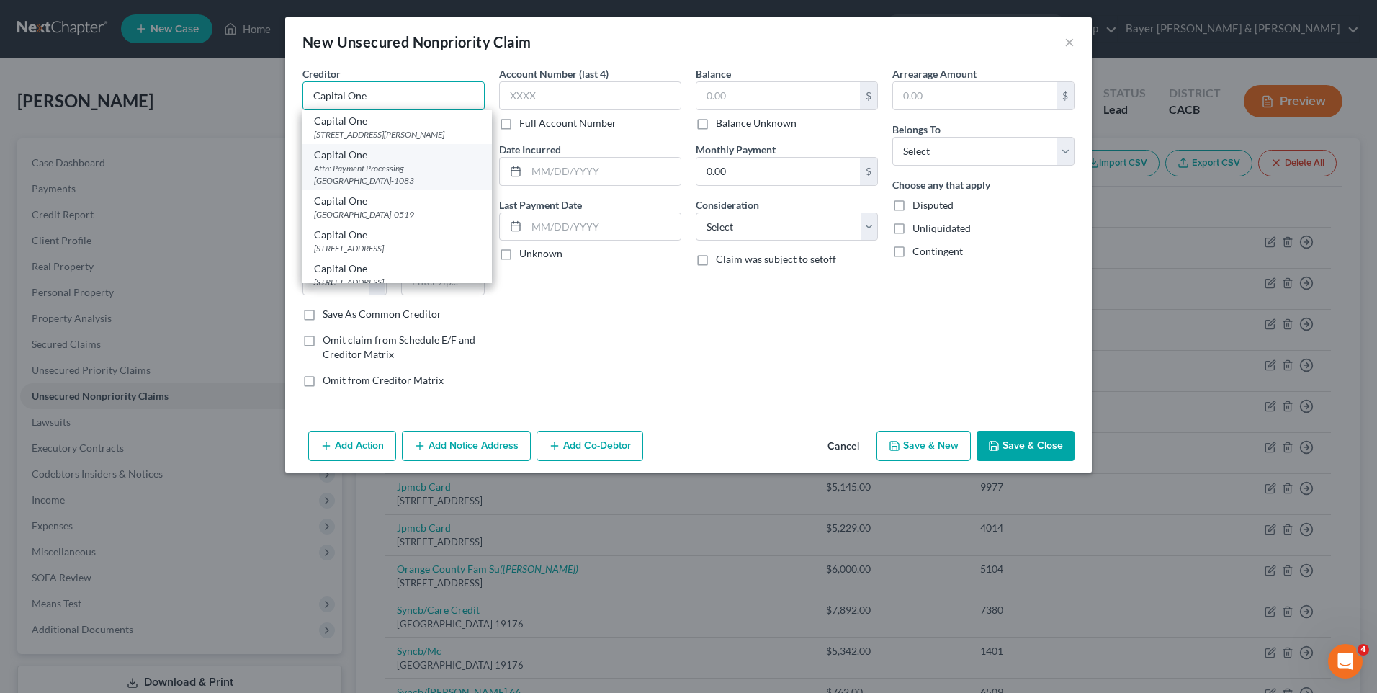
type input "Capital One"
click at [408, 174] on div "Attn: Payment Processing [GEOGRAPHIC_DATA]-1083" at bounding box center [397, 174] width 166 height 24
type input "Attn: Payment Processing"
type textarea "PO Box 71083"
type input "Charlotte"
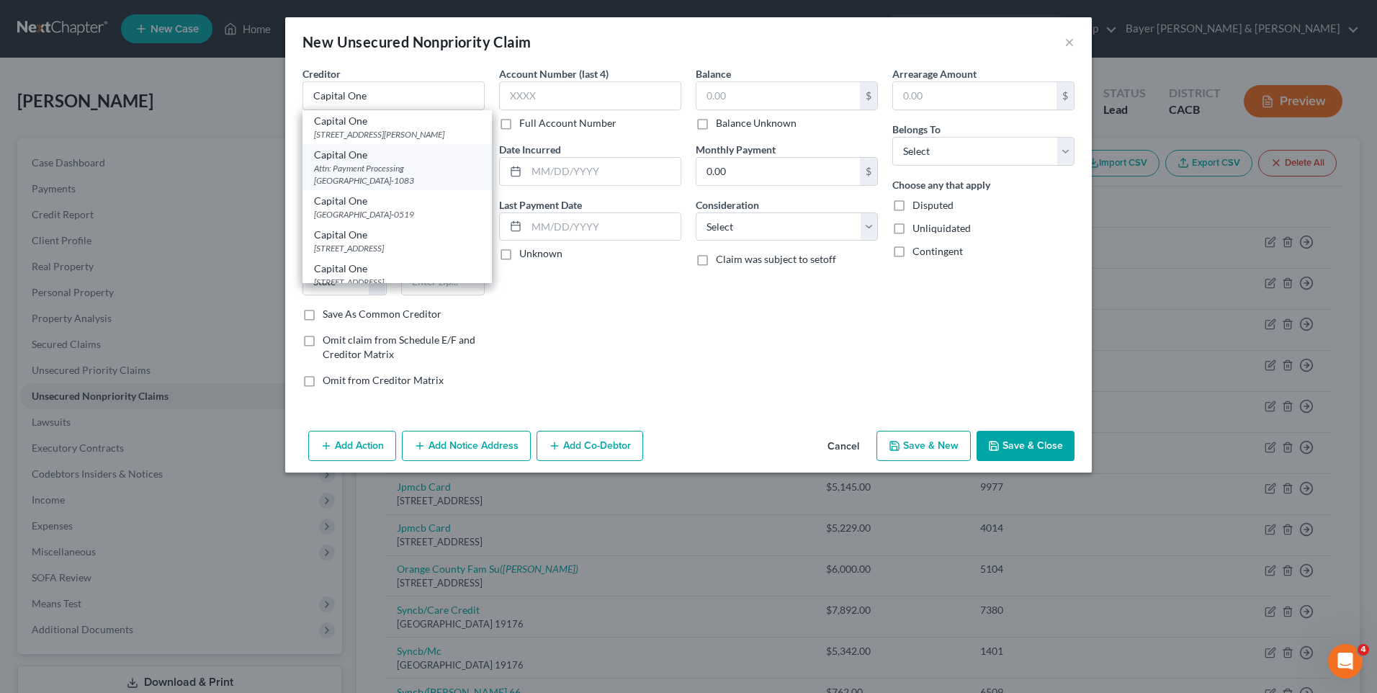
select select "28"
type input "28272-1083"
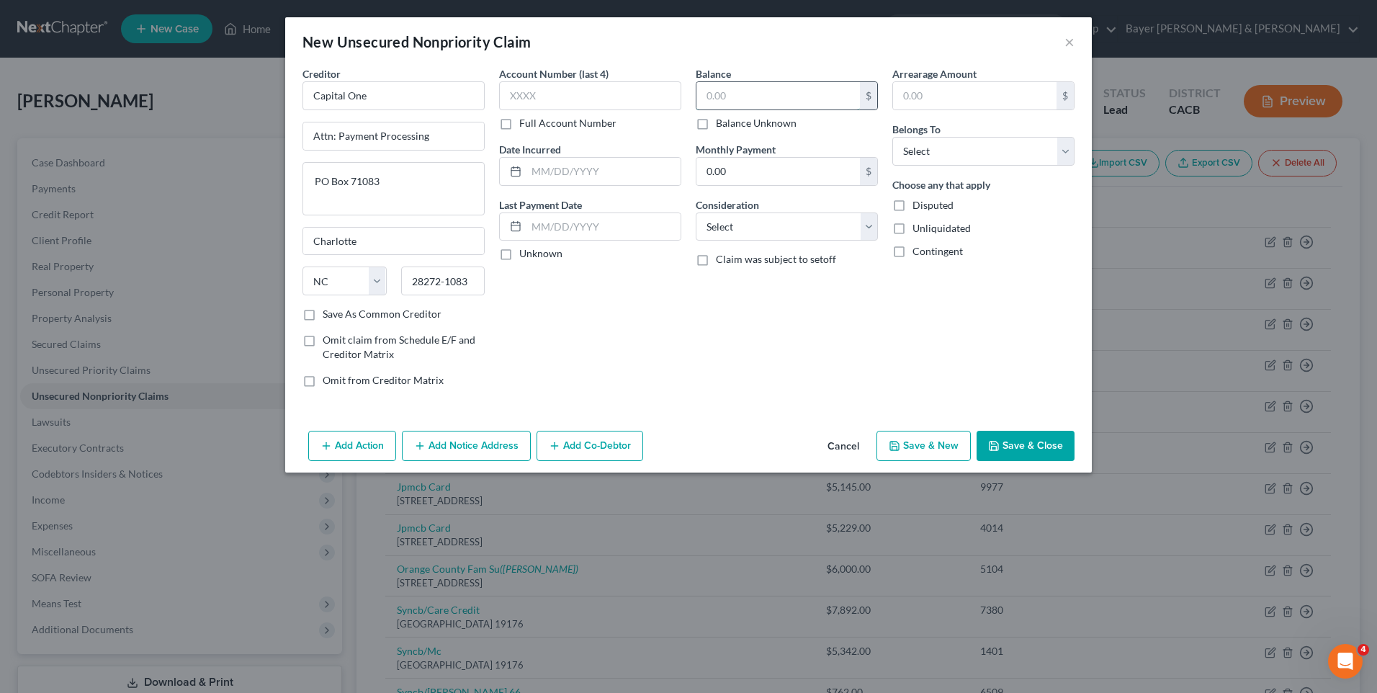
click at [720, 99] on input "text" at bounding box center [777, 95] width 163 height 27
type input "2,421"
click at [804, 234] on select "Select Cable / Satellite Services Collection Agency Credit Card Debt Debt Couns…" at bounding box center [787, 226] width 182 height 29
select select "2"
click at [696, 212] on select "Select Cable / Satellite Services Collection Agency Credit Card Debt Debt Couns…" at bounding box center [787, 226] width 182 height 29
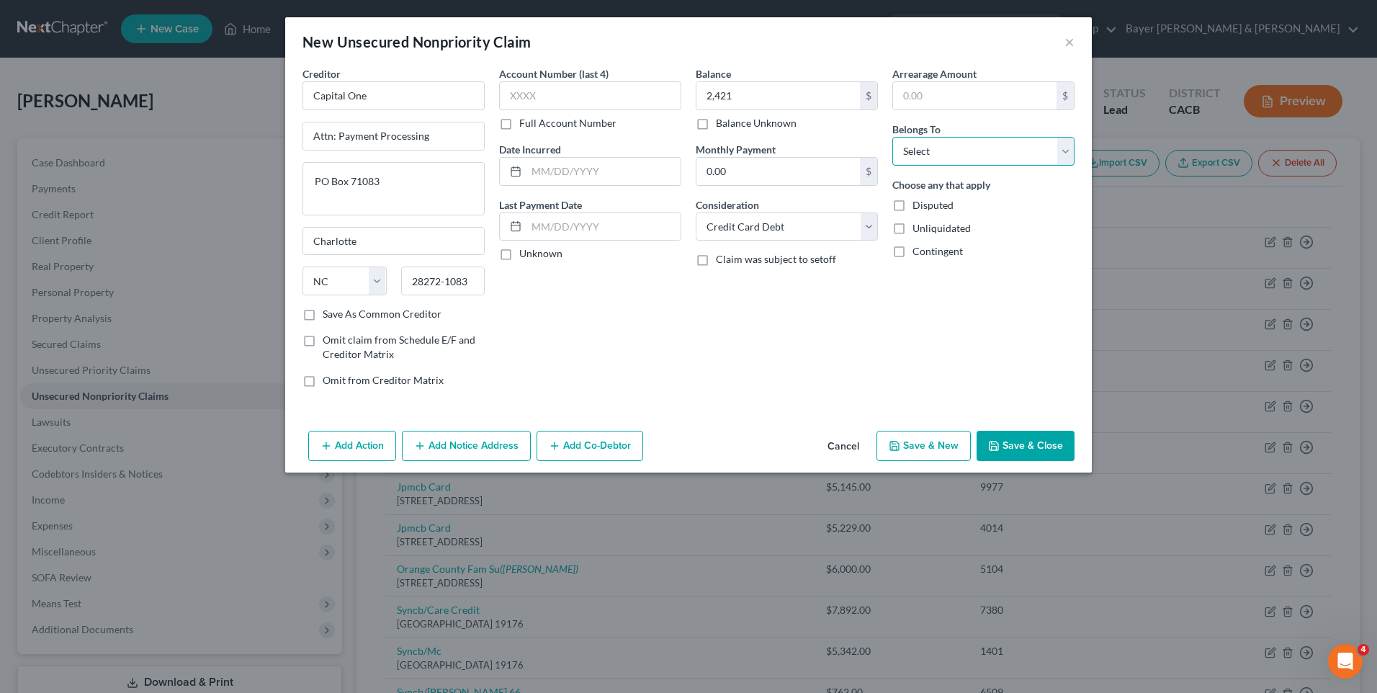
click at [1012, 159] on select "Select Debtor 1 Only Debtor 2 Only Debtor 1 And Debtor 2 Only At Least One Of T…" at bounding box center [983, 151] width 182 height 29
select select "0"
click at [892, 137] on select "Select Debtor 1 Only Debtor 2 Only Debtor 1 And Debtor 2 Only At Least One Of T…" at bounding box center [983, 151] width 182 height 29
drag, startPoint x: 1008, startPoint y: 444, endPoint x: 952, endPoint y: 415, distance: 63.1
click at [1008, 441] on button "Save & Close" at bounding box center [1026, 446] width 98 height 30
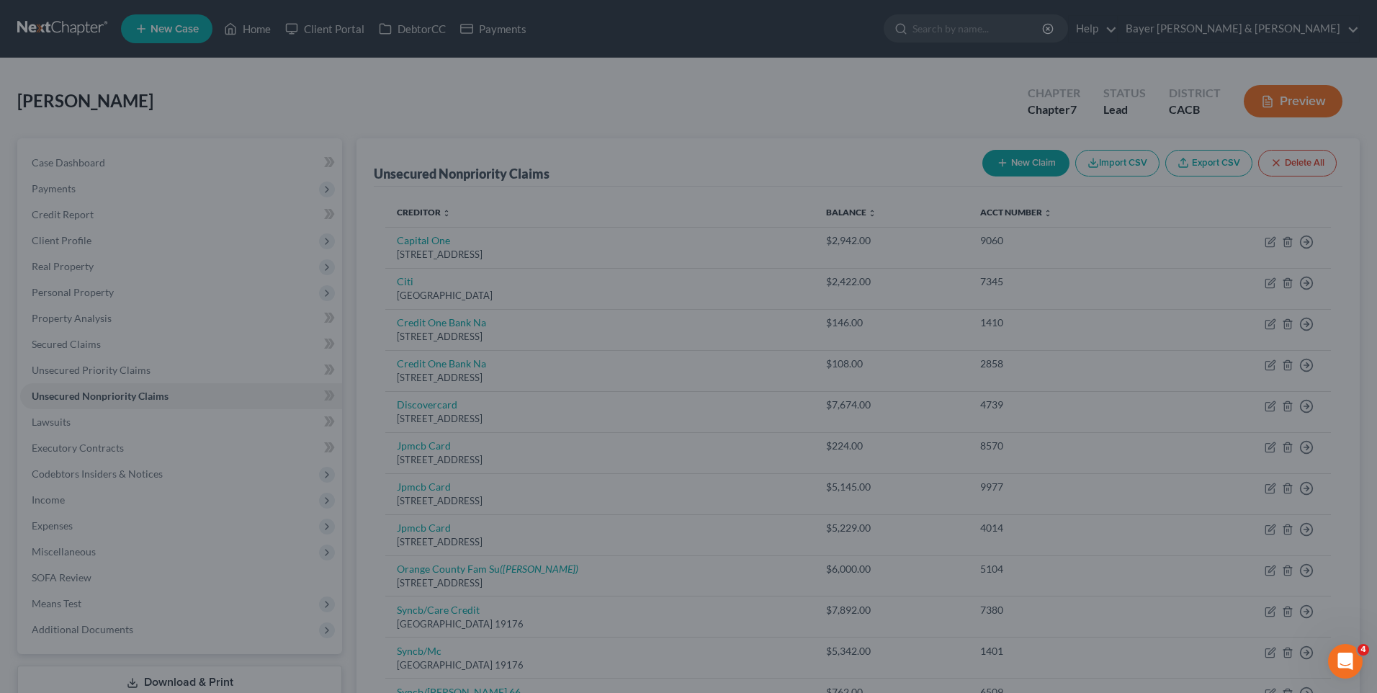
type input "2,421.00"
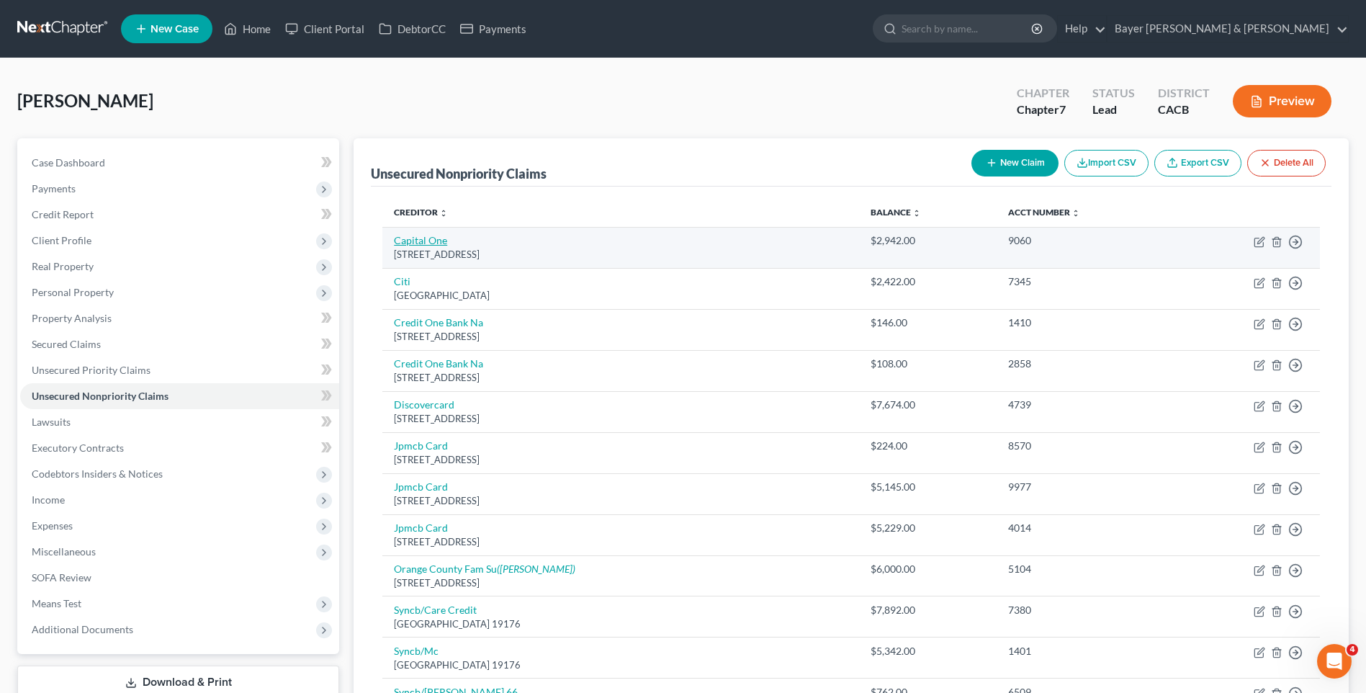
click at [438, 244] on link "Capital One" at bounding box center [420, 240] width 53 height 12
select select "46"
select select "2"
select select "0"
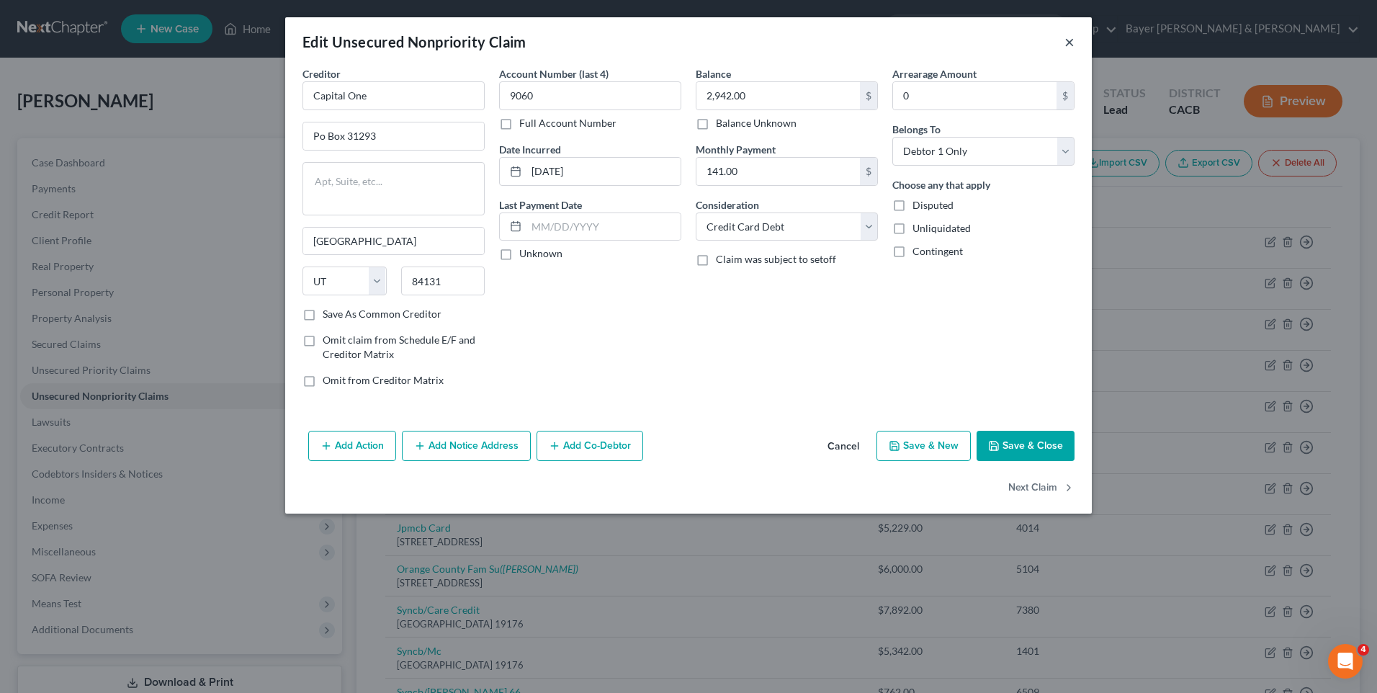
click at [1069, 41] on button "×" at bounding box center [1069, 41] width 10 height 17
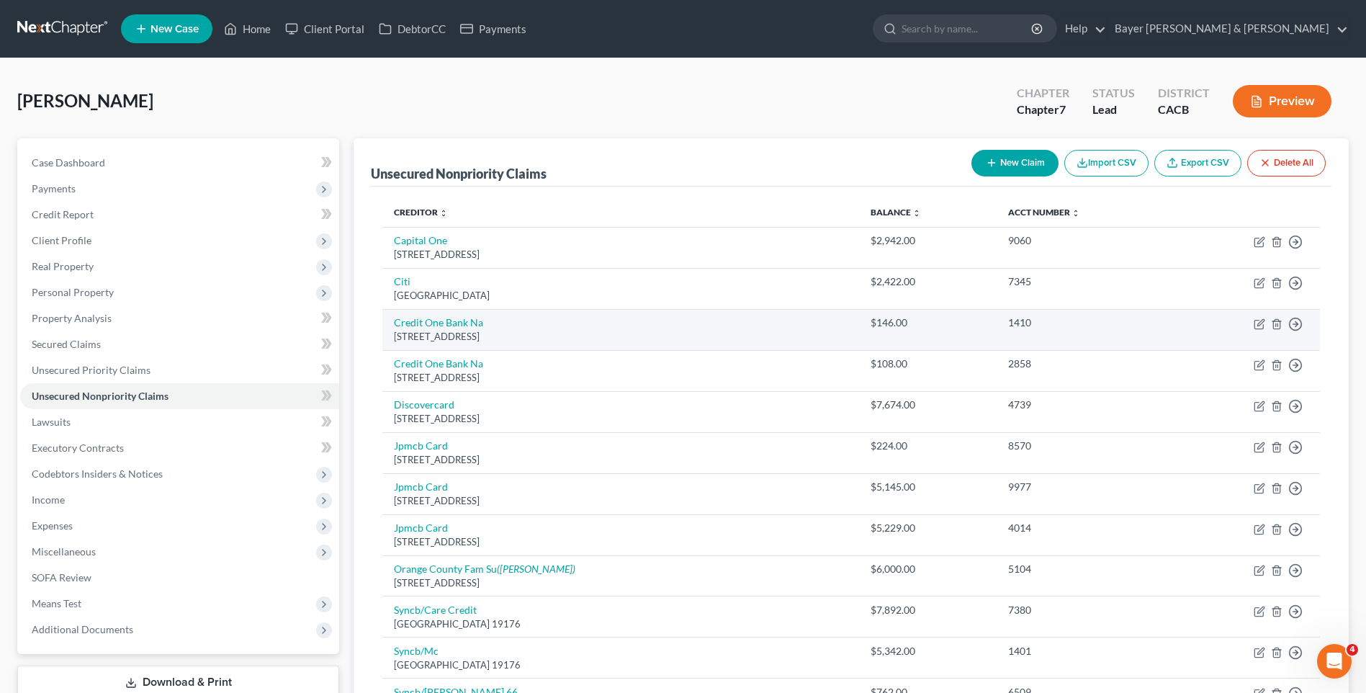
scroll to position [346, 0]
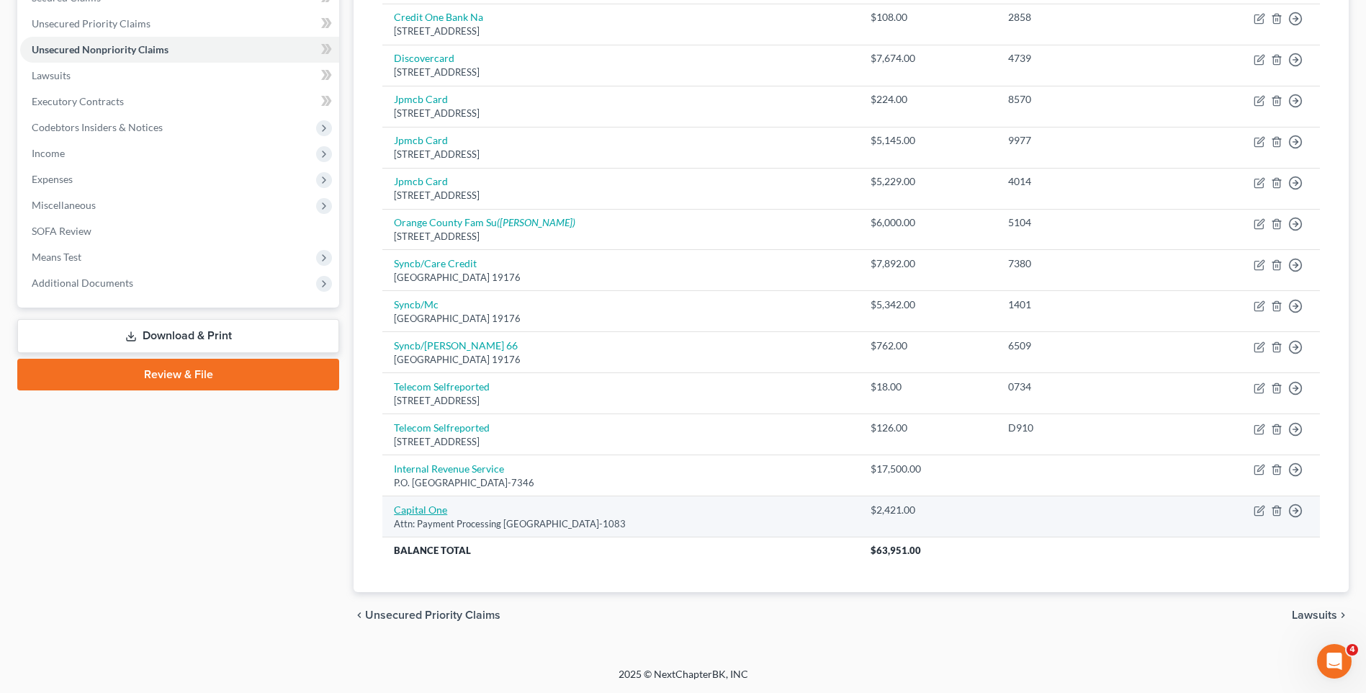
click at [439, 508] on link "Capital One" at bounding box center [420, 509] width 53 height 12
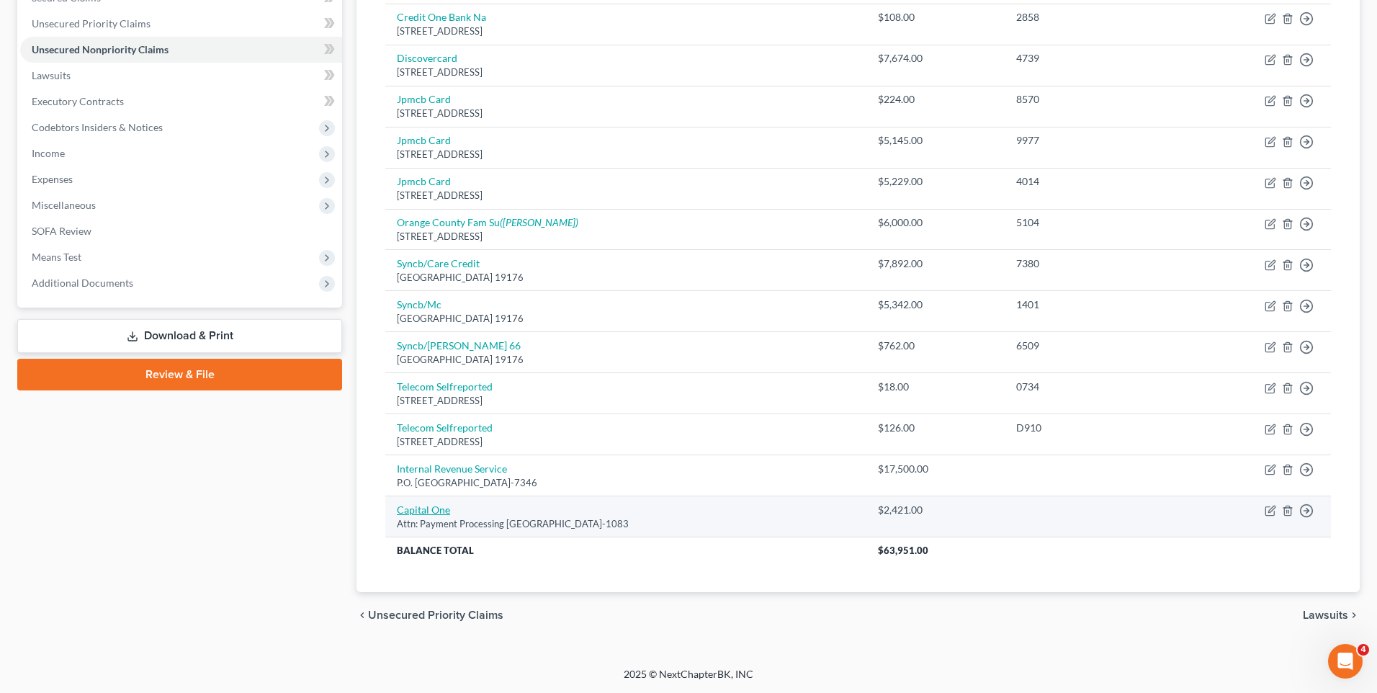
select select "28"
select select "2"
select select "0"
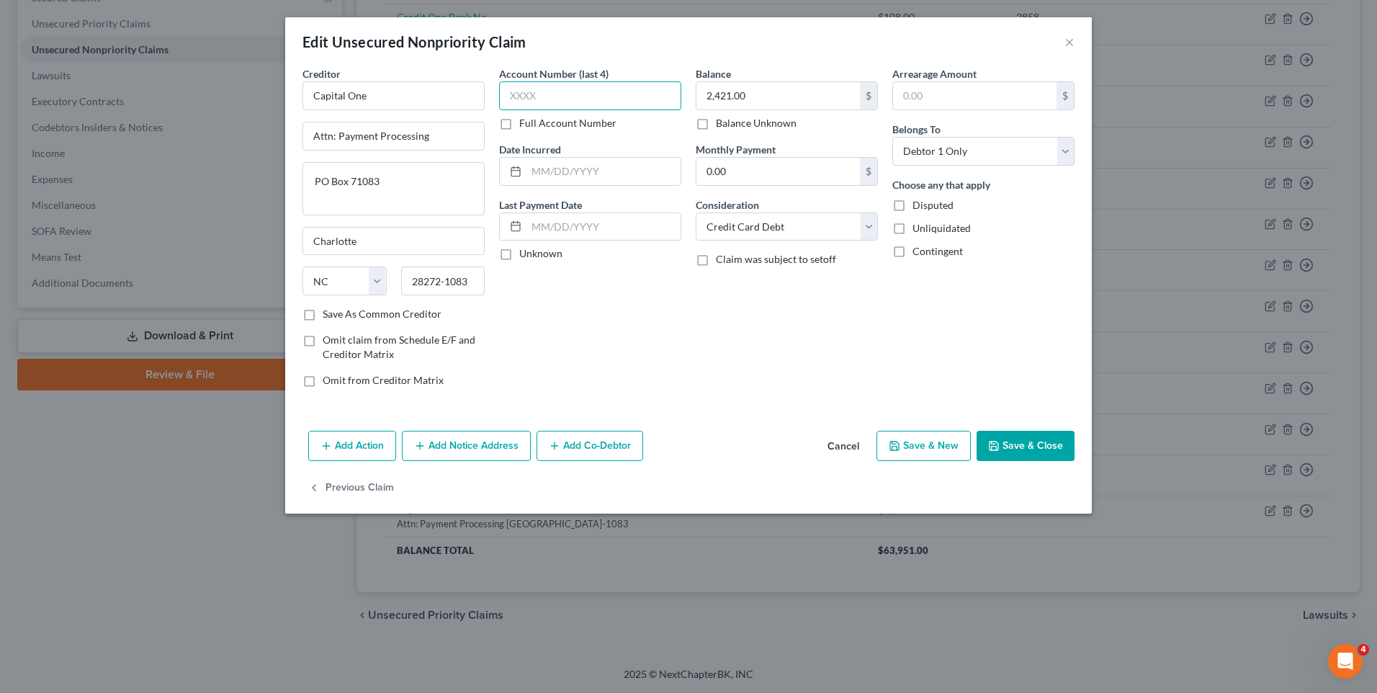
click at [604, 97] on input "text" at bounding box center [590, 95] width 182 height 29
type input "7031"
drag, startPoint x: 1059, startPoint y: 445, endPoint x: 1052, endPoint y: 440, distance: 8.2
click at [1058, 444] on button "Save & Close" at bounding box center [1026, 446] width 98 height 30
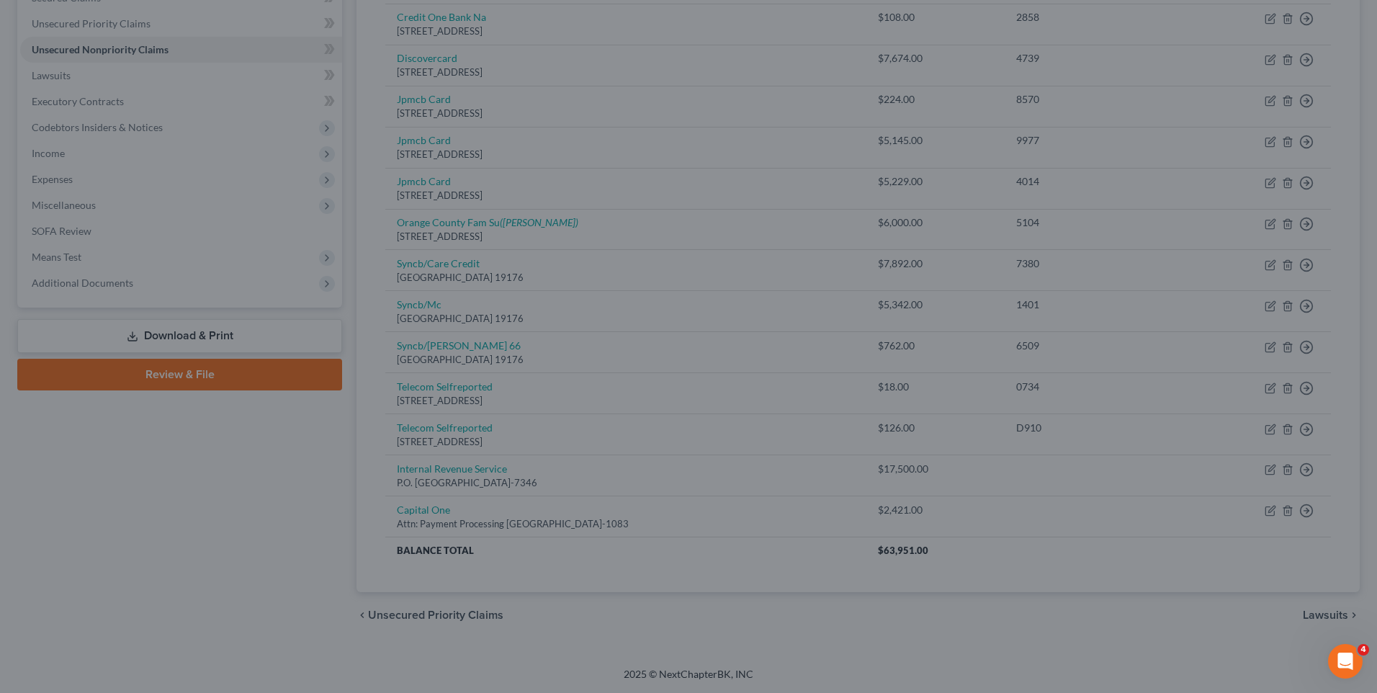
type input "0"
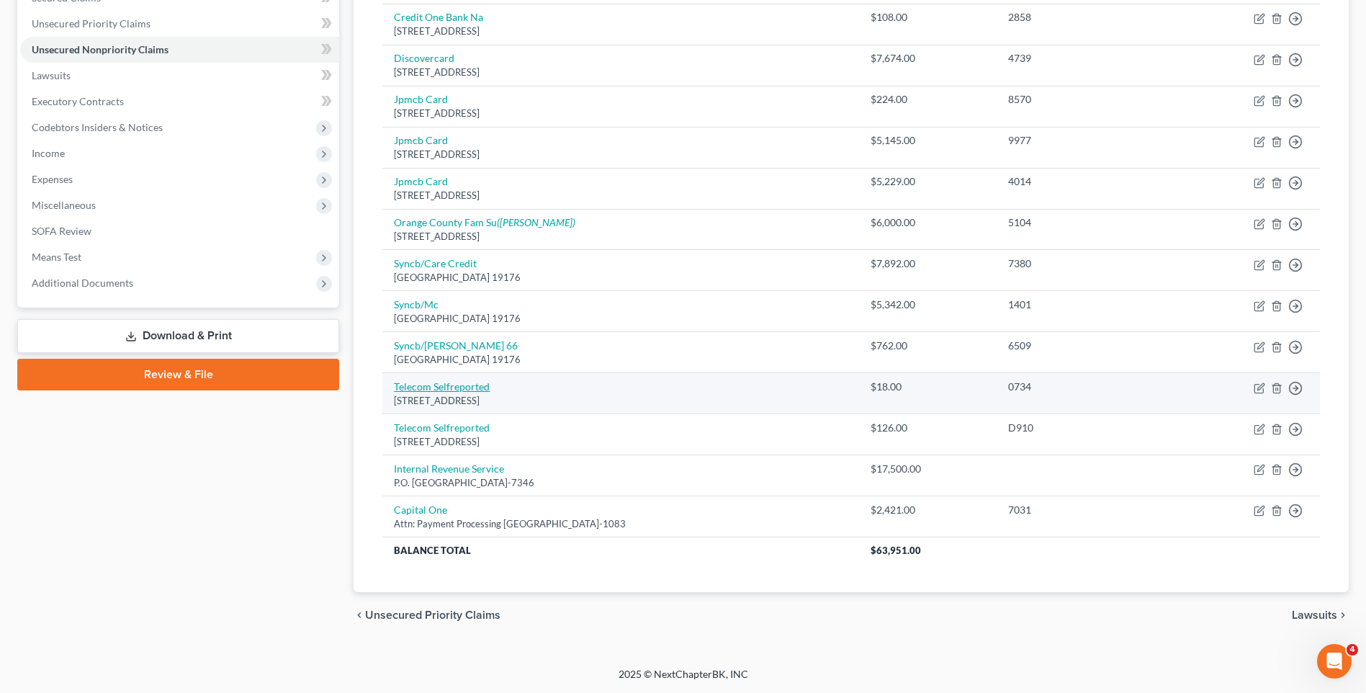
click at [449, 388] on link "Telecom Selfreported" at bounding box center [442, 386] width 96 height 12
select select "45"
select select "14"
select select "0"
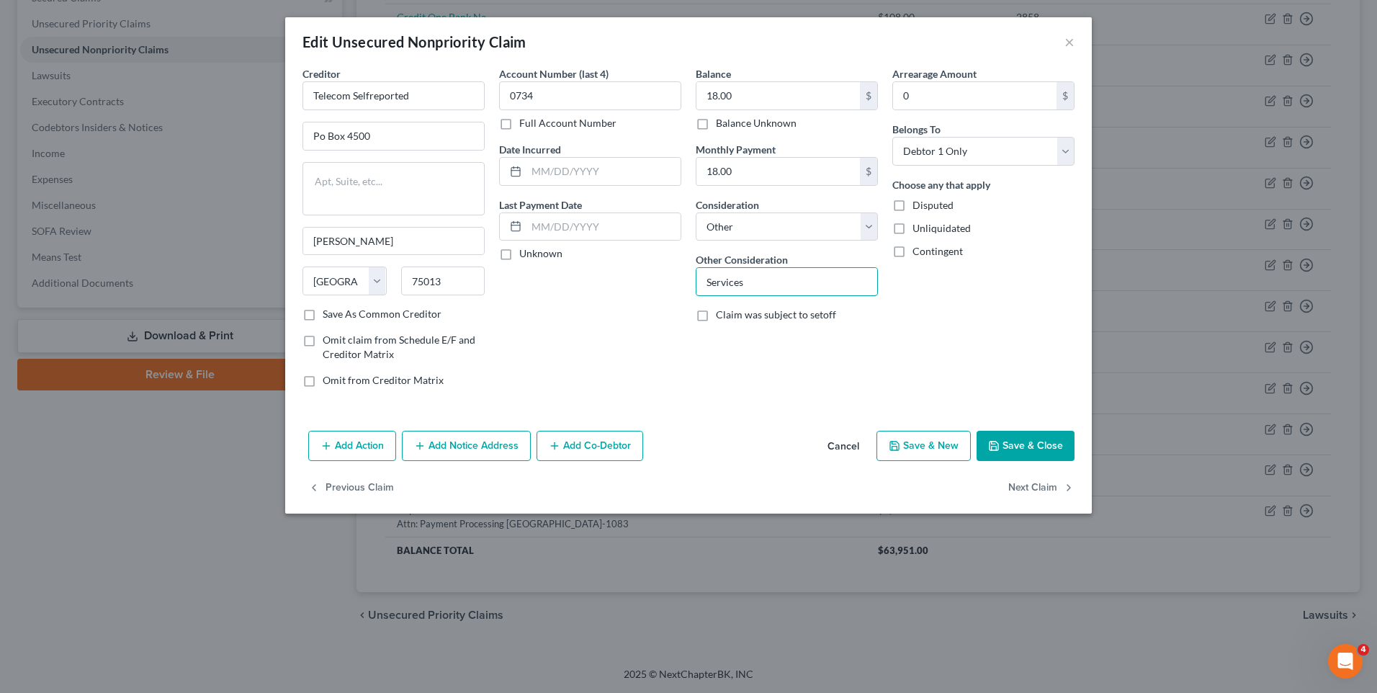
drag, startPoint x: 763, startPoint y: 285, endPoint x: 689, endPoint y: 285, distance: 74.2
click at [689, 285] on div "Balance 18.00 $ Balance Unknown Balance Undetermined 18.00 $ Balance Unknown Mo…" at bounding box center [787, 232] width 197 height 333
type input "Unknown"
click at [1030, 445] on button "Save & Close" at bounding box center [1026, 446] width 98 height 30
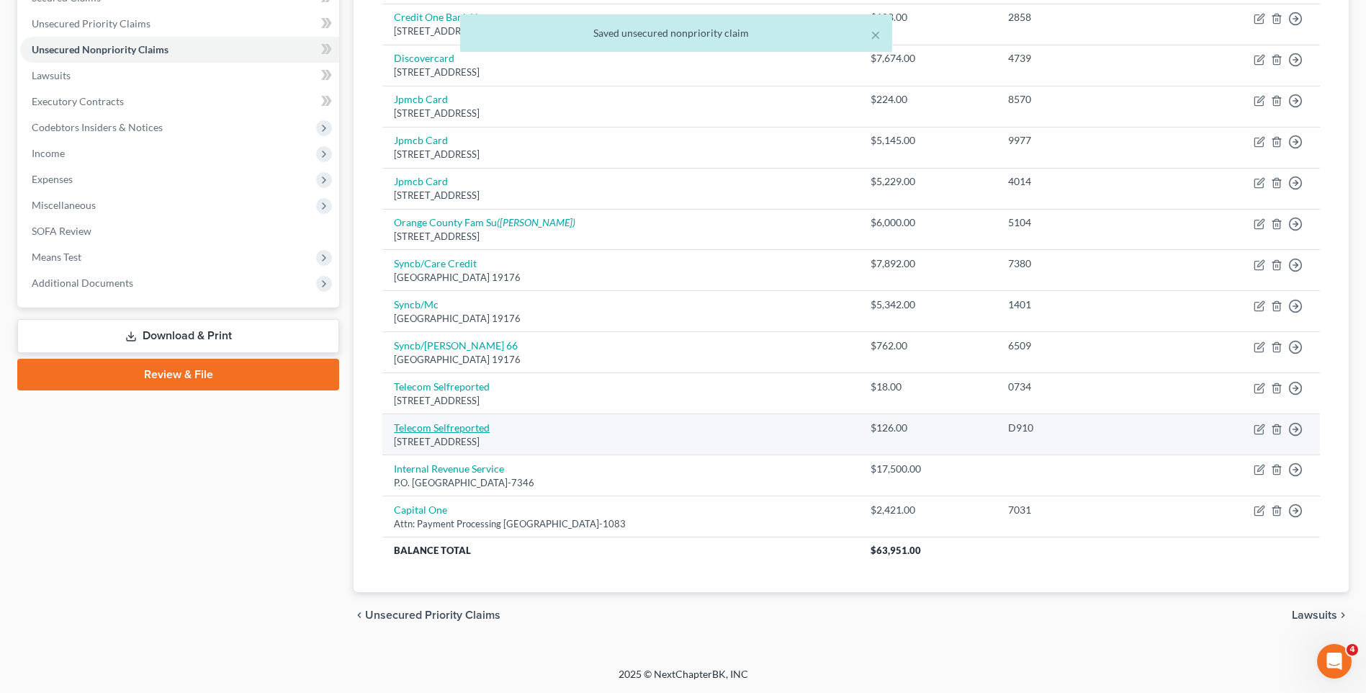
click at [475, 427] on link "Telecom Selfreported" at bounding box center [442, 427] width 96 height 12
select select "45"
select select "14"
select select "0"
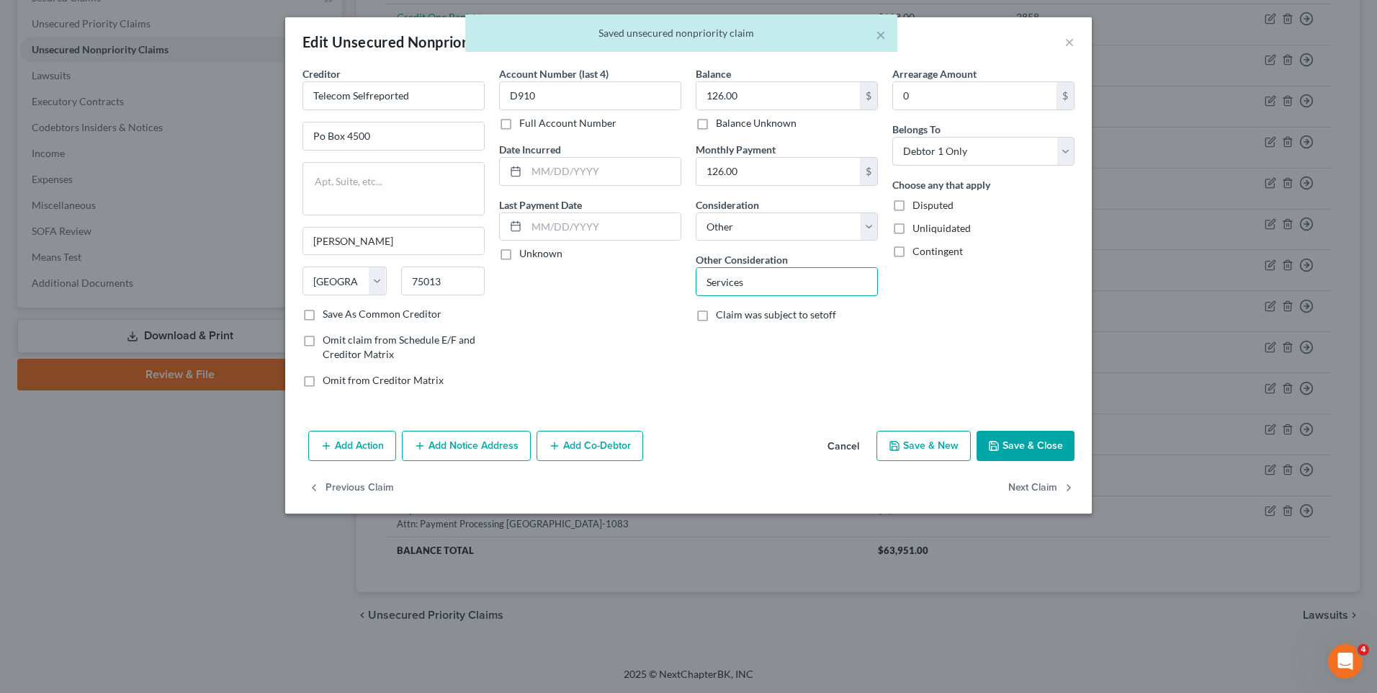
drag, startPoint x: 772, startPoint y: 279, endPoint x: 658, endPoint y: 282, distance: 114.5
click at [658, 282] on div "Creditor * Telecom Selfreported Po Box 4500 [PERSON_NAME] State [US_STATE] AK A…" at bounding box center [688, 232] width 786 height 333
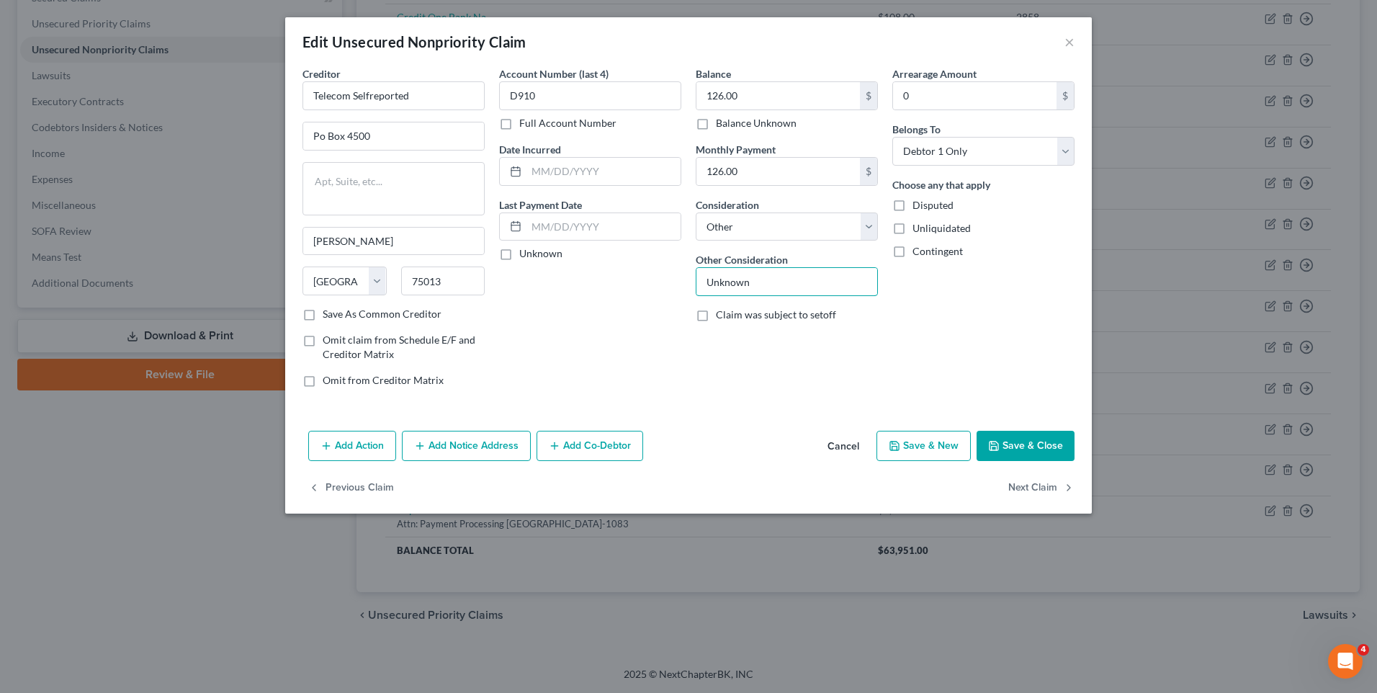
type input "Unknown"
click at [1039, 441] on button "Save & Close" at bounding box center [1026, 446] width 98 height 30
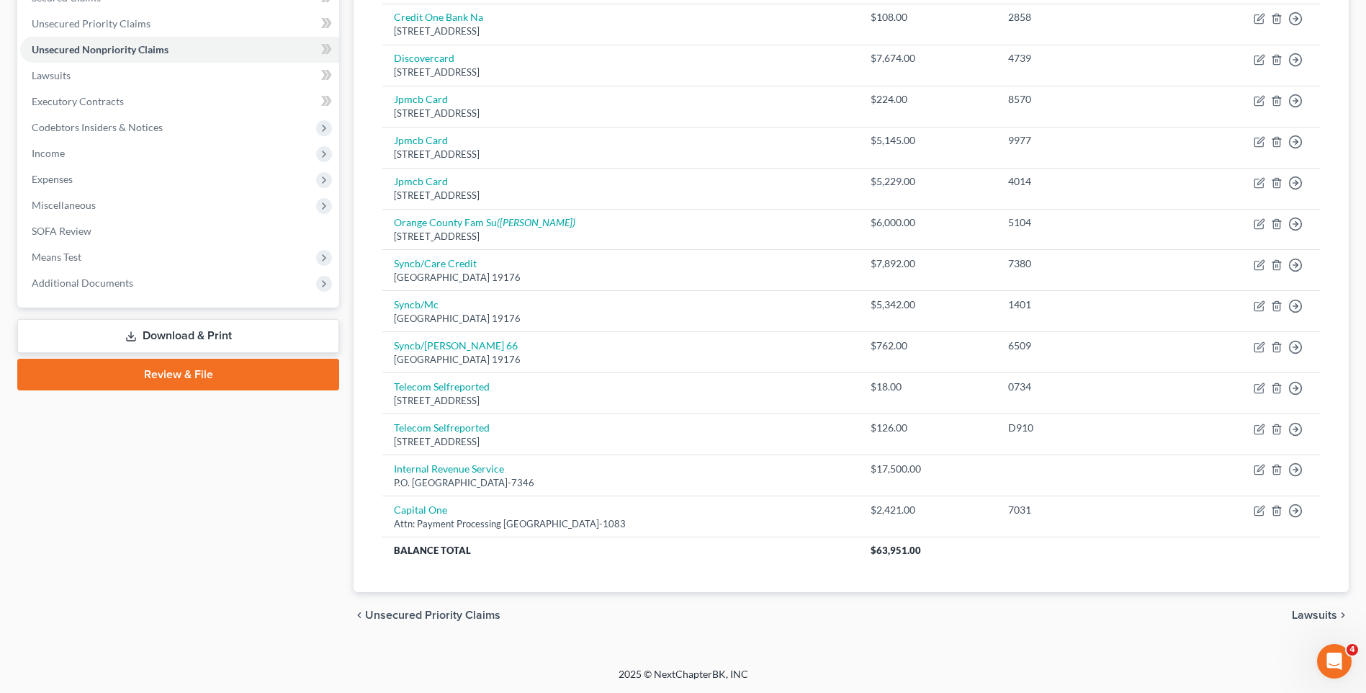
click at [1305, 615] on span "Lawsuits" at bounding box center [1314, 615] width 45 height 12
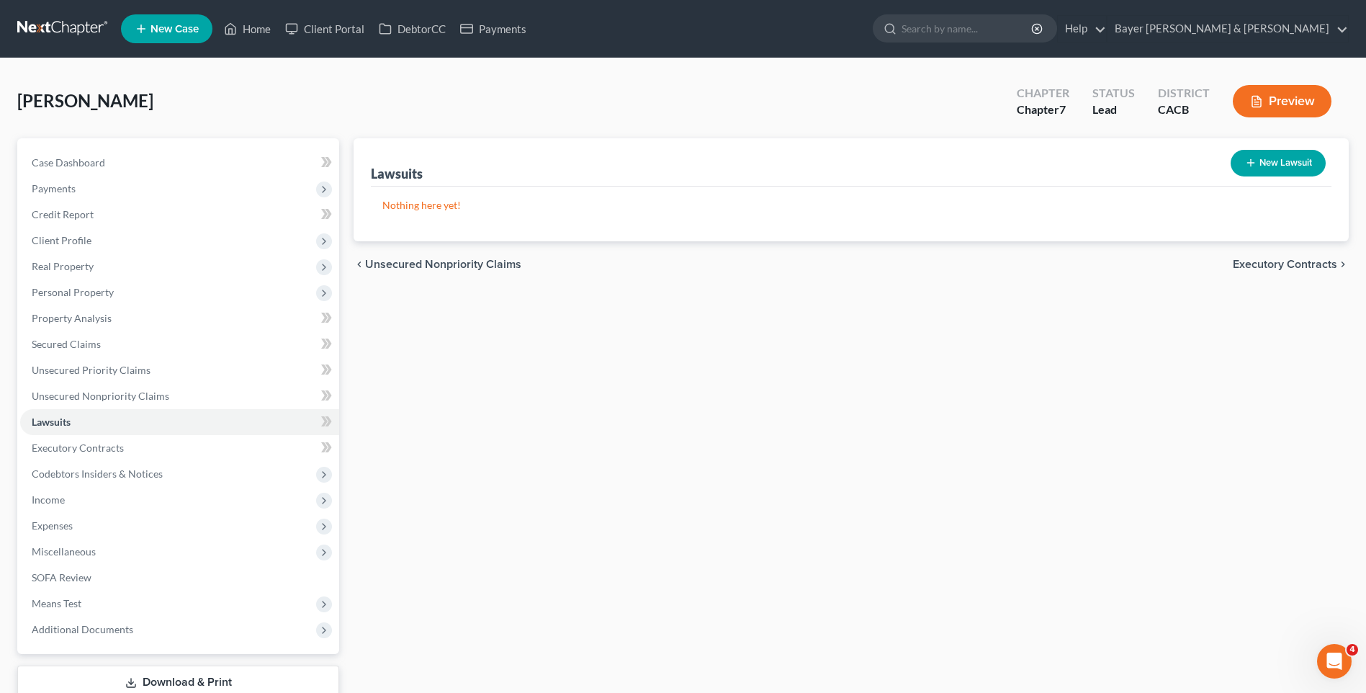
click at [1301, 262] on span "Executory Contracts" at bounding box center [1285, 265] width 104 height 12
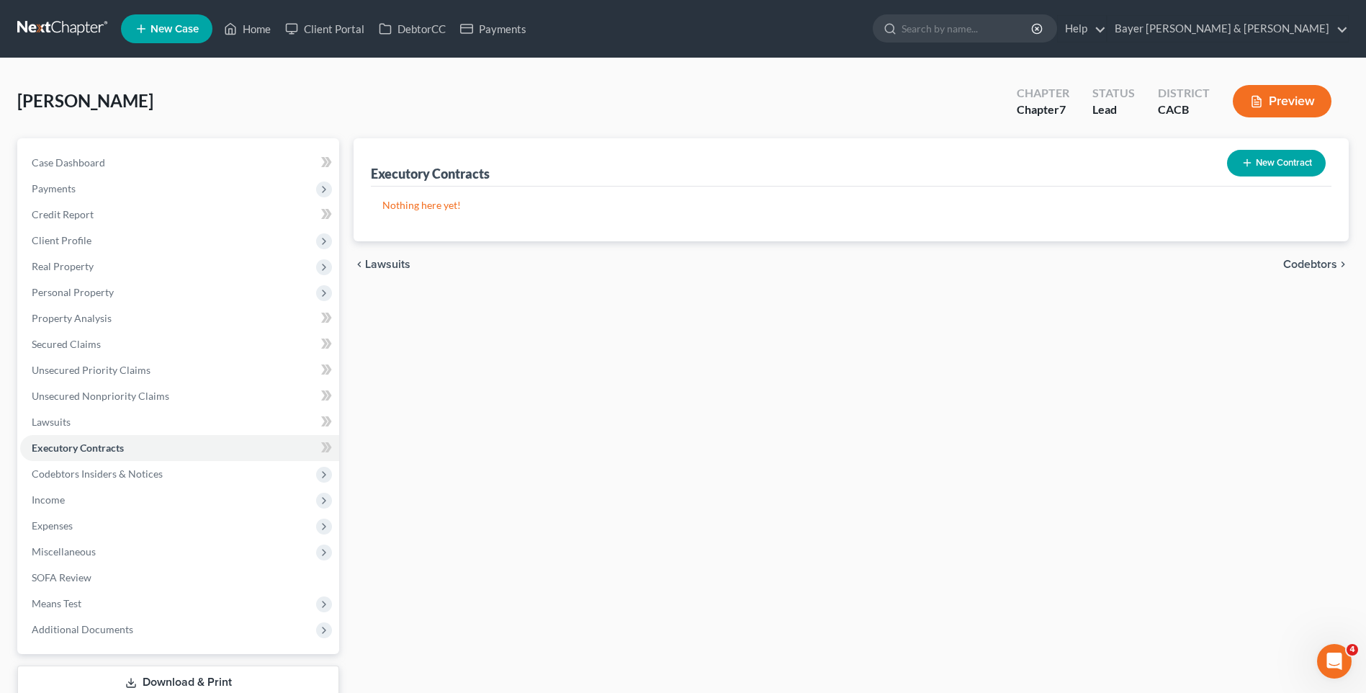
click at [1300, 261] on span "Codebtors" at bounding box center [1310, 265] width 54 height 12
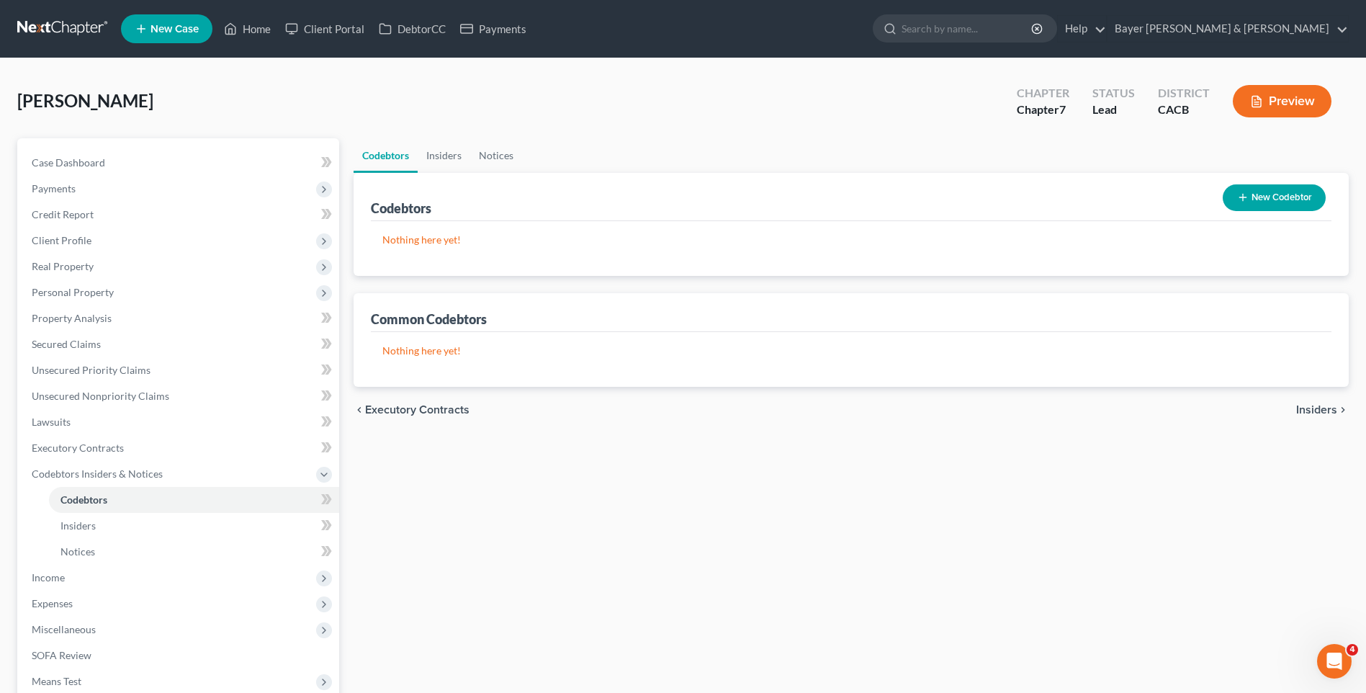
click at [1317, 407] on span "Insiders" at bounding box center [1316, 410] width 41 height 12
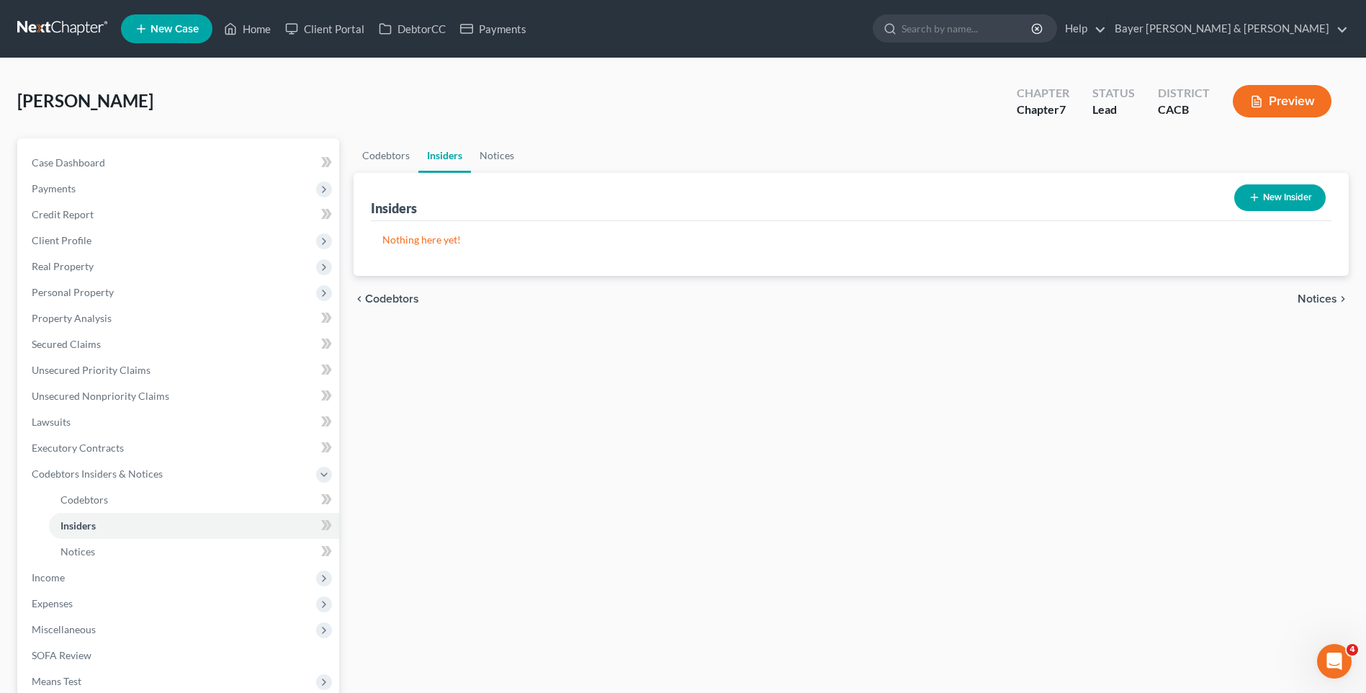
click at [1318, 289] on div "chevron_left Codebtors Notices chevron_right" at bounding box center [851, 299] width 995 height 46
click at [1325, 297] on span "Notices" at bounding box center [1318, 299] width 40 height 12
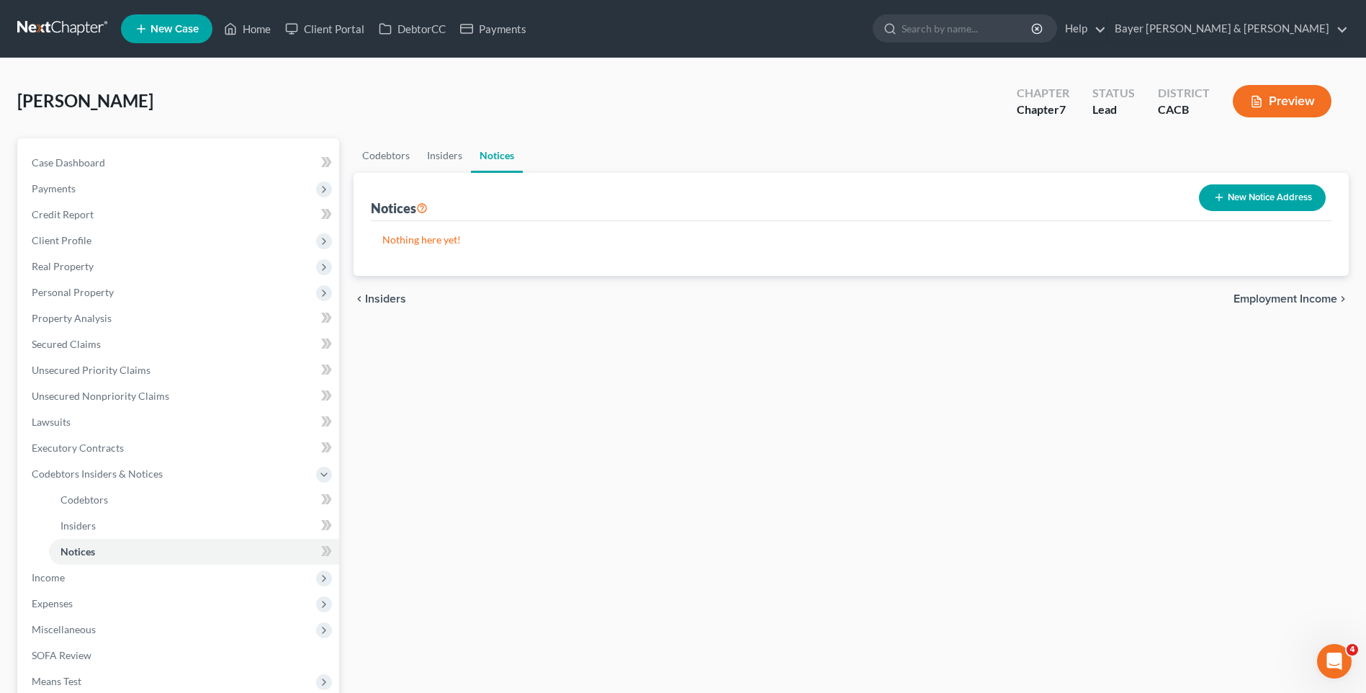
click at [1303, 299] on span "Employment Income" at bounding box center [1286, 299] width 104 height 12
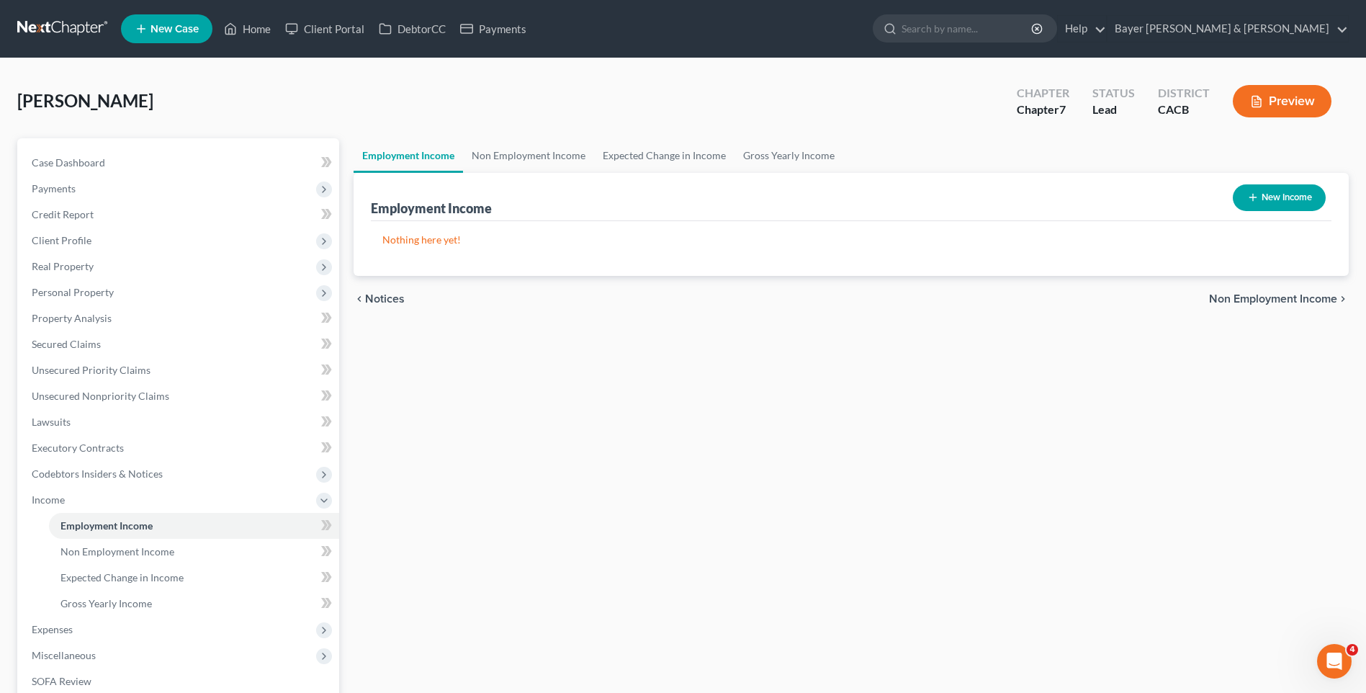
click at [1289, 201] on button "New Income" at bounding box center [1279, 197] width 93 height 27
select select "0"
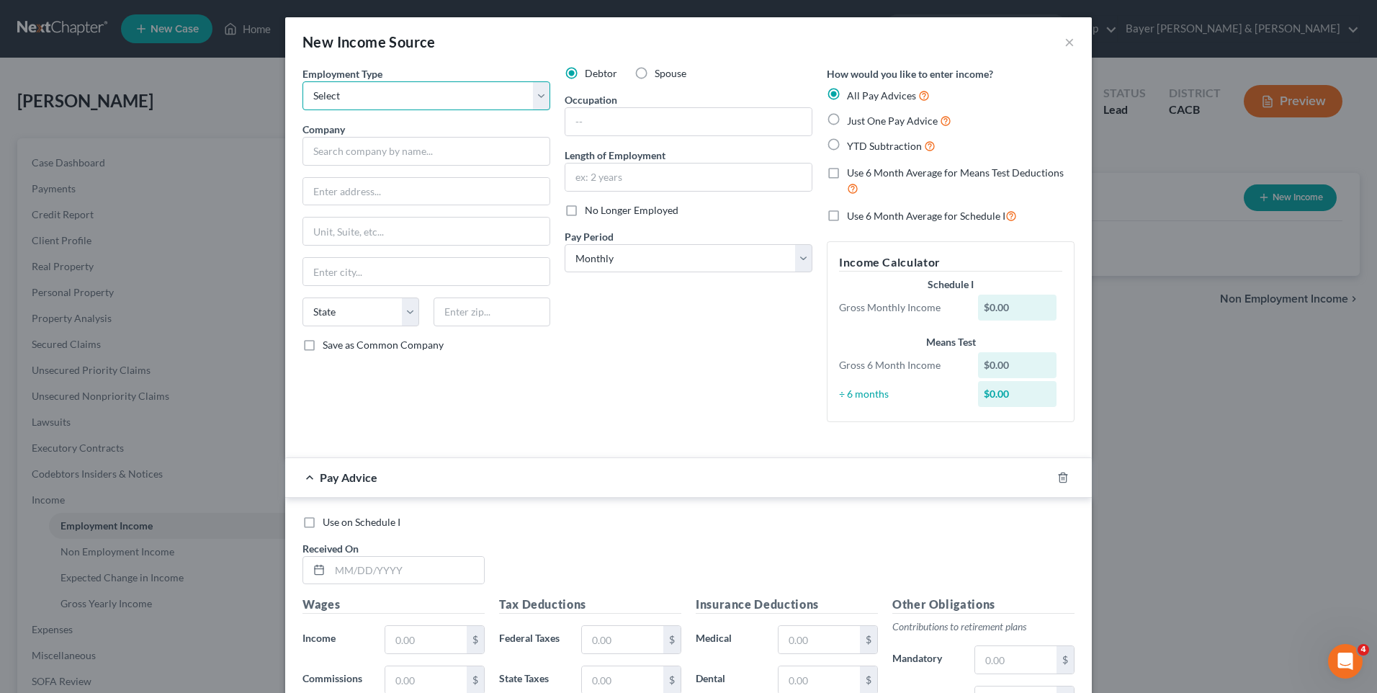
click at [541, 100] on select "Select Full or [DEMOGRAPHIC_DATA] Employment Self Employment" at bounding box center [426, 95] width 248 height 29
select select "1"
click at [302, 81] on select "Select Full or [DEMOGRAPHIC_DATA] Employment Self Employment" at bounding box center [426, 95] width 248 height 29
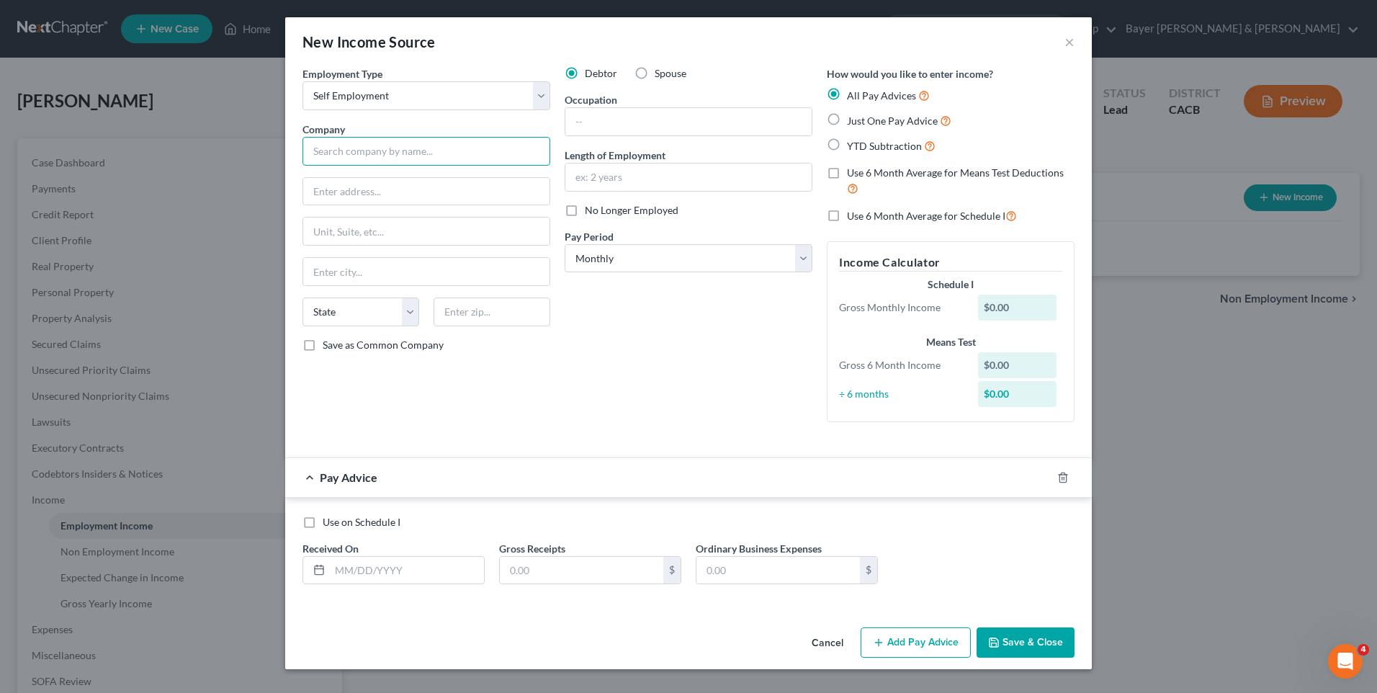
drag, startPoint x: 386, startPoint y: 153, endPoint x: 394, endPoint y: 152, distance: 8.0
click at [389, 152] on input "text" at bounding box center [426, 151] width 248 height 29
type input "JJJ Solutions , LLC"
click at [620, 179] on input "text" at bounding box center [688, 176] width 246 height 27
type input "One year"
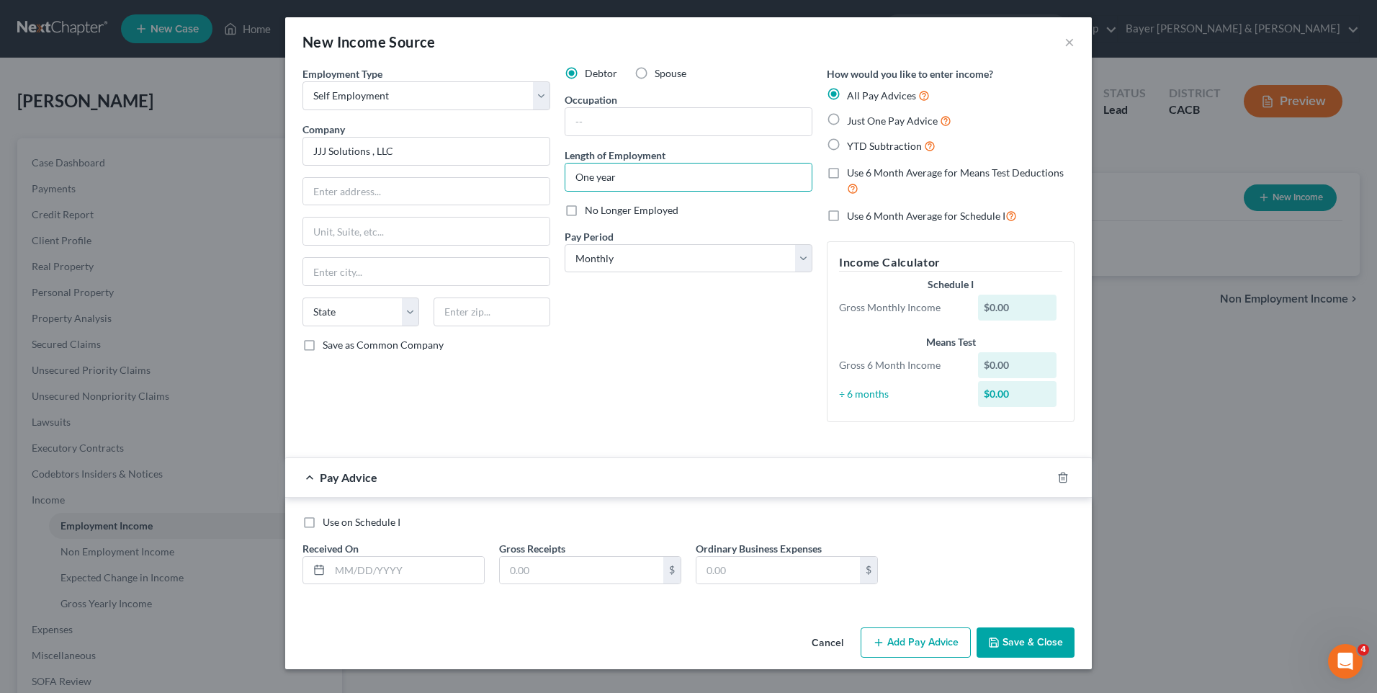
click at [847, 121] on label "Just One Pay Advice" at bounding box center [899, 120] width 104 height 17
click at [853, 121] on input "Just One Pay Advice" at bounding box center [857, 116] width 9 height 9
radio input "true"
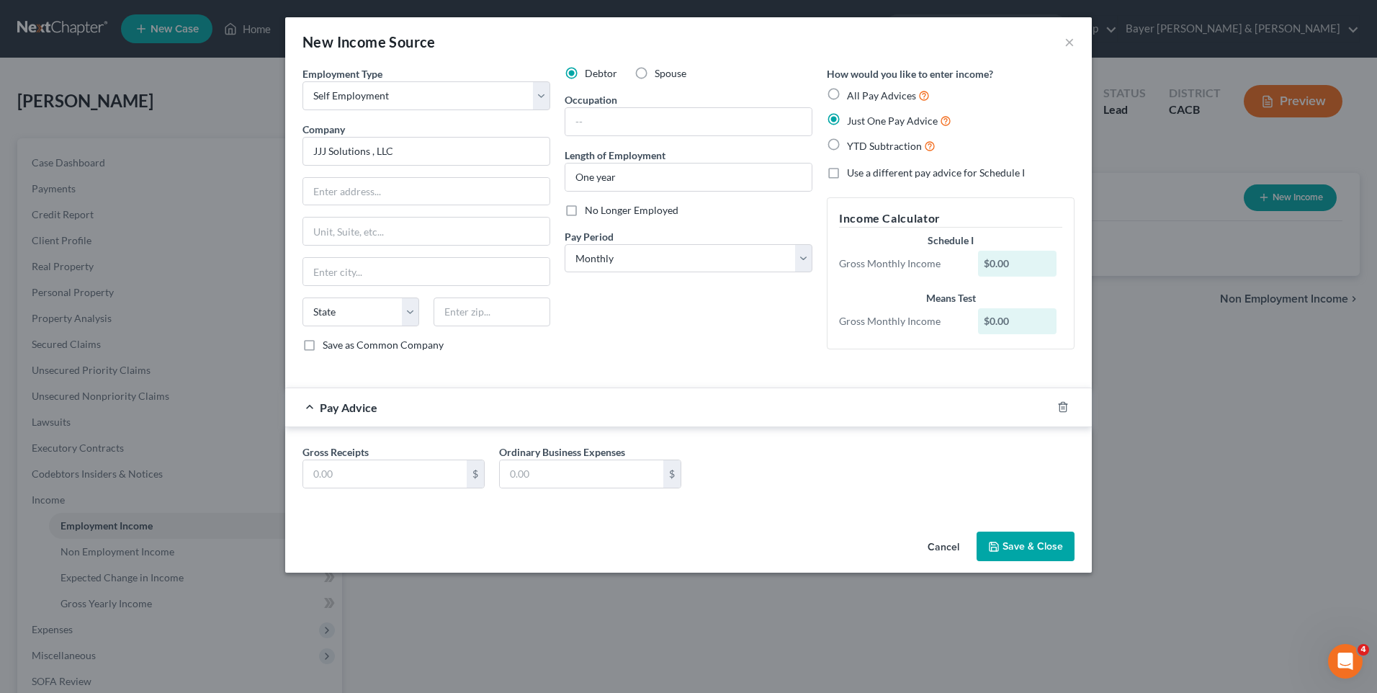
click at [847, 172] on label "Use a different pay advice for Schedule I" at bounding box center [936, 173] width 178 height 14
click at [853, 172] on input "Use a different pay advice for Schedule I" at bounding box center [857, 170] width 9 height 9
checkbox input "true"
click at [372, 480] on input "text" at bounding box center [384, 473] width 163 height 27
click at [909, 552] on button "Add Schedule I Income" at bounding box center [899, 547] width 144 height 30
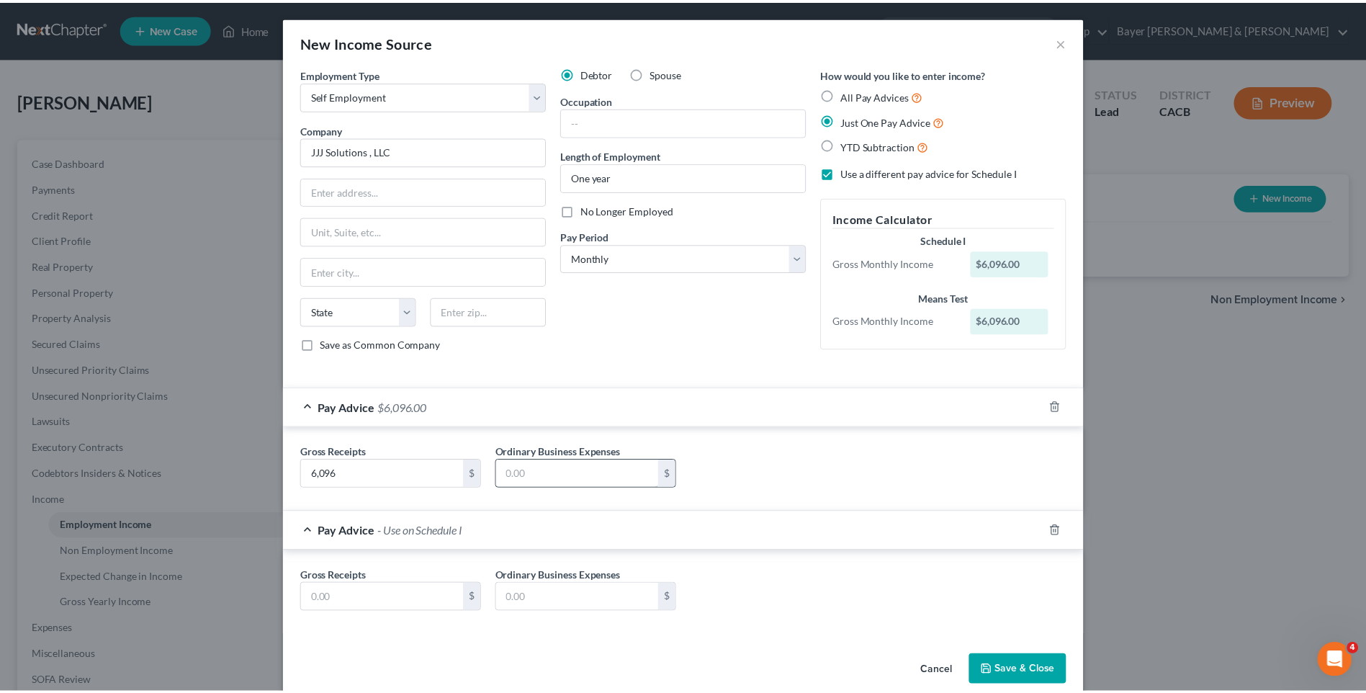
scroll to position [22, 0]
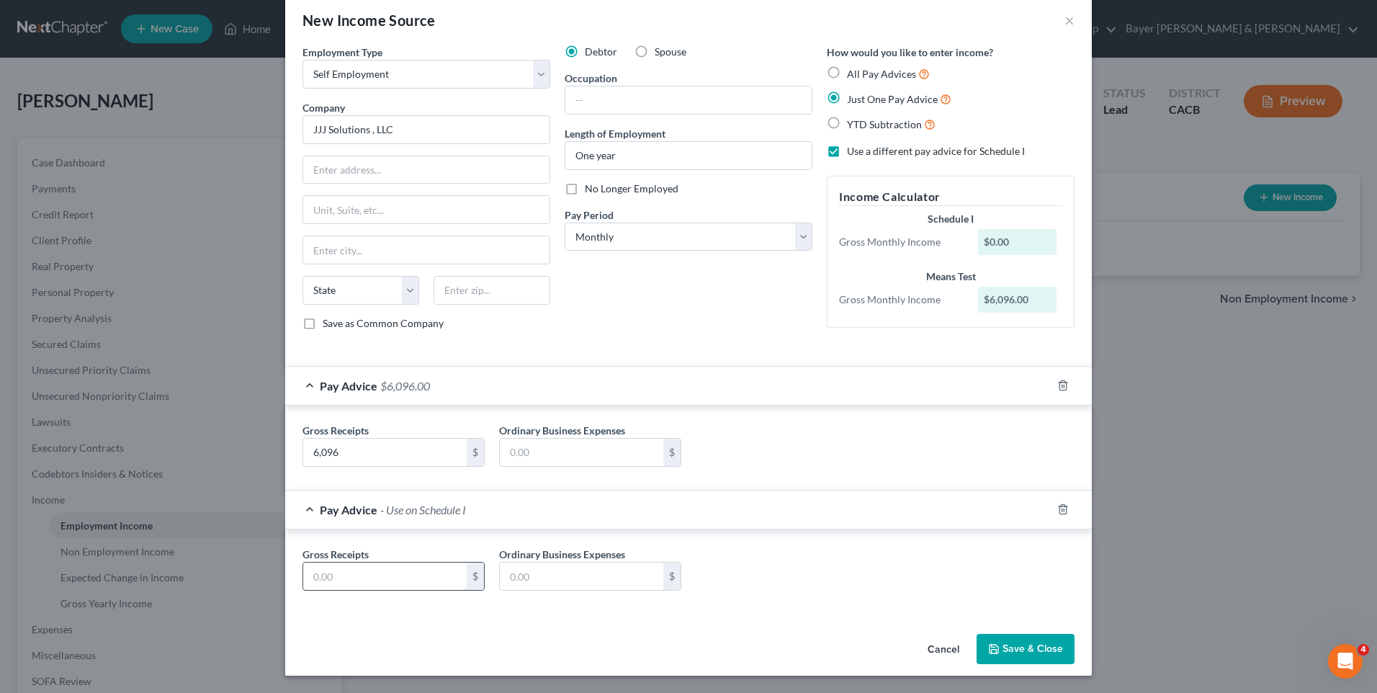
drag, startPoint x: 337, startPoint y: 579, endPoint x: 335, endPoint y: 570, distance: 9.6
click at [337, 577] on input "text" at bounding box center [384, 575] width 163 height 27
click at [1008, 652] on button "Save & Close" at bounding box center [1026, 649] width 98 height 30
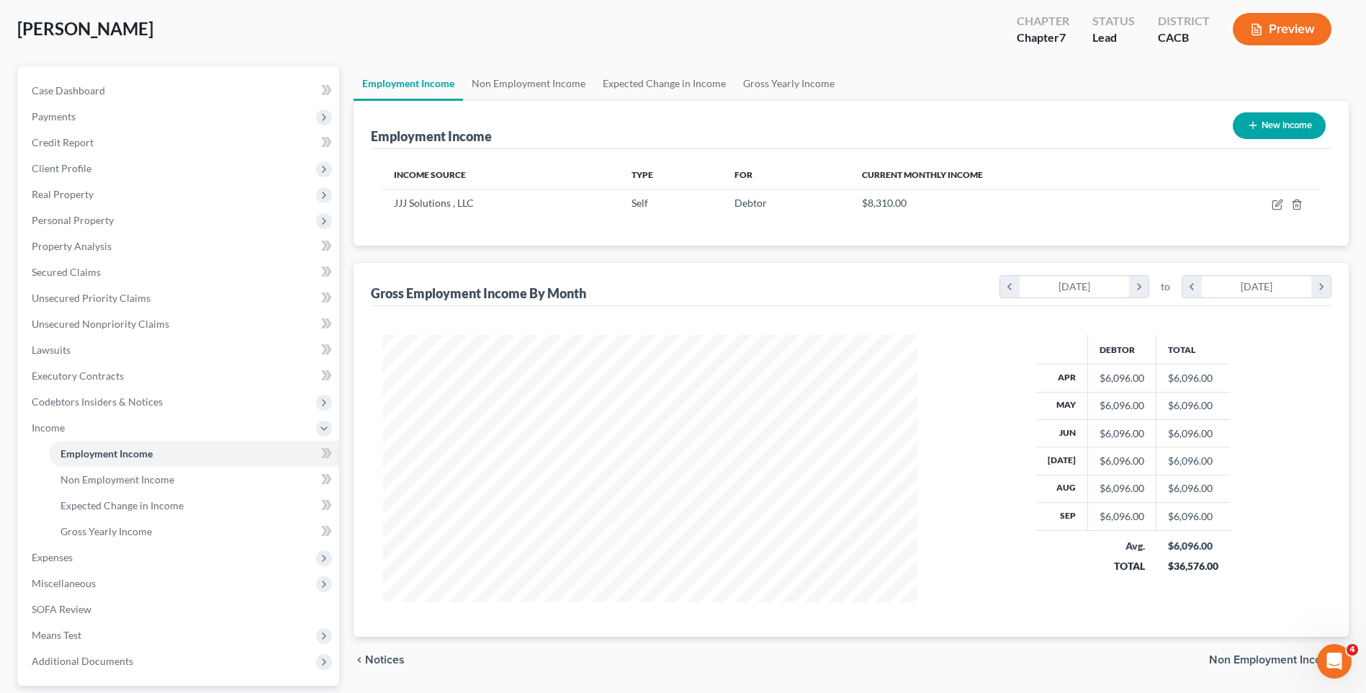
scroll to position [144, 0]
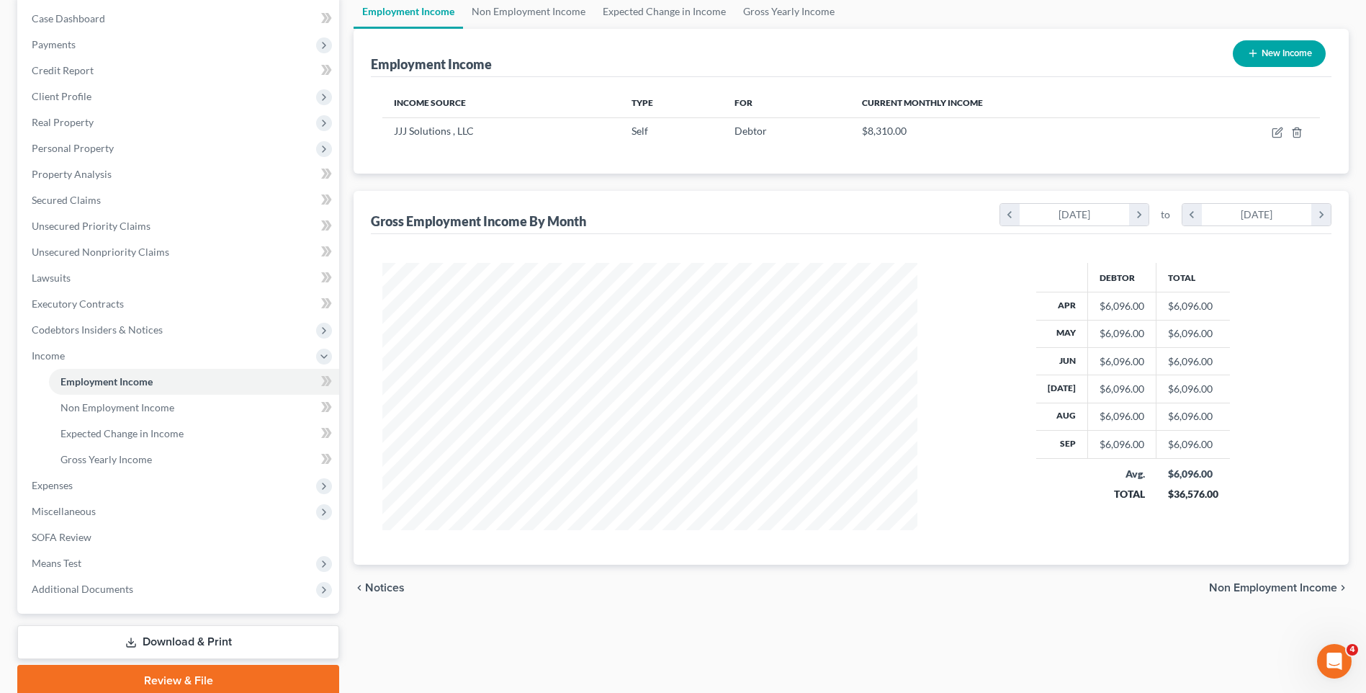
click at [1232, 587] on span "Non Employment Income" at bounding box center [1273, 588] width 128 height 12
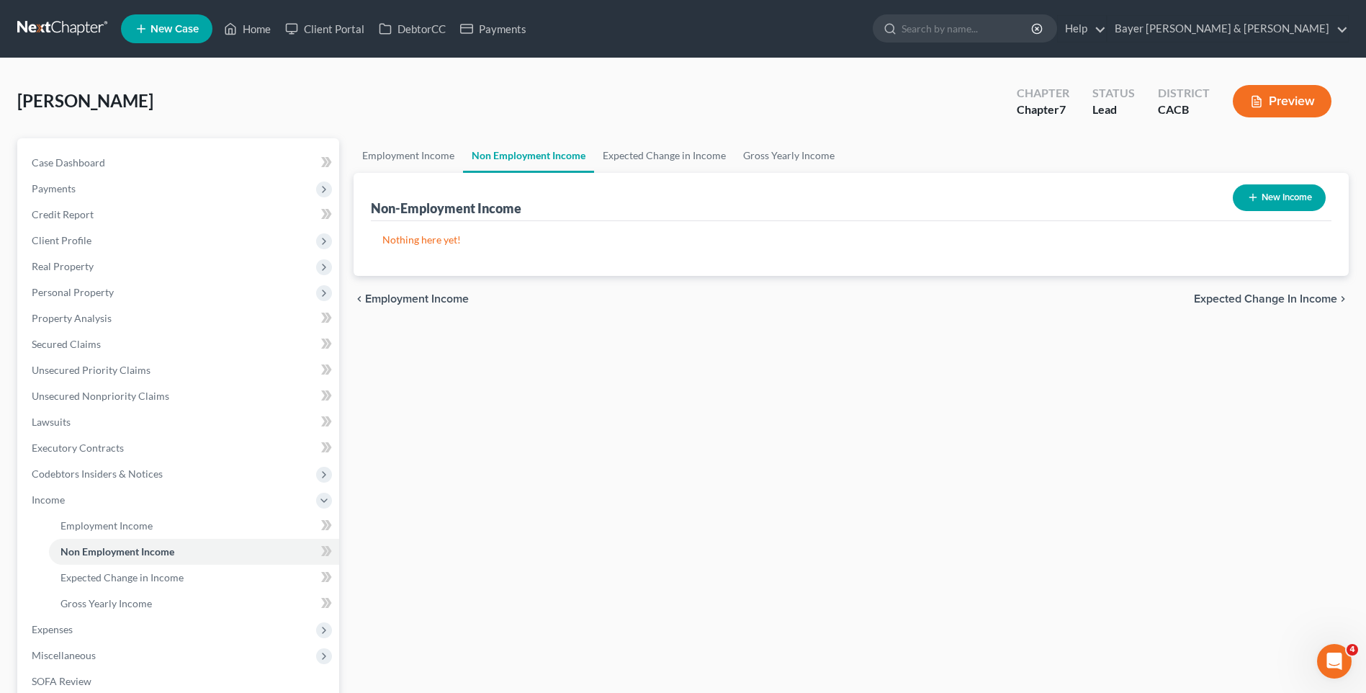
click at [1265, 296] on span "Expected Change in Income" at bounding box center [1265, 299] width 143 height 12
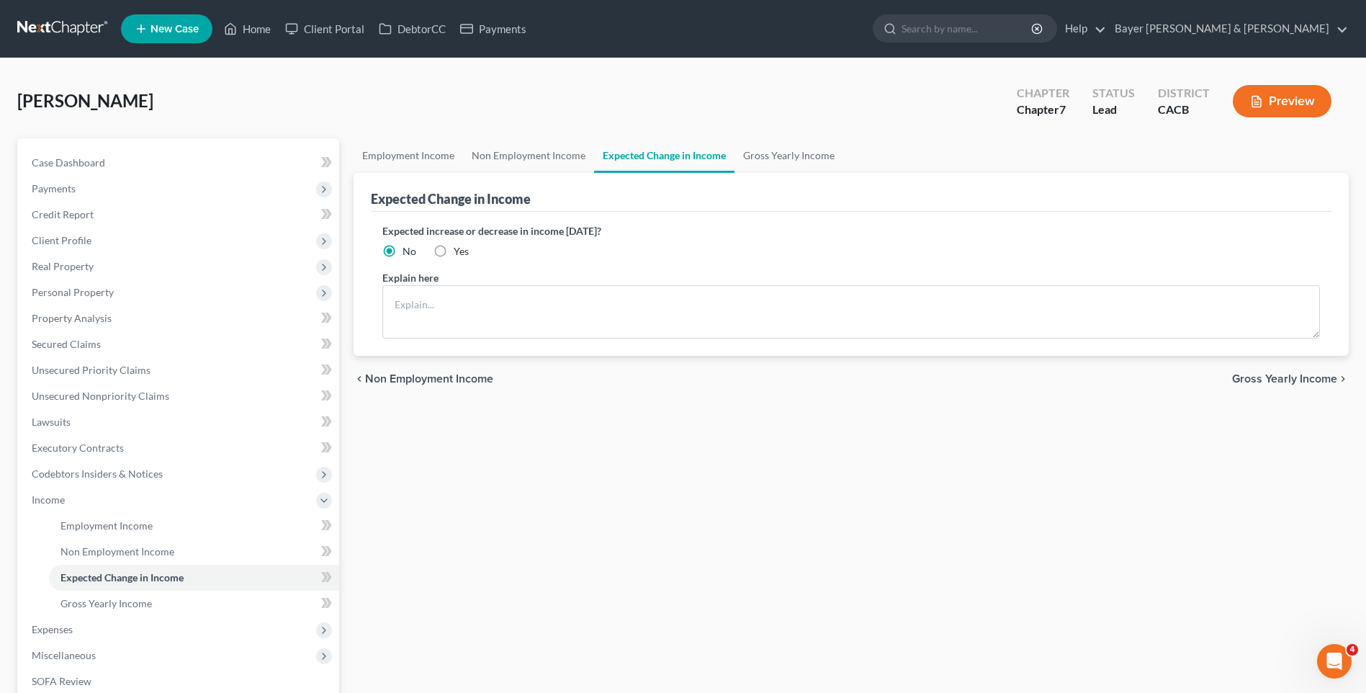
click at [1285, 374] on span "Gross Yearly Income" at bounding box center [1284, 379] width 105 height 12
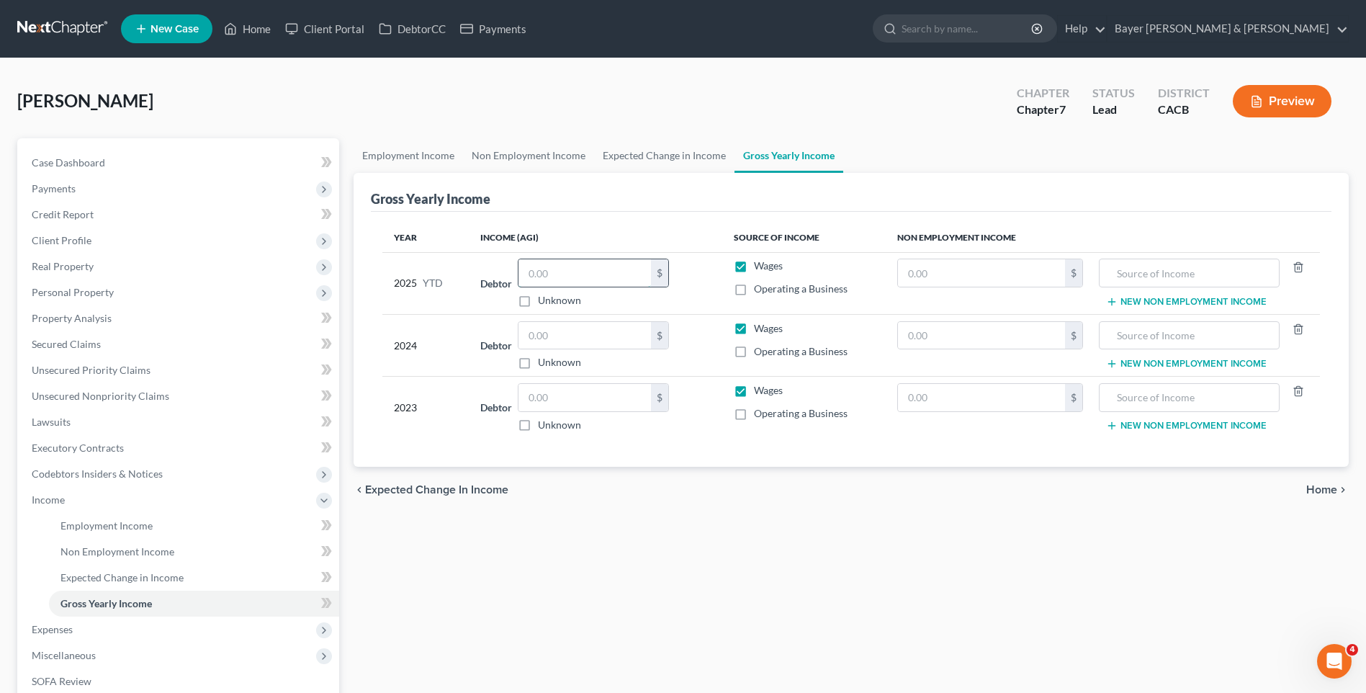
click at [580, 269] on input "text" at bounding box center [585, 272] width 133 height 27
drag, startPoint x: 565, startPoint y: 333, endPoint x: 546, endPoint y: 327, distance: 20.3
click at [565, 333] on input "text" at bounding box center [585, 335] width 133 height 27
click at [576, 398] on input "text" at bounding box center [585, 397] width 133 height 27
click at [1145, 364] on button "New Non Employment Income" at bounding box center [1186, 364] width 161 height 12
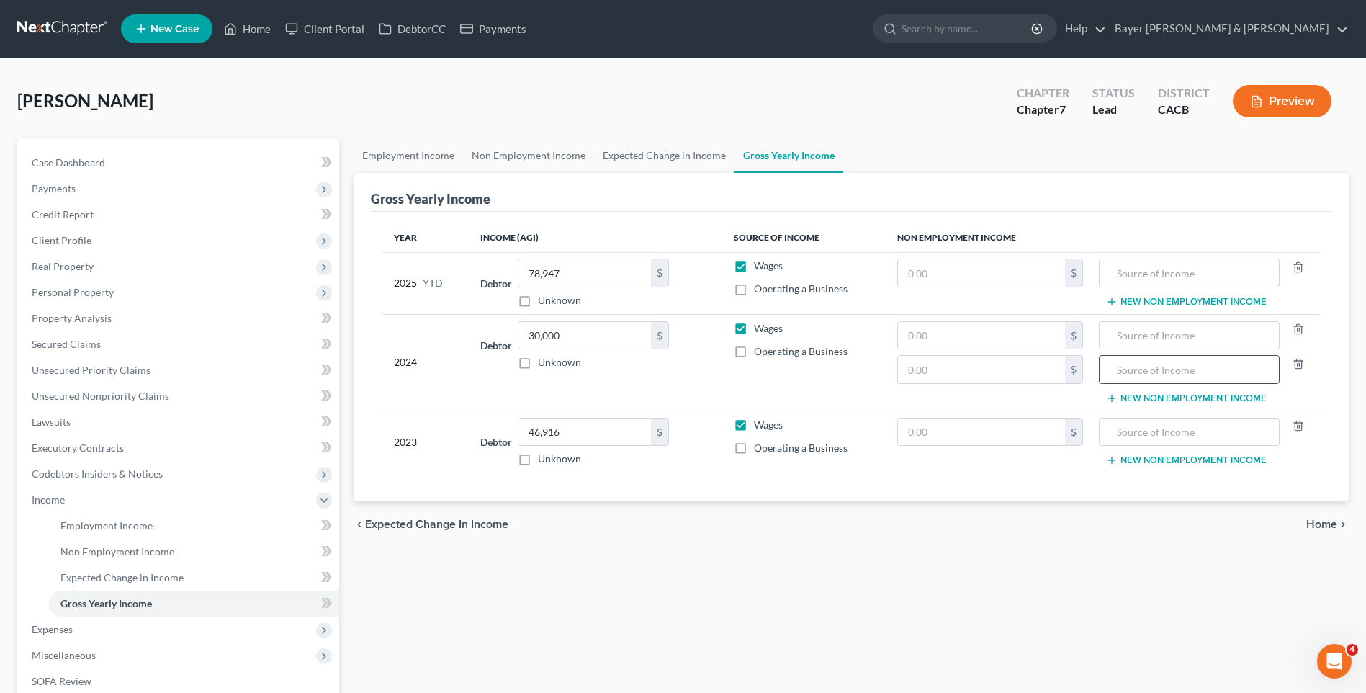
drag, startPoint x: 1300, startPoint y: 387, endPoint x: 1219, endPoint y: 356, distance: 87.1
click at [1299, 383] on td "New Non Employment Income" at bounding box center [1208, 362] width 226 height 97
click at [1175, 331] on input "text" at bounding box center [1189, 335] width 165 height 27
click at [528, 156] on link "Non Employment Income" at bounding box center [528, 155] width 131 height 35
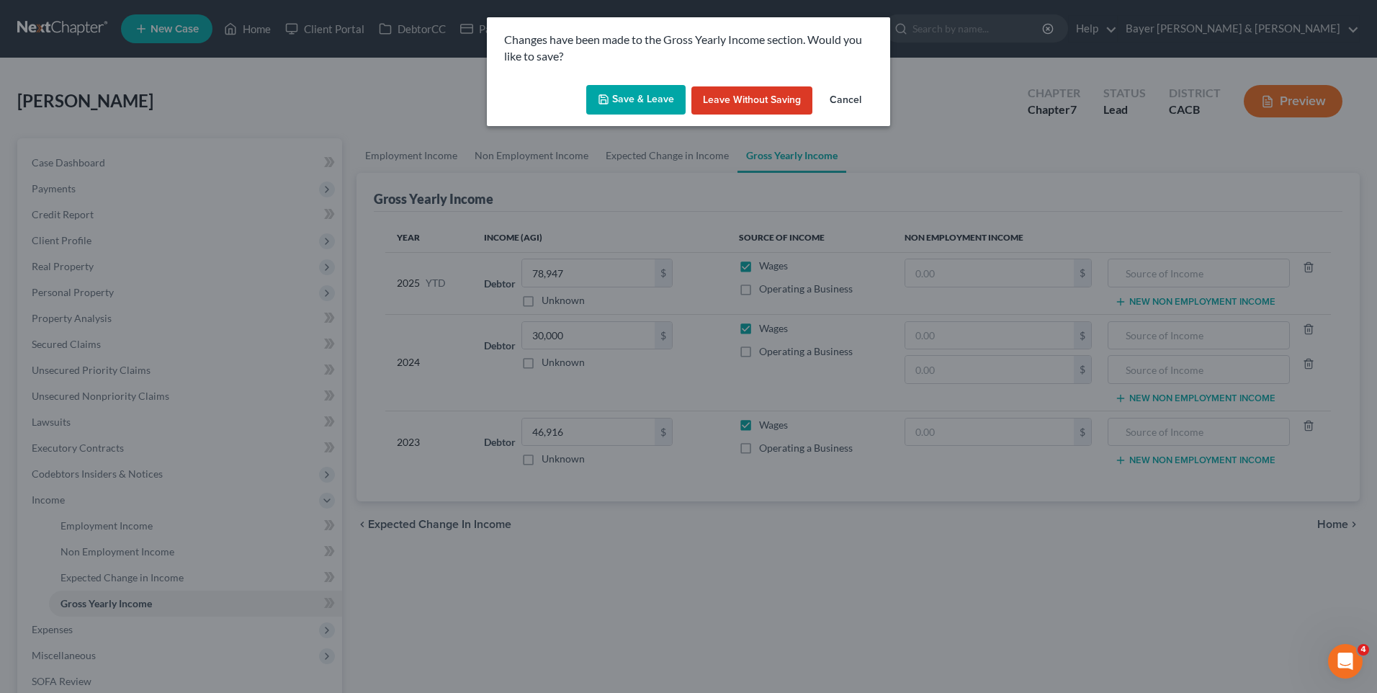
click at [666, 95] on button "Save & Leave" at bounding box center [635, 100] width 99 height 30
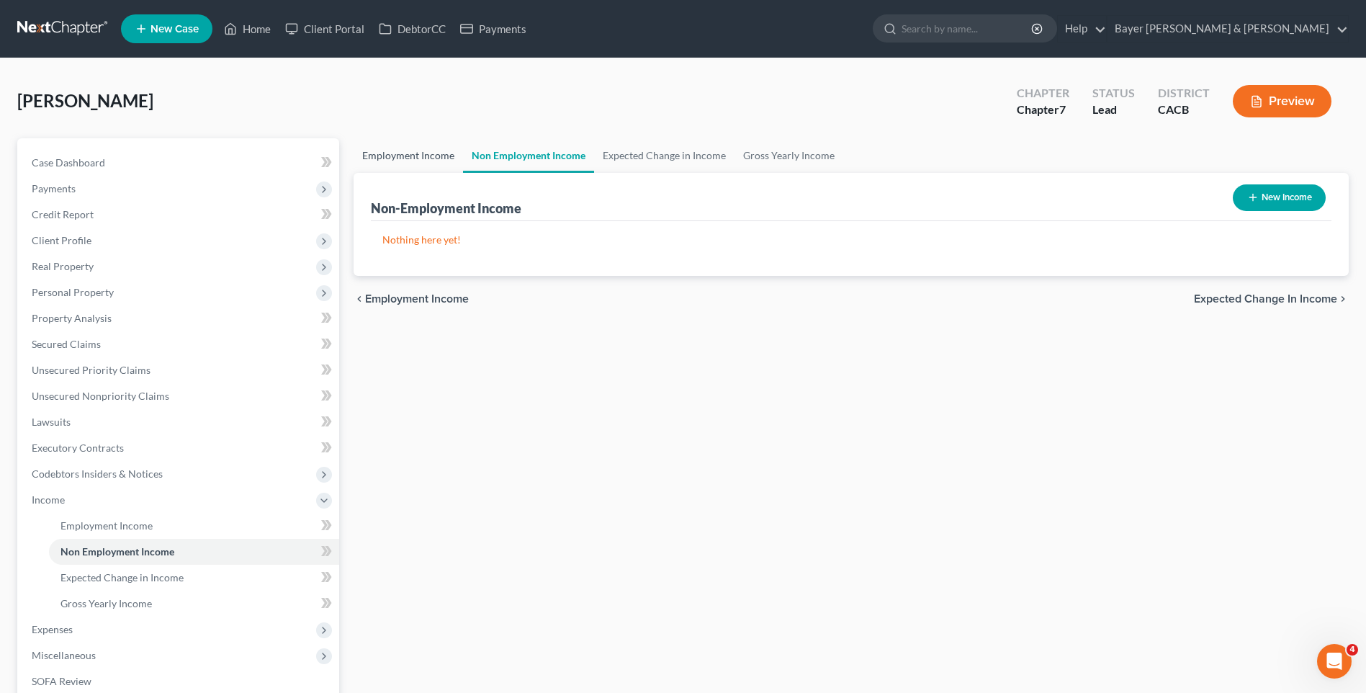
click at [422, 158] on link "Employment Income" at bounding box center [408, 155] width 109 height 35
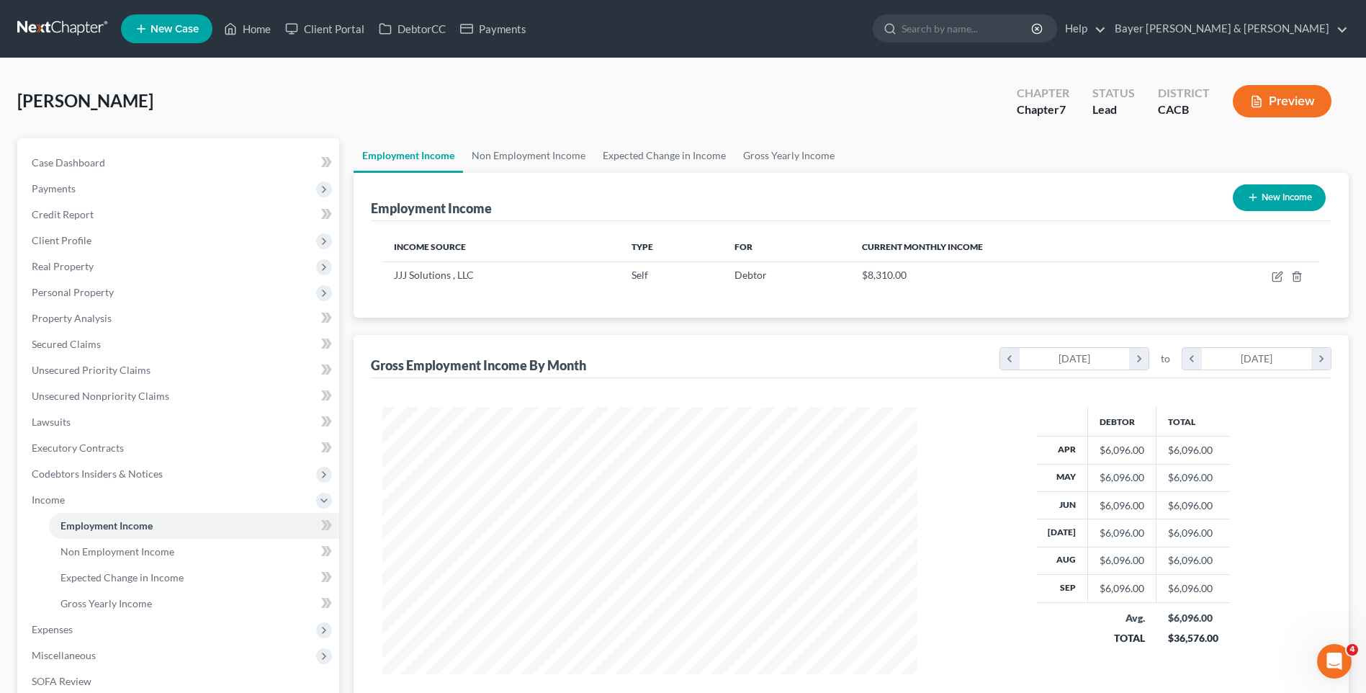
scroll to position [202, 0]
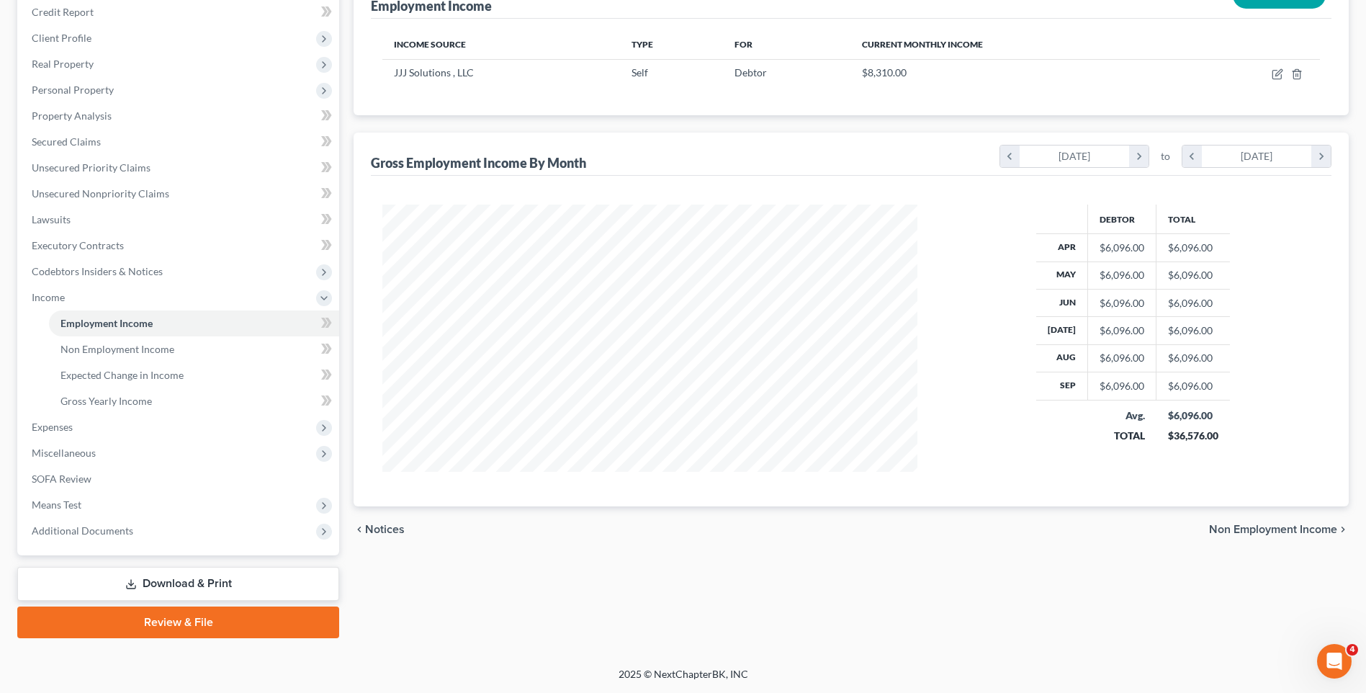
click at [1293, 526] on span "Non Employment Income" at bounding box center [1273, 530] width 128 height 12
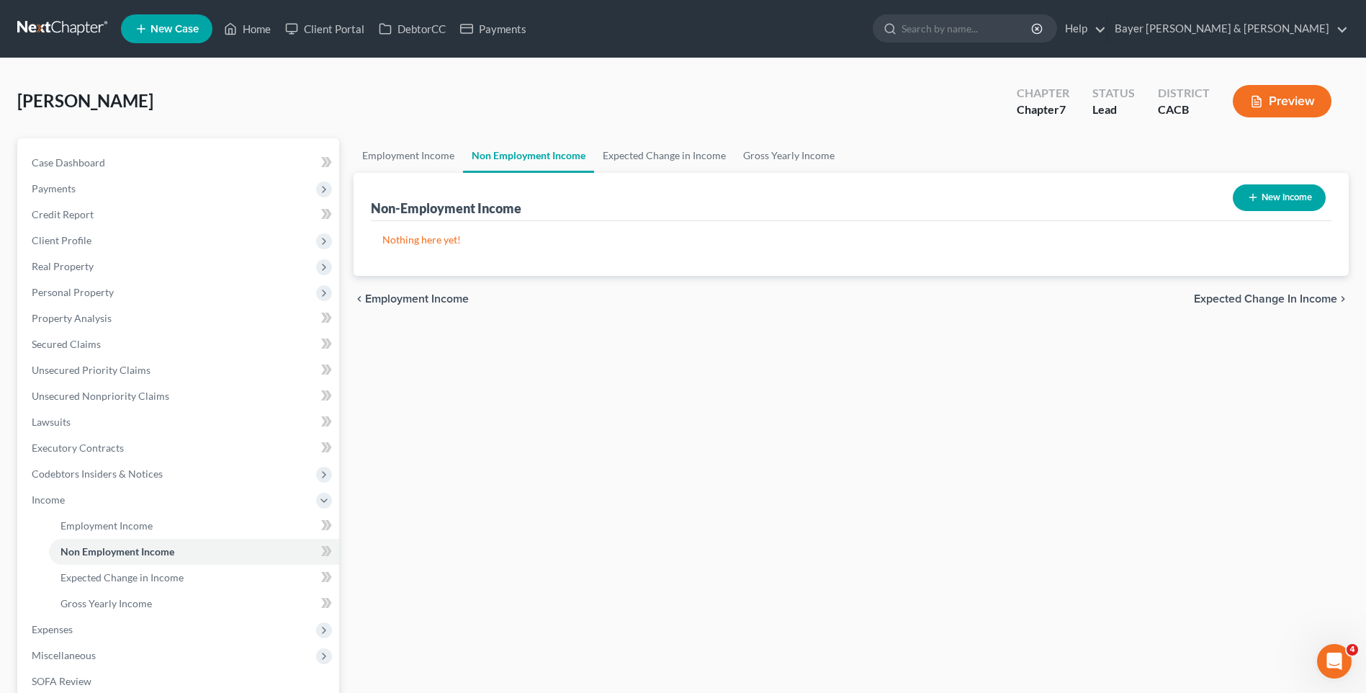
click at [1238, 302] on span "Expected Change in Income" at bounding box center [1265, 299] width 143 height 12
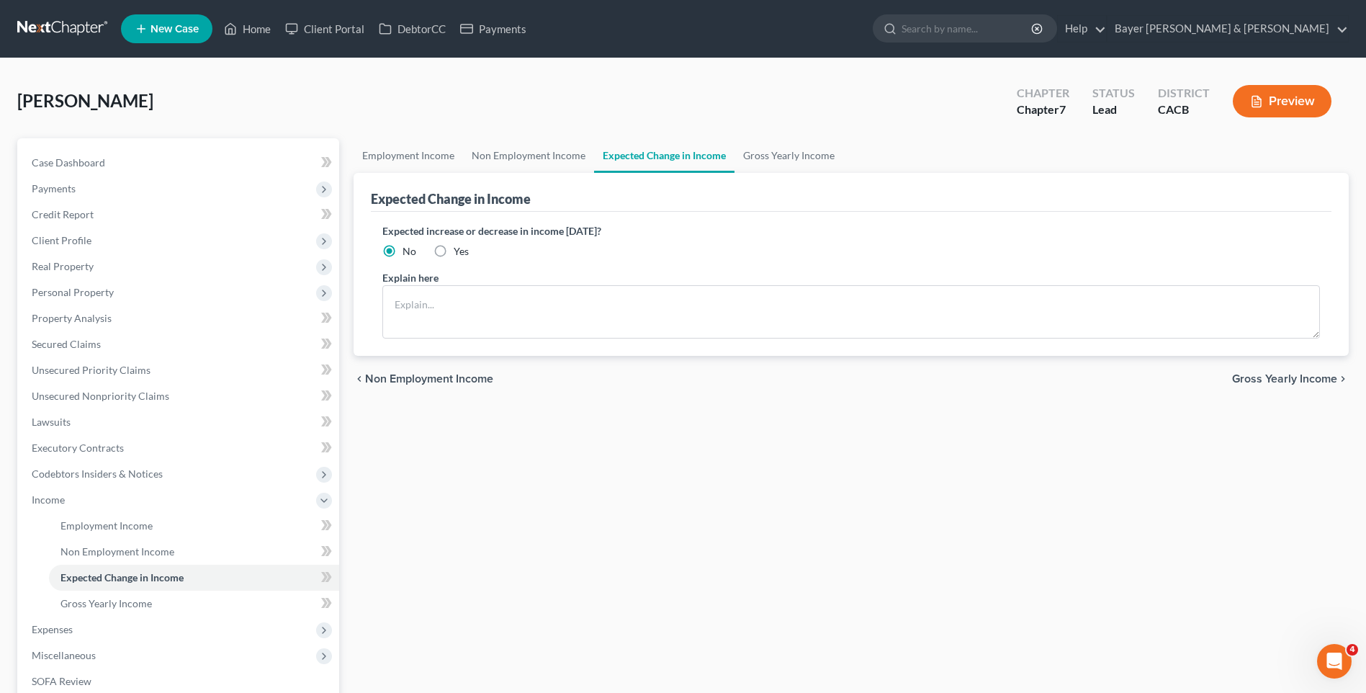
click at [1293, 376] on span "Gross Yearly Income" at bounding box center [1284, 379] width 105 height 12
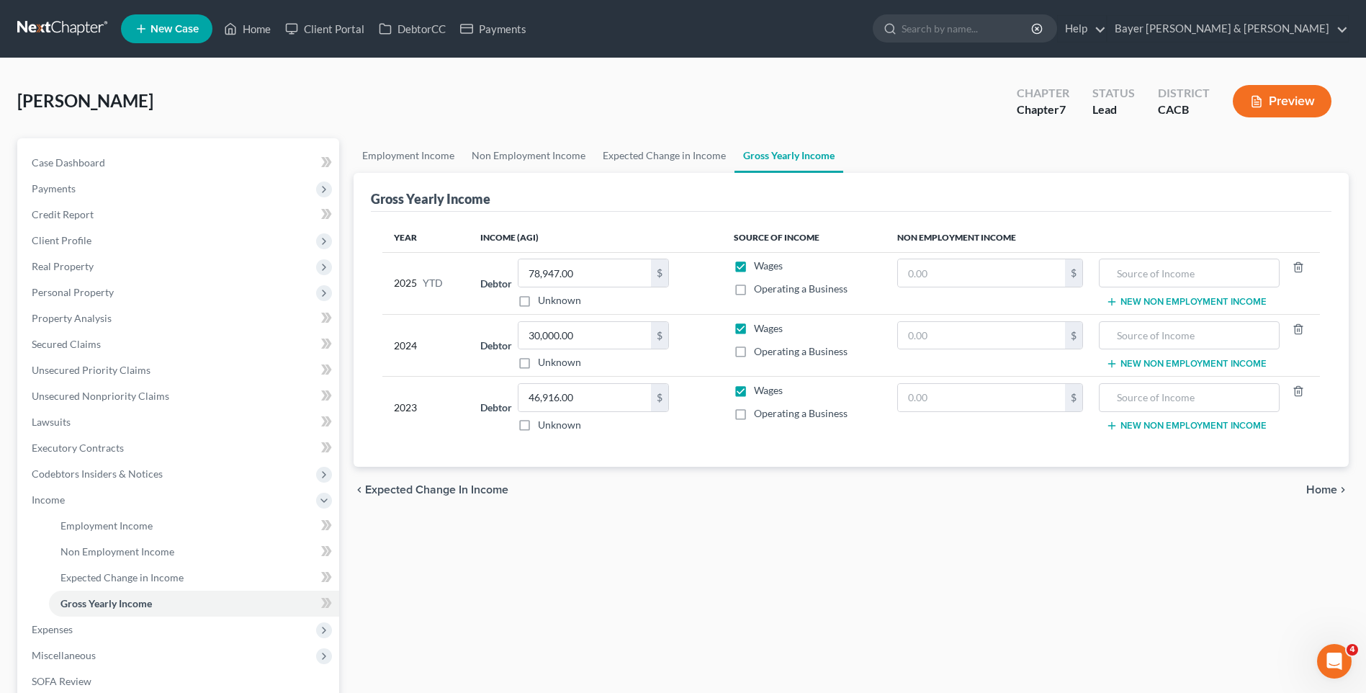
click at [754, 290] on label "Operating a Business" at bounding box center [801, 289] width 94 height 14
click at [760, 290] on input "Operating a Business" at bounding box center [764, 286] width 9 height 9
click at [754, 267] on label "Wages" at bounding box center [768, 266] width 29 height 14
click at [760, 267] on input "Wages" at bounding box center [764, 263] width 9 height 9
click at [1145, 270] on input "text" at bounding box center [1189, 272] width 165 height 27
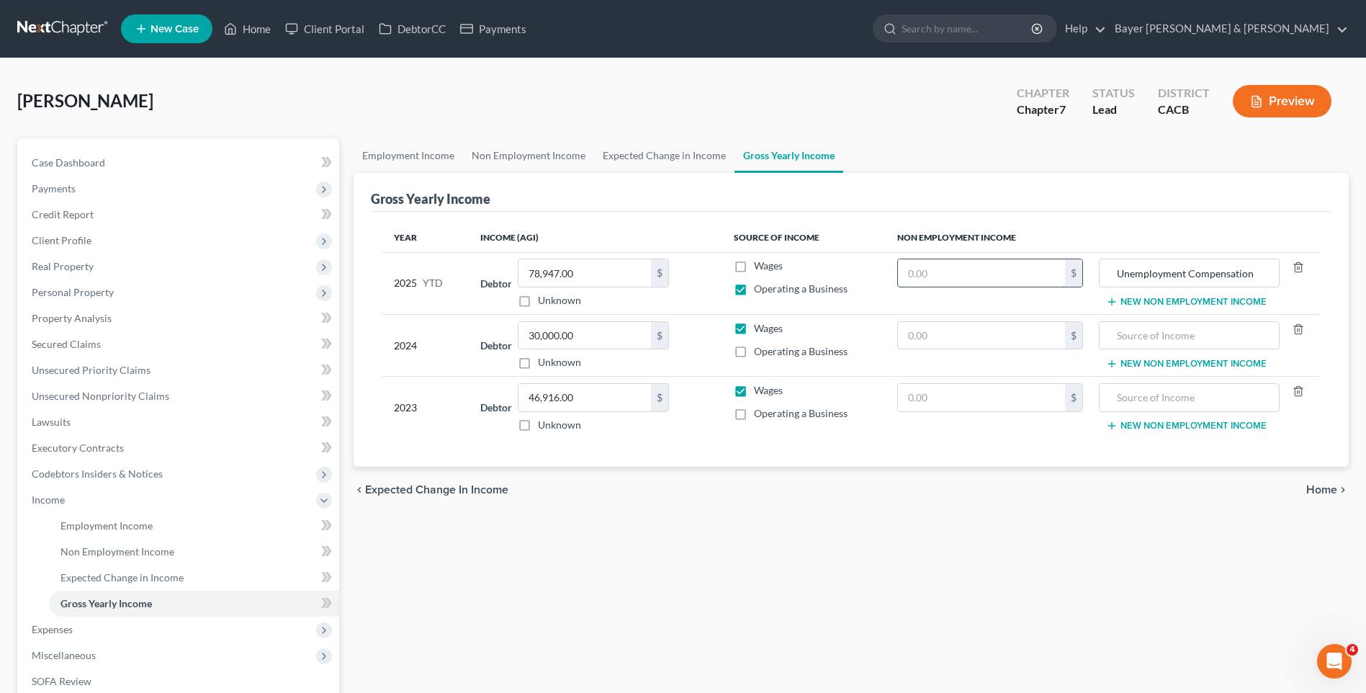
click at [962, 279] on input "text" at bounding box center [981, 272] width 167 height 27
drag, startPoint x: 982, startPoint y: 639, endPoint x: 980, endPoint y: 610, distance: 28.9
click at [981, 636] on div "Employment Income Non Employment Income Expected Change in Income Gross Yearly …" at bounding box center [851, 489] width 1010 height 702
click at [1318, 488] on span "Home" at bounding box center [1321, 490] width 31 height 12
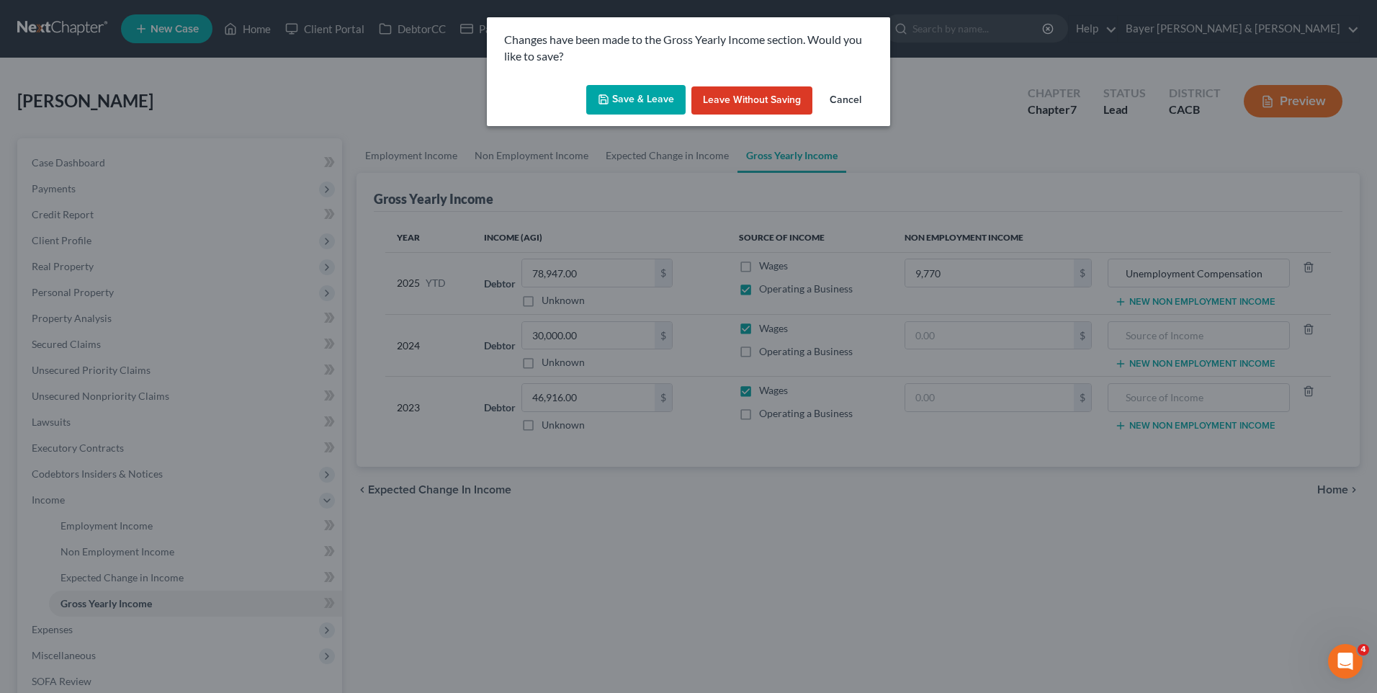
click at [604, 101] on icon "button" at bounding box center [604, 100] width 12 height 12
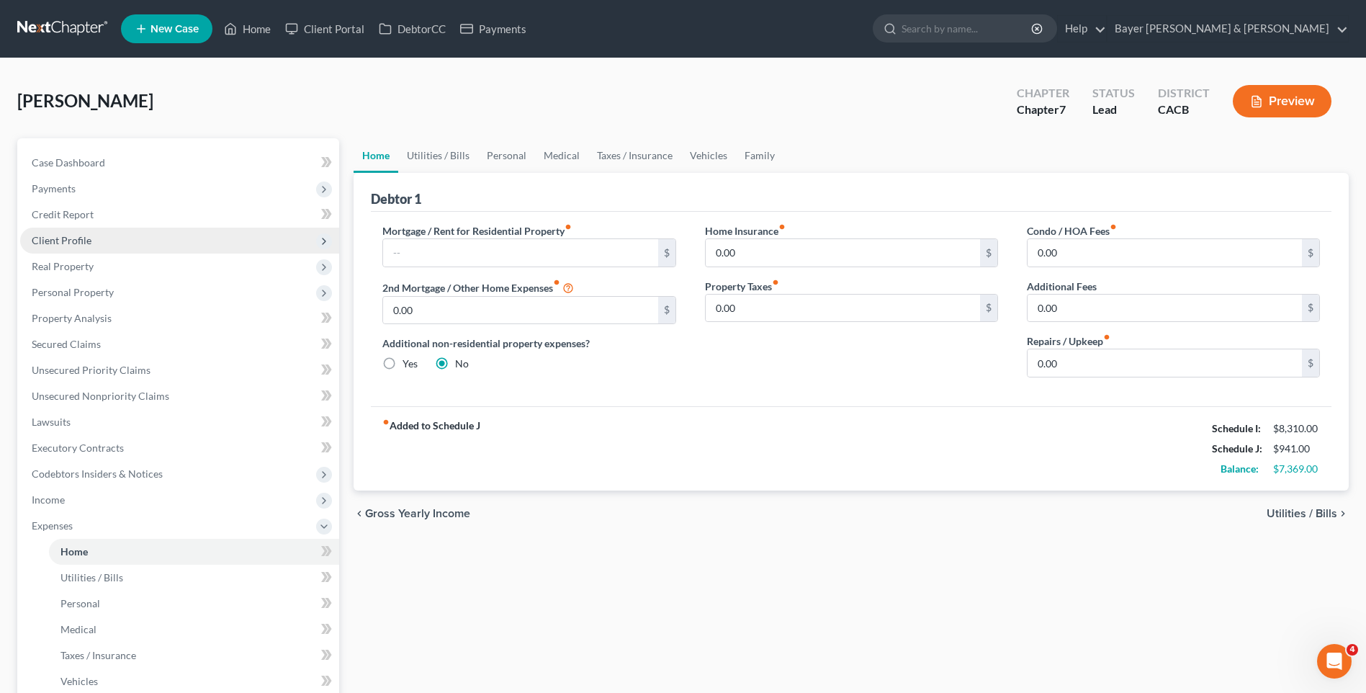
click at [88, 239] on span "Client Profile" at bounding box center [62, 240] width 60 height 12
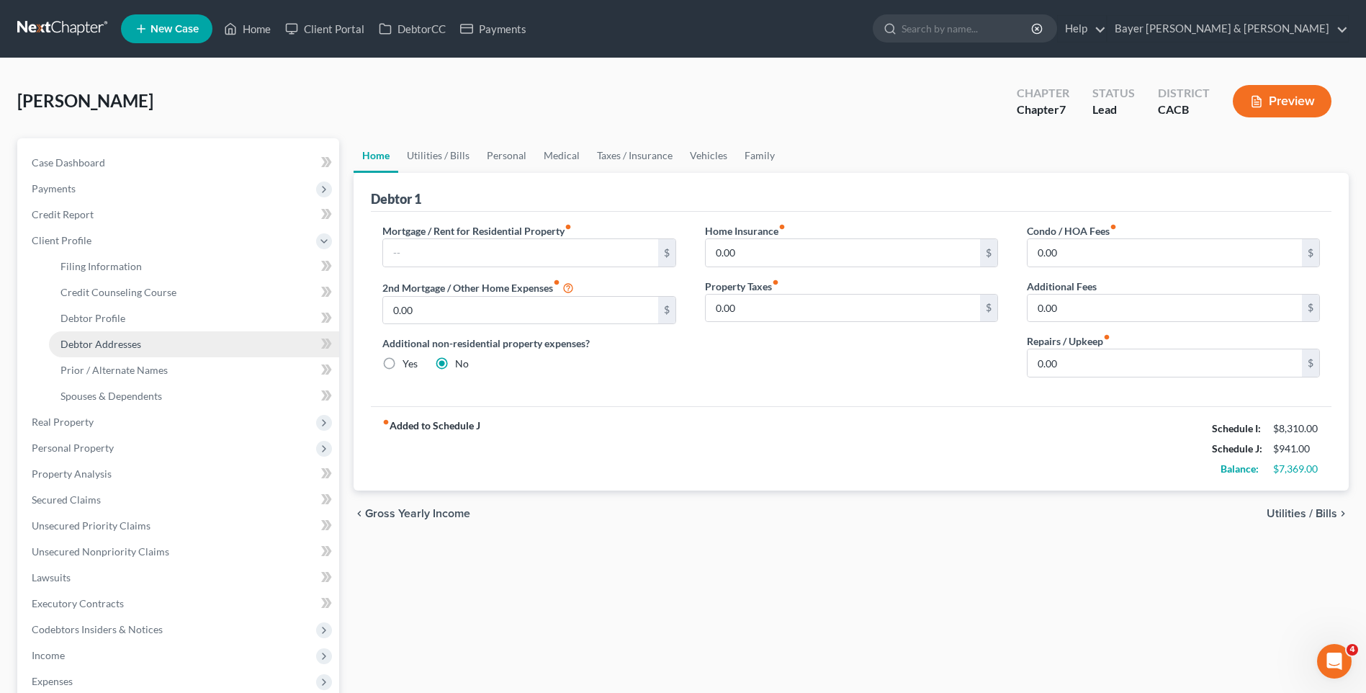
click at [120, 349] on link "Debtor Addresses" at bounding box center [194, 344] width 290 height 26
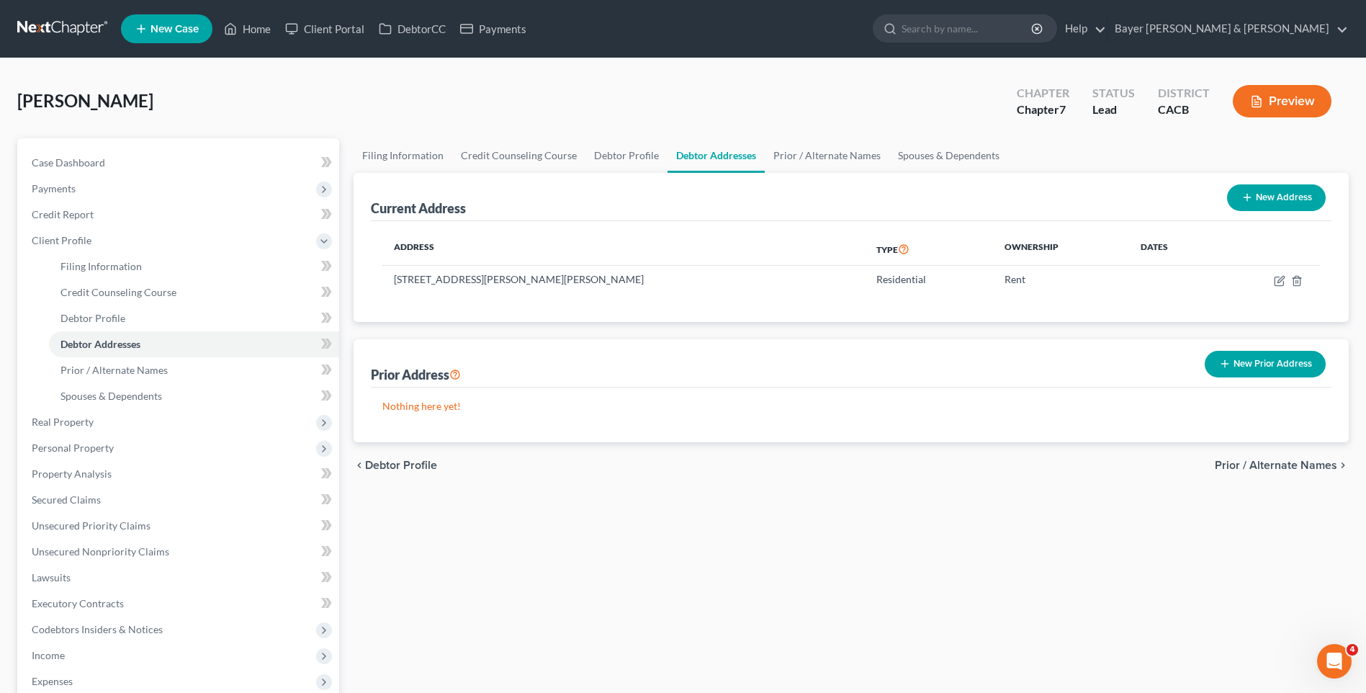
click at [1260, 368] on button "New Prior Address" at bounding box center [1265, 364] width 121 height 27
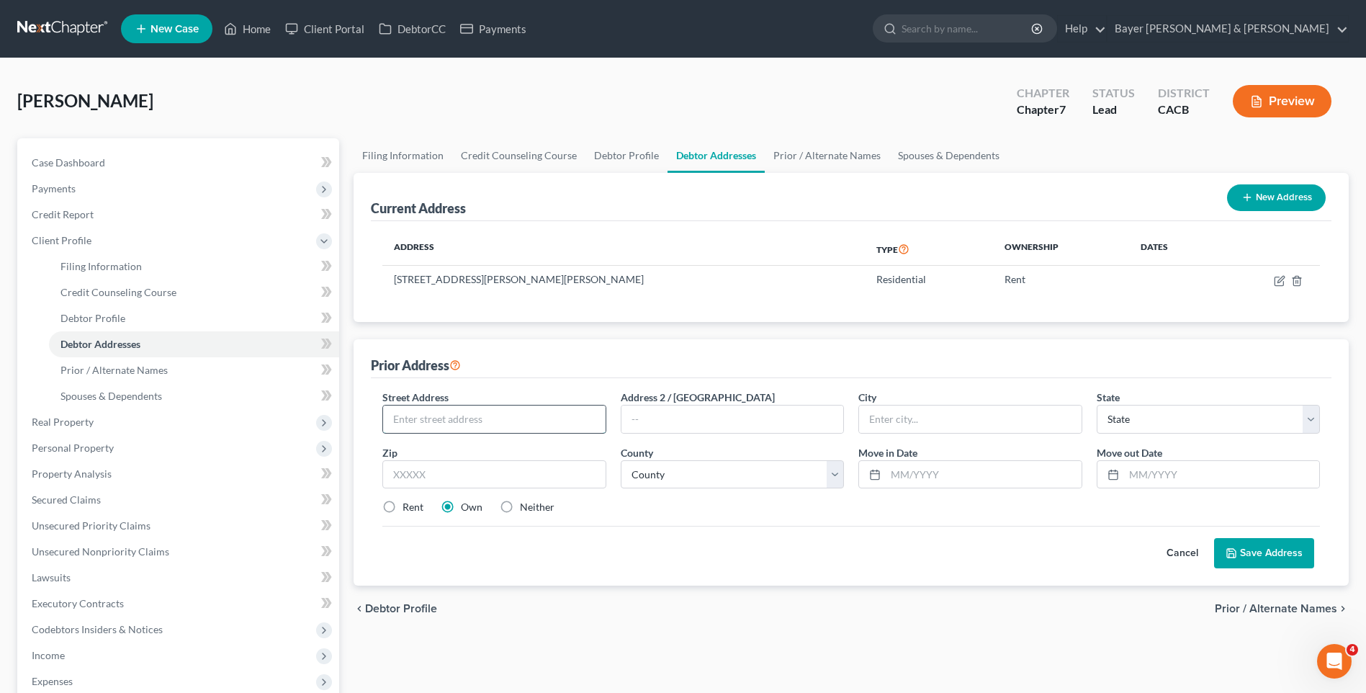
click at [447, 418] on input "text" at bounding box center [494, 418] width 222 height 27
click at [959, 483] on input "text" at bounding box center [983, 474] width 195 height 27
click at [1140, 473] on input "text" at bounding box center [1221, 474] width 195 height 27
click at [1273, 553] on button "Save Address" at bounding box center [1264, 553] width 100 height 30
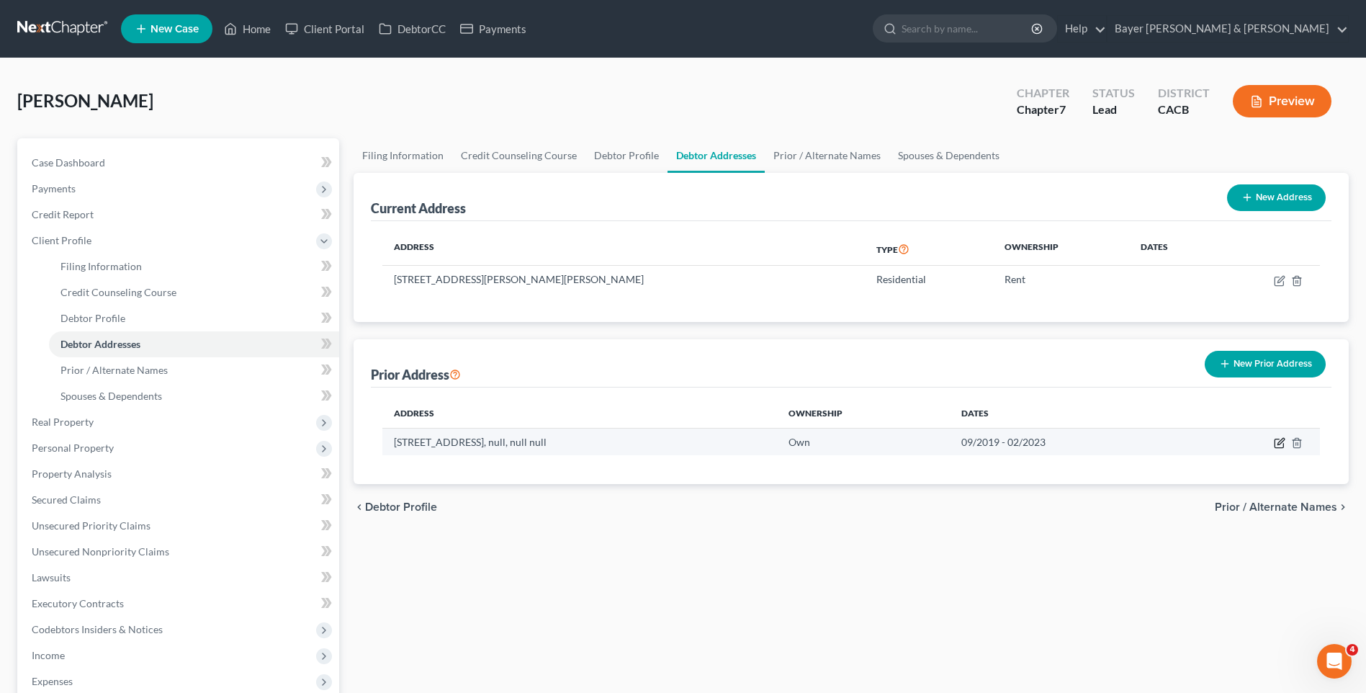
click at [1278, 443] on icon "button" at bounding box center [1280, 443] width 12 height 12
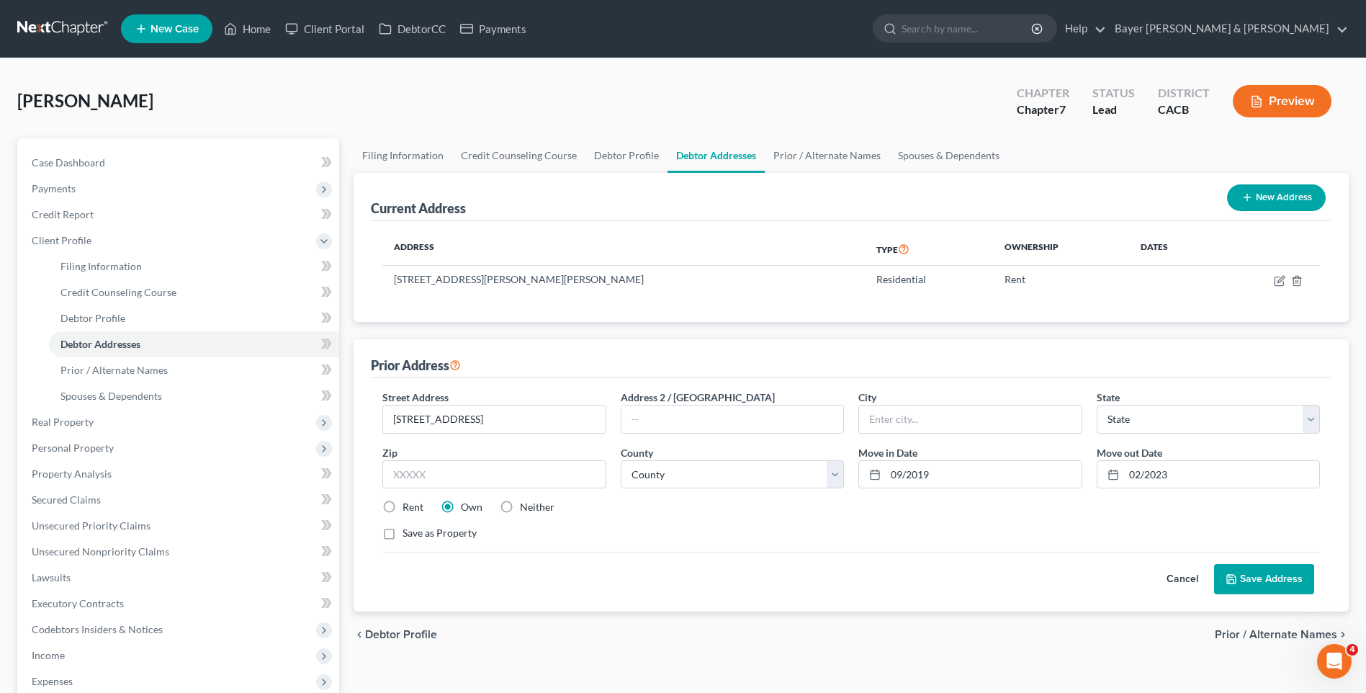
click at [403, 503] on label "Rent" at bounding box center [413, 507] width 21 height 14
click at [408, 503] on input "Rent" at bounding box center [412, 504] width 9 height 9
click at [1273, 578] on button "Save Address" at bounding box center [1264, 579] width 100 height 30
